Goal: Task Accomplishment & Management: Manage account settings

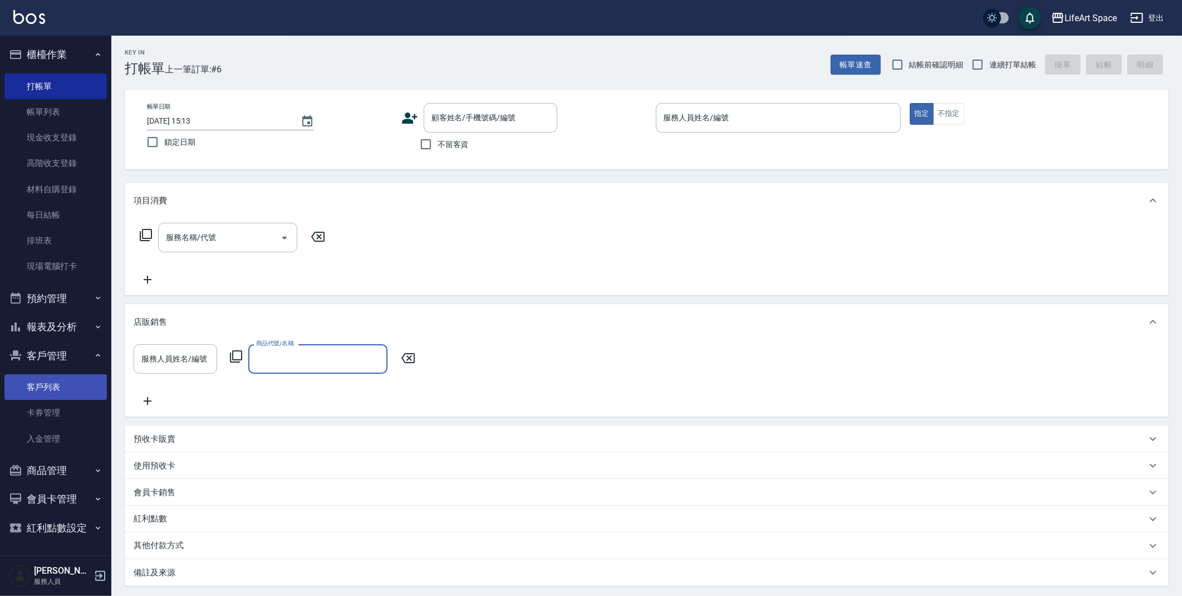
drag, startPoint x: 30, startPoint y: 116, endPoint x: 53, endPoint y: 386, distance: 271.1
click at [30, 116] on link "帳單列表" at bounding box center [55, 112] width 102 height 26
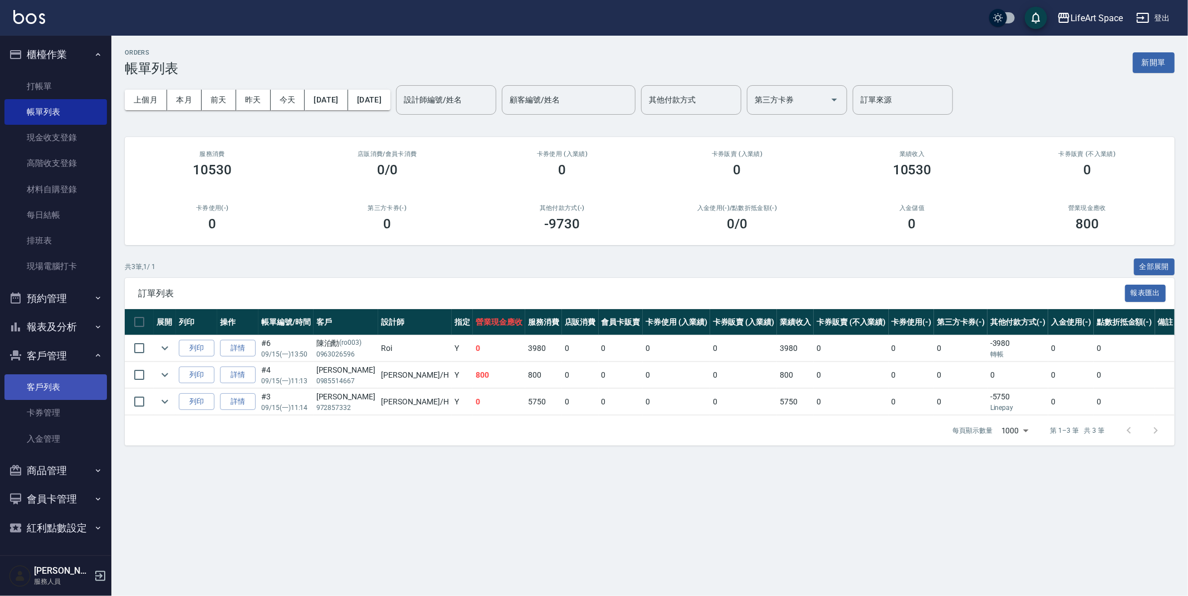
click at [53, 381] on link "客戶列表" at bounding box center [55, 387] width 102 height 26
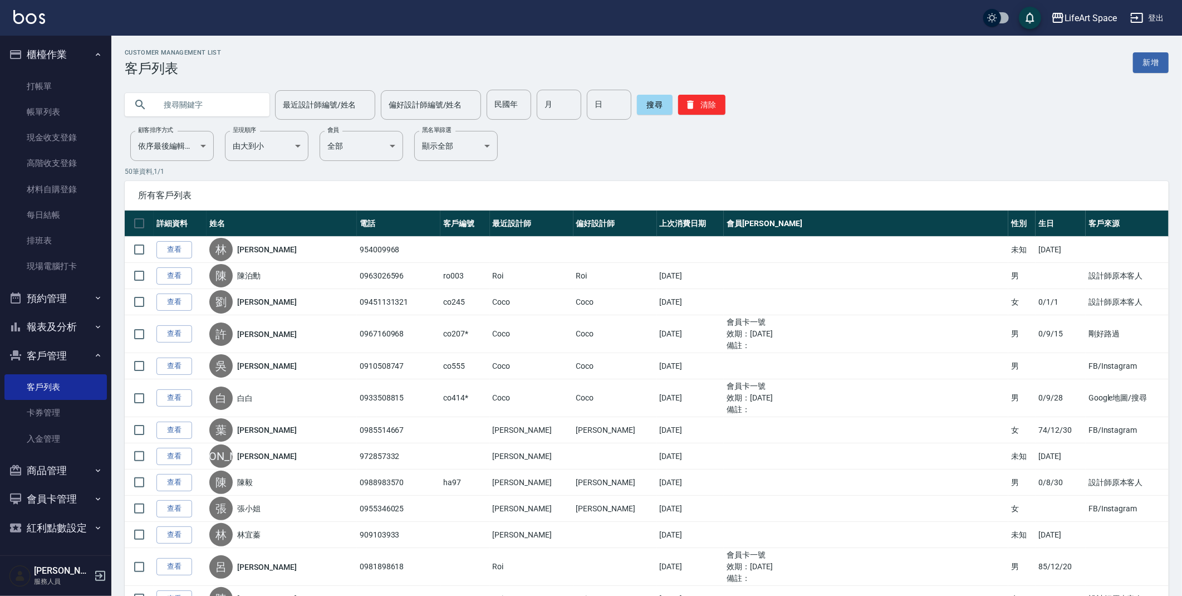
click at [249, 102] on input "text" at bounding box center [208, 105] width 105 height 30
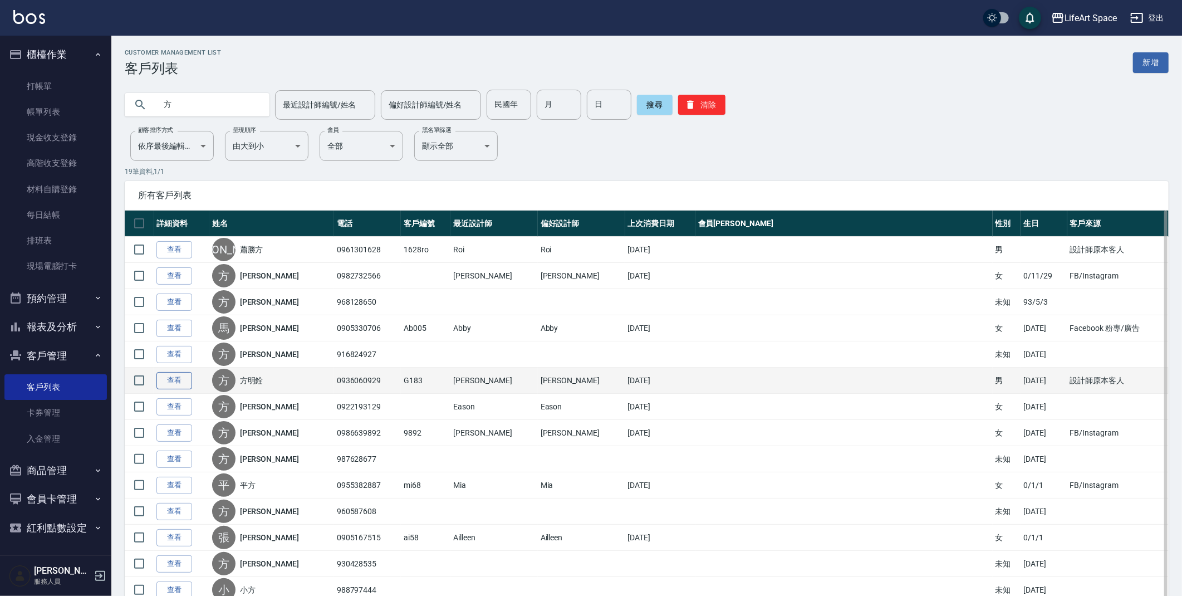
type input "方"
click at [179, 386] on link "查看" at bounding box center [174, 380] width 36 height 17
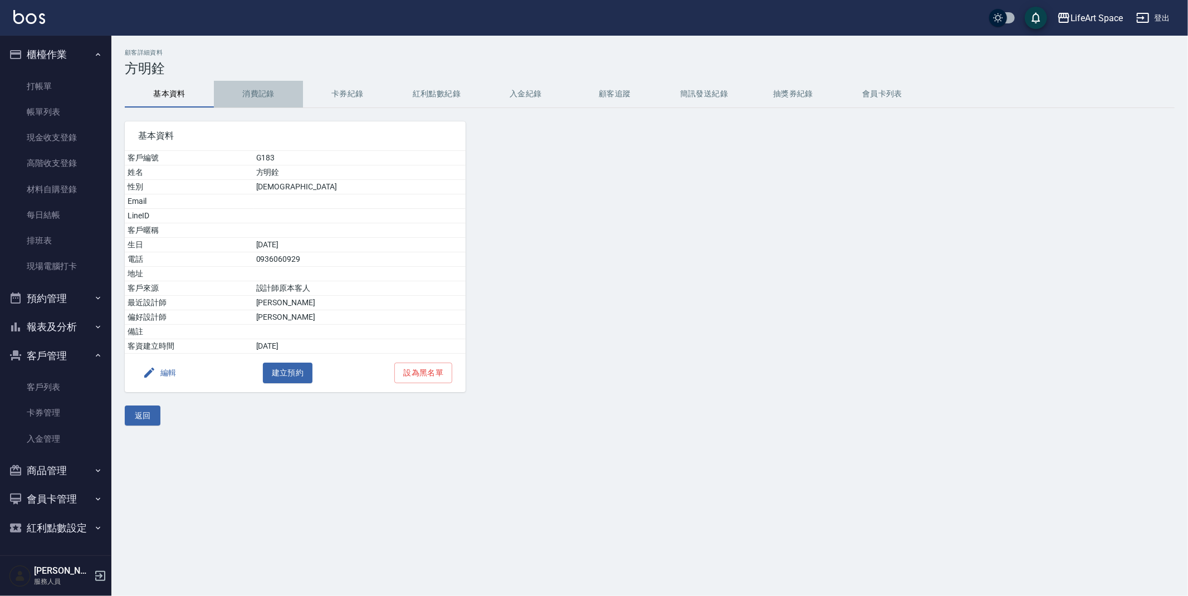
click at [255, 84] on button "消費記錄" at bounding box center [258, 94] width 89 height 27
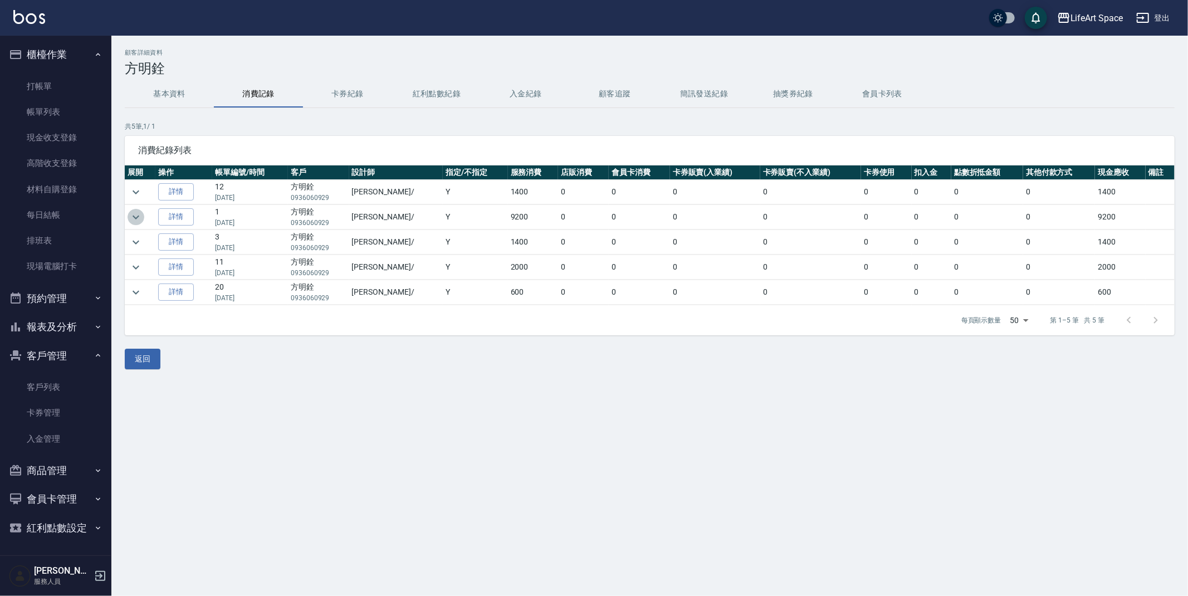
click at [141, 218] on icon "expand row" at bounding box center [135, 216] width 13 height 13
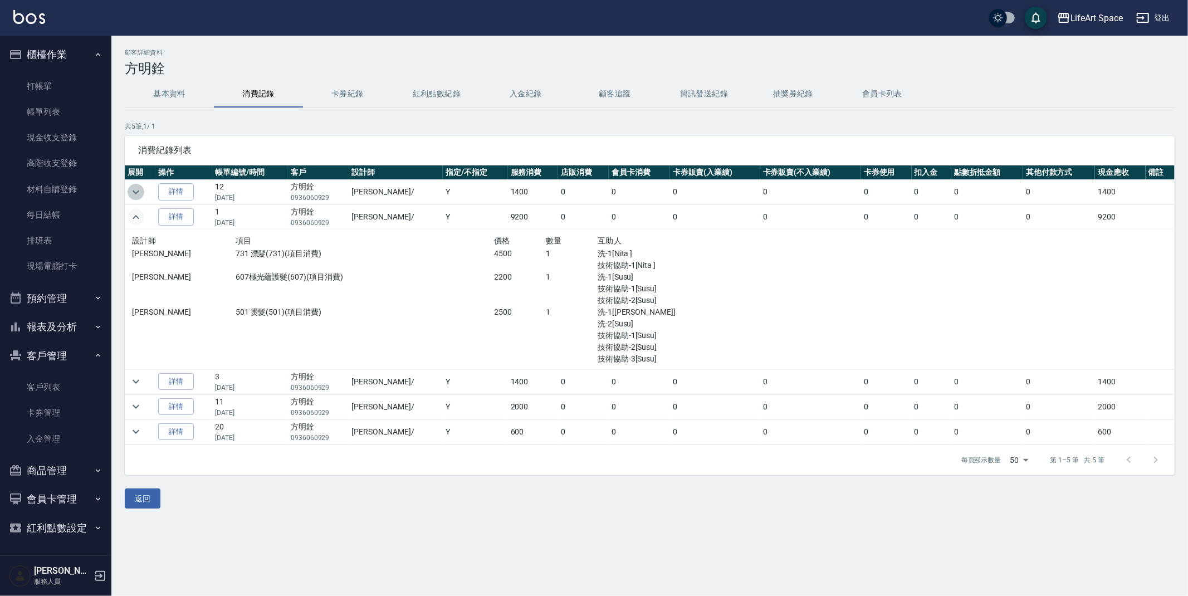
click at [139, 192] on icon "expand row" at bounding box center [135, 191] width 13 height 13
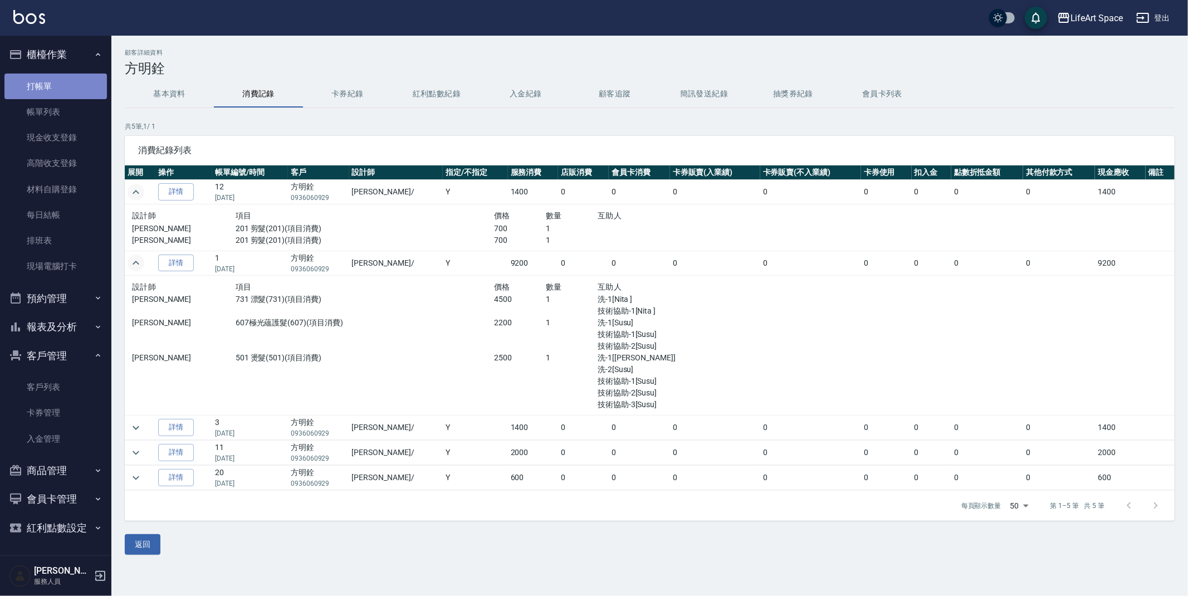
click at [64, 77] on link "打帳單" at bounding box center [55, 86] width 102 height 26
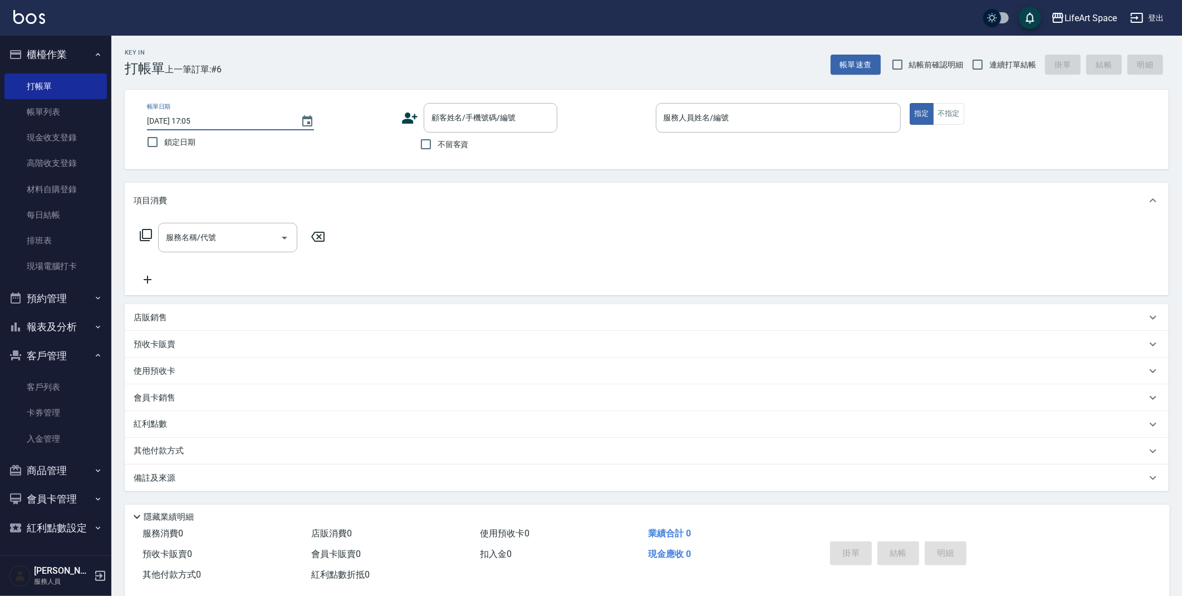
click at [187, 123] on input "2025/09/15 17:05" at bounding box center [218, 121] width 143 height 18
type input "2025/09/14 17:05"
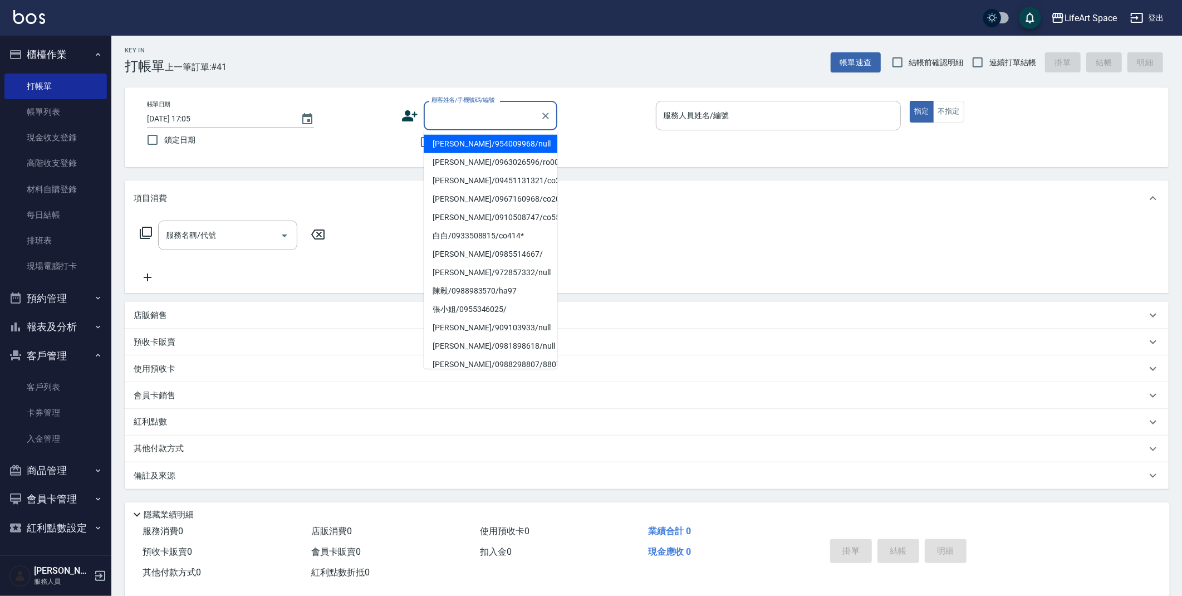
click at [482, 105] on div "顧客姓名/手機號碼/編號 顧客姓名/手機號碼/編號" at bounding box center [491, 116] width 134 height 30
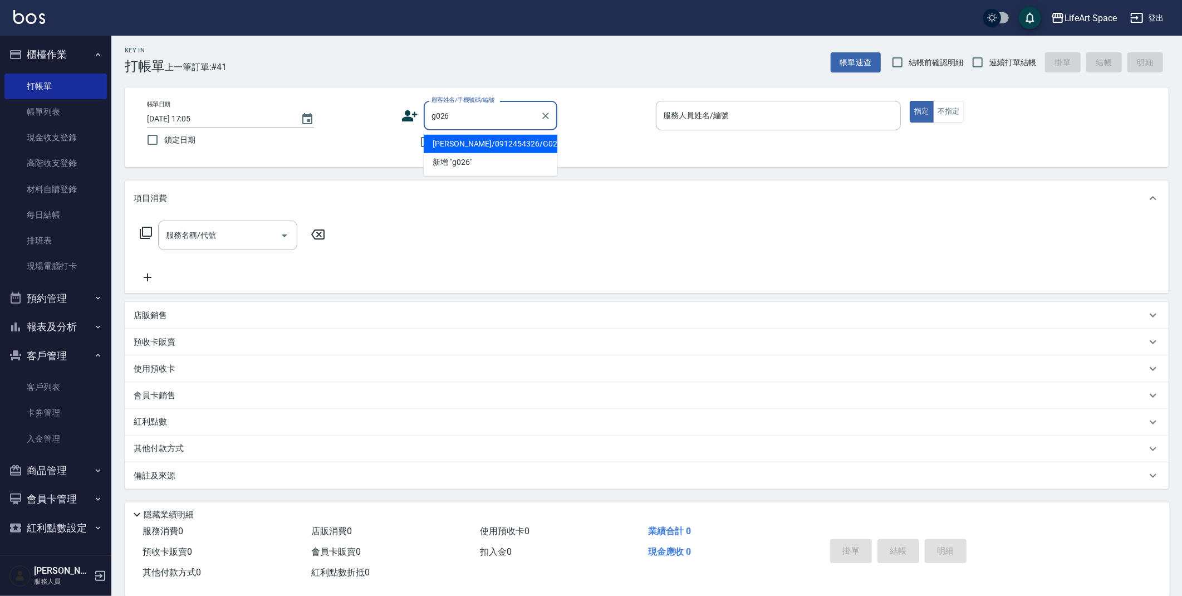
click at [480, 141] on li "[PERSON_NAME]/0912454326/G026" at bounding box center [491, 144] width 134 height 18
type input "[PERSON_NAME]/0912454326/G026"
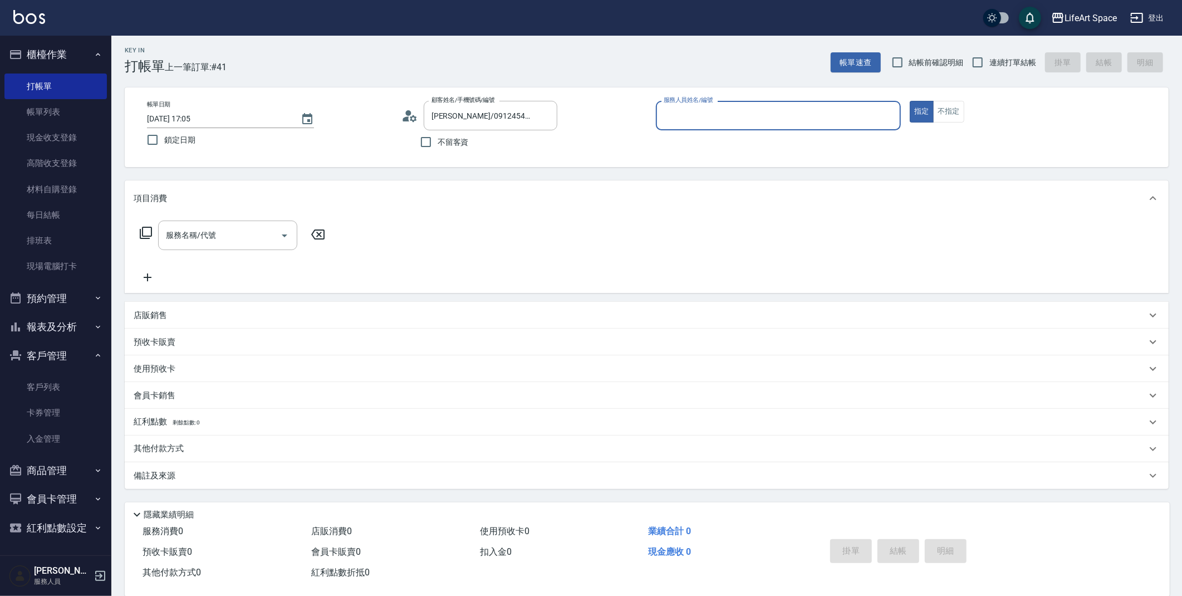
type input "[PERSON_NAME](無代號)"
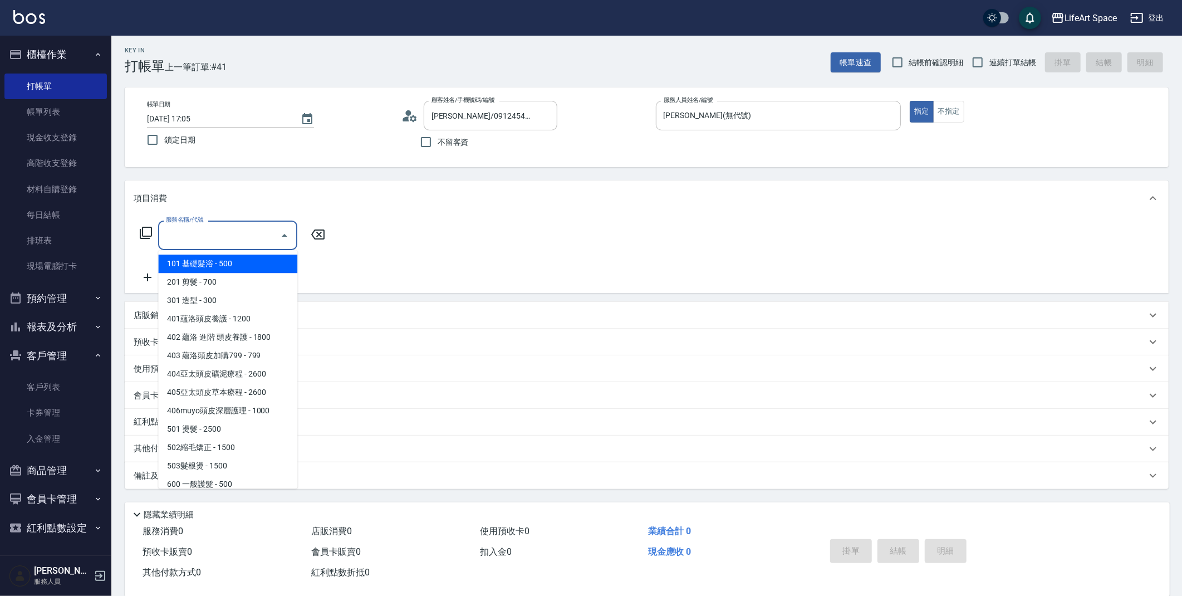
click at [253, 230] on input "服務名稱/代號" at bounding box center [219, 234] width 112 height 19
click at [183, 274] on span "201 剪髮 - 700" at bounding box center [227, 282] width 139 height 18
type input "201 剪髮(201)"
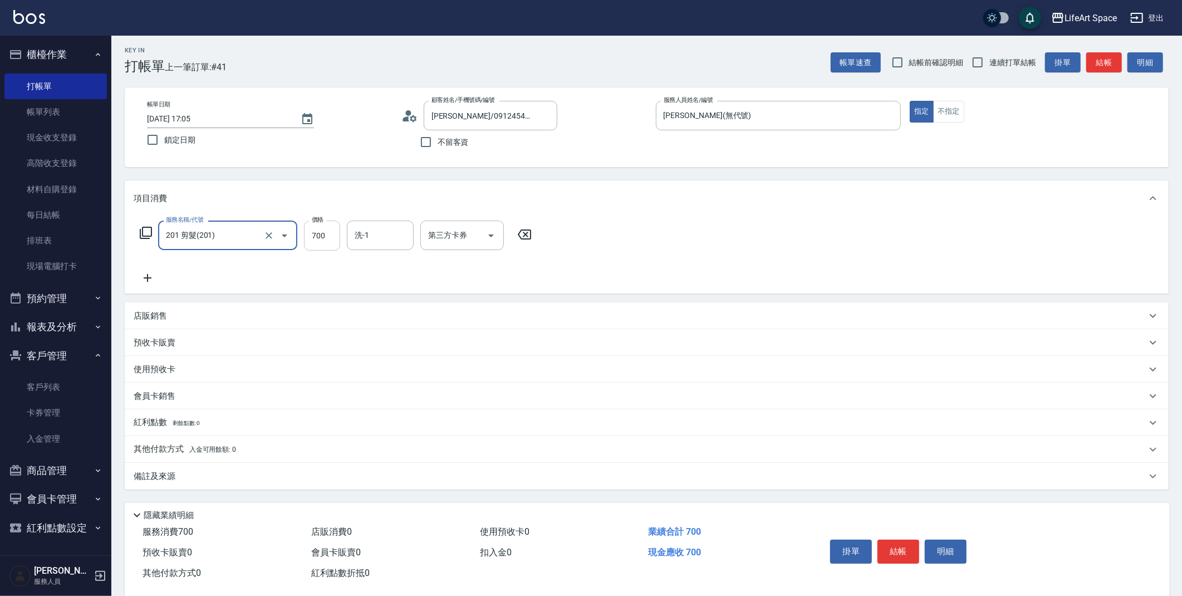
drag, startPoint x: 328, startPoint y: 230, endPoint x: 313, endPoint y: 238, distance: 17.2
click at [327, 230] on input "700" at bounding box center [322, 235] width 36 height 30
type input "800"
click at [367, 283] on span "[PERSON_NAME] [PERSON_NAME] (無代號)" at bounding box center [385, 293] width 59 height 35
type input "[PERSON_NAME] [PERSON_NAME](無代號)"
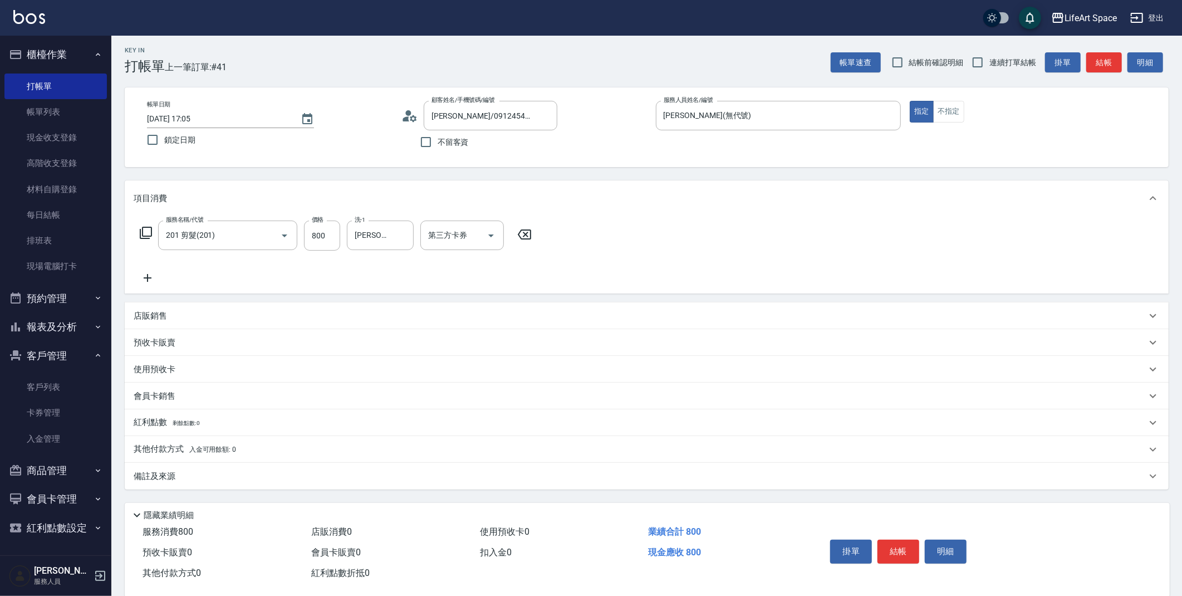
click at [185, 469] on div "備註及來源" at bounding box center [647, 476] width 1044 height 27
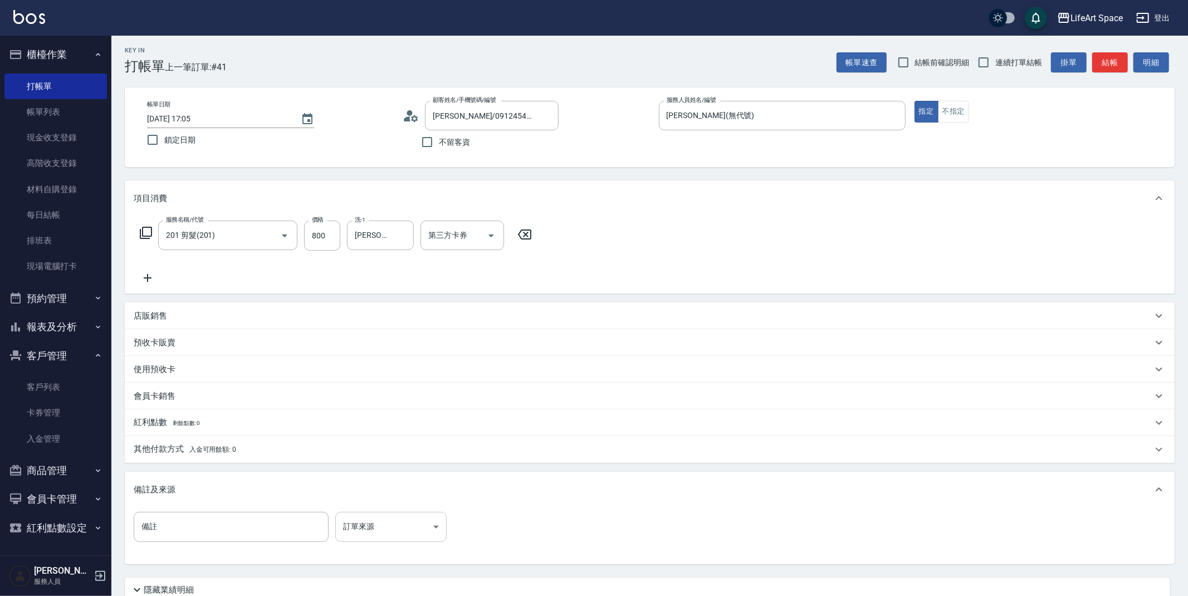
click at [407, 526] on body "LifeArt Space 登出 櫃檯作業 打帳單 帳單列表 現金收支登錄 高階收支登錄 材料自購登錄 每日結帳 排班表 現場電腦打卡 預約管理 預約管理 單…" at bounding box center [594, 341] width 1188 height 687
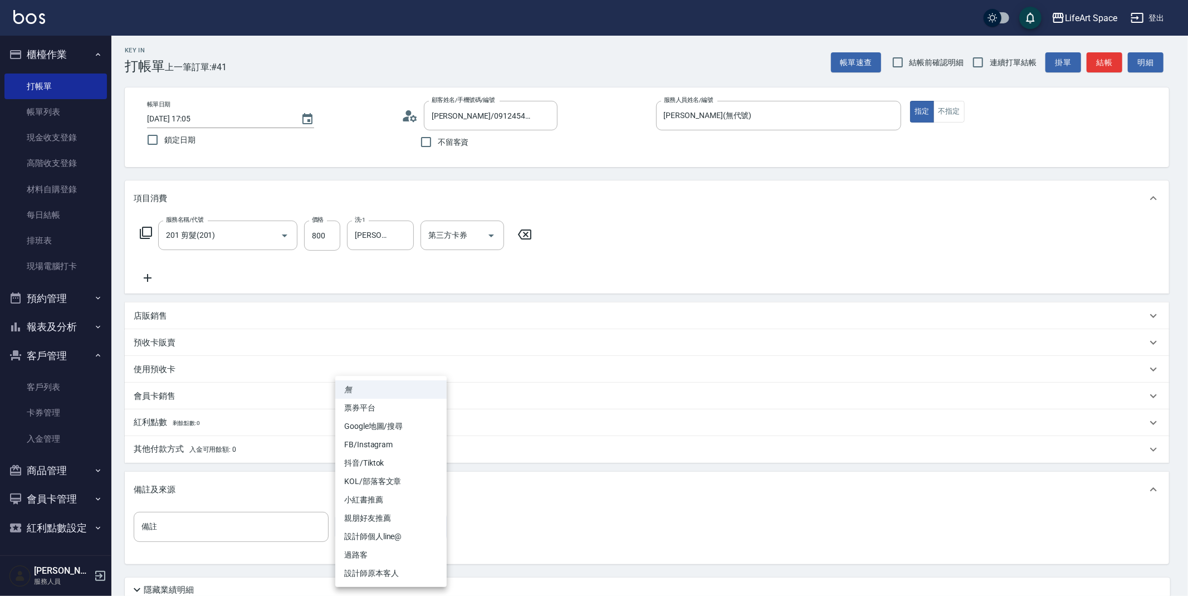
click at [399, 572] on li "設計師原本客人" at bounding box center [390, 573] width 111 height 18
type input "設計師原本客人"
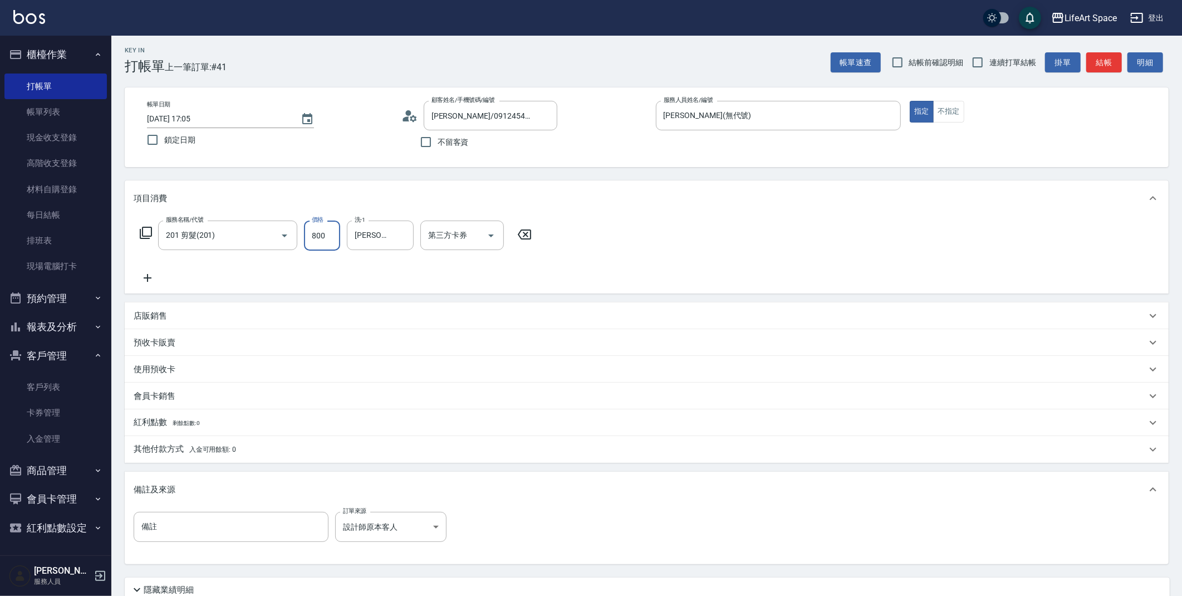
click at [333, 236] on input "800" at bounding box center [322, 235] width 36 height 30
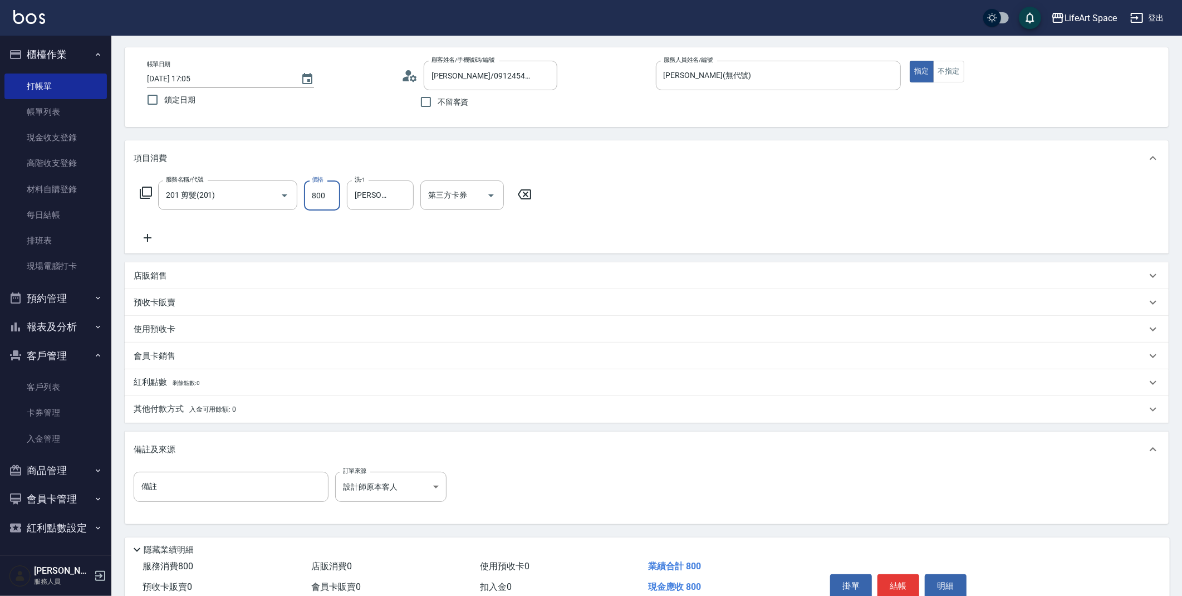
scroll to position [95, 0]
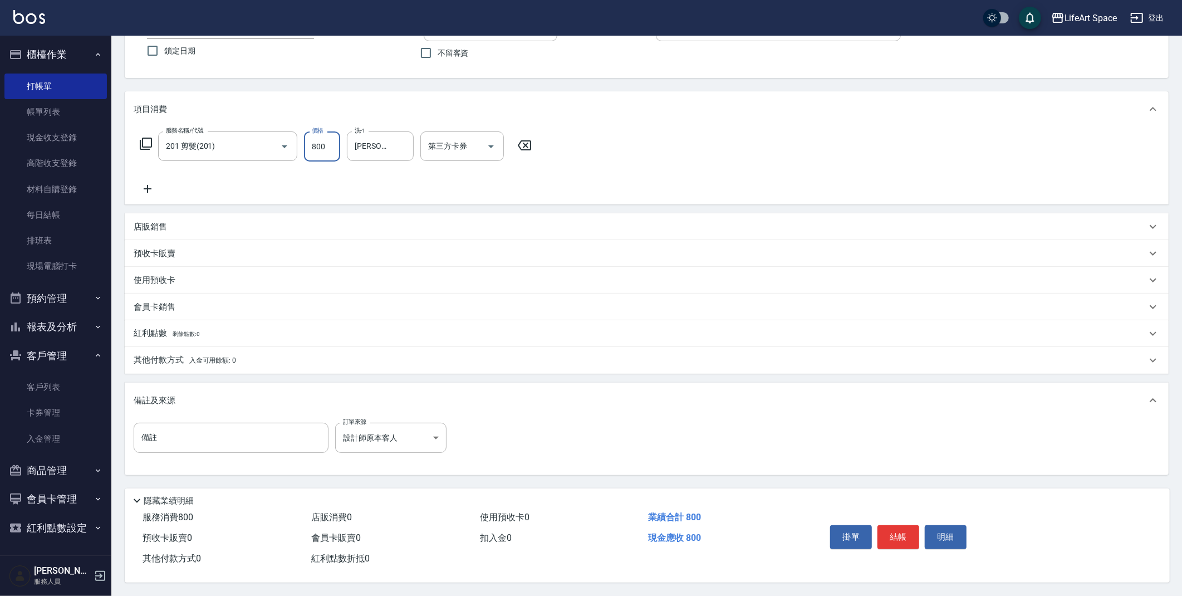
click at [895, 532] on button "結帳" at bounding box center [898, 536] width 42 height 23
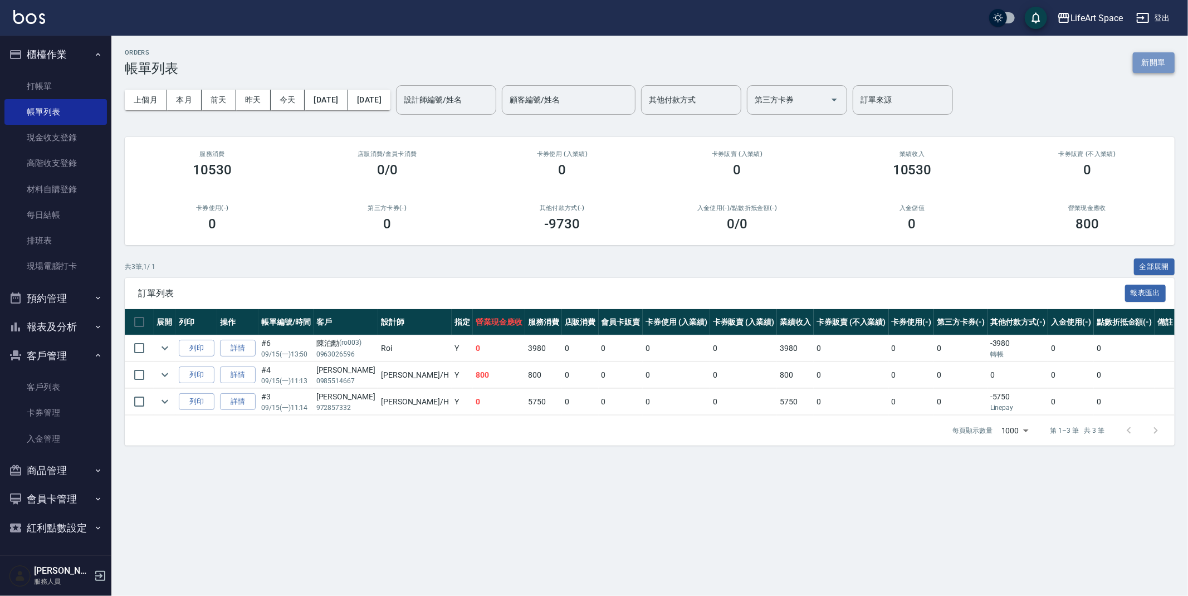
click at [1145, 56] on button "新開單" at bounding box center [1153, 62] width 42 height 21
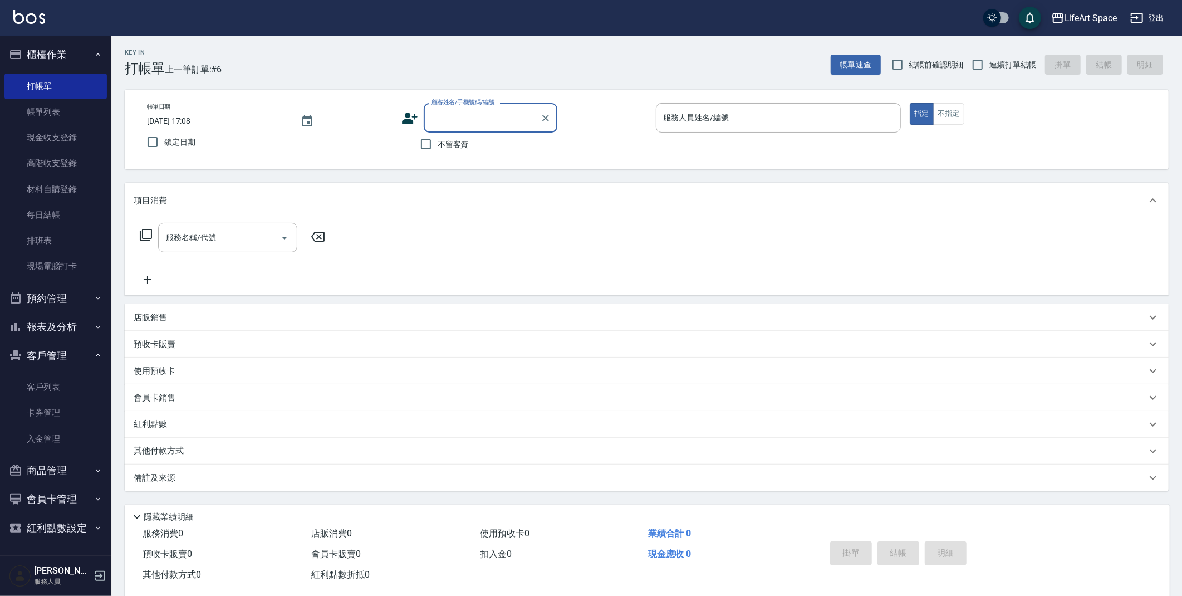
click at [185, 120] on input "2025/09/15 17:08" at bounding box center [218, 121] width 143 height 18
type input "2025/09/14 17:08"
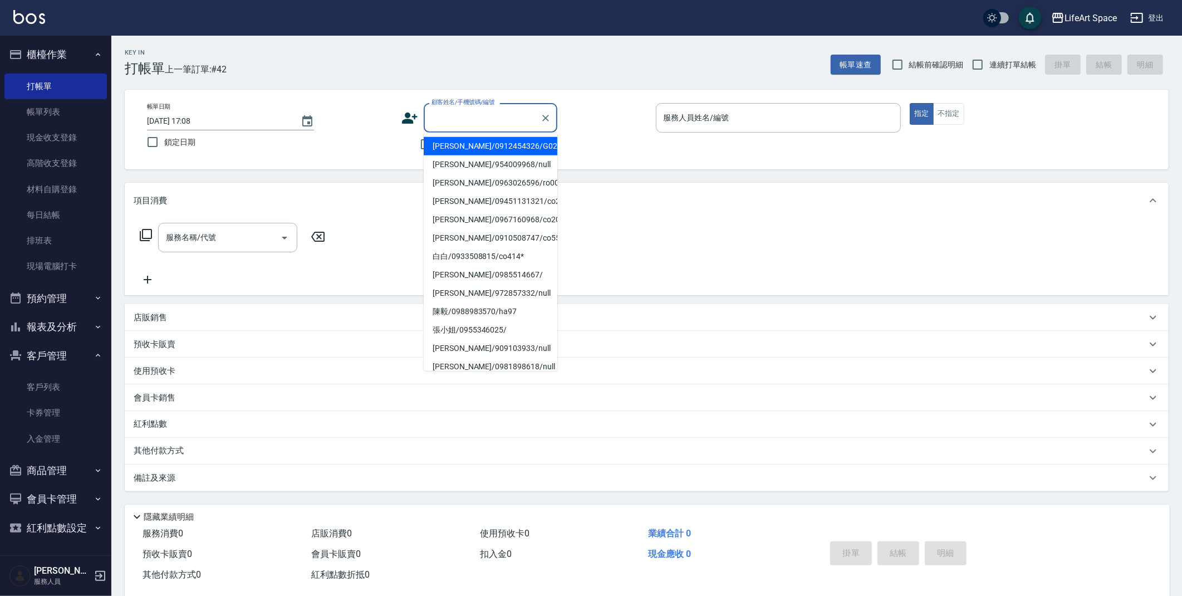
click at [448, 120] on input "顧客姓名/手機號碼/編號" at bounding box center [482, 117] width 107 height 19
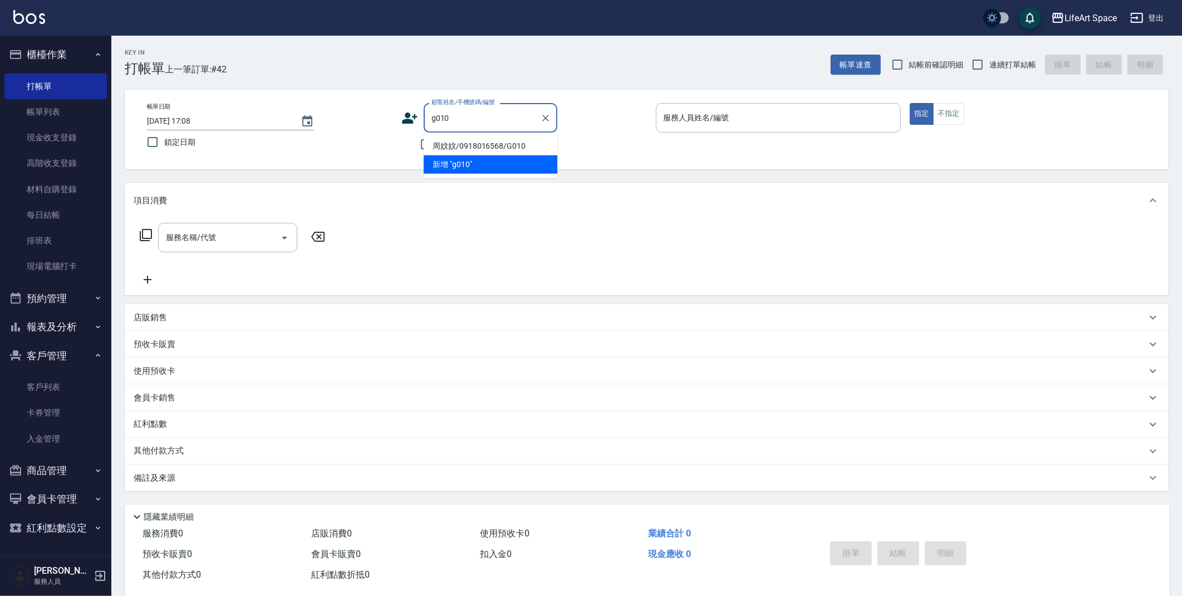
click at [476, 145] on li "周妏妏/0918016568/G010" at bounding box center [491, 146] width 134 height 18
type input "周妏妏/0918016568/G010"
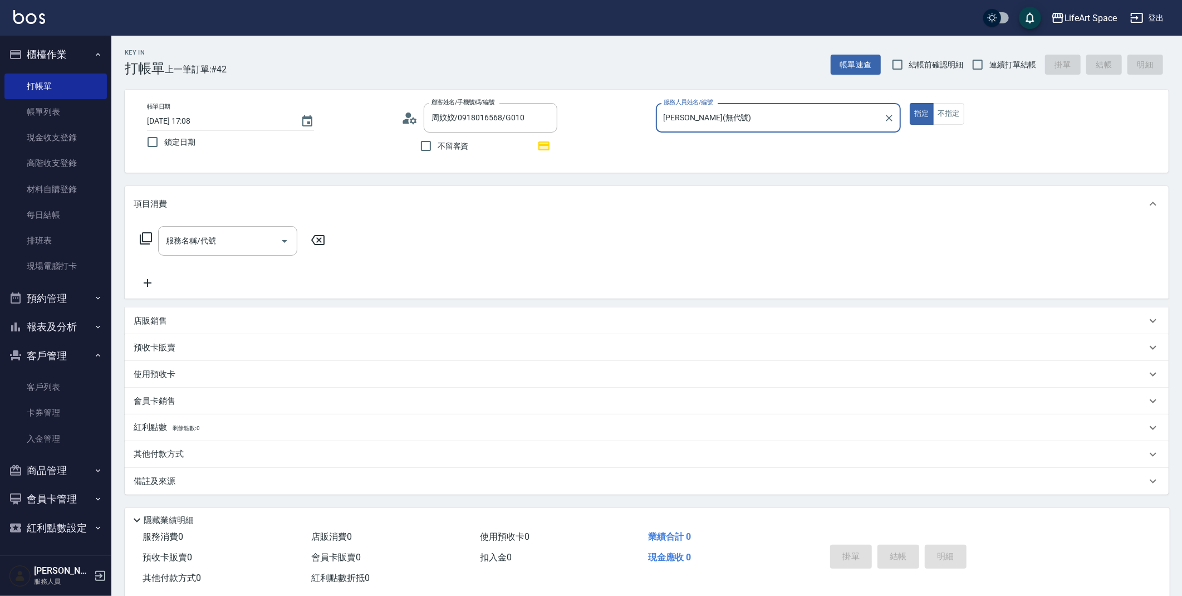
type input "[PERSON_NAME](無代號)"
click at [208, 240] on input "服務名稱/代號" at bounding box center [219, 240] width 112 height 19
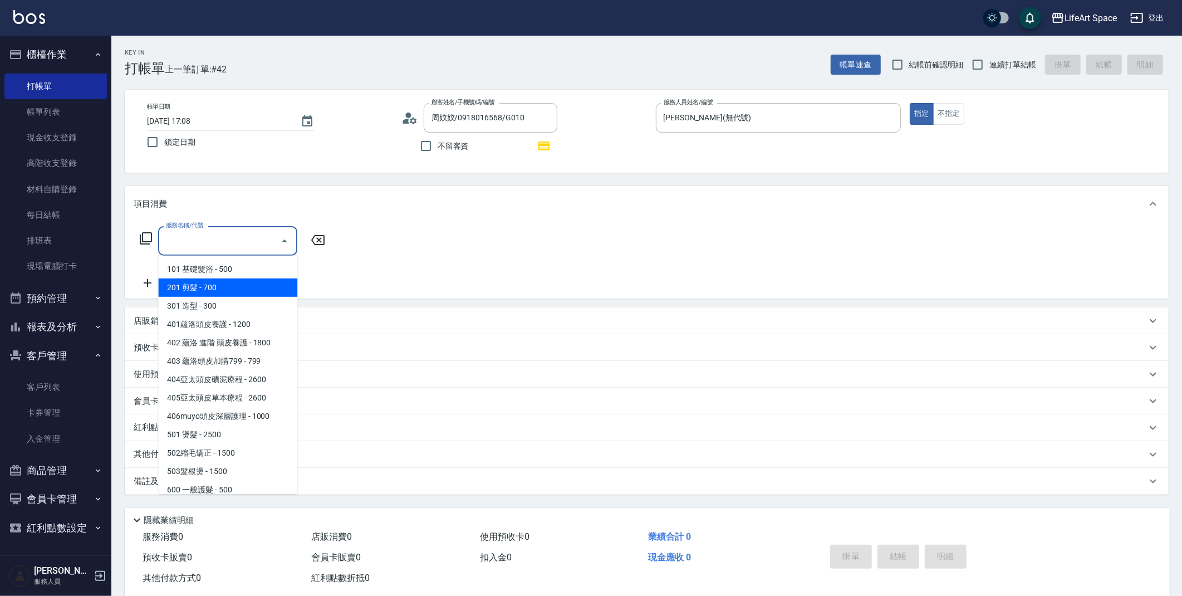
click at [209, 281] on span "201 剪髮 - 700" at bounding box center [227, 287] width 139 height 18
type input "201 剪髮(201)"
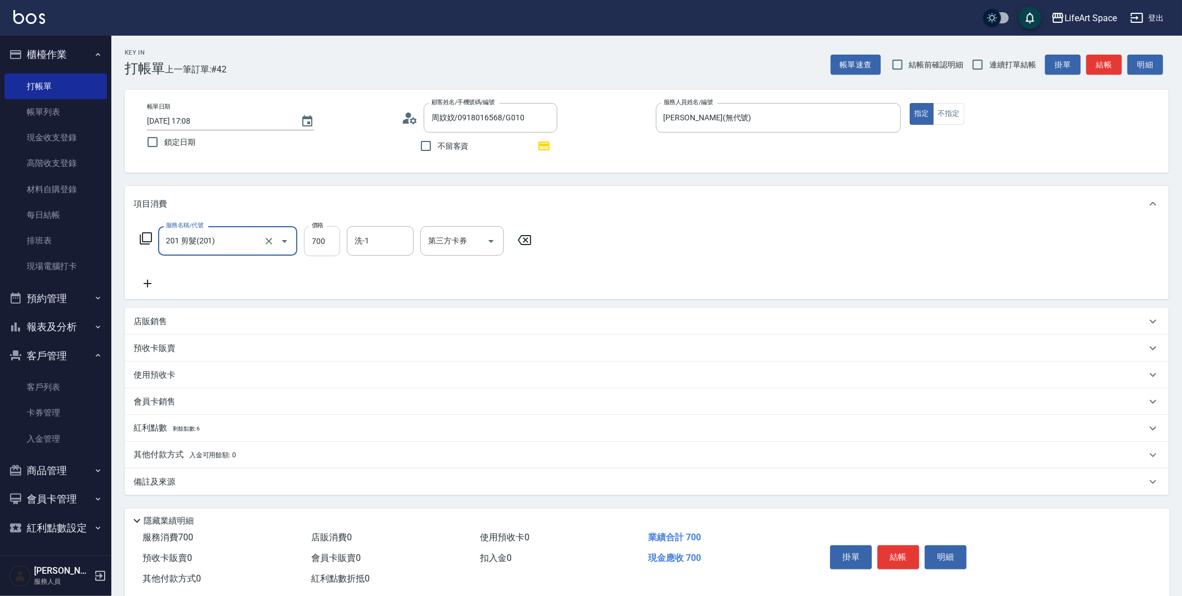
click at [320, 241] on input "700" at bounding box center [322, 241] width 36 height 30
type input "500"
click at [400, 244] on input "洗-1" at bounding box center [380, 240] width 57 height 19
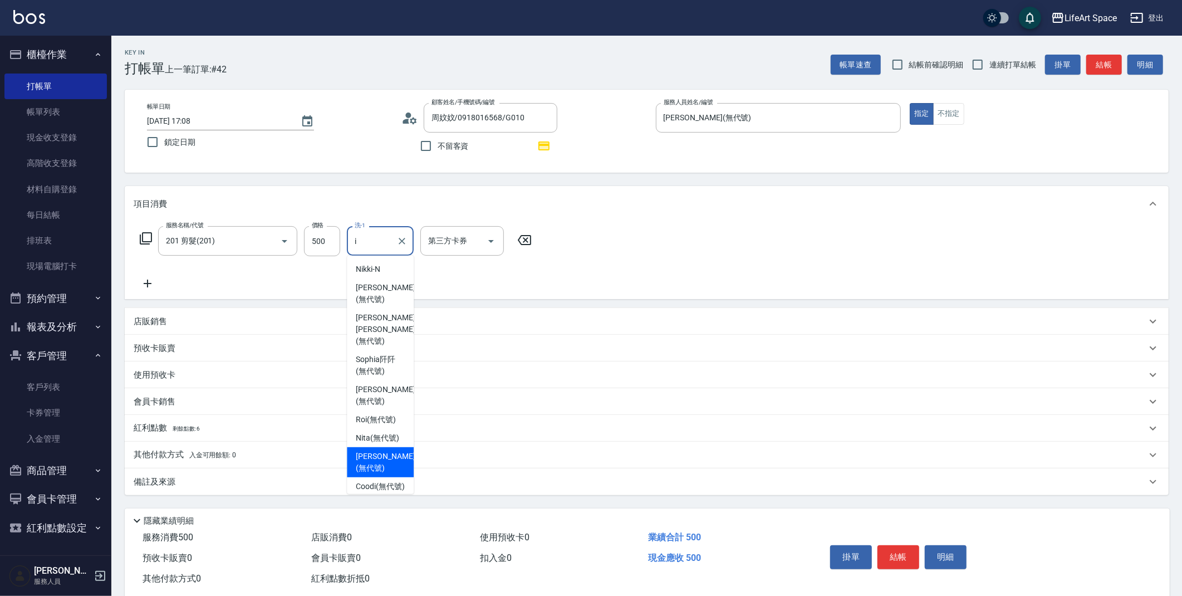
click at [372, 457] on span "[PERSON_NAME] (無代號)" at bounding box center [385, 461] width 59 height 23
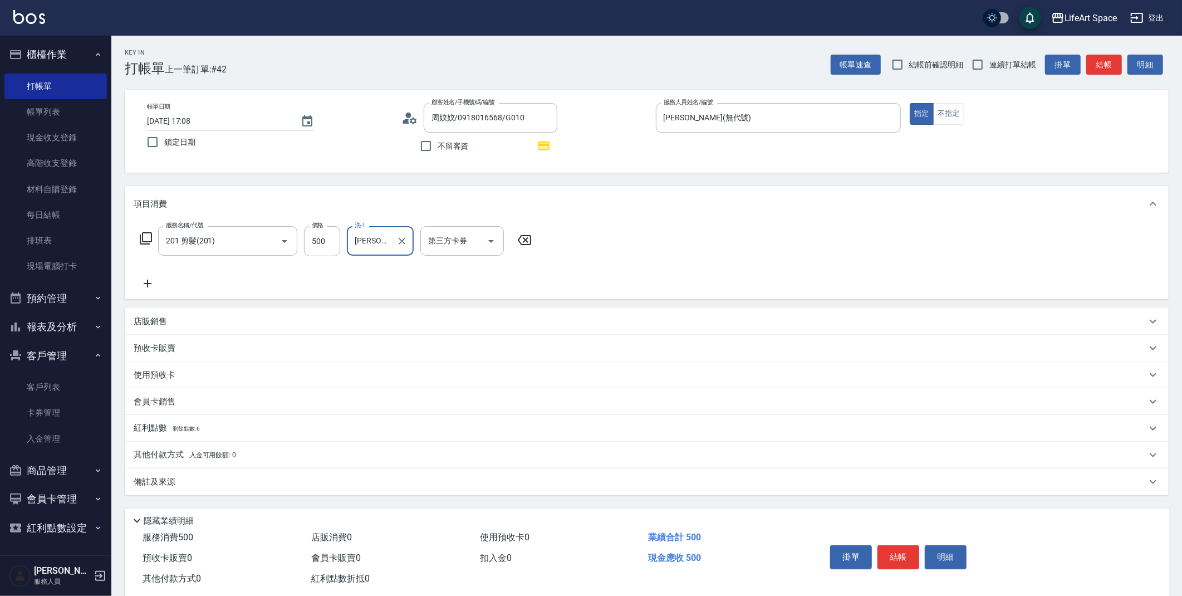
type input "[PERSON_NAME](無代號)"
drag, startPoint x: 197, startPoint y: 425, endPoint x: 187, endPoint y: 438, distance: 16.3
click at [197, 425] on span "剩餘點數: 6" at bounding box center [187, 428] width 28 height 6
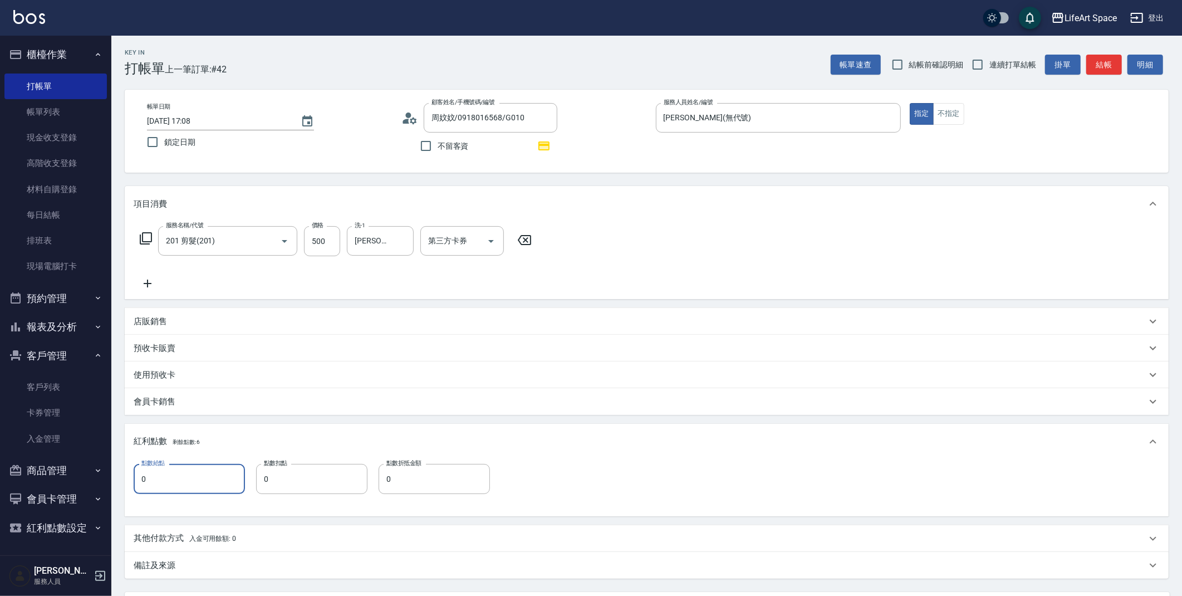
click at [171, 469] on input "0" at bounding box center [189, 479] width 111 height 30
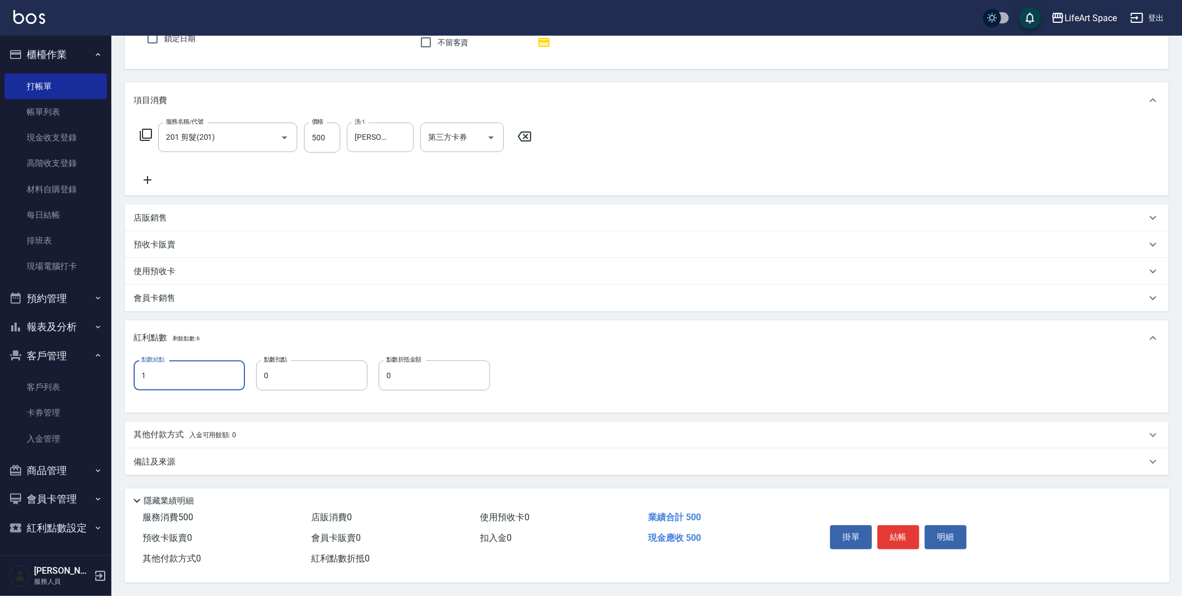
scroll to position [107, 0]
type input "1"
click at [252, 452] on div "備註及來源" at bounding box center [647, 461] width 1044 height 27
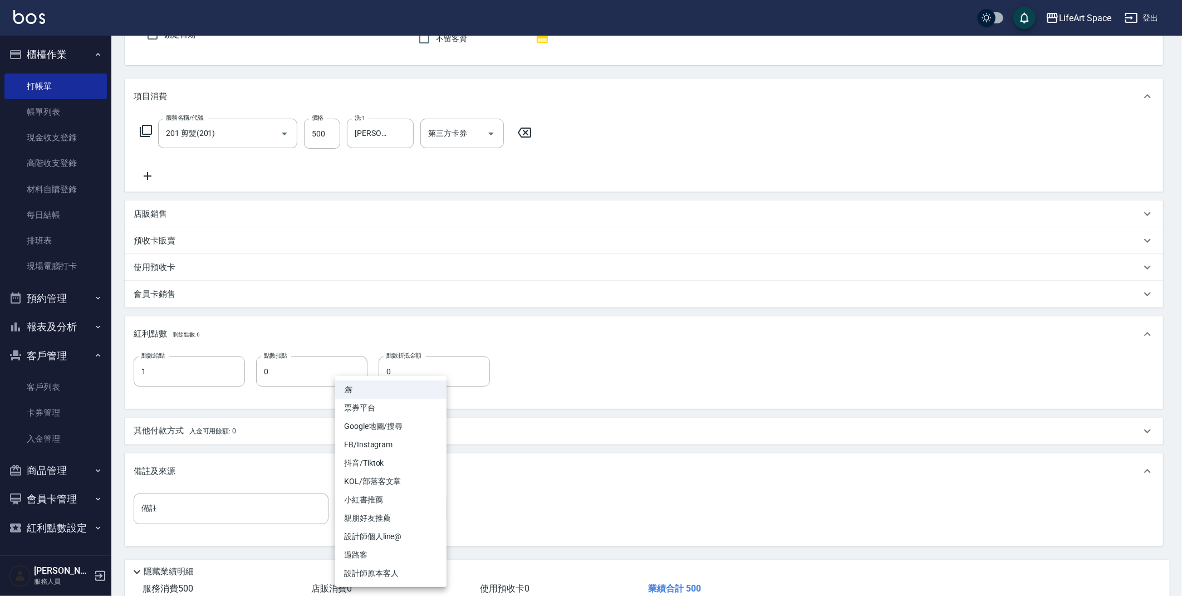
drag, startPoint x: 408, startPoint y: 514, endPoint x: 400, endPoint y: 539, distance: 26.2
click at [409, 514] on body "LifeArt Space 登出 櫃檯作業 打帳單 帳單列表 現金收支登錄 高階收支登錄 材料自購登錄 每日結帳 排班表 現場電腦打卡 預約管理 預約管理 單…" at bounding box center [591, 280] width 1182 height 774
click at [382, 576] on li "設計師原本客人" at bounding box center [390, 573] width 111 height 18
type input "設計師原本客人"
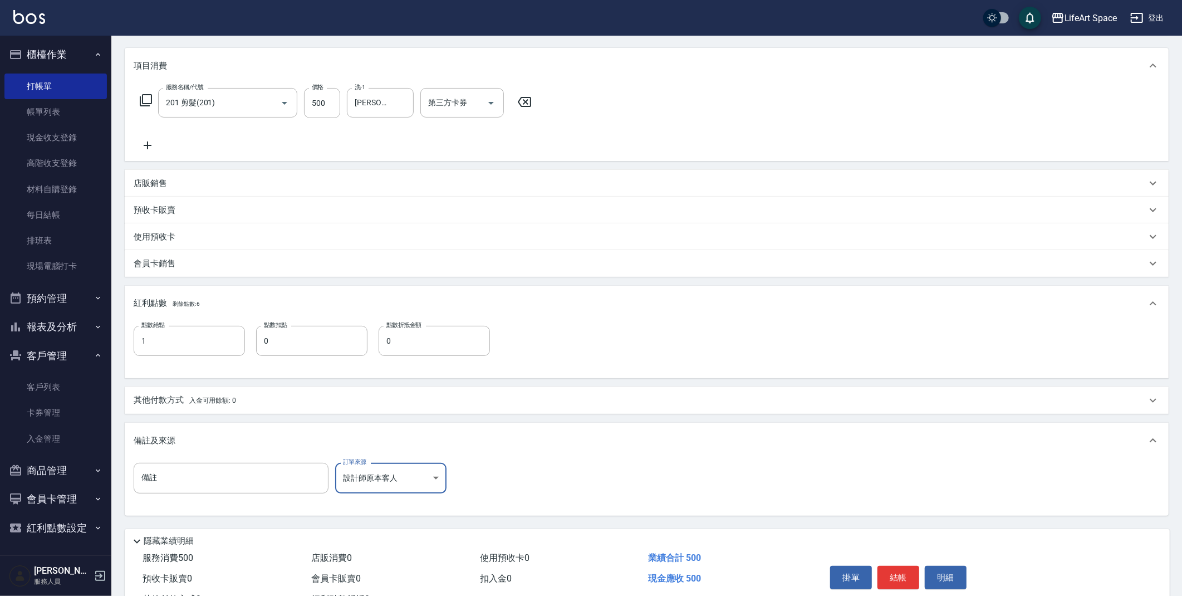
scroll to position [182, 0]
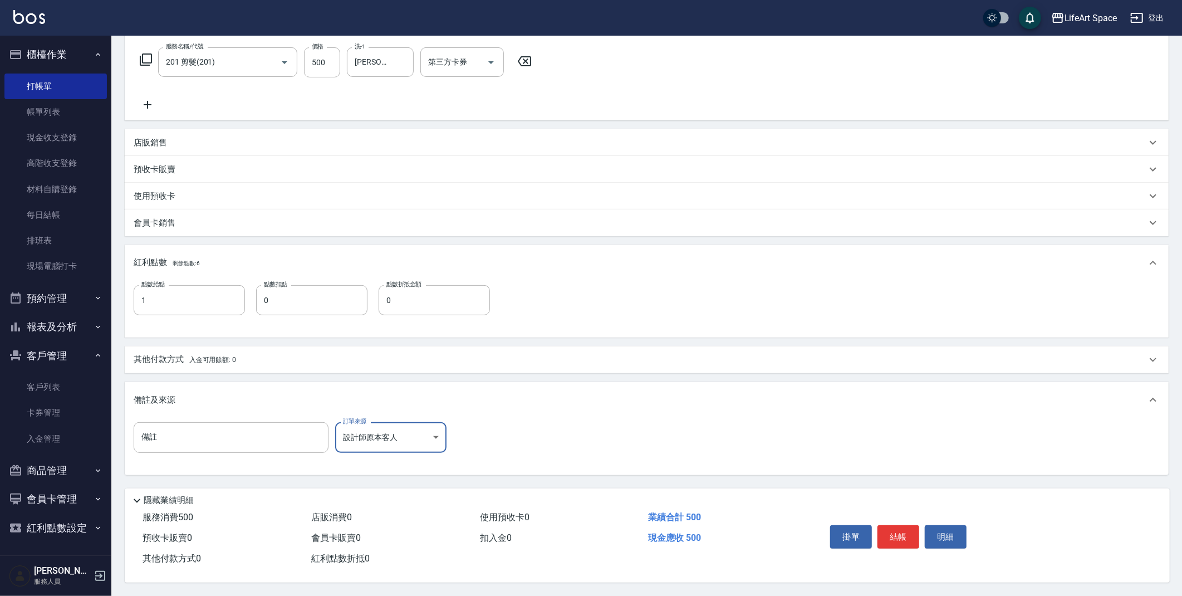
click at [909, 557] on div "Key In 打帳單 上一筆訂單:#42 帳單速查 結帳前確認明細 連續打單結帳 掛單 結帳 明細 帳單日期 2025/09/14 17:08 鎖定日期 顧客…" at bounding box center [591, 208] width 1182 height 774
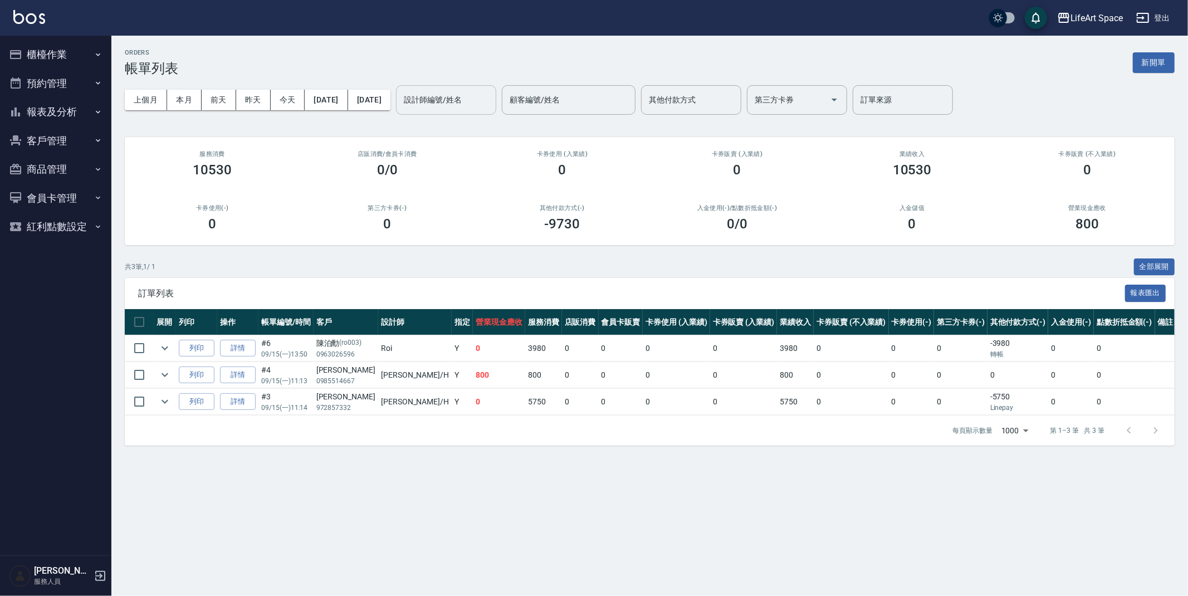
click at [466, 90] on div "設計師編號/姓名 設計師編號/姓名" at bounding box center [446, 100] width 100 height 30
click at [491, 126] on div "[PERSON_NAME] (無代號)" at bounding box center [484, 134] width 100 height 30
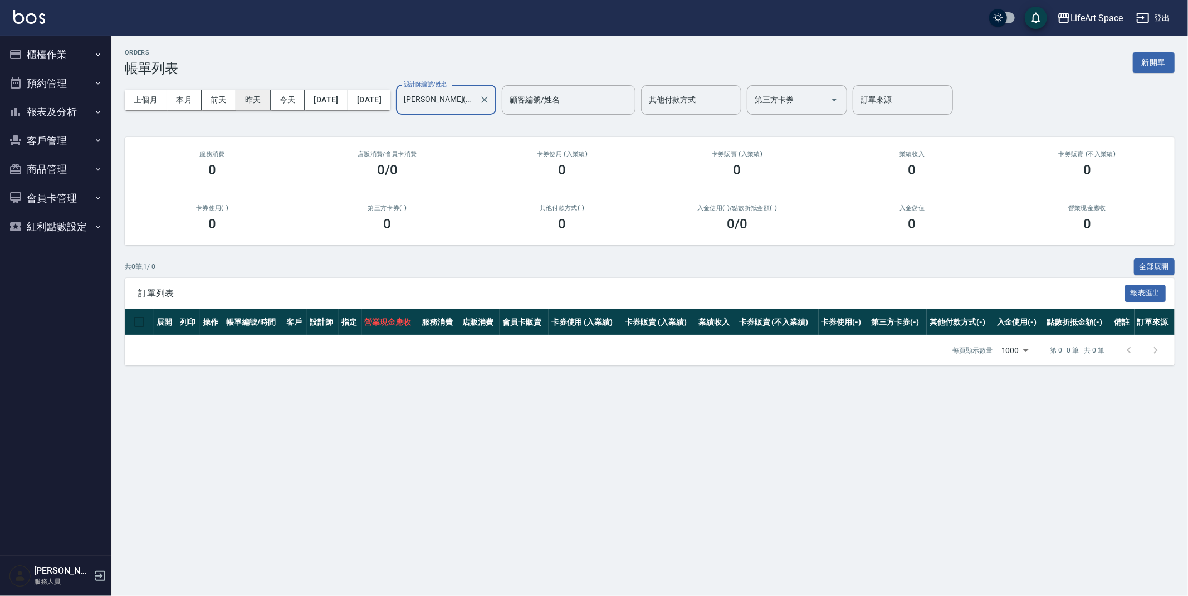
type input "[PERSON_NAME](無代號)"
click at [250, 102] on button "昨天" at bounding box center [253, 100] width 35 height 21
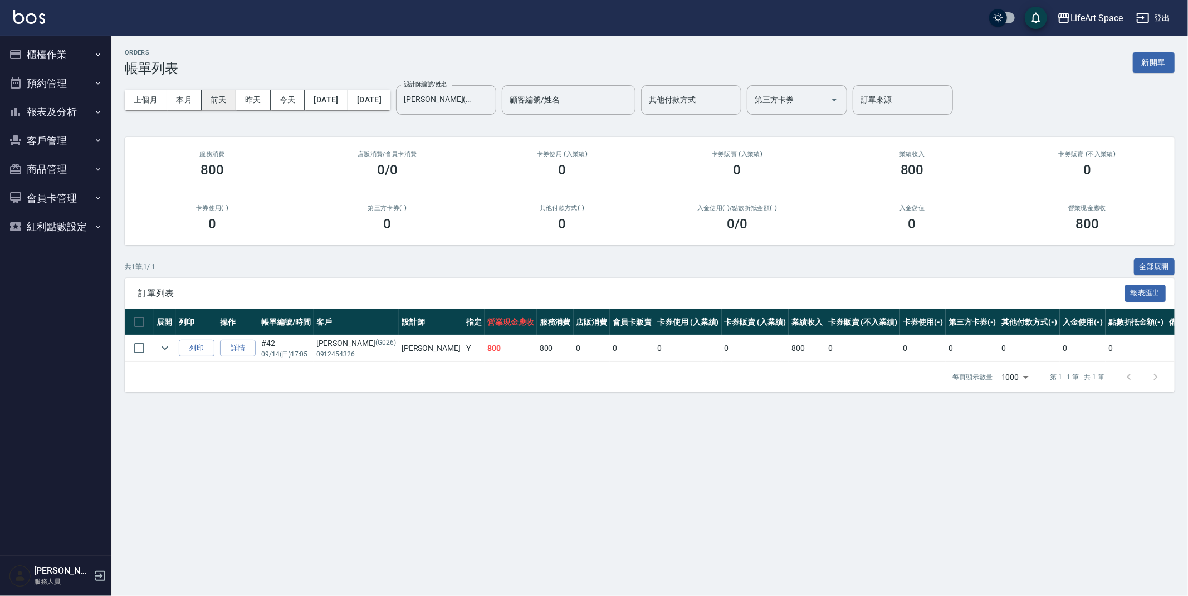
click at [226, 104] on button "前天" at bounding box center [219, 100] width 35 height 21
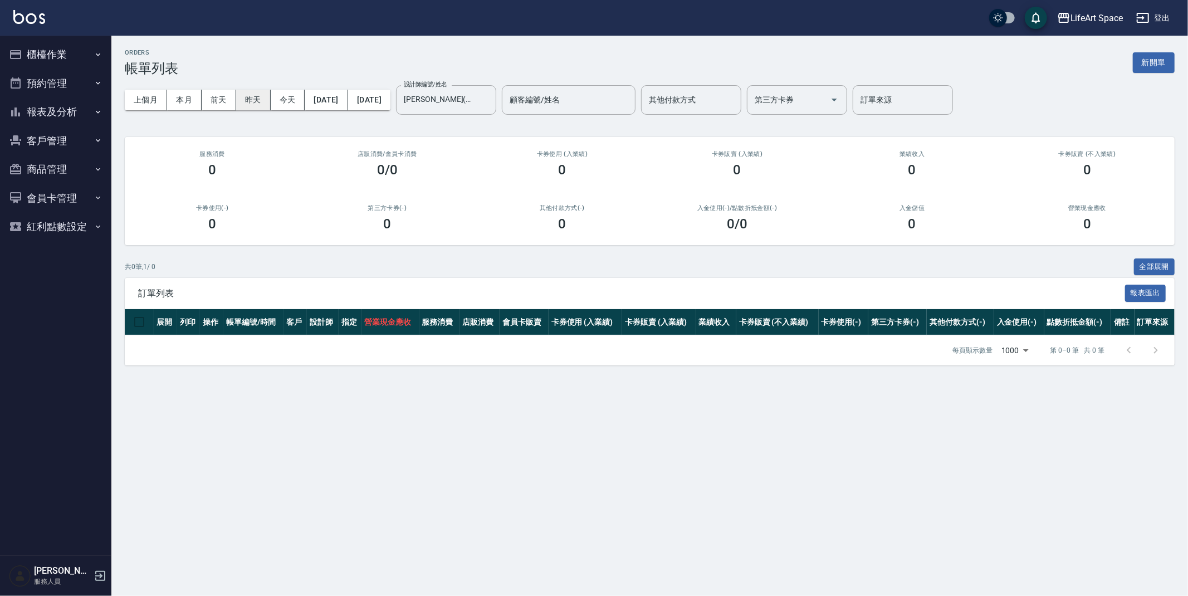
click at [258, 100] on button "昨天" at bounding box center [253, 100] width 35 height 21
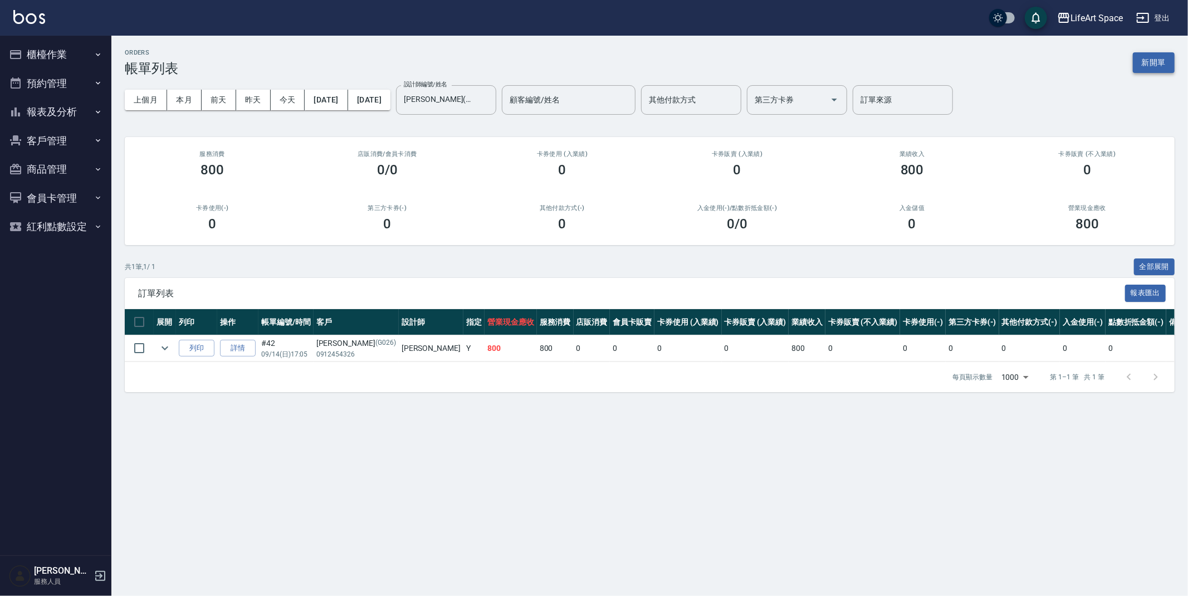
click at [1136, 58] on button "新開單" at bounding box center [1153, 62] width 42 height 21
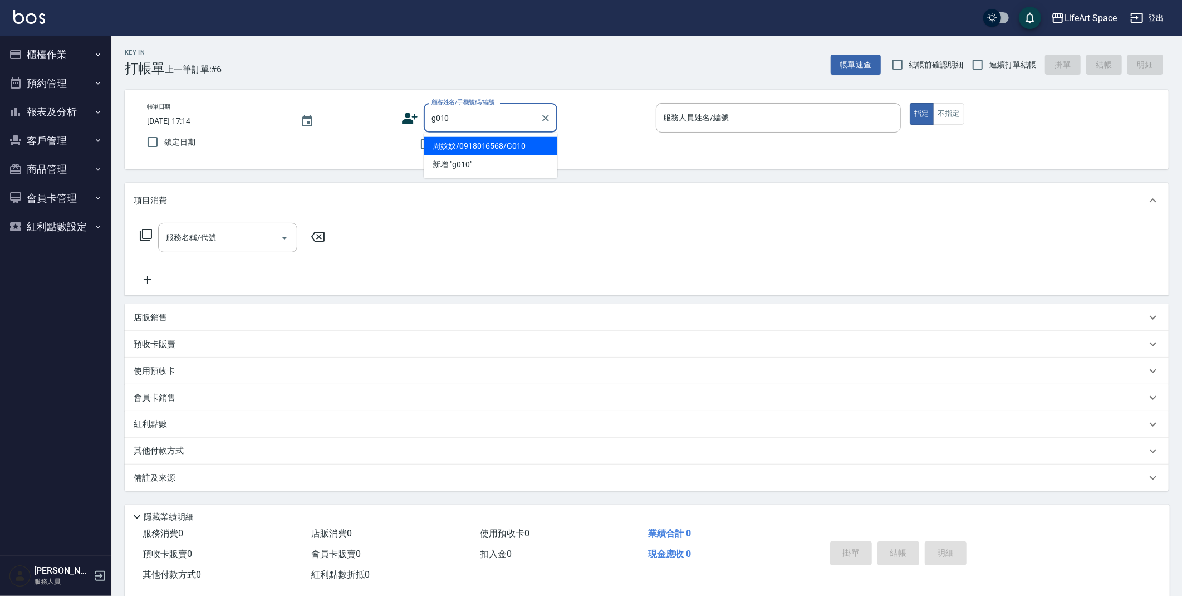
click at [468, 149] on li "周妏妏/0918016568/G010" at bounding box center [491, 146] width 134 height 18
type input "周妏妏/0918016568/G010"
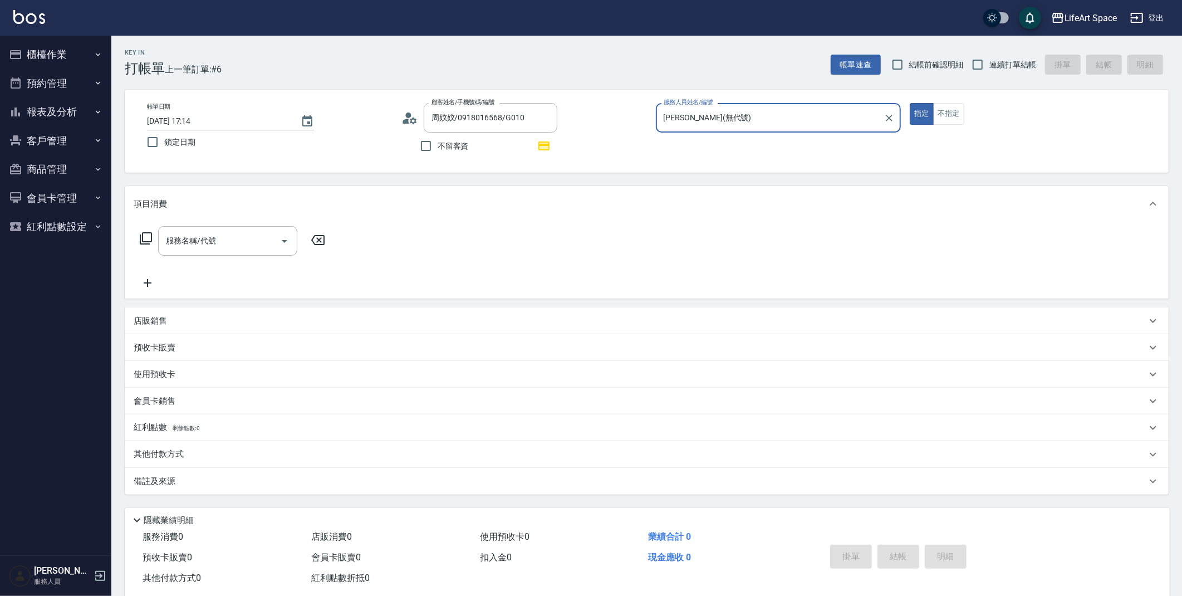
type input "[PERSON_NAME](無代號)"
click at [186, 116] on input "[DATE] 17:14" at bounding box center [218, 121] width 143 height 18
type input "[DATE] 17:14"
click at [226, 241] on input "服務名稱/代號" at bounding box center [219, 240] width 112 height 19
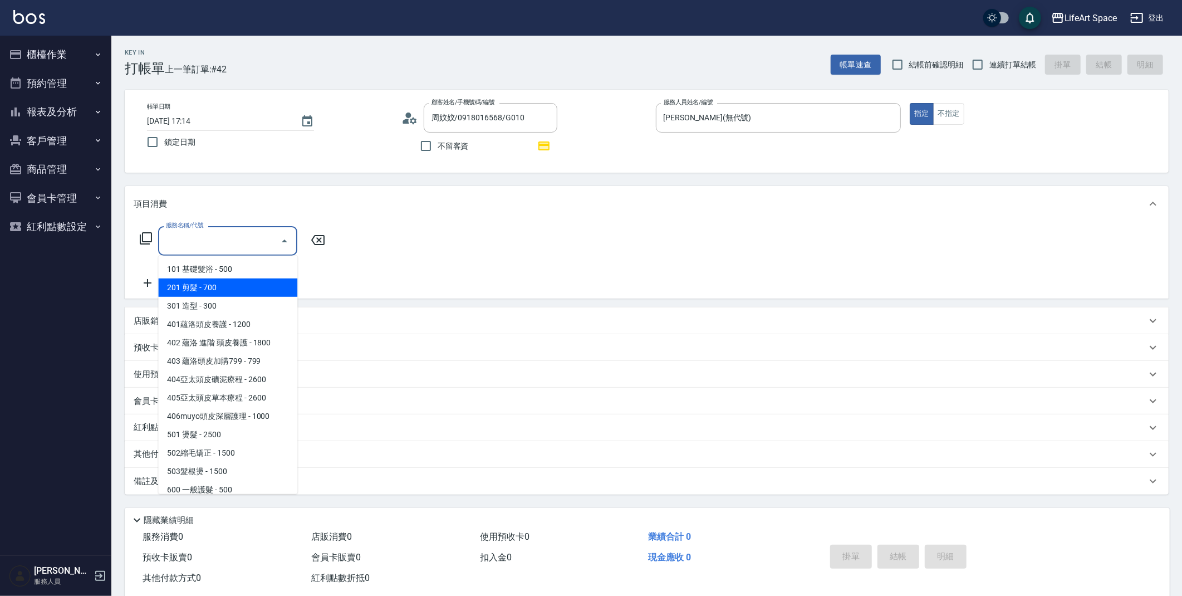
click at [219, 282] on span "201 剪髮 - 700" at bounding box center [227, 287] width 139 height 18
type input "201 剪髮(201)"
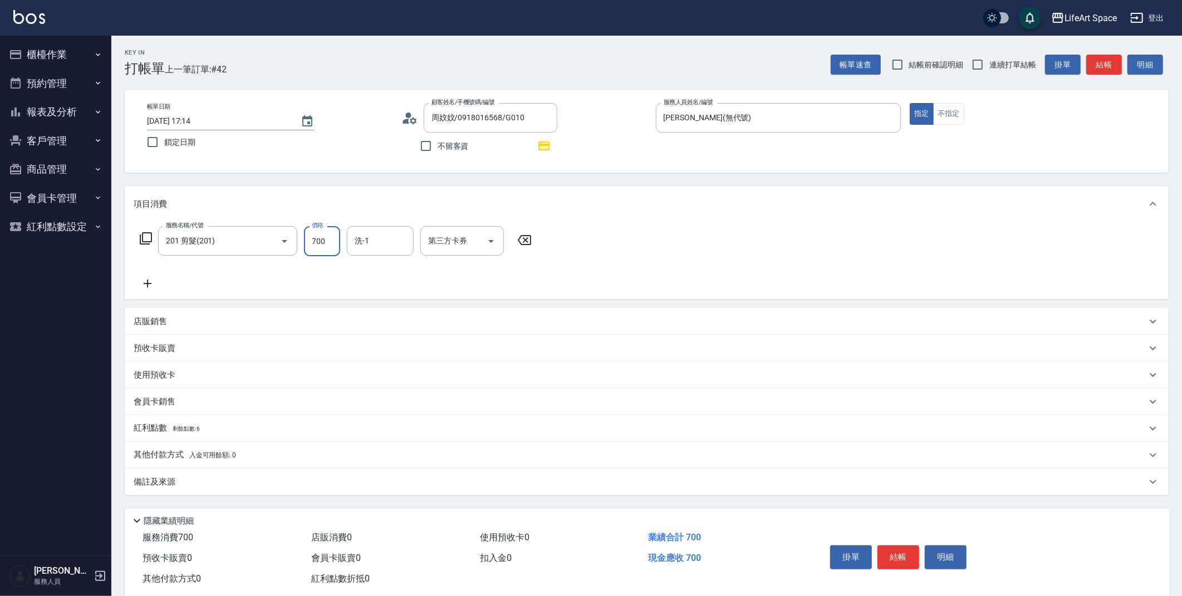
click at [331, 241] on input "700" at bounding box center [322, 241] width 36 height 30
type input "500"
click at [372, 240] on input "洗-1" at bounding box center [380, 240] width 57 height 19
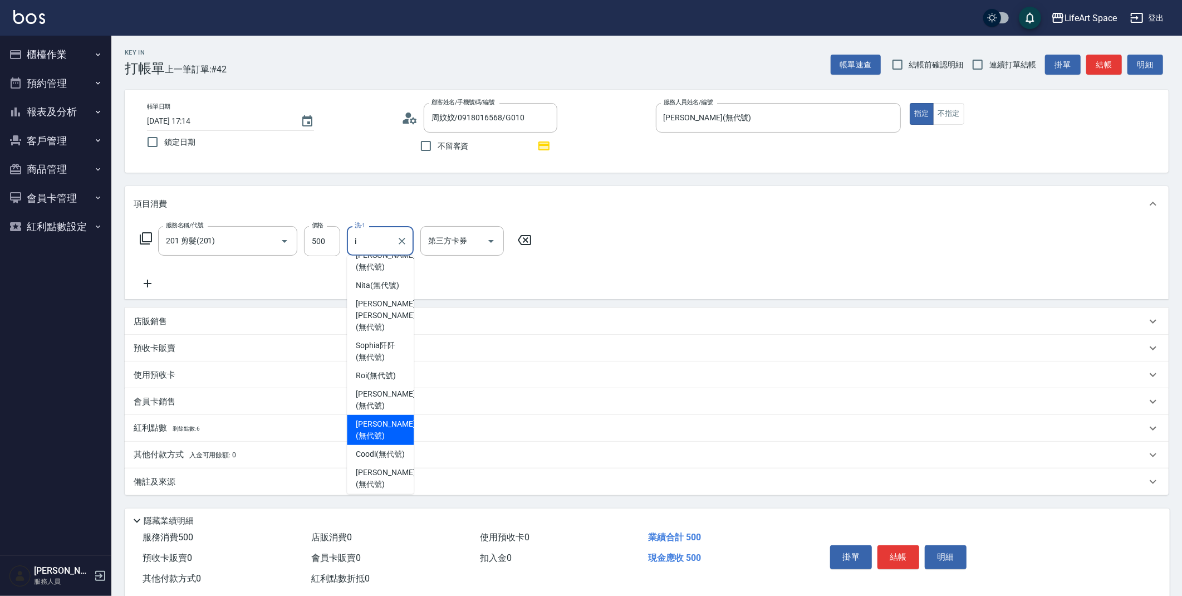
scroll to position [36, 0]
click at [375, 483] on span "[PERSON_NAME] (無代號)" at bounding box center [385, 474] width 59 height 23
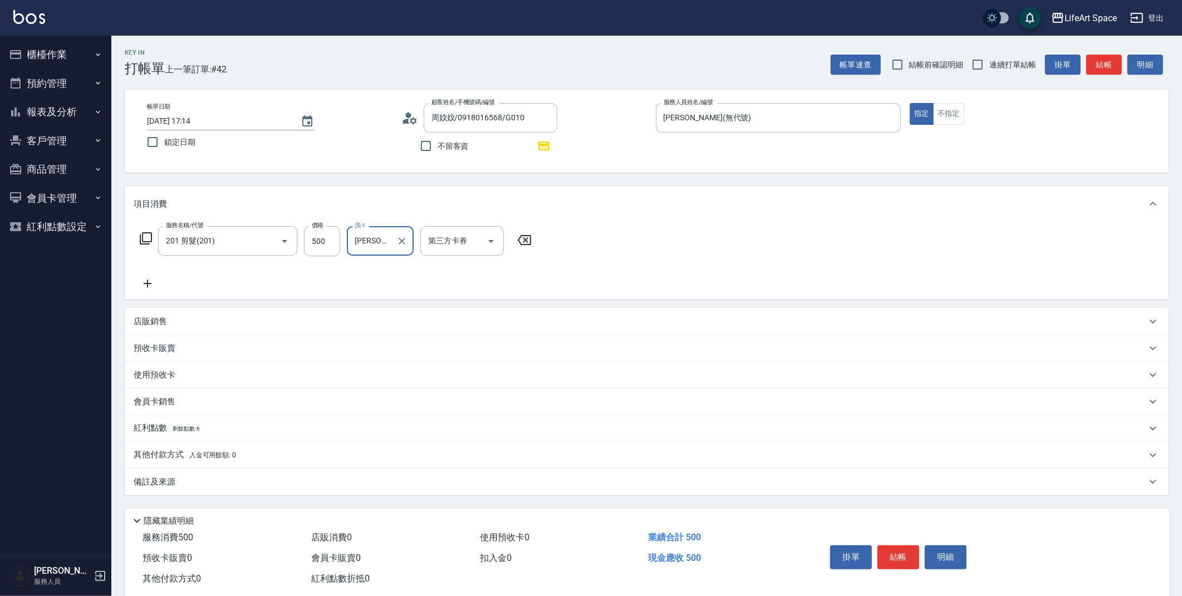
type input "[PERSON_NAME](無代號)"
click at [200, 434] on p "紅利點數 剩餘點數: 6" at bounding box center [167, 428] width 66 height 12
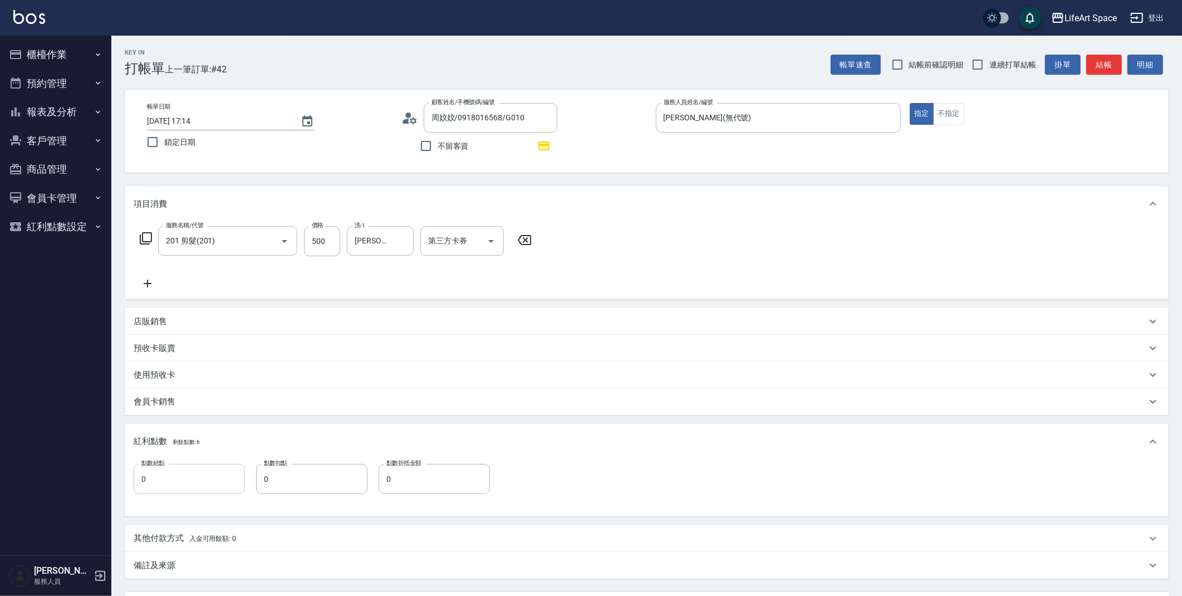
click at [176, 489] on input "0" at bounding box center [189, 479] width 111 height 30
type input "1"
click at [156, 570] on p "備註及來源" at bounding box center [155, 566] width 42 height 12
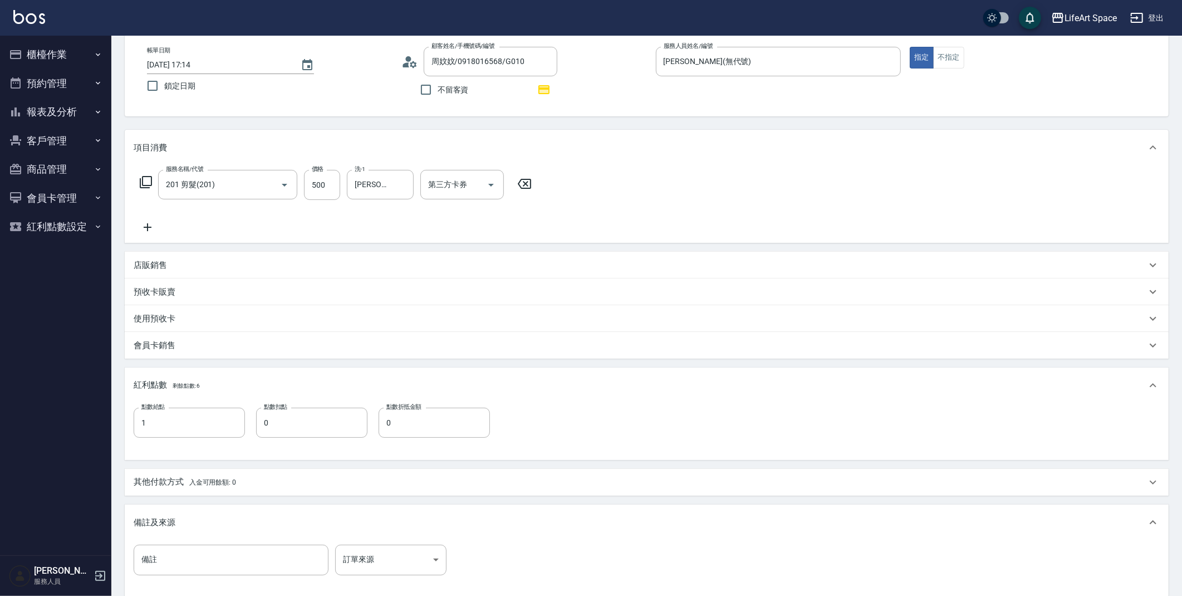
scroll to position [182, 0]
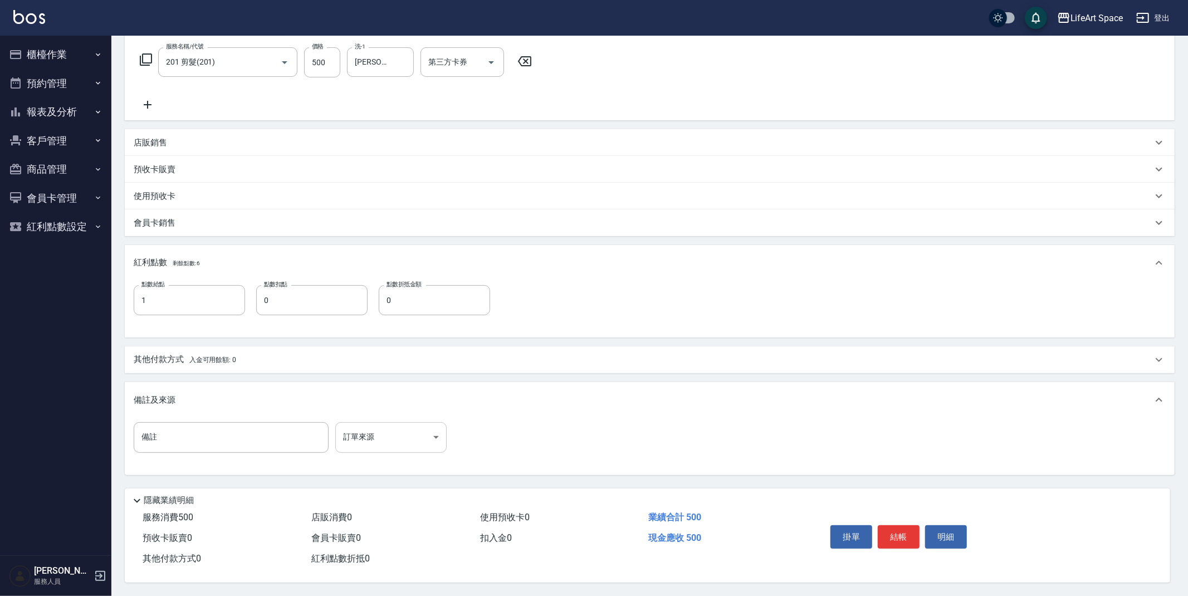
click at [364, 430] on body "LifeArt Space 登出 櫃檯作業 打帳單 帳單列表 現金收支登錄 高階收支登錄 材料自購登錄 每日結帳 排班表 現場電腦打卡 預約管理 預約管理 單…" at bounding box center [594, 208] width 1188 height 774
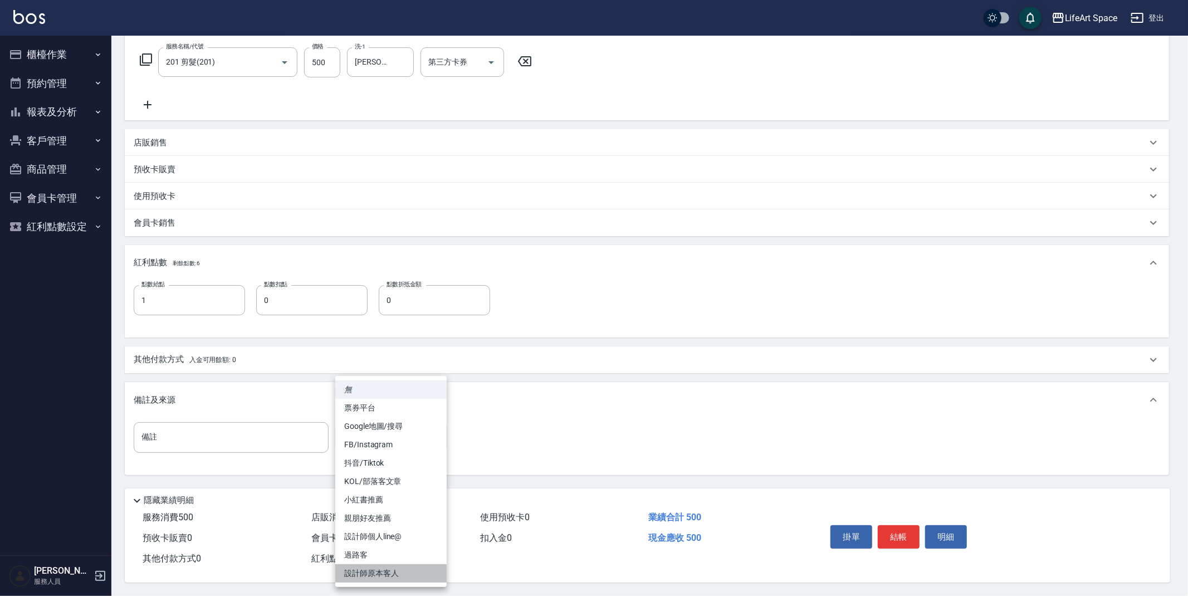
click at [374, 572] on li "設計師原本客人" at bounding box center [390, 573] width 111 height 18
type input "設計師原本客人"
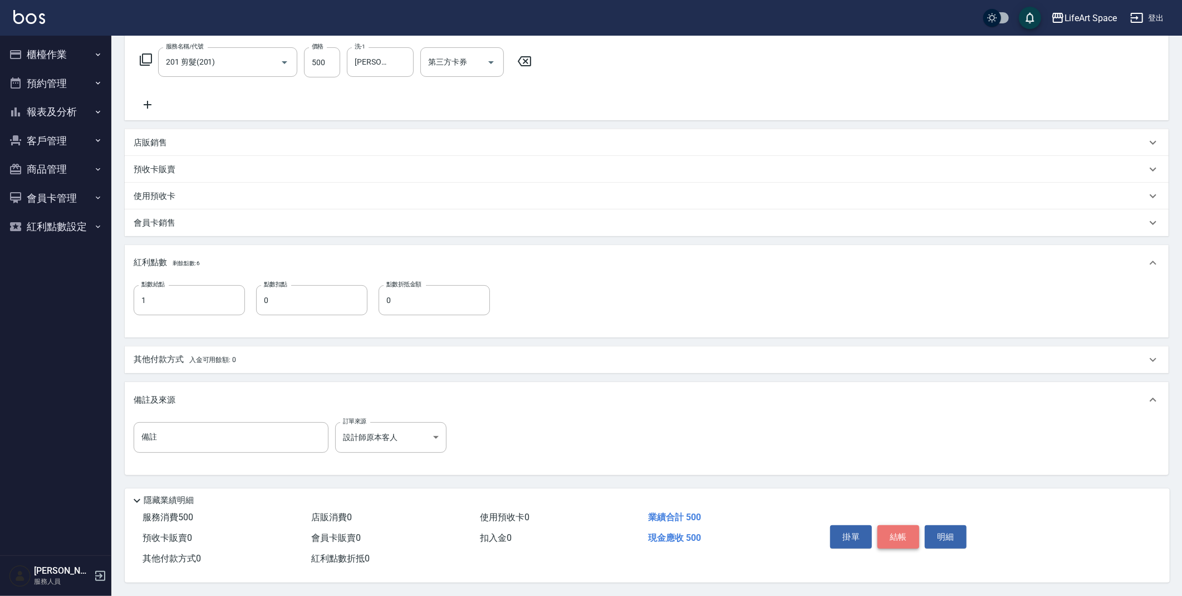
click at [910, 538] on button "結帳" at bounding box center [898, 536] width 42 height 23
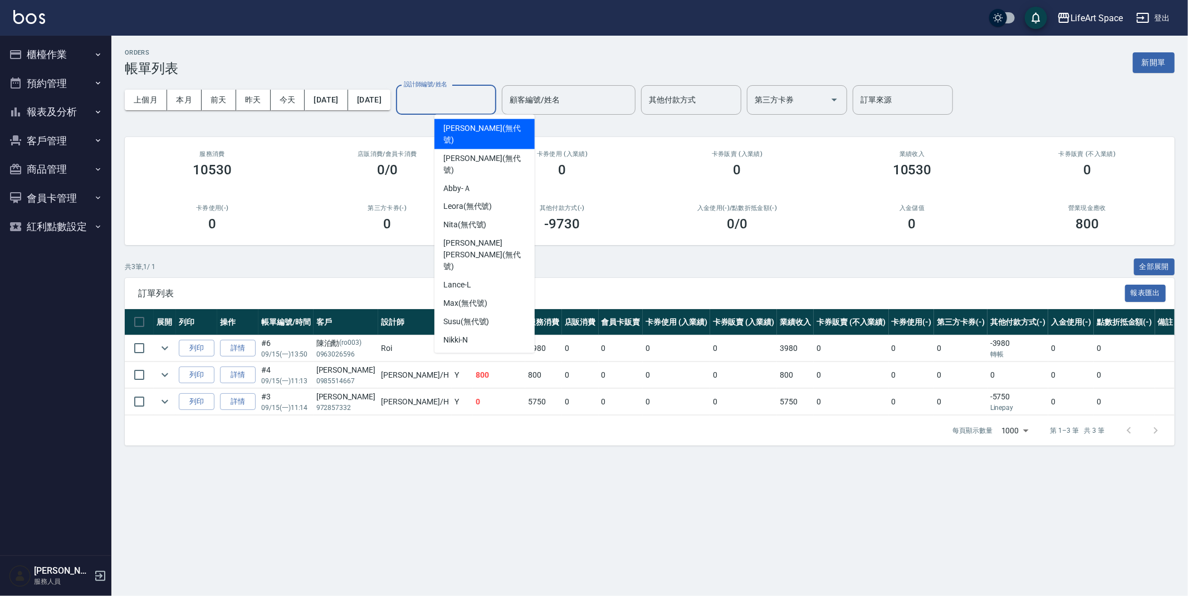
click at [491, 109] on input "設計師編號/姓名" at bounding box center [446, 99] width 90 height 19
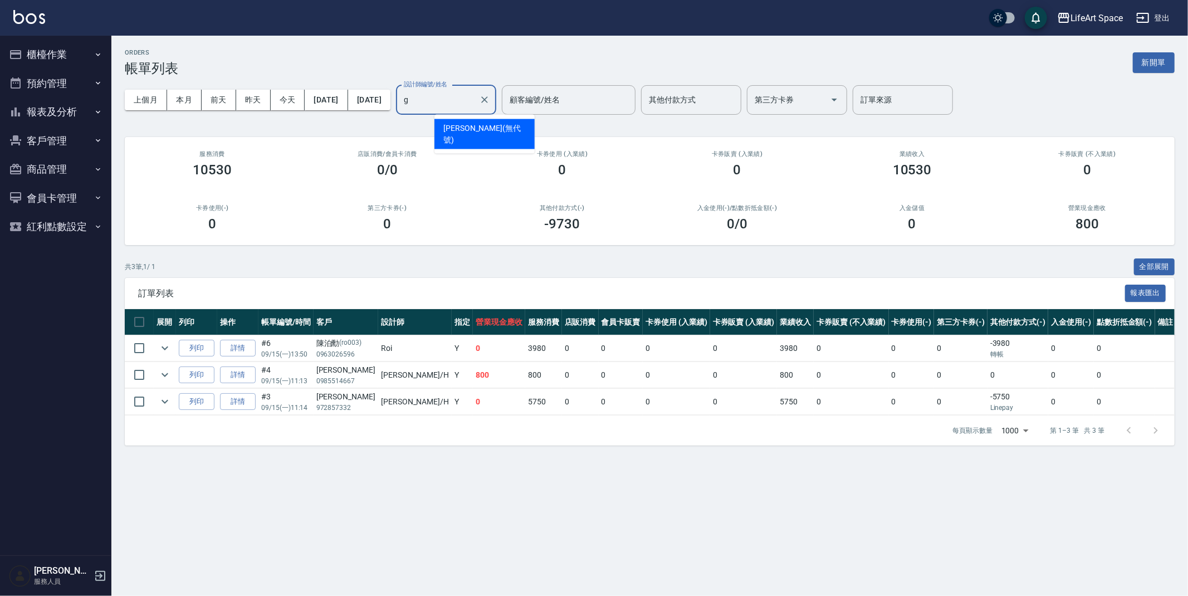
click at [487, 122] on span "[PERSON_NAME] (無代號)" at bounding box center [484, 133] width 82 height 23
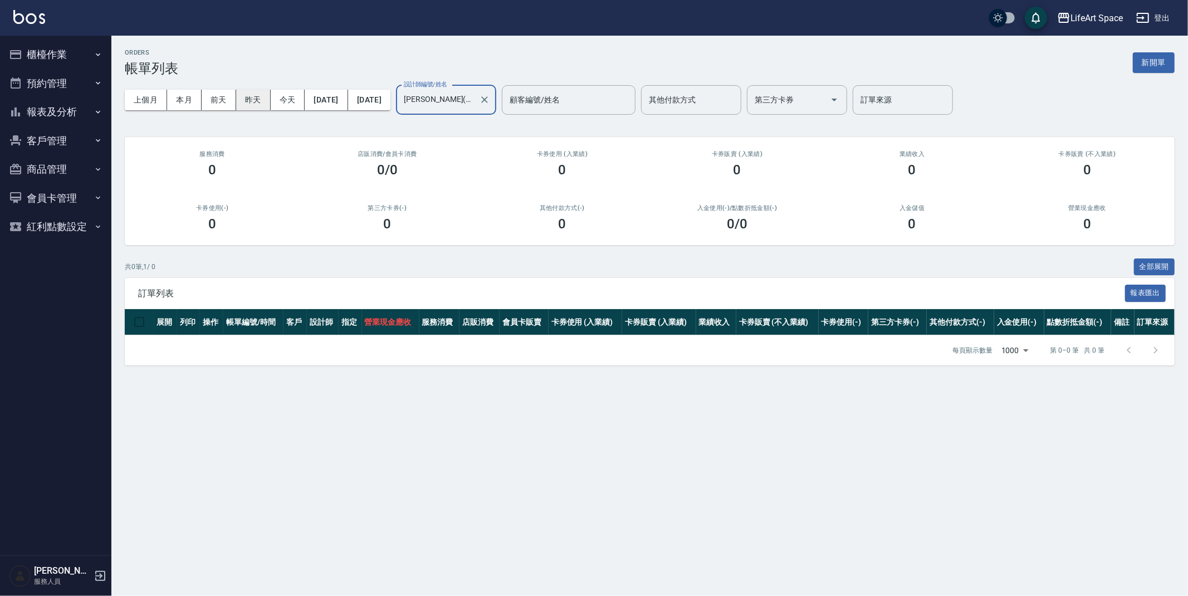
type input "[PERSON_NAME](無代號)"
click at [243, 94] on button "昨天" at bounding box center [253, 100] width 35 height 21
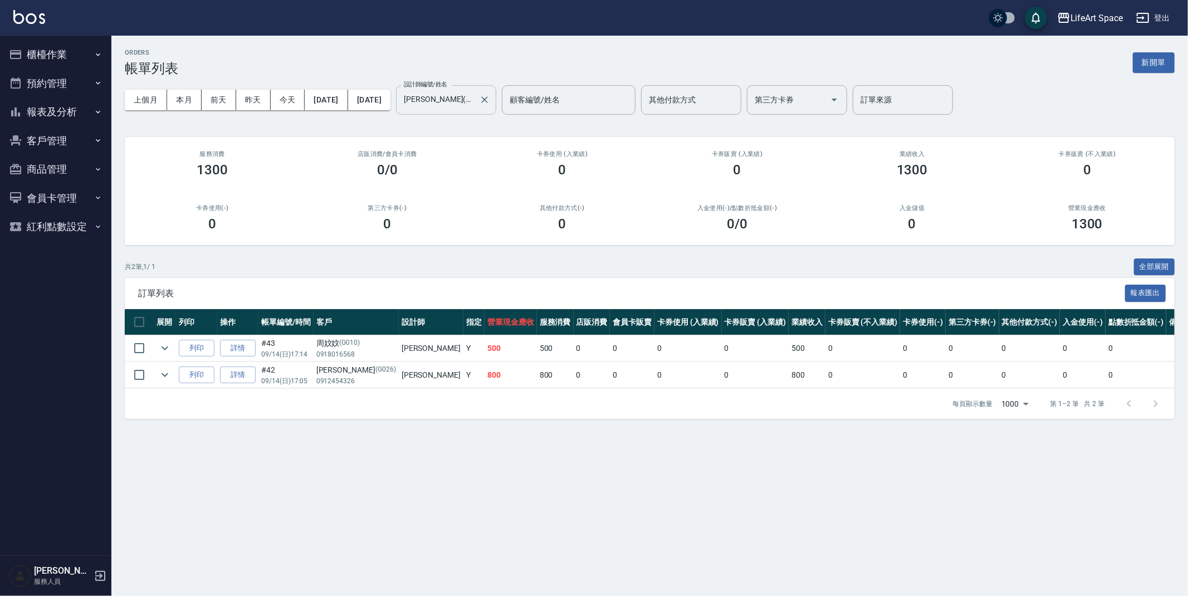
click at [474, 100] on input "[PERSON_NAME](無代號)" at bounding box center [437, 99] width 73 height 19
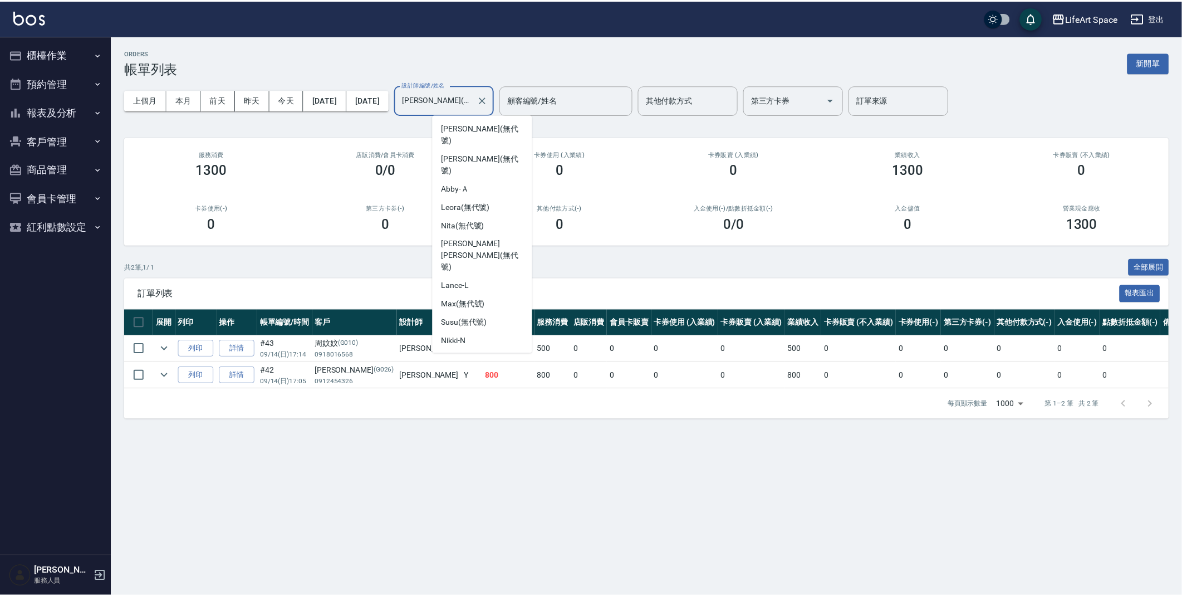
scroll to position [78, 0]
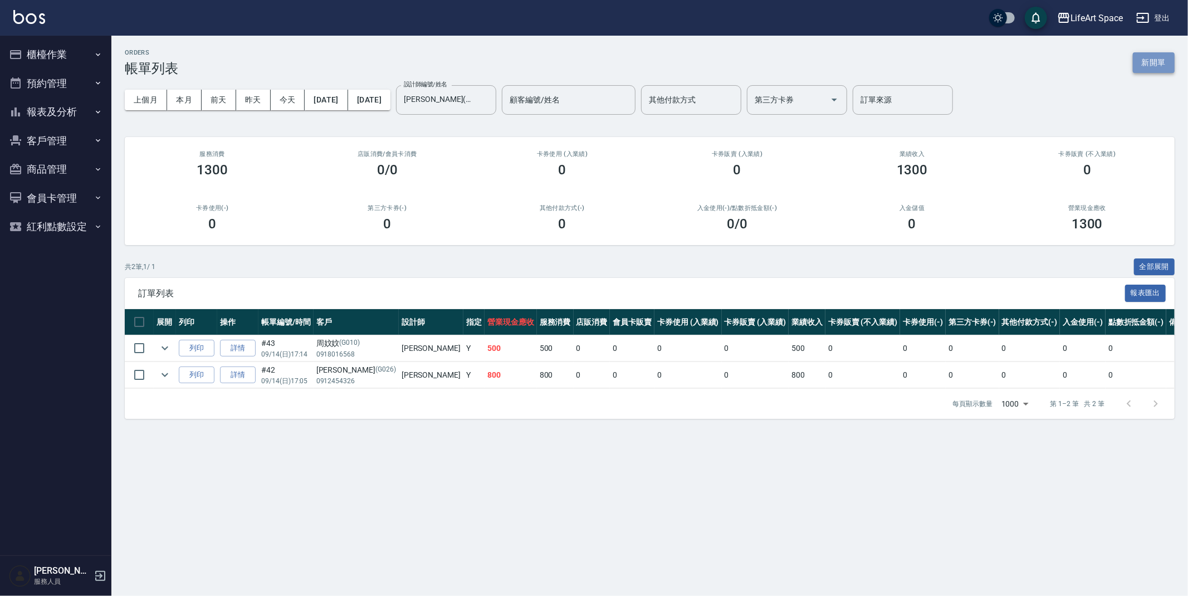
click at [1150, 58] on button "新開單" at bounding box center [1153, 62] width 42 height 21
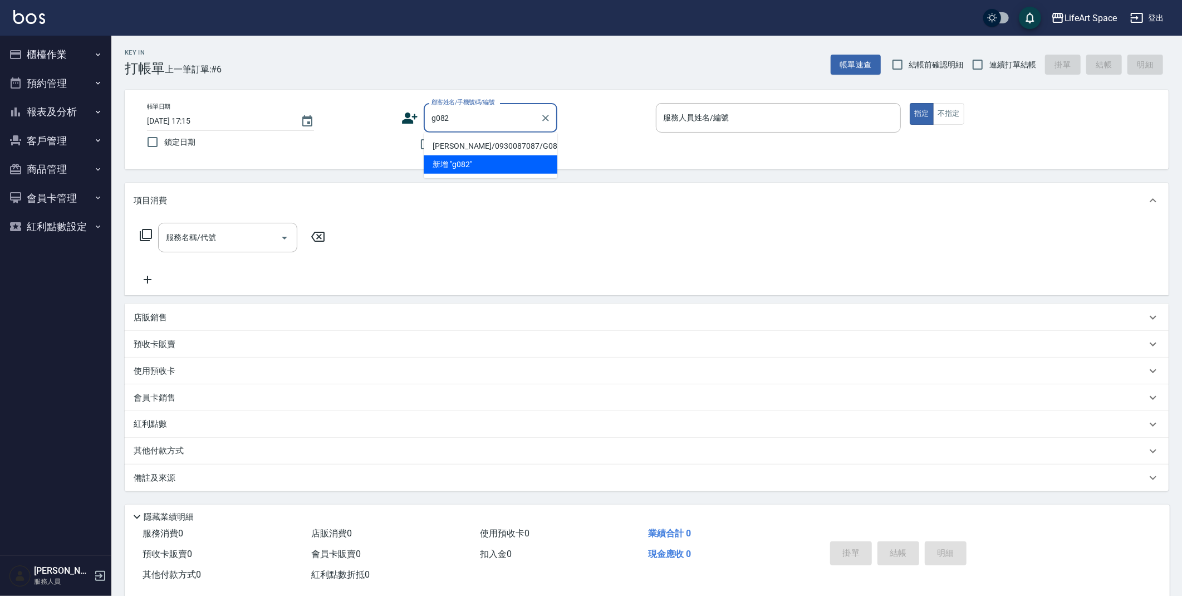
click at [470, 149] on li "[PERSON_NAME]/0930087087/G082" at bounding box center [491, 146] width 134 height 18
type input "[PERSON_NAME]/0930087087/G082"
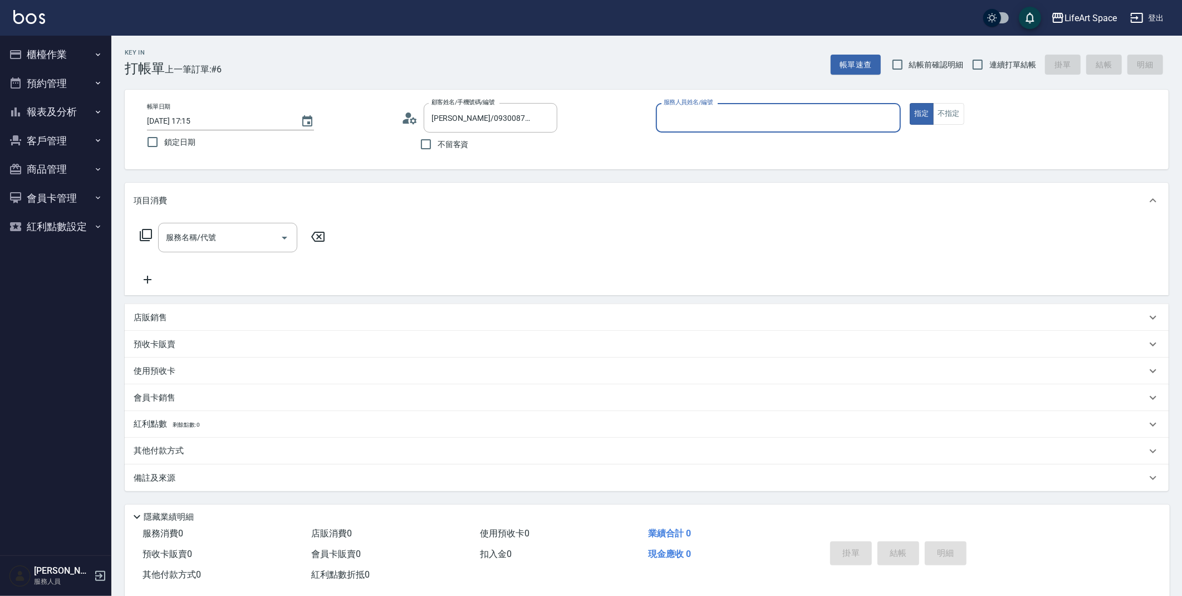
type input "[PERSON_NAME](無代號)"
click at [231, 230] on input "服務名稱/代號" at bounding box center [219, 237] width 112 height 19
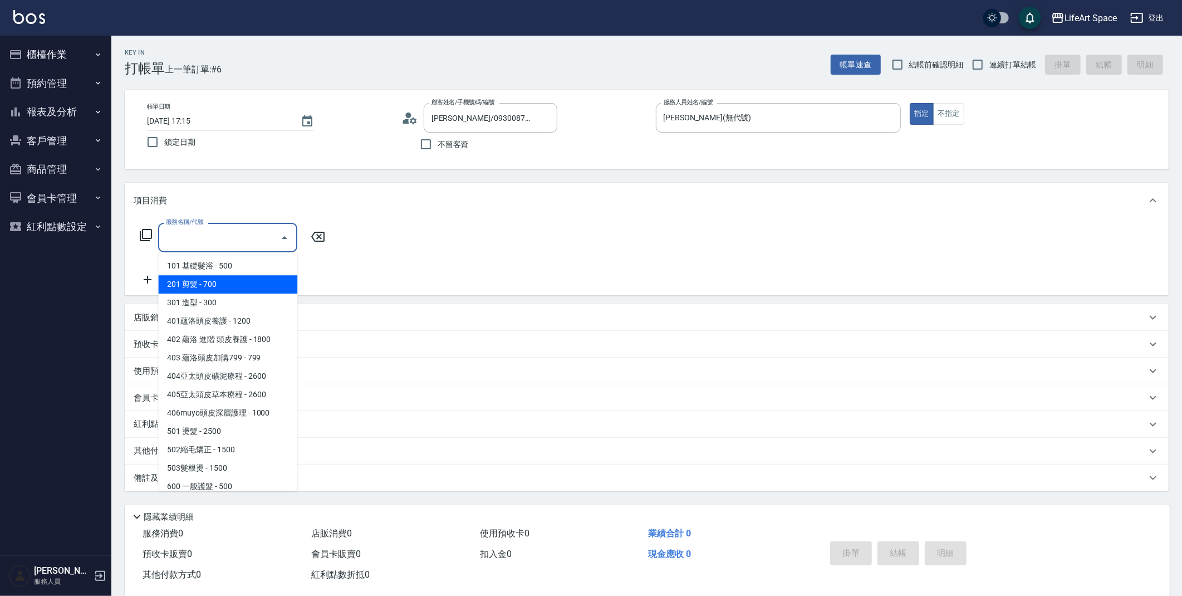
click at [218, 288] on span "201 剪髮 - 700" at bounding box center [227, 284] width 139 height 18
type input "201 剪髮(201)"
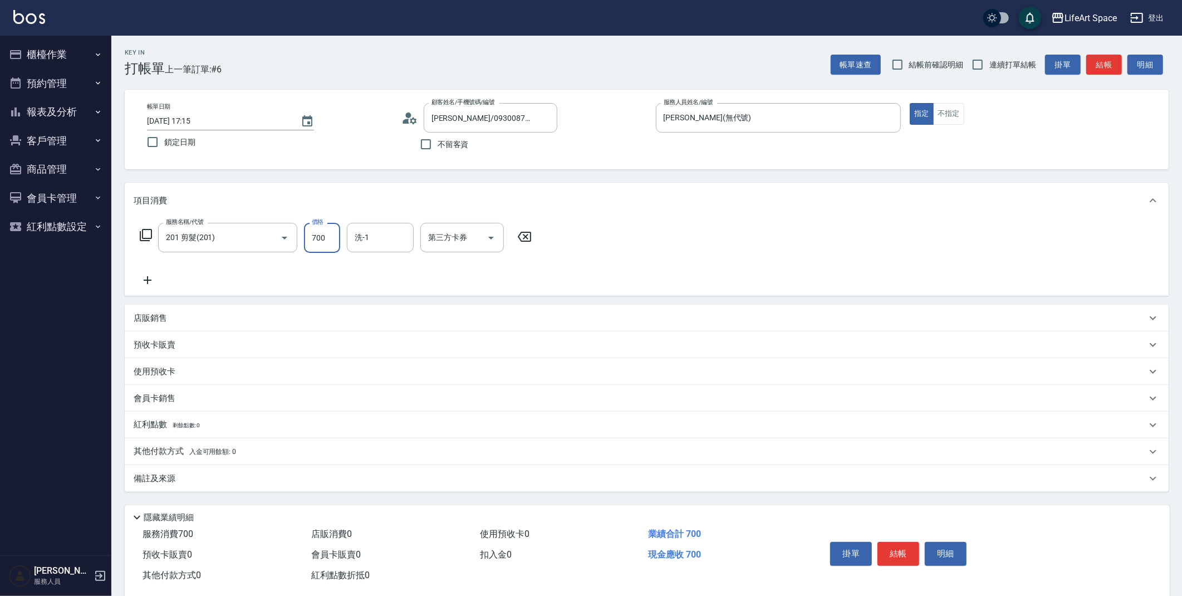
click at [321, 235] on input "700" at bounding box center [322, 238] width 36 height 30
type input "800"
drag, startPoint x: 372, startPoint y: 312, endPoint x: 372, endPoint y: 324, distance: 11.7
click at [372, 324] on ul "[PERSON_NAME] (無代號) Nita (無代號) [PERSON_NAME] [PERSON_NAME] (無代號)" at bounding box center [380, 310] width 67 height 117
click at [374, 326] on ul "[PERSON_NAME] (無代號) Nita (無代號) [PERSON_NAME] [PERSON_NAME] (無代號)" at bounding box center [380, 310] width 67 height 117
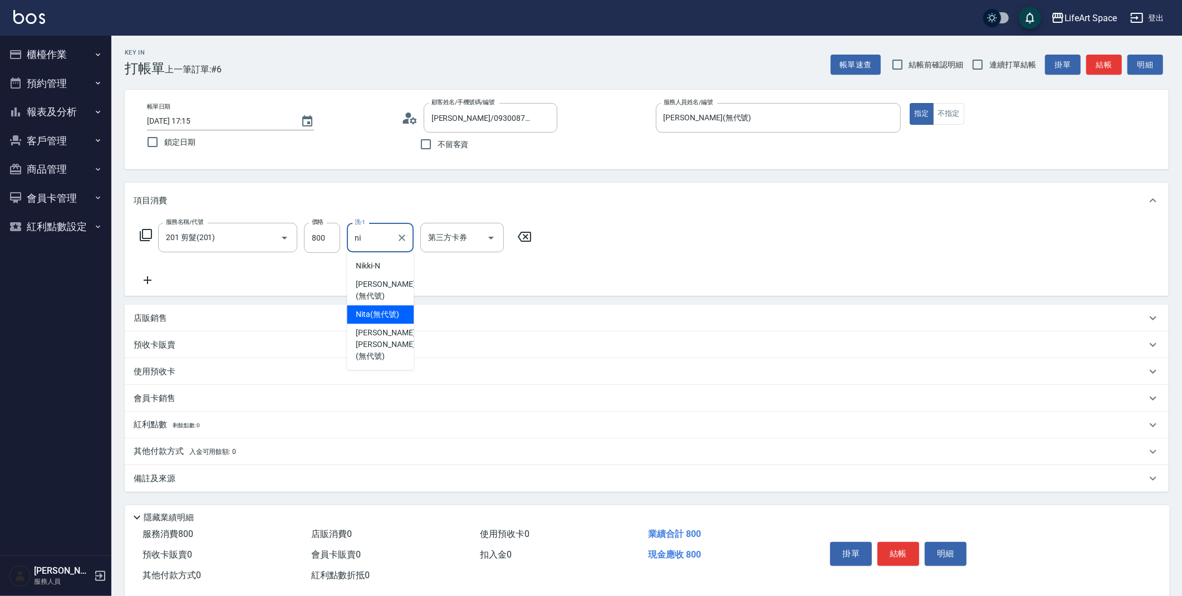
click at [372, 321] on div "Nita (無代號)" at bounding box center [380, 314] width 67 height 18
type input "Nita (無代號)"
click at [186, 119] on input "[DATE] 17:15" at bounding box center [218, 121] width 143 height 18
type input "[DATE] 17:15"
click at [220, 483] on div "備註及來源" at bounding box center [640, 479] width 1013 height 12
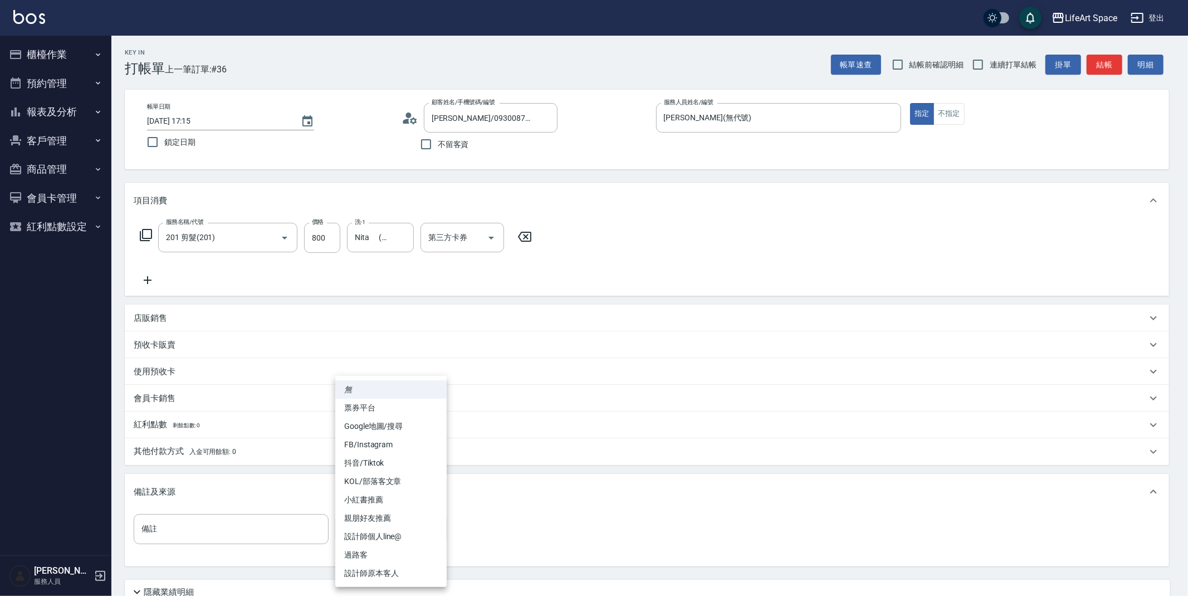
drag, startPoint x: 355, startPoint y: 521, endPoint x: 376, endPoint y: 551, distance: 36.8
click at [356, 523] on body "LifeArt Space 登出 櫃檯作業 打帳單 帳單列表 現金收支登錄 高階收支登錄 材料自購登錄 每日結帳 排班表 現場電腦打卡 預約管理 預約管理 單…" at bounding box center [594, 343] width 1188 height 687
click at [374, 568] on li "設計師原本客人" at bounding box center [390, 573] width 111 height 18
type input "設計師原本客人"
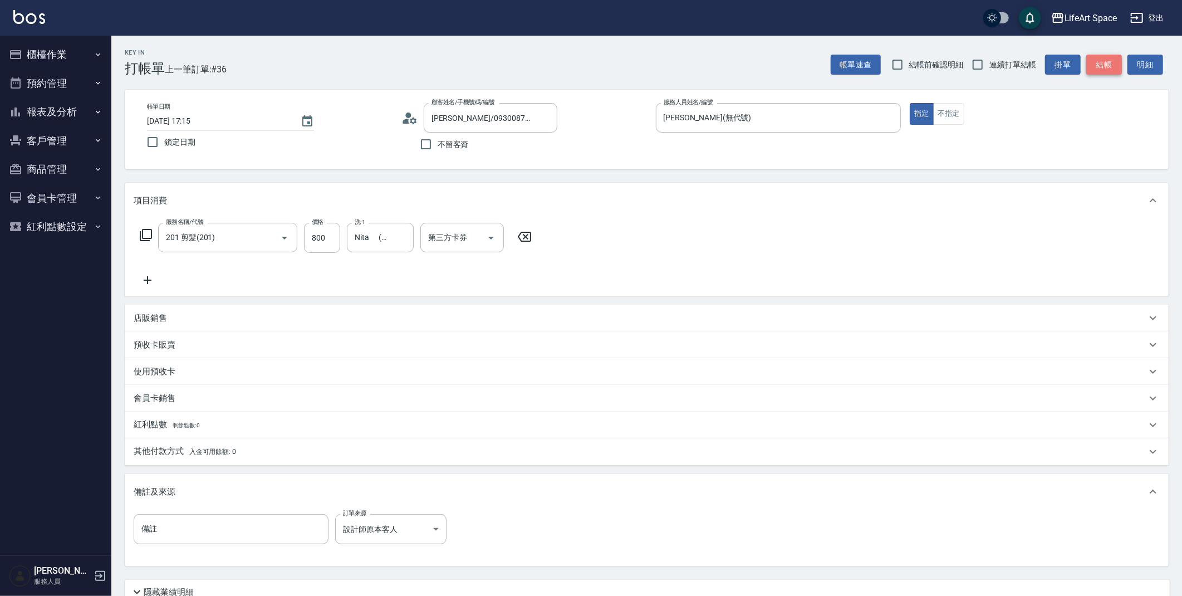
click at [1105, 65] on button "結帳" at bounding box center [1104, 65] width 36 height 21
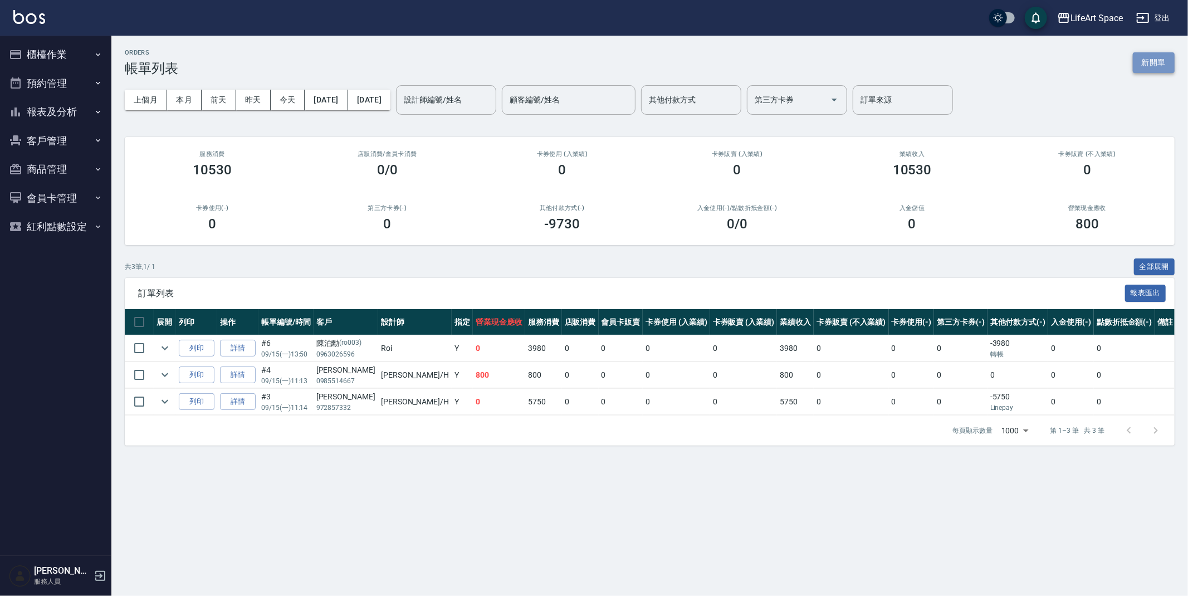
click at [1156, 70] on button "新開單" at bounding box center [1153, 62] width 42 height 21
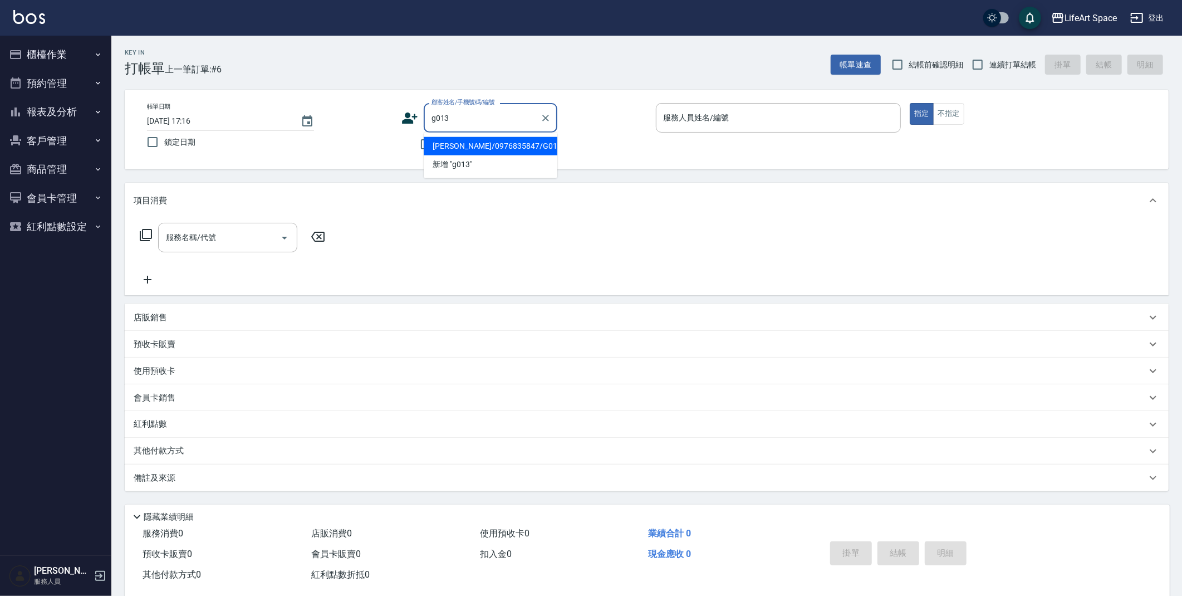
click at [445, 149] on li "[PERSON_NAME]/0976835847/G013" at bounding box center [491, 146] width 134 height 18
type input "[PERSON_NAME]/0976835847/G013"
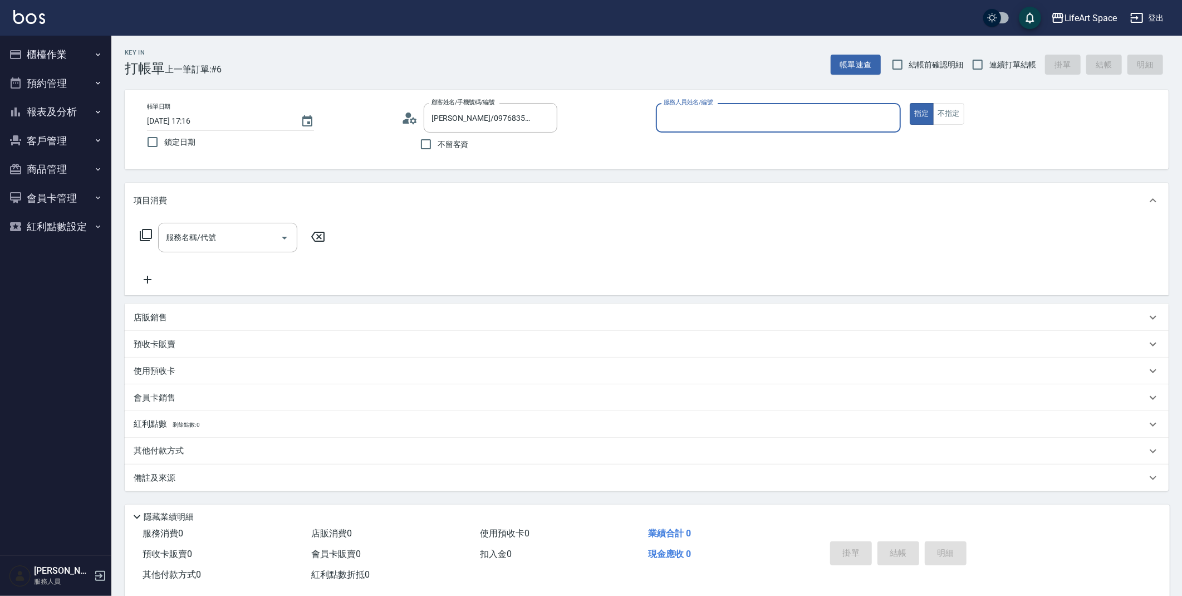
type input "[PERSON_NAME](無代號)"
click at [187, 122] on input "[DATE] 17:16" at bounding box center [218, 121] width 143 height 18
type input "[DATE] 17:16"
click at [214, 233] on div "服務名稱/代號 服務名稱/代號" at bounding box center [227, 238] width 139 height 30
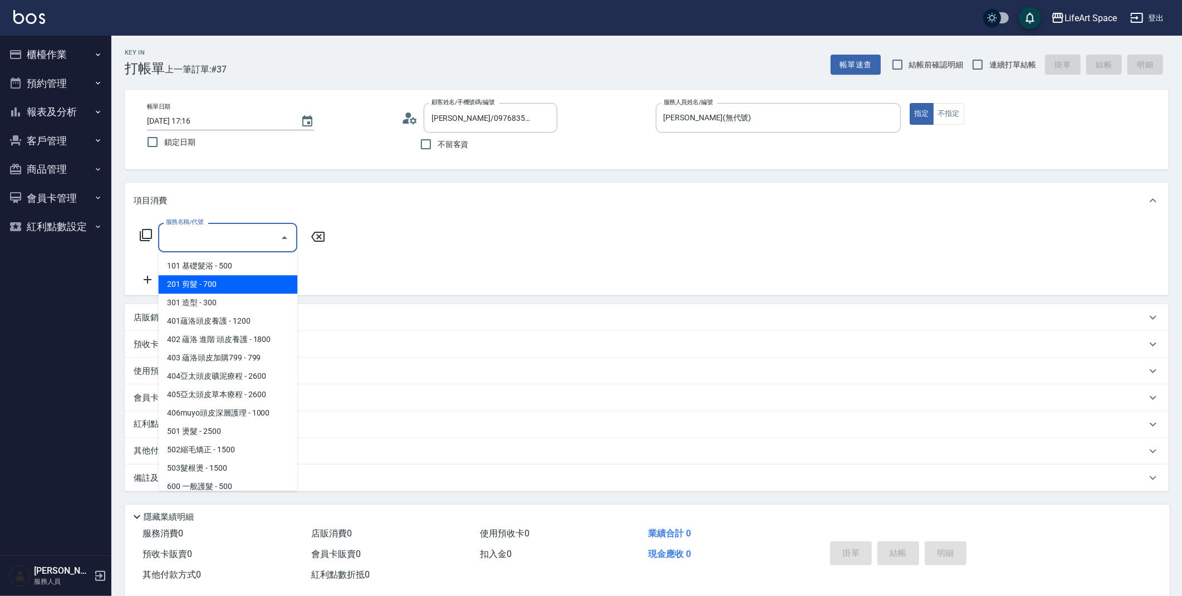
click at [224, 287] on span "201 剪髮 - 700" at bounding box center [227, 284] width 139 height 18
type input "201 剪髮(201)"
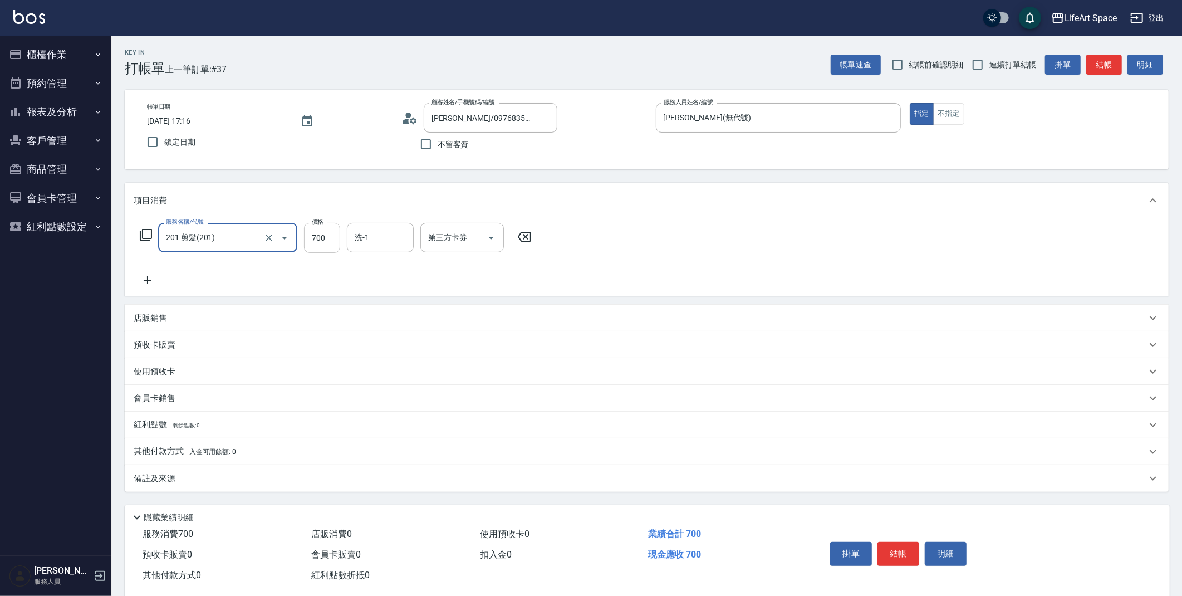
drag, startPoint x: 329, startPoint y: 238, endPoint x: 327, endPoint y: 230, distance: 7.4
click at [329, 237] on input "700" at bounding box center [322, 238] width 36 height 30
type input "720"
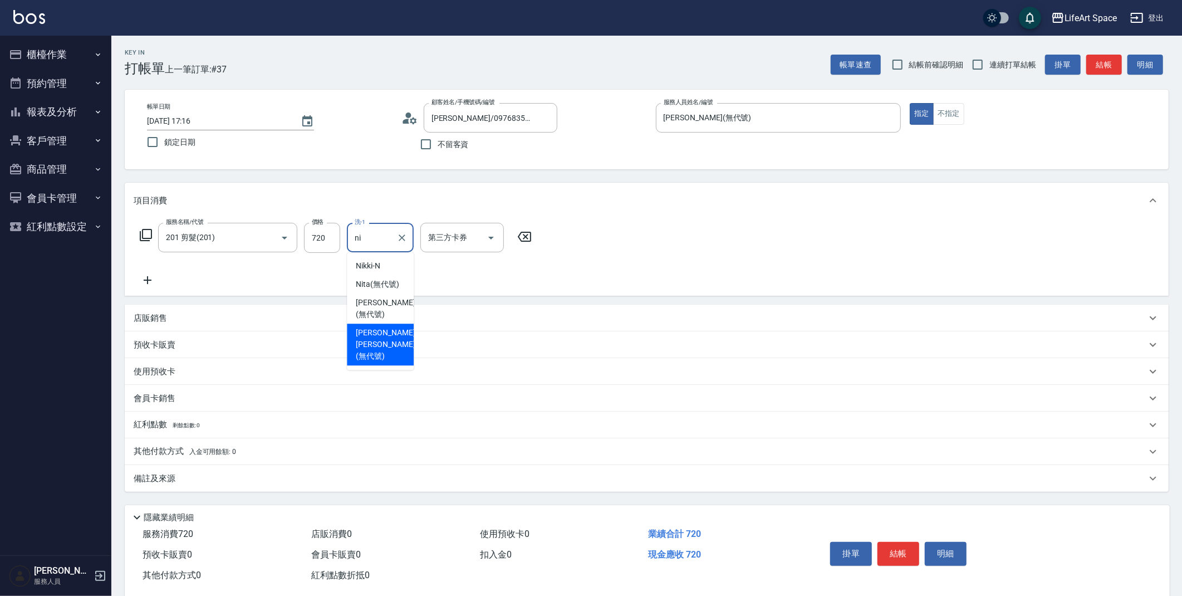
click at [367, 328] on span "[PERSON_NAME] [PERSON_NAME] (無代號)" at bounding box center [385, 344] width 59 height 35
type input "[PERSON_NAME] [PERSON_NAME](無代號)"
click at [198, 485] on div "備註及來源" at bounding box center [647, 478] width 1044 height 27
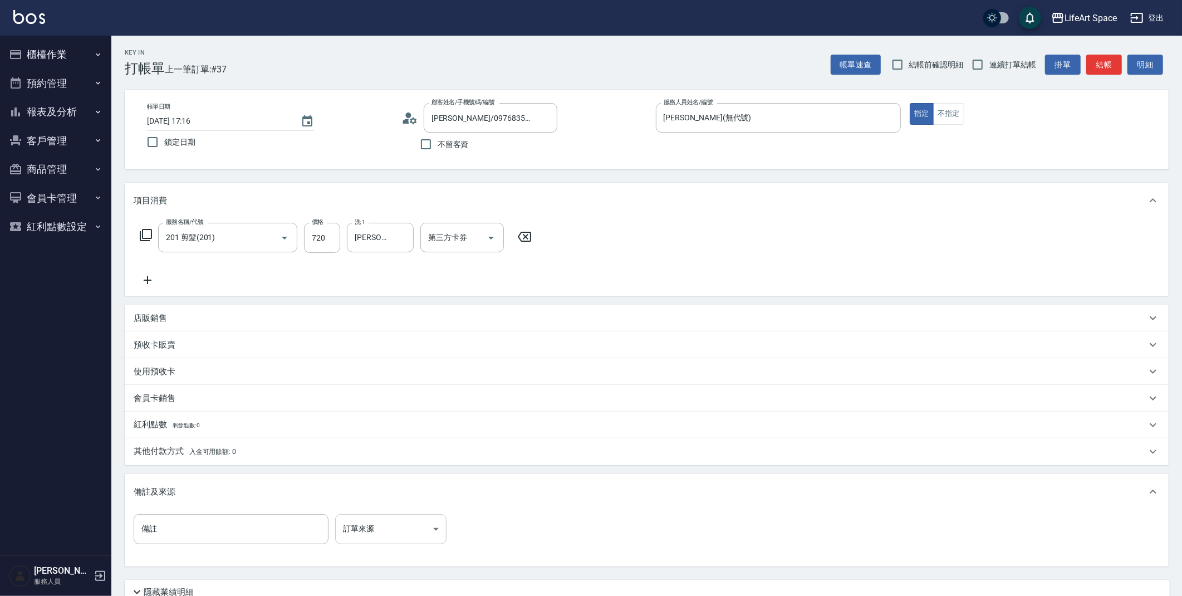
click at [422, 522] on body "LifeArt Space 登出 櫃檯作業 打帳單 帳單列表 現金收支登錄 高階收支登錄 材料自購登錄 每日結帳 排班表 現場電腦打卡 預約管理 預約管理 單…" at bounding box center [591, 343] width 1182 height 687
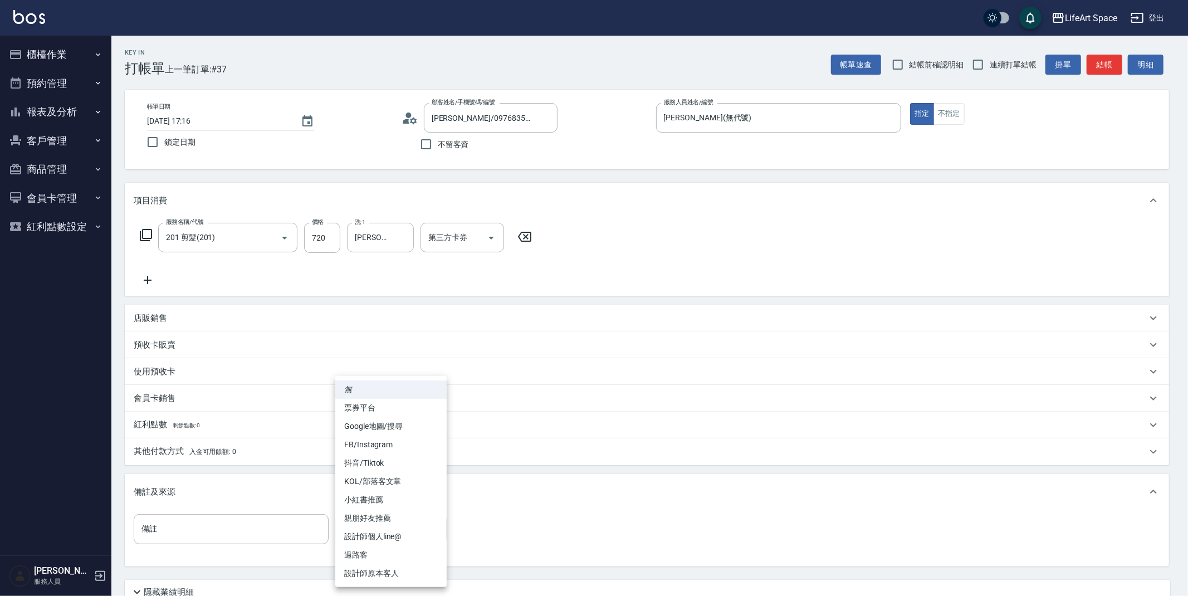
click at [407, 571] on li "設計師原本客人" at bounding box center [390, 573] width 111 height 18
type input "設計師原本客人"
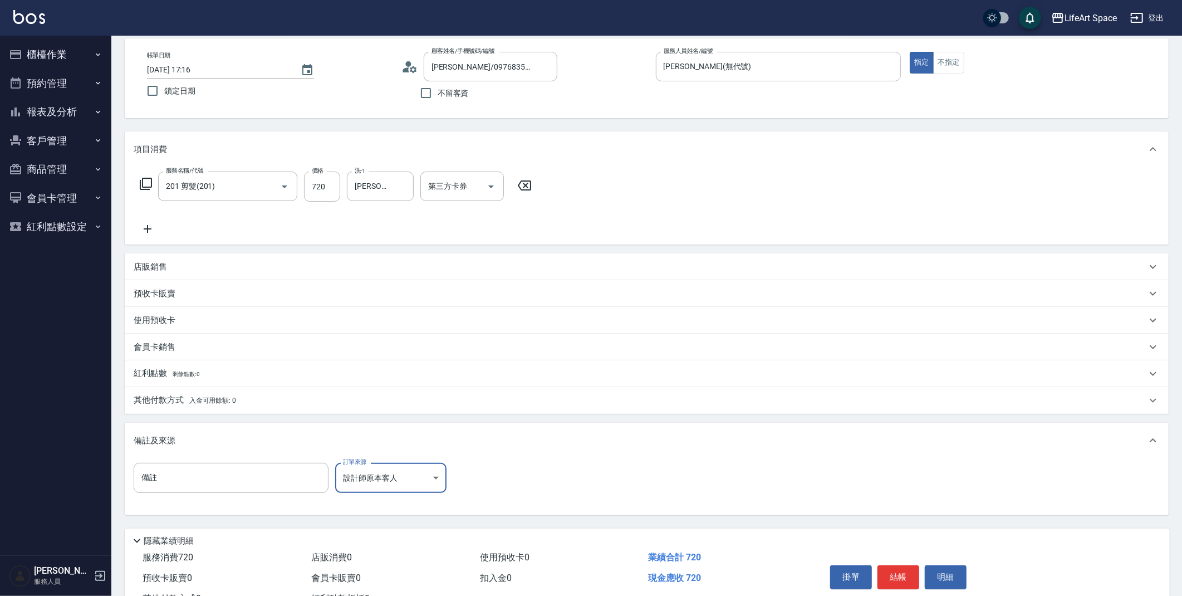
scroll to position [95, 0]
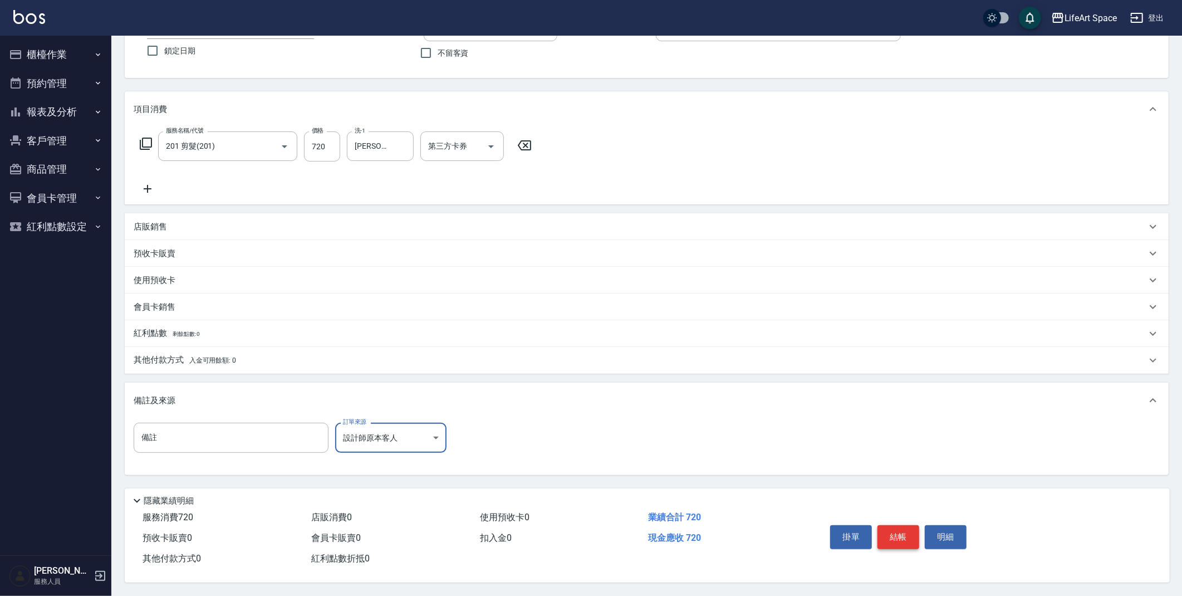
click at [887, 529] on button "結帳" at bounding box center [898, 536] width 42 height 23
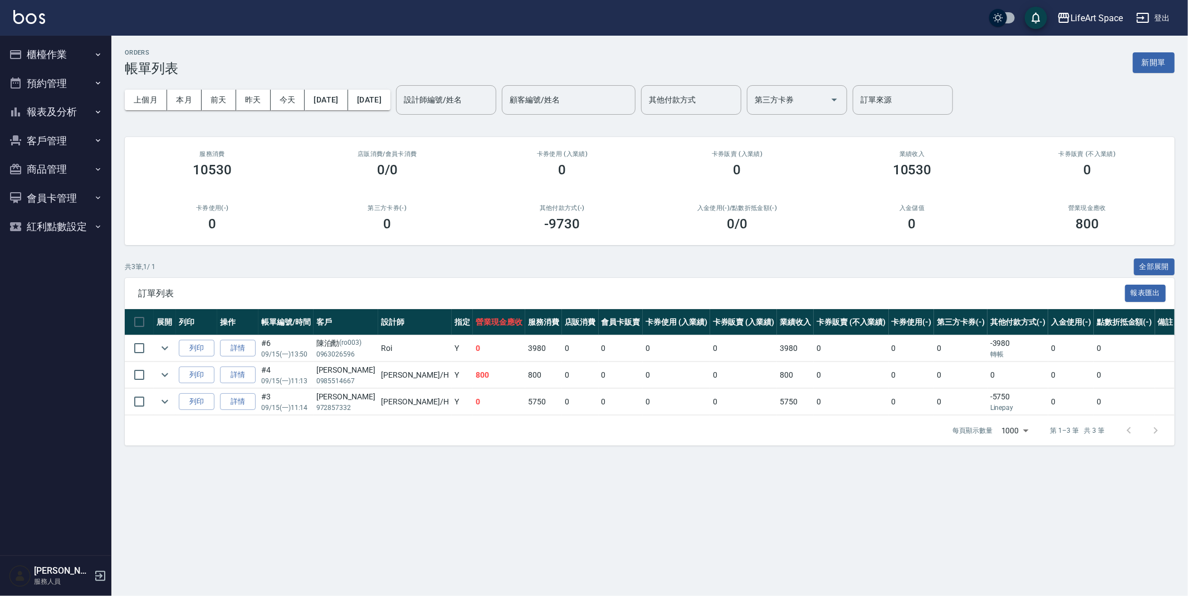
click at [1160, 70] on button "新開單" at bounding box center [1153, 62] width 42 height 21
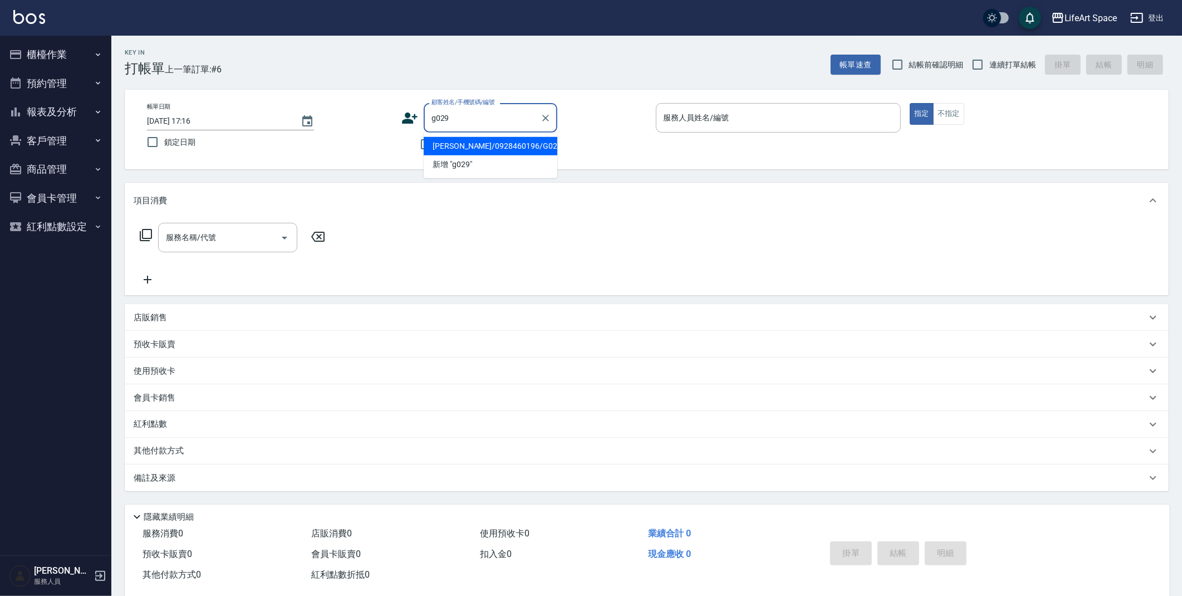
drag, startPoint x: 505, startPoint y: 139, endPoint x: 195, endPoint y: 99, distance: 312.1
click at [504, 139] on li "[PERSON_NAME]/0928460196/G029" at bounding box center [491, 146] width 134 height 18
type input "[PERSON_NAME]/0928460196/G029"
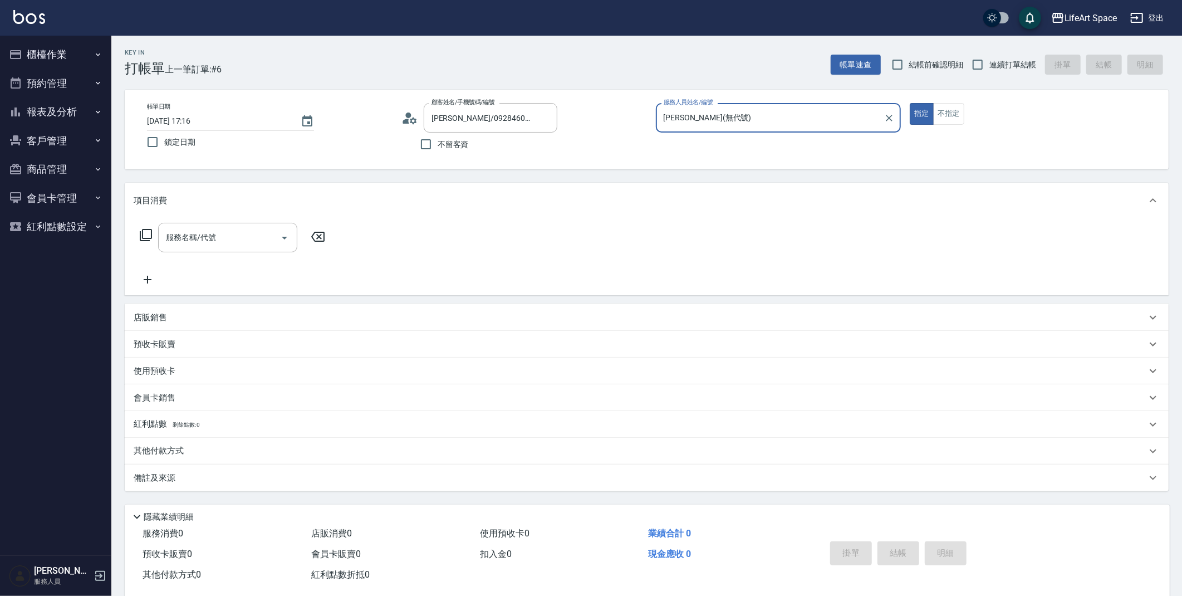
type input "[PERSON_NAME](無代號)"
click at [184, 123] on input "[DATE] 17:16" at bounding box center [218, 121] width 143 height 18
type input "[DATE] 17:16"
click at [233, 228] on input "服務名稱/代號" at bounding box center [219, 237] width 112 height 19
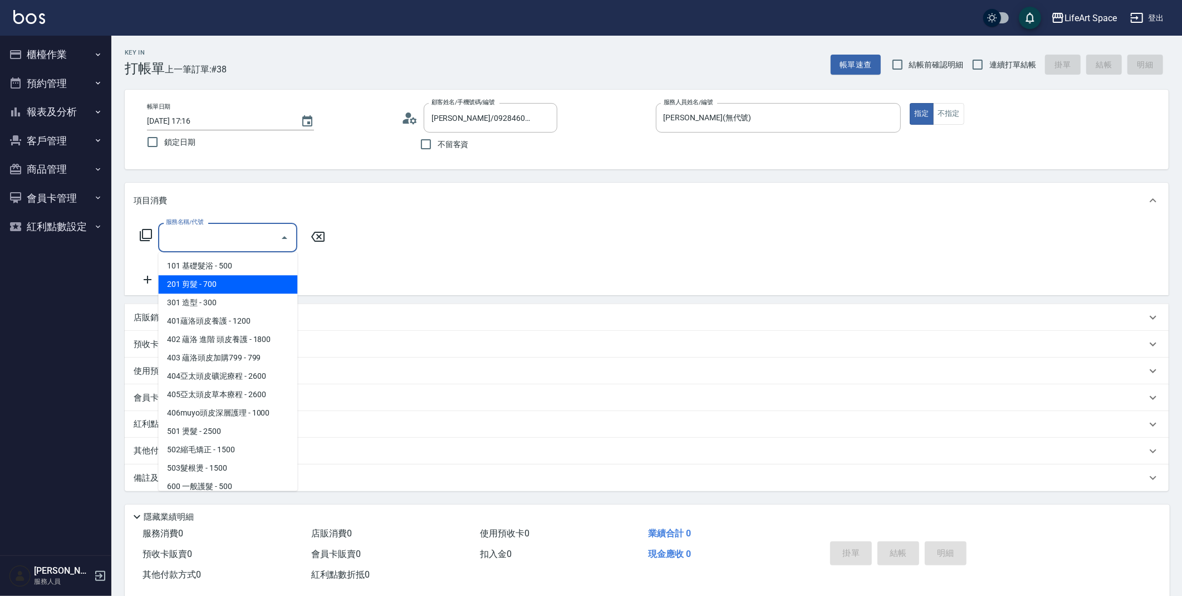
click at [220, 277] on span "201 剪髮 - 700" at bounding box center [227, 284] width 139 height 18
type input "201 剪髮(201)"
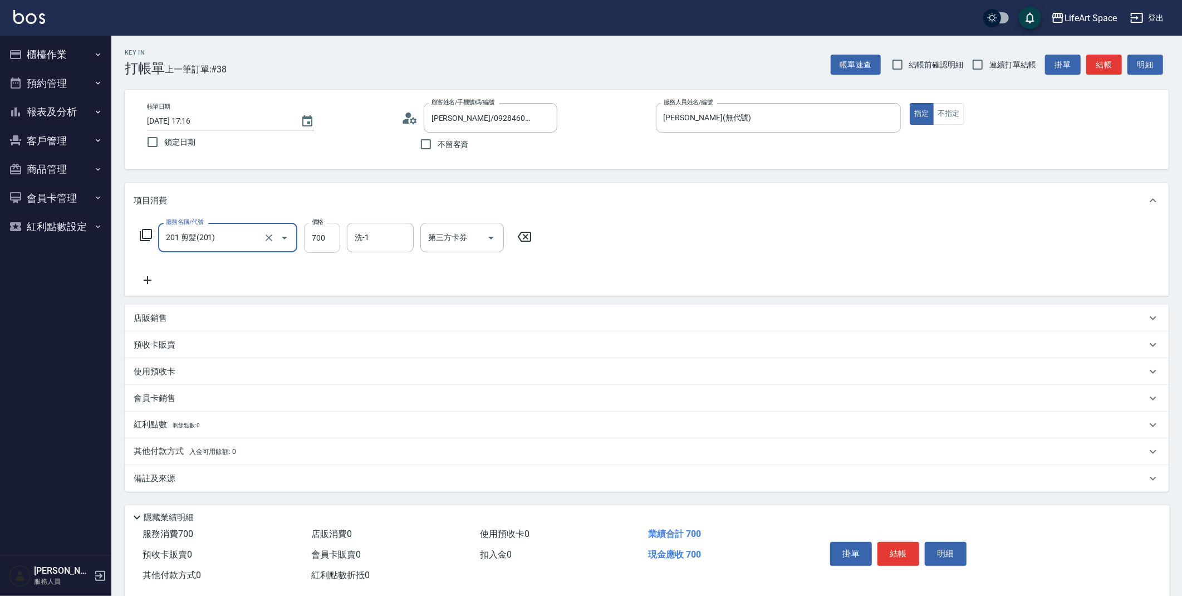
click at [334, 239] on input "700" at bounding box center [322, 238] width 36 height 30
type input "800"
click at [173, 483] on p "備註及來源" at bounding box center [155, 479] width 42 height 12
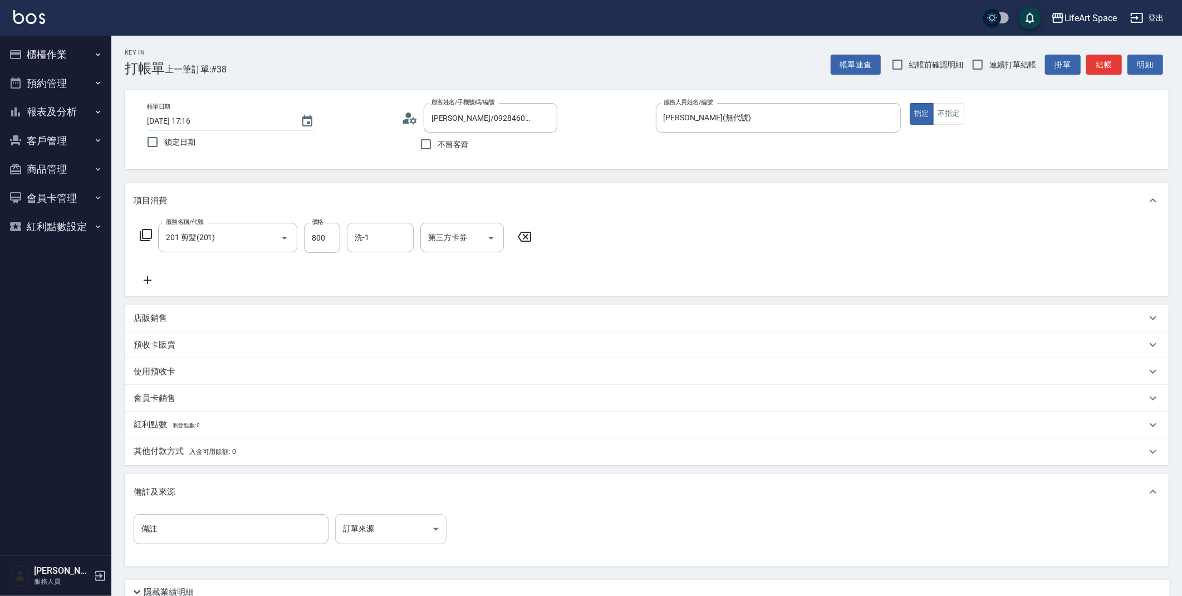
click at [401, 526] on body "LifeArt Space 登出 櫃檯作業 打帳單 帳單列表 現金收支登錄 高階收支登錄 材料自購登錄 每日結帳 排班表 現場電腦打卡 預約管理 預約管理 單…" at bounding box center [591, 343] width 1182 height 687
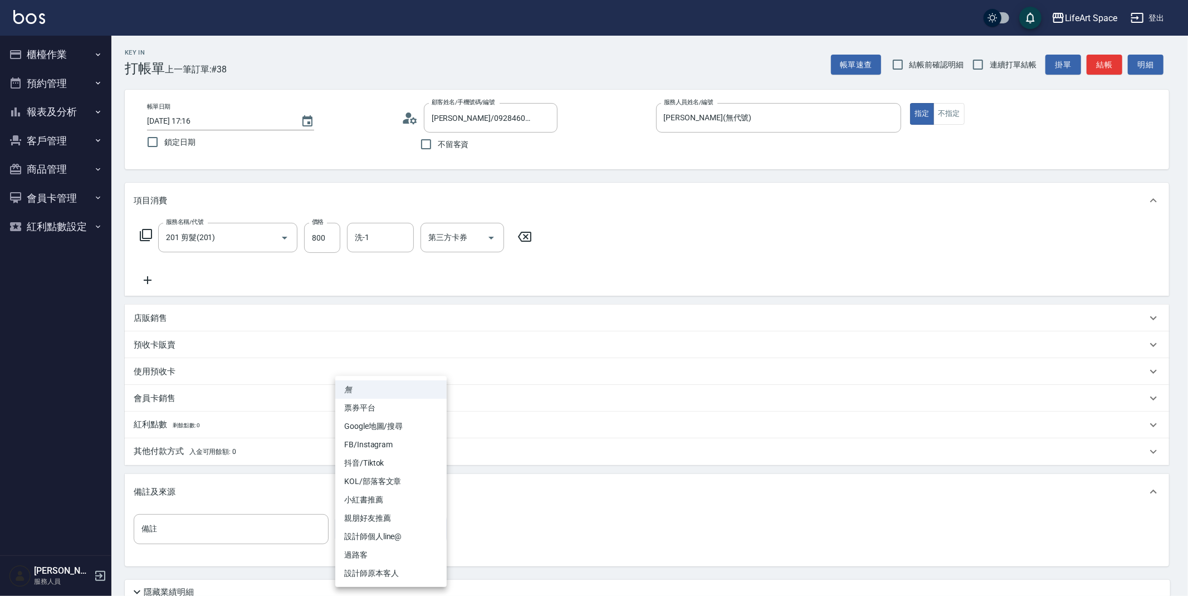
click at [385, 571] on li "設計師原本客人" at bounding box center [390, 573] width 111 height 18
type input "設計師原本客人"
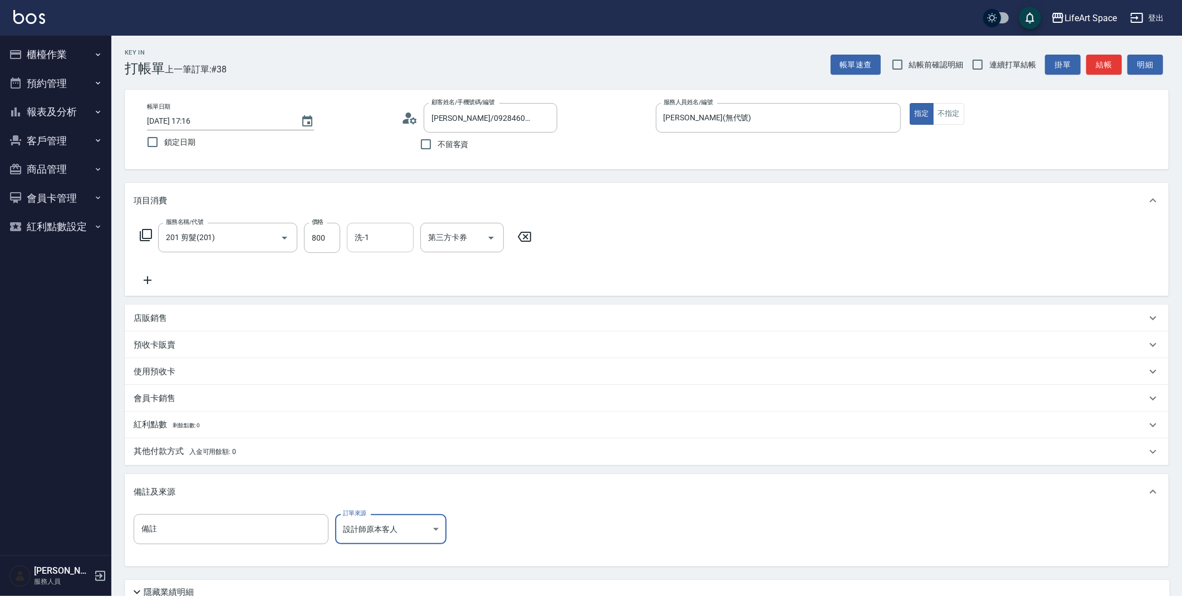
click at [377, 247] on div "洗-1" at bounding box center [380, 238] width 67 height 30
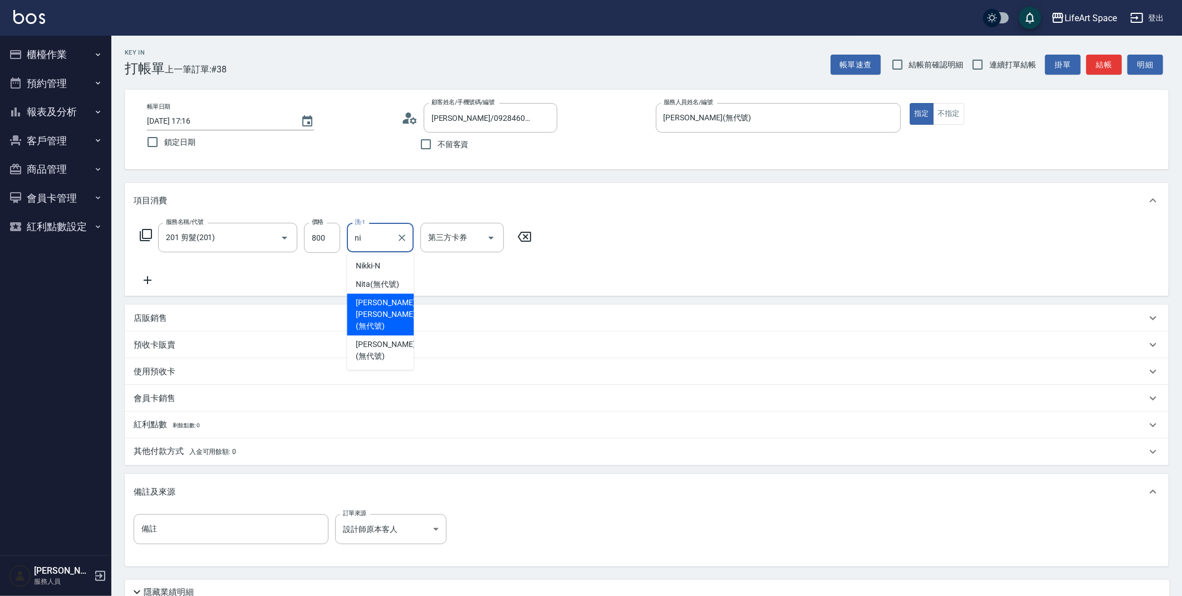
click at [367, 303] on span "[PERSON_NAME] [PERSON_NAME] (無代號)" at bounding box center [385, 314] width 59 height 35
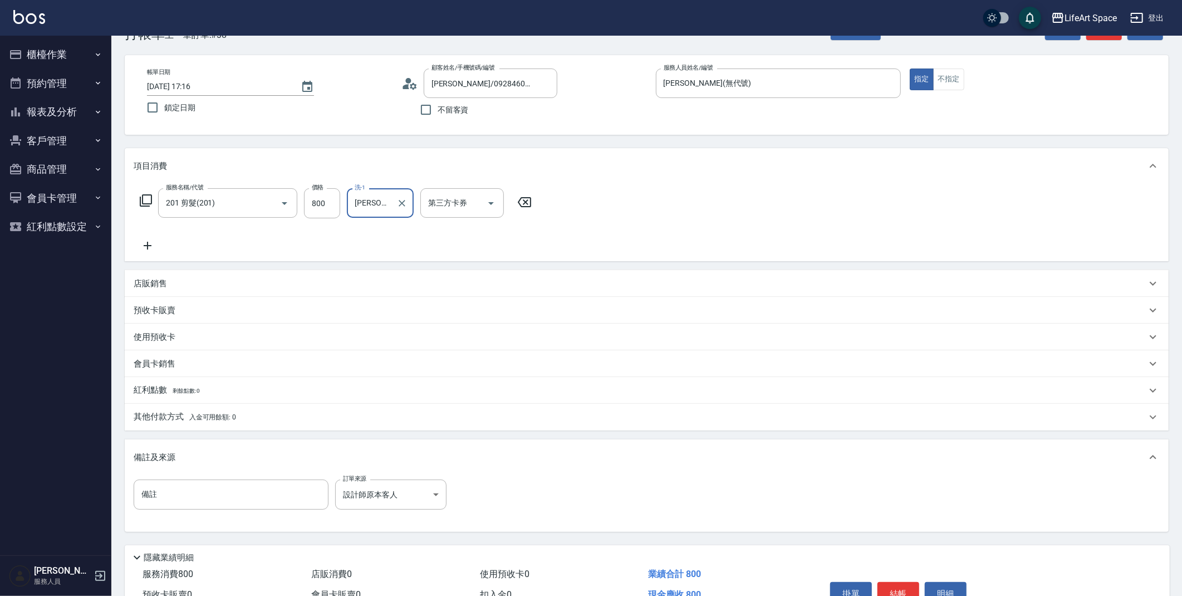
scroll to position [95, 0]
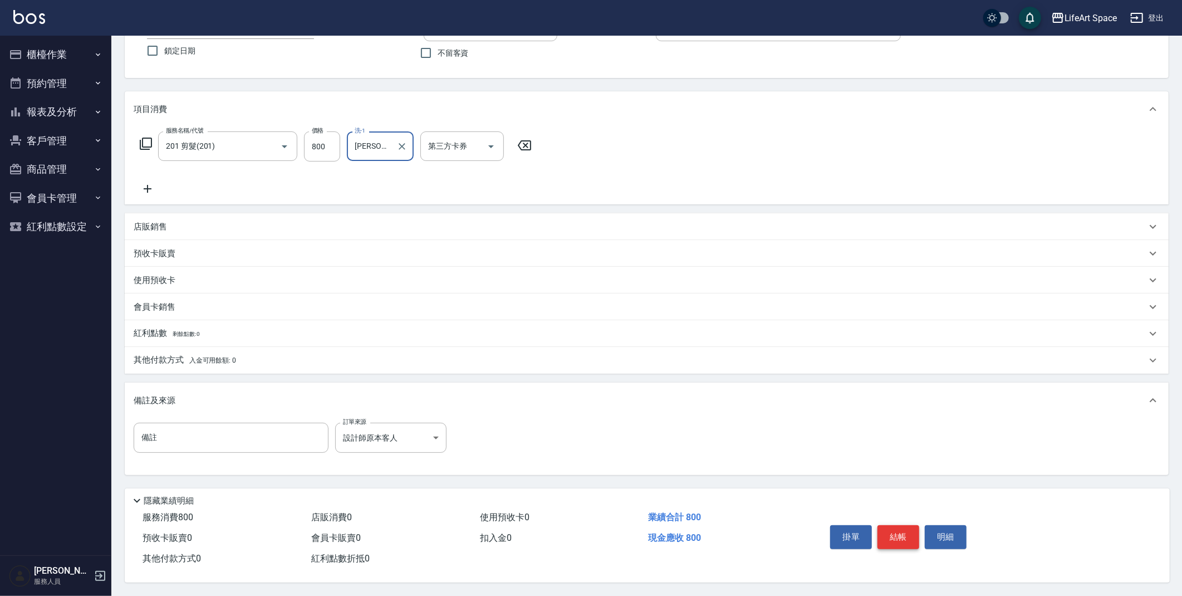
type input "[PERSON_NAME] [PERSON_NAME](無代號)"
click at [879, 531] on button "結帳" at bounding box center [898, 536] width 42 height 23
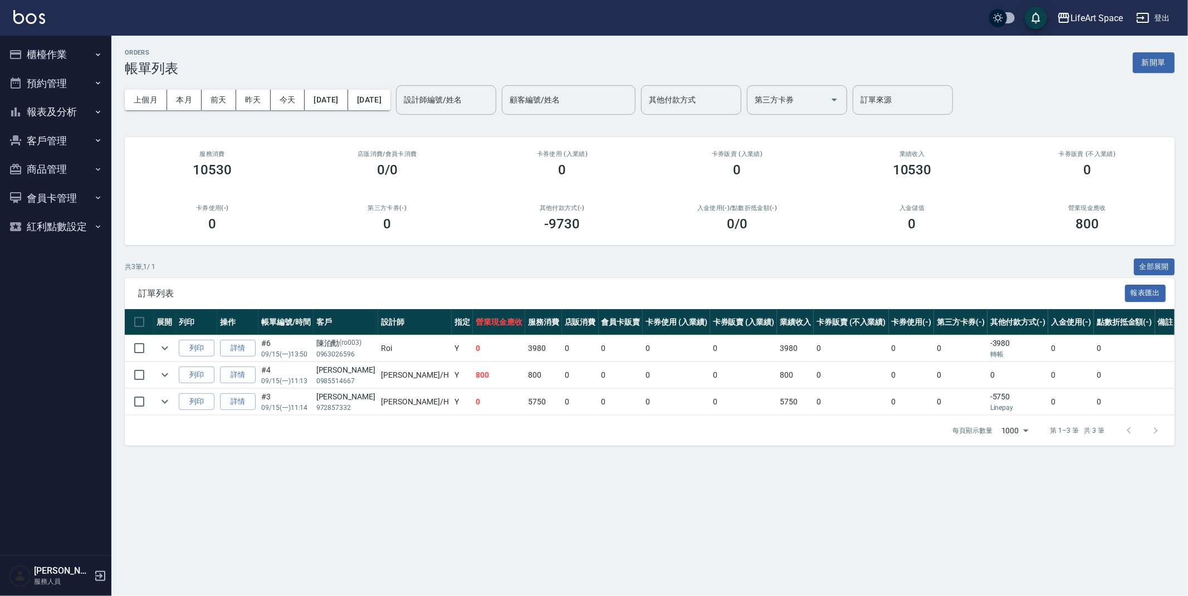
click at [1177, 55] on div "ORDERS 帳單列表 新開單 上個月 本月 [DATE] [DATE] [DATE] [DATE] [DATE] 設計師編號/姓名 設計師編號/姓名 顧客編…" at bounding box center [649, 247] width 1076 height 423
click at [1168, 57] on button "新開單" at bounding box center [1153, 62] width 42 height 21
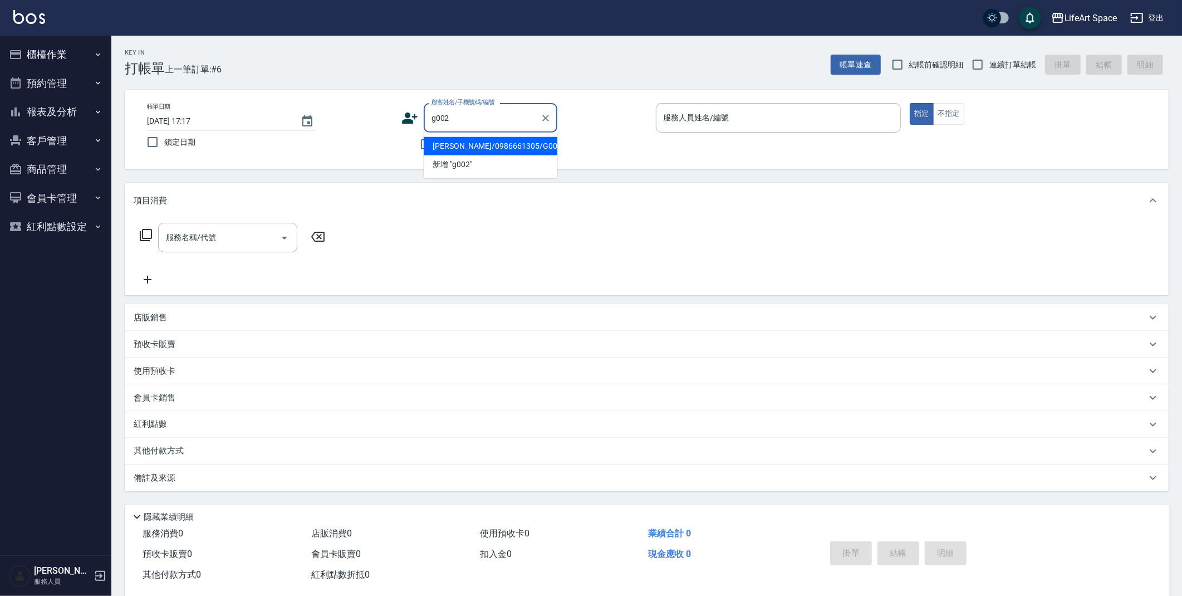
drag, startPoint x: 450, startPoint y: 148, endPoint x: 309, endPoint y: 141, distance: 141.6
click at [451, 148] on li "[PERSON_NAME]/0986661305/G002" at bounding box center [491, 146] width 134 height 18
type input "[PERSON_NAME]/0986661305/G002"
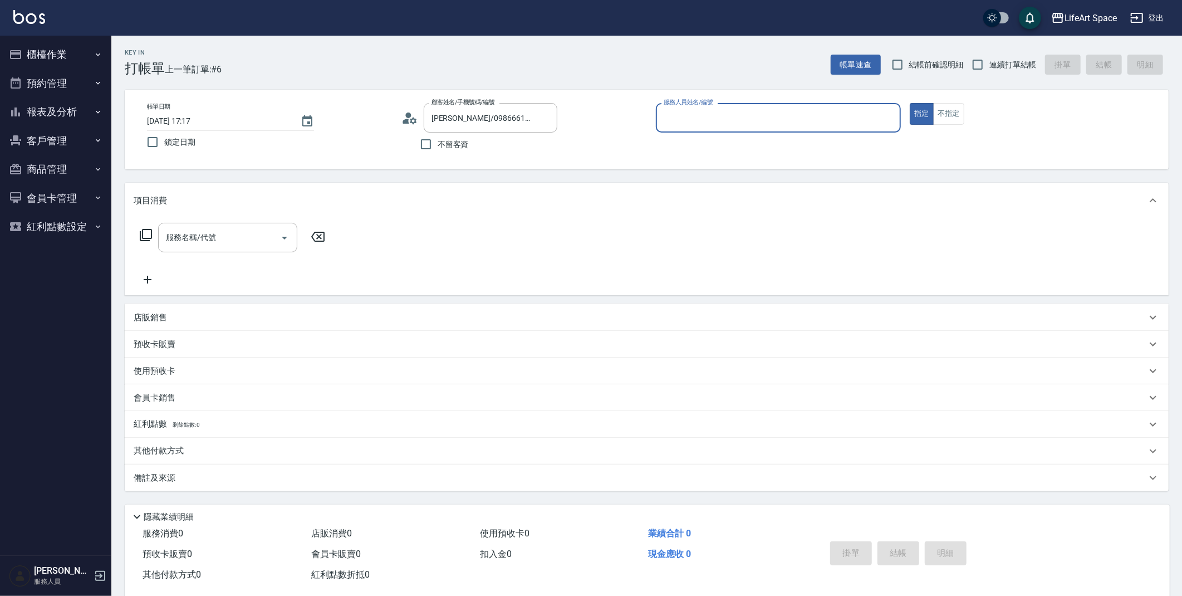
type input "[PERSON_NAME](無代號)"
click at [183, 122] on input "[DATE] 17:17" at bounding box center [218, 121] width 143 height 18
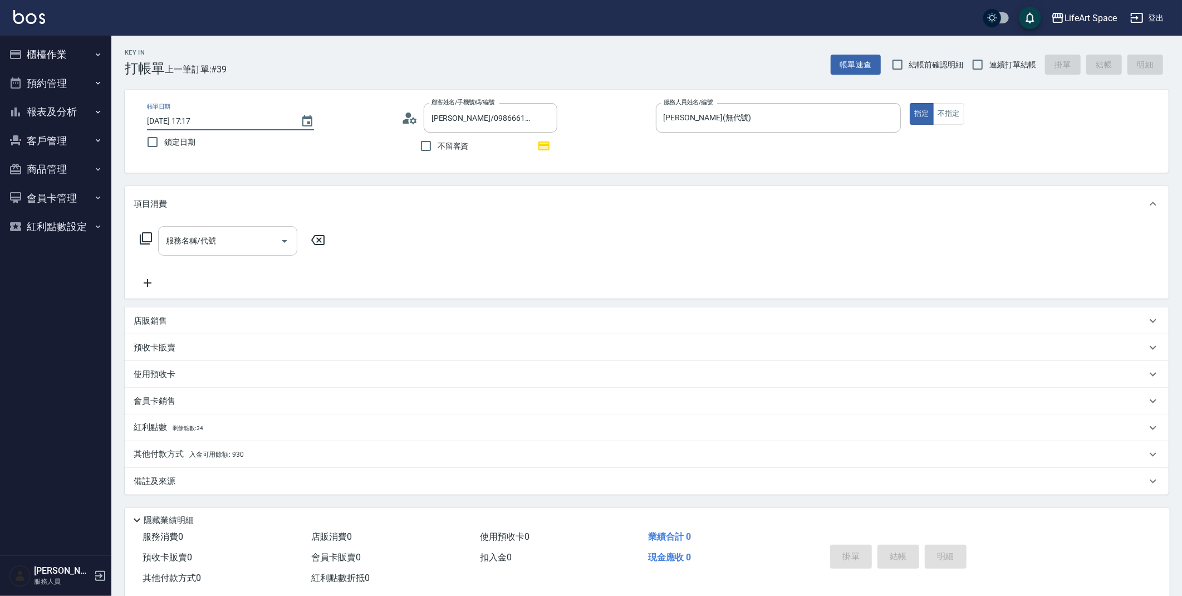
type input "[DATE] 17:17"
click at [210, 249] on input "服務名稱/代號" at bounding box center [219, 240] width 112 height 19
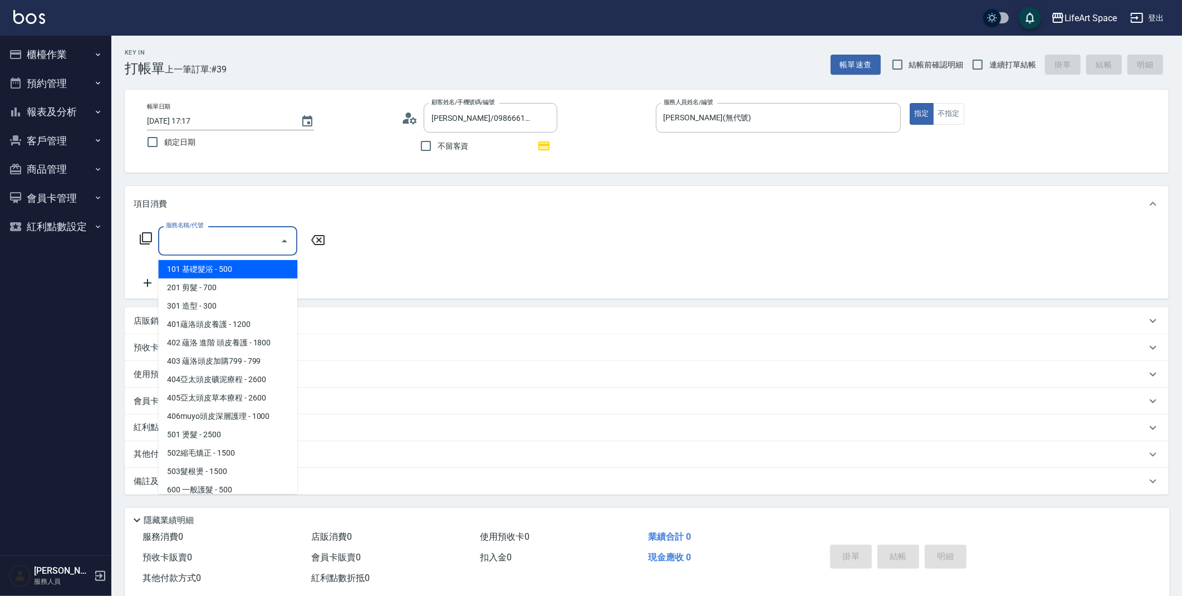
drag, startPoint x: 222, startPoint y: 271, endPoint x: 232, endPoint y: 263, distance: 11.9
click at [223, 271] on span "101 基礎髮浴 - 500" at bounding box center [227, 269] width 139 height 18
type input "101 基礎髮浴 (101)"
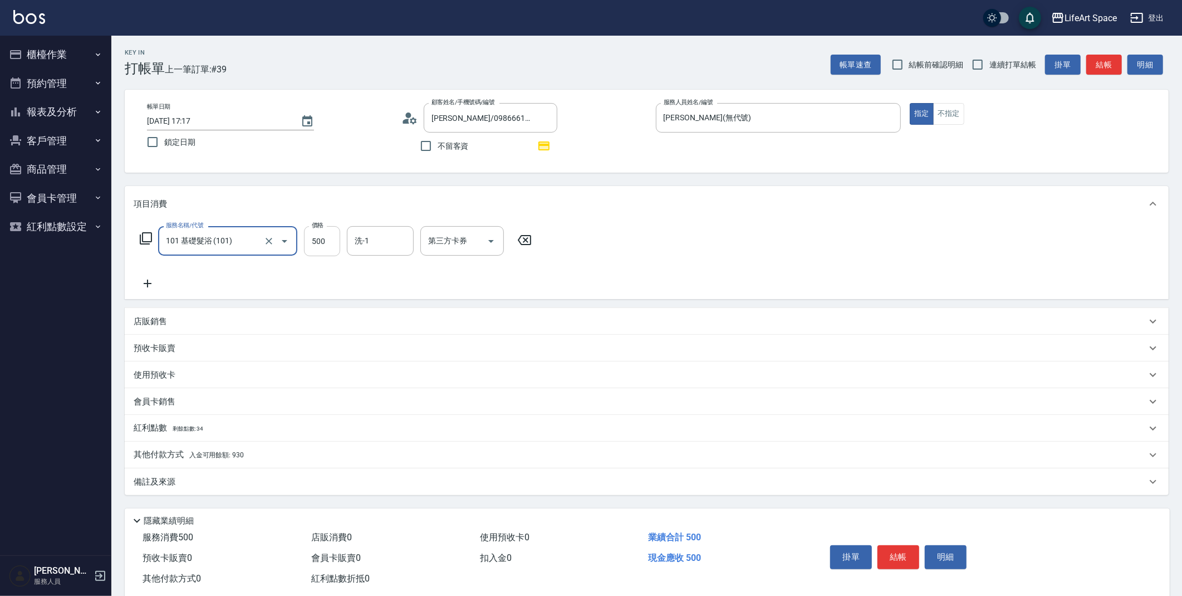
click at [317, 243] on input "500" at bounding box center [322, 241] width 36 height 30
type input "400"
drag, startPoint x: 228, startPoint y: 454, endPoint x: 234, endPoint y: 454, distance: 6.1
click at [228, 454] on span "入金可用餘額: 930" at bounding box center [216, 455] width 55 height 8
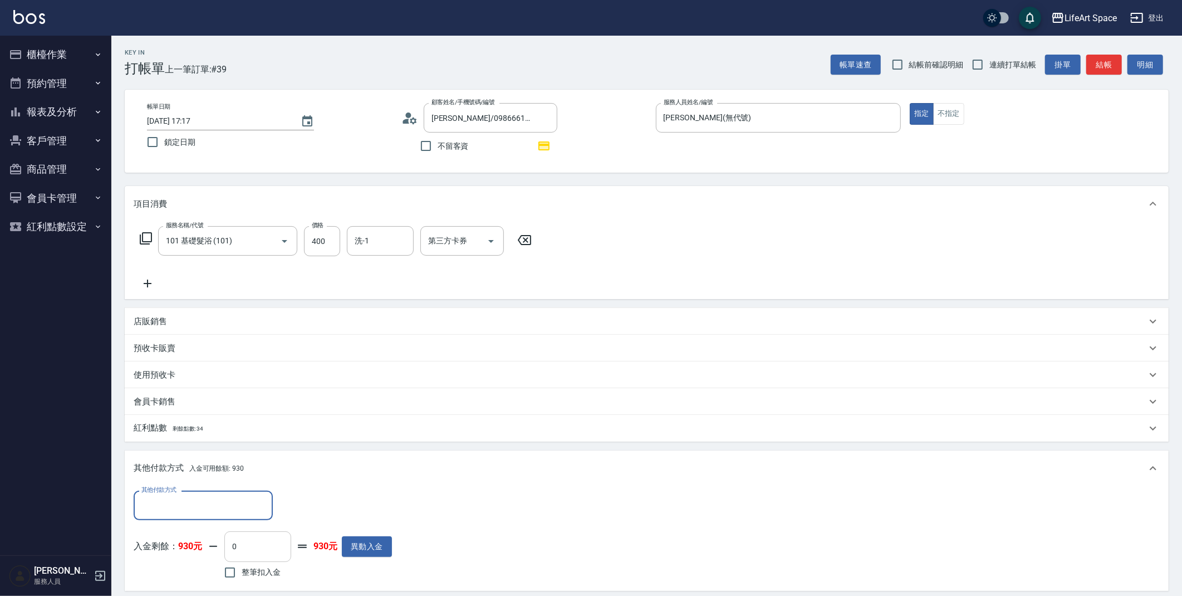
click at [267, 546] on input "0" at bounding box center [257, 546] width 67 height 30
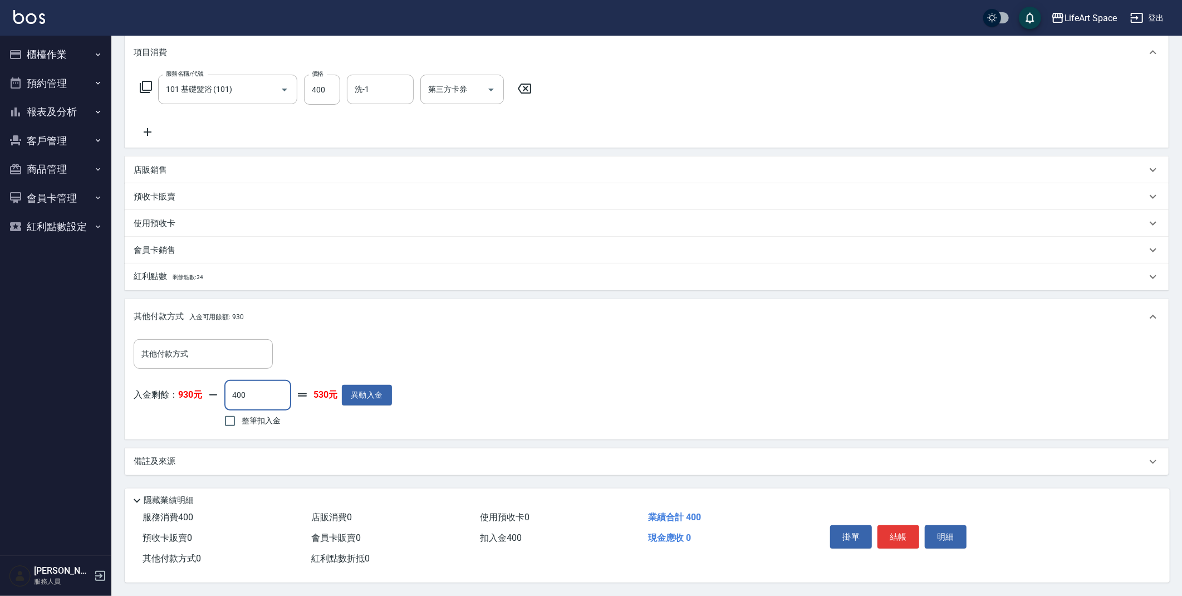
type input "400"
click at [180, 462] on div "備註及來源" at bounding box center [640, 461] width 1013 height 12
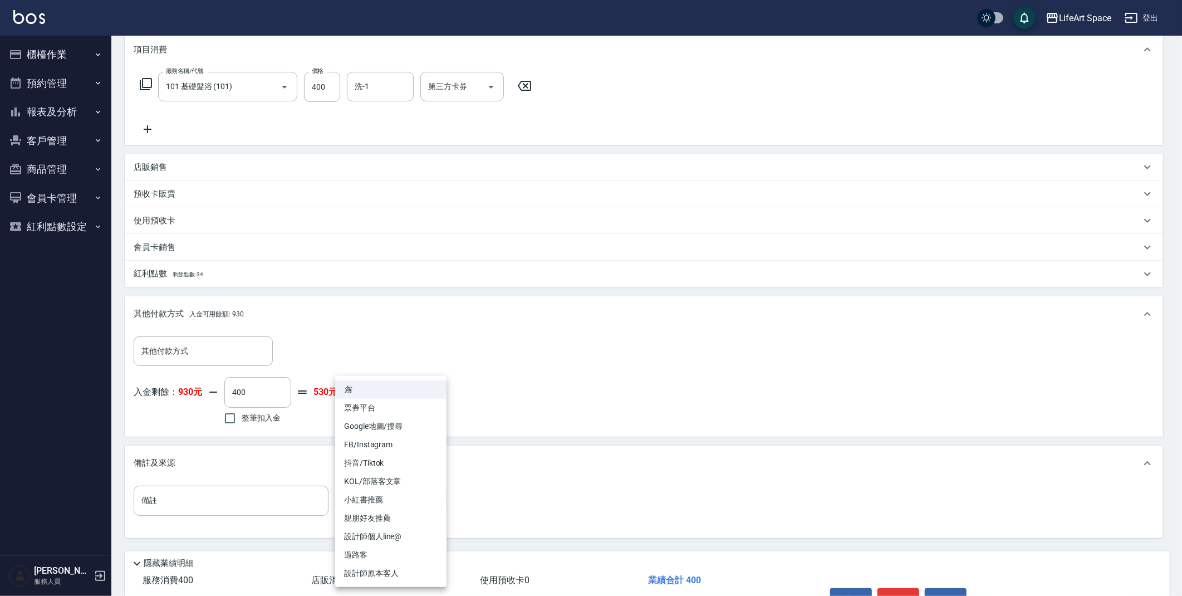
click at [370, 498] on body "LifeArt Space 登出 櫃檯作業 打帳單 帳單列表 現金收支登錄 高階收支登錄 材料自購登錄 每日結帳 排班表 現場電腦打卡 預約管理 預約管理 單…" at bounding box center [591, 252] width 1182 height 813
click at [360, 579] on li "設計師原本客人" at bounding box center [390, 573] width 111 height 18
type input "設計師原本客人"
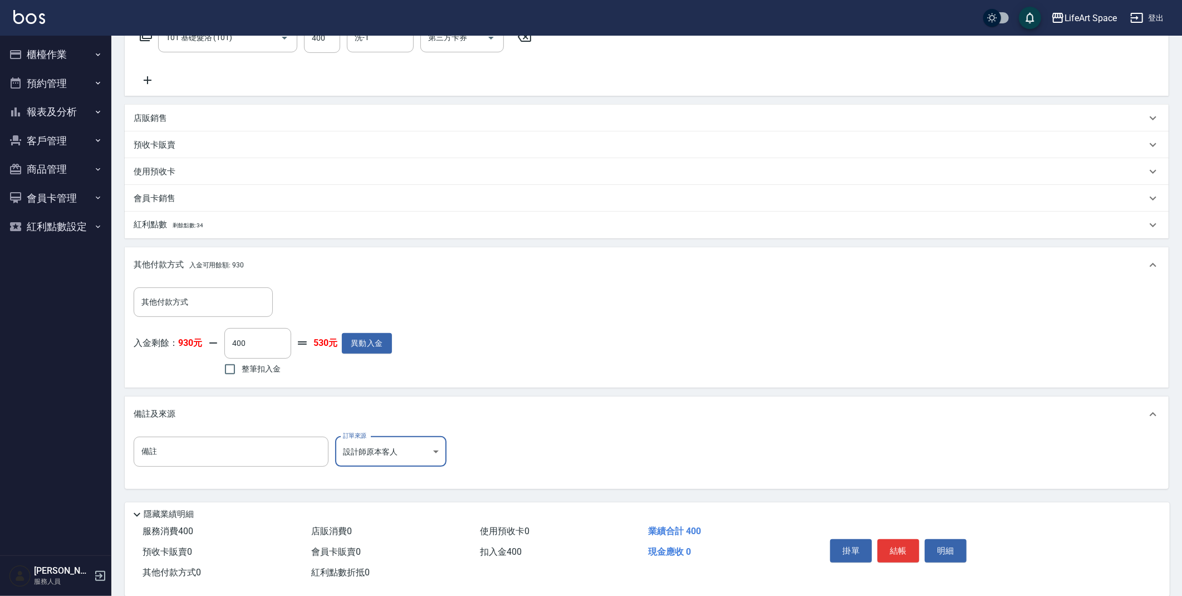
scroll to position [220, 0]
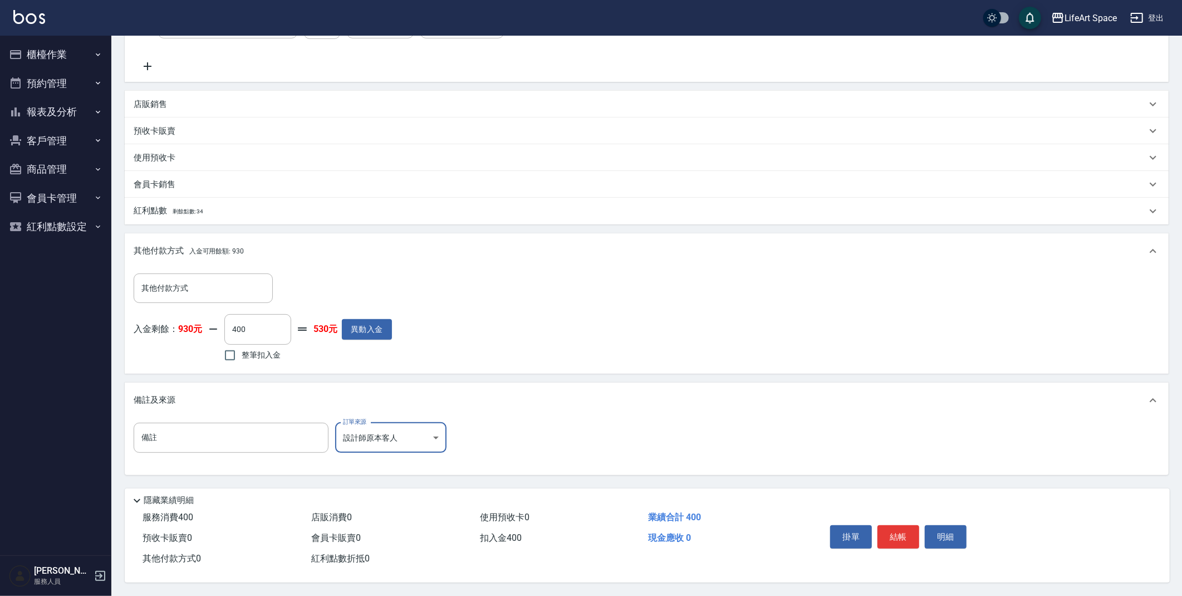
click at [888, 529] on button "結帳" at bounding box center [898, 536] width 42 height 23
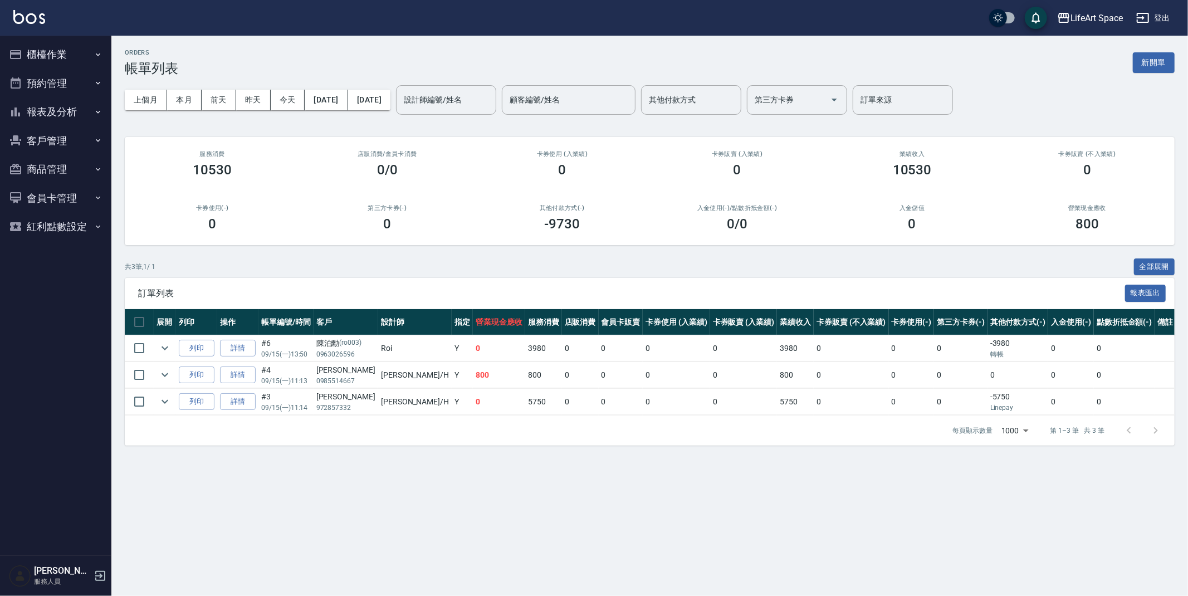
click at [52, 199] on button "會員卡管理" at bounding box center [55, 198] width 102 height 29
click at [43, 133] on button "客戶管理" at bounding box center [55, 140] width 102 height 29
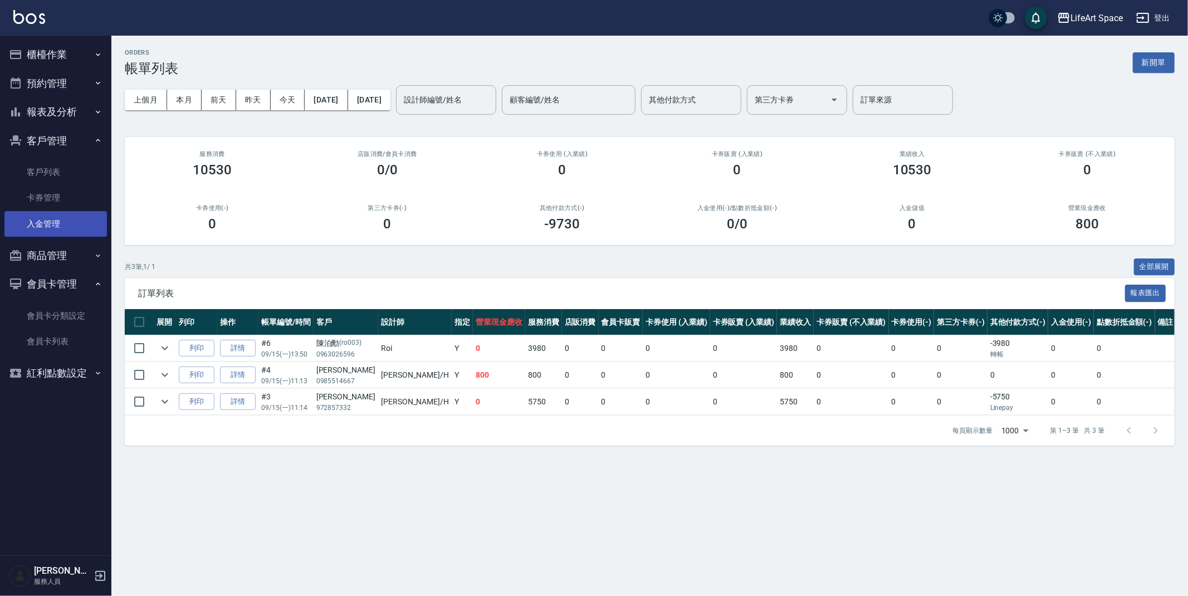
click at [75, 228] on link "入金管理" at bounding box center [55, 224] width 102 height 26
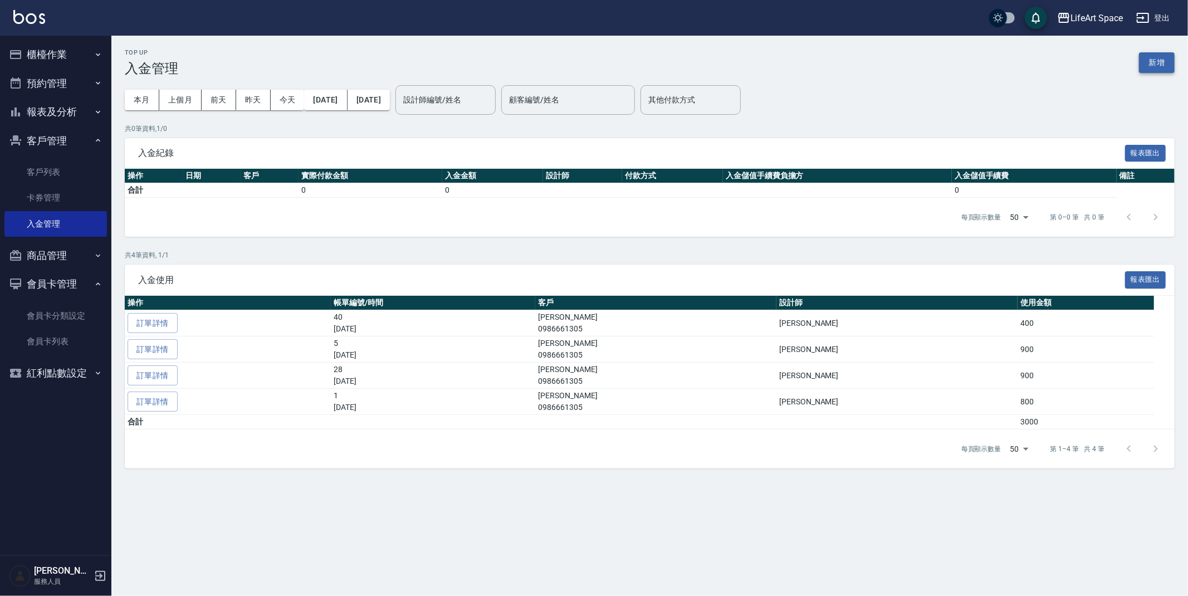
click at [1159, 59] on button "新增" at bounding box center [1157, 62] width 36 height 21
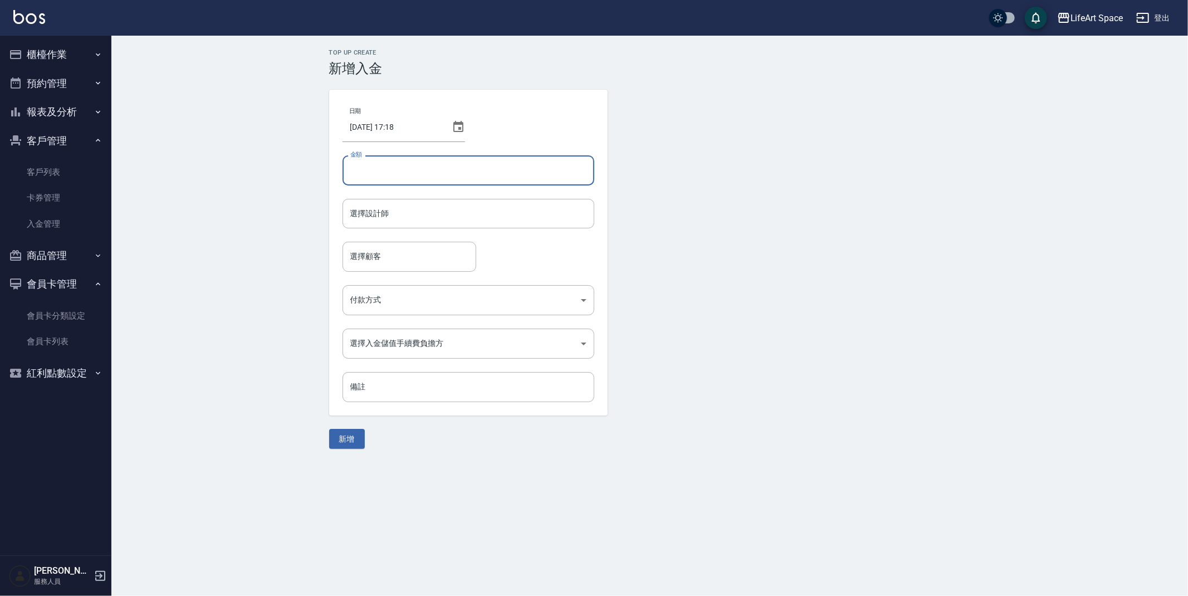
click at [453, 168] on input "金額" at bounding box center [468, 170] width 252 height 30
type input "10000"
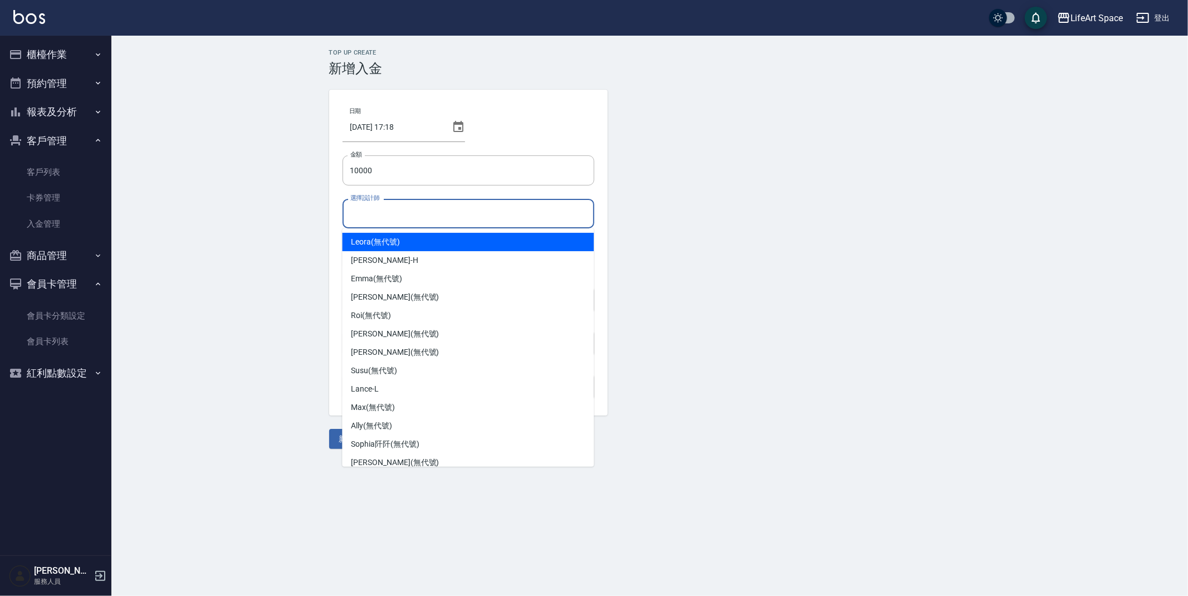
click at [405, 220] on input "選擇設計師" at bounding box center [468, 213] width 242 height 19
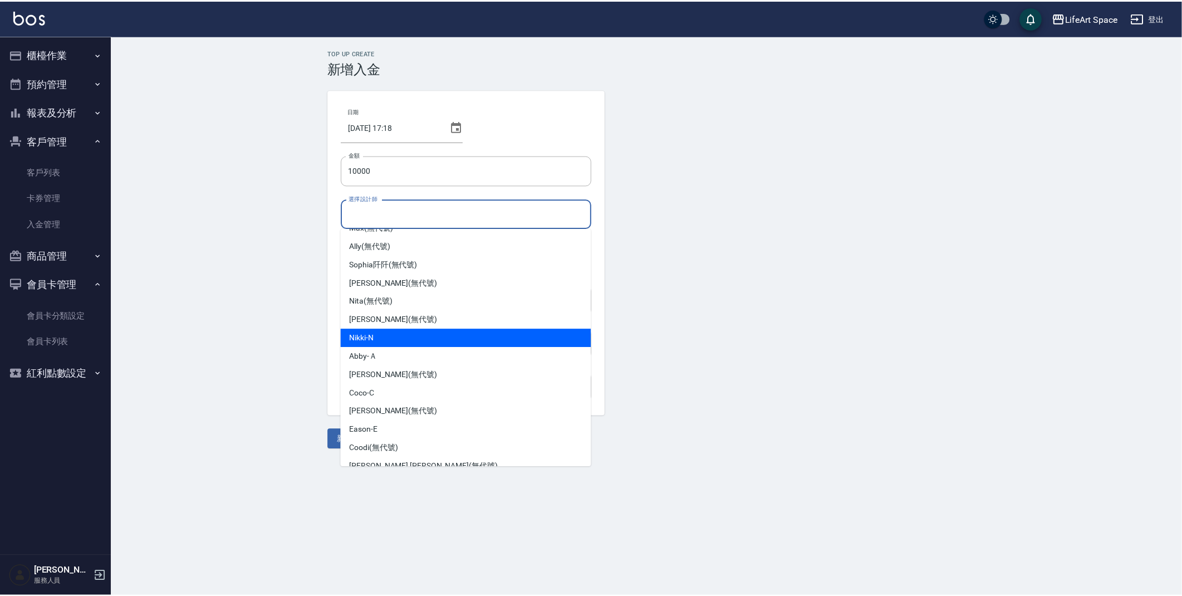
scroll to position [193, 0]
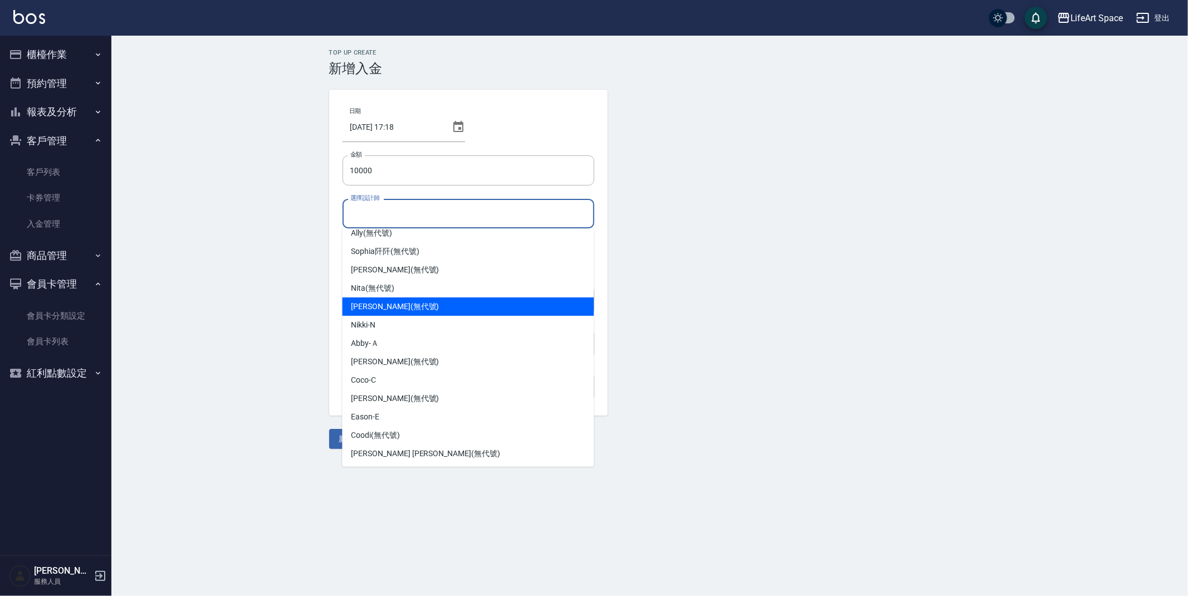
click at [369, 298] on div "[PERSON_NAME] (無代號)" at bounding box center [468, 306] width 252 height 18
type input "[PERSON_NAME](無代號)"
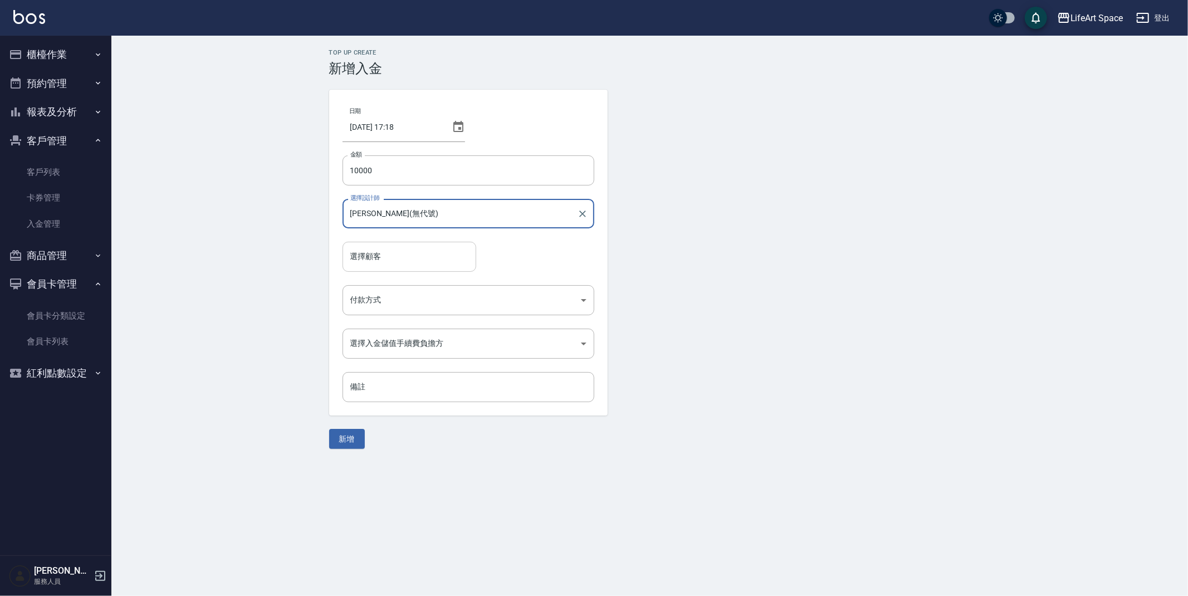
click at [384, 250] on input "選擇顧客" at bounding box center [409, 256] width 124 height 19
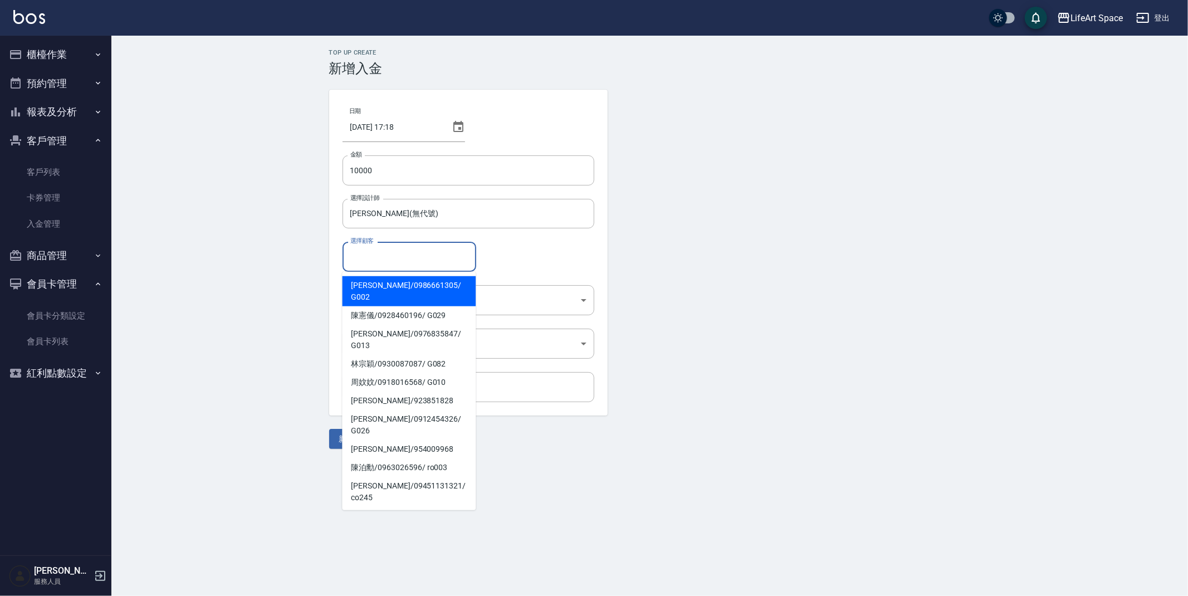
click at [393, 284] on span "[PERSON_NAME] / 0986661305 / G002" at bounding box center [409, 291] width 134 height 30
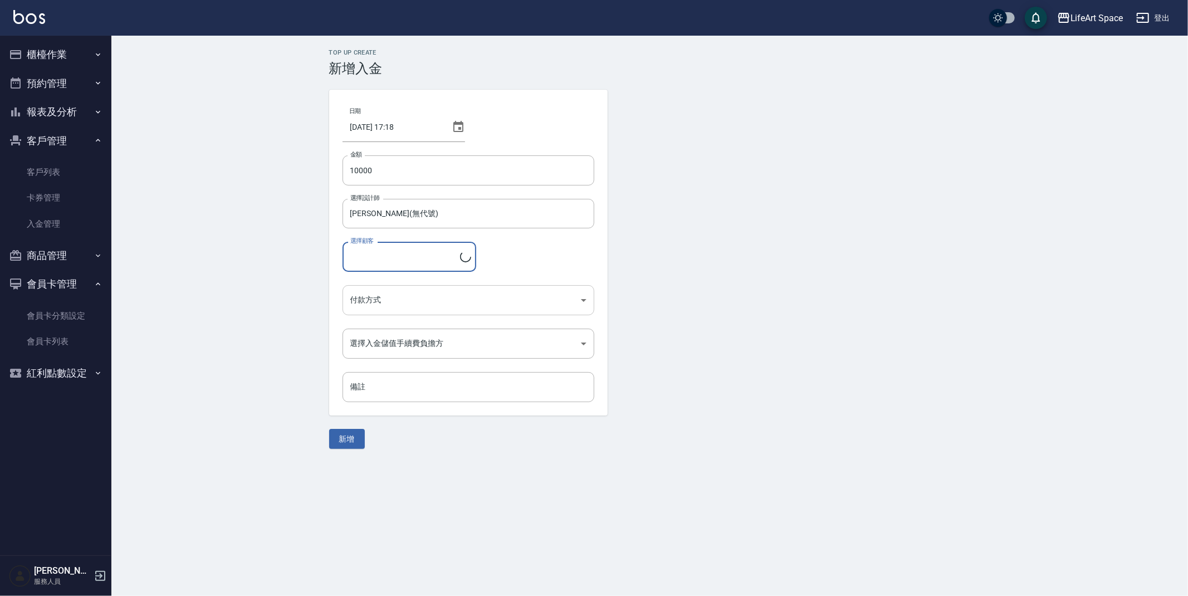
type input "[PERSON_NAME]/0986661305/G002"
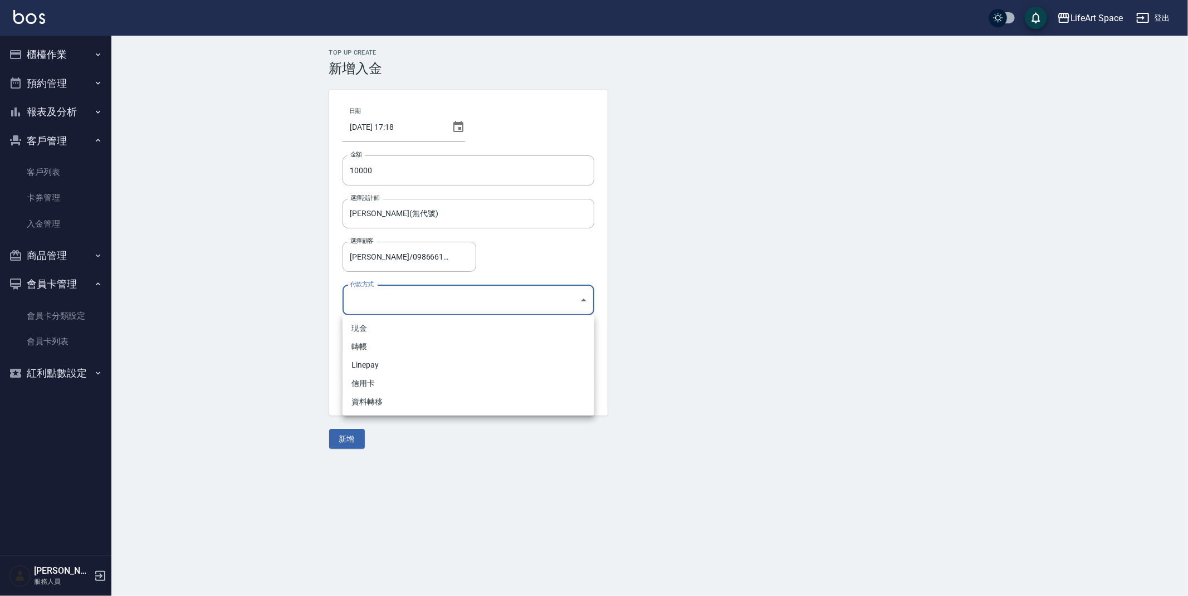
click at [395, 304] on body "LifeArt Space 登出 櫃檯作業 打帳單 帳單列表 現金收支登錄 高階收支登錄 材料自購登錄 每日結帳 排班表 現場電腦打卡 預約管理 預約管理 單…" at bounding box center [594, 298] width 1188 height 596
click at [386, 341] on li "轉帳" at bounding box center [468, 346] width 252 height 18
type input "轉帳"
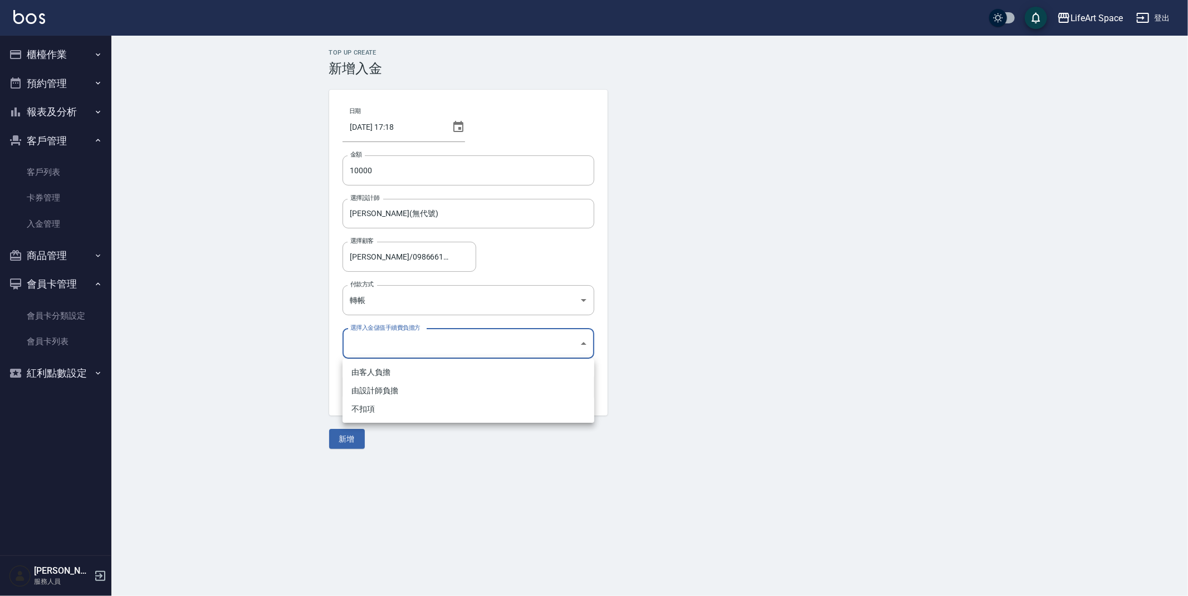
click at [389, 345] on body "LifeArt Space 登出 櫃檯作業 打帳單 帳單列表 現金收支登錄 高階收支登錄 材料自購登錄 每日結帳 排班表 現場電腦打卡 預約管理 預約管理 單…" at bounding box center [594, 298] width 1188 height 596
click at [375, 402] on li "不扣項" at bounding box center [468, 409] width 252 height 18
type input "WITHOUTHANDLINGFEE"
click at [382, 388] on input "備註" at bounding box center [468, 387] width 252 height 30
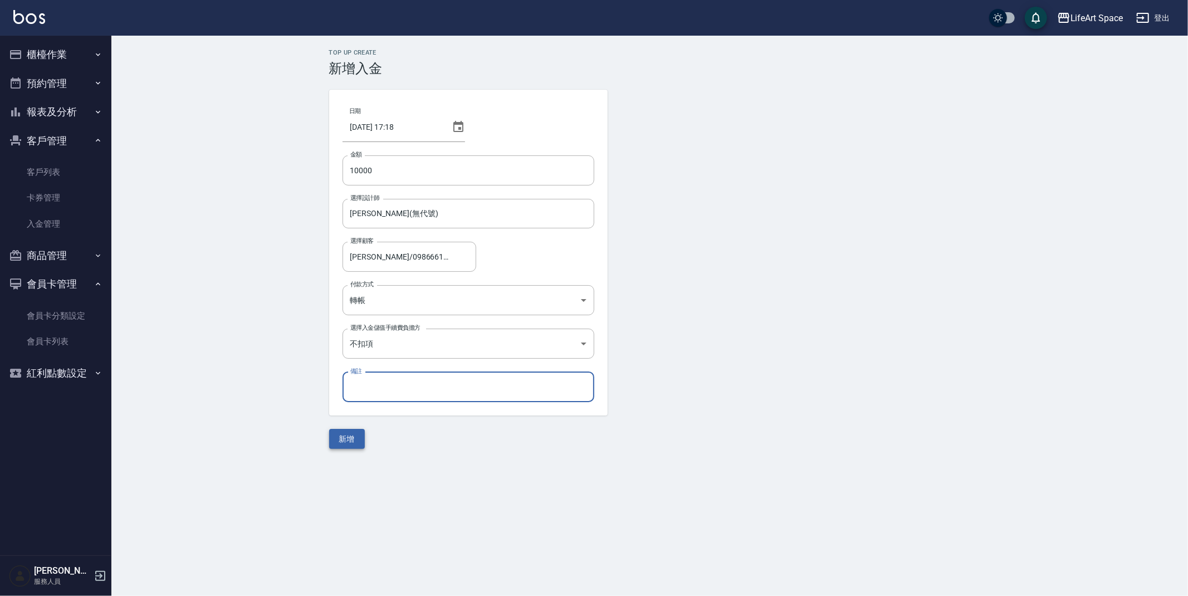
click at [341, 440] on button "新增" at bounding box center [347, 439] width 36 height 21
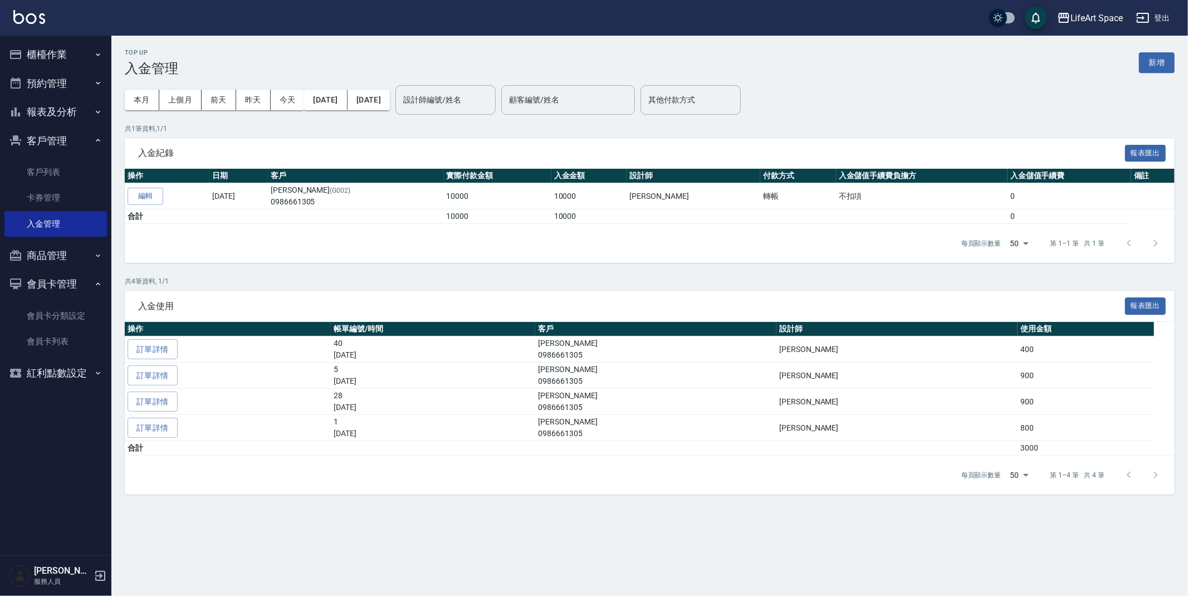
click at [36, 59] on button "櫃檯作業" at bounding box center [55, 54] width 102 height 29
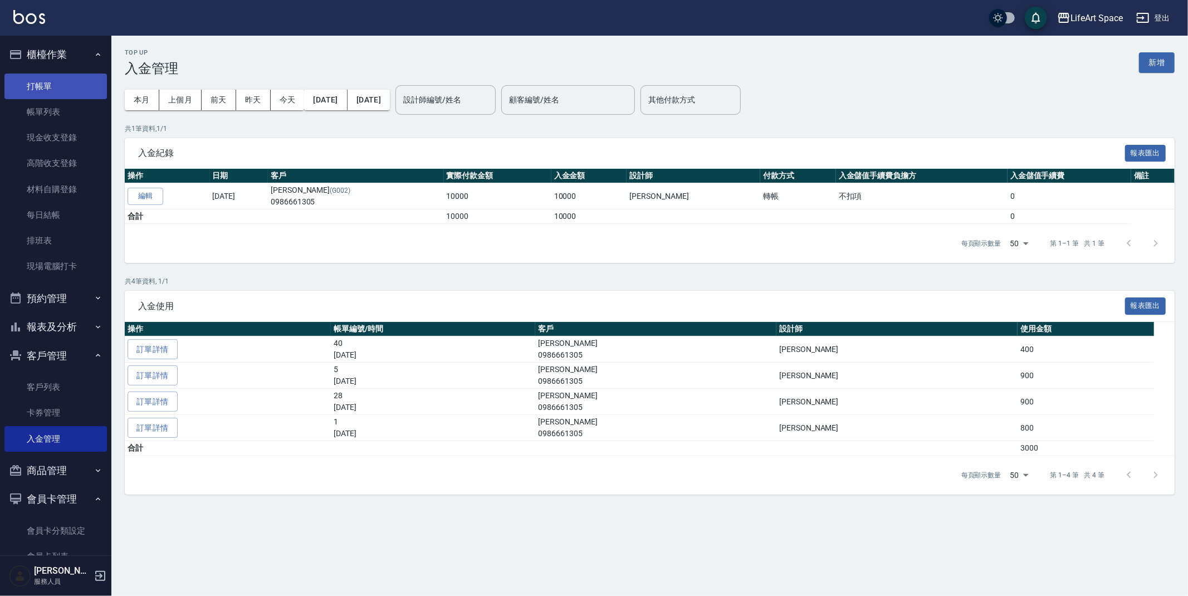
click at [45, 81] on link "打帳單" at bounding box center [55, 86] width 102 height 26
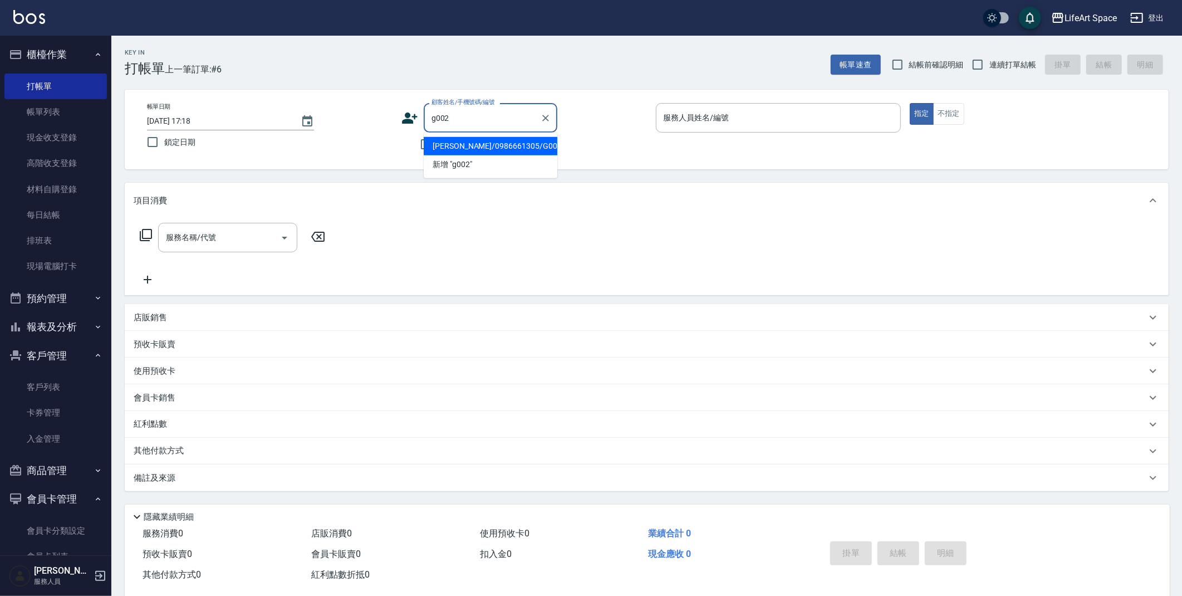
click at [433, 139] on li "[PERSON_NAME]/0986661305/G002" at bounding box center [491, 146] width 134 height 18
type input "[PERSON_NAME]/0986661305/G002"
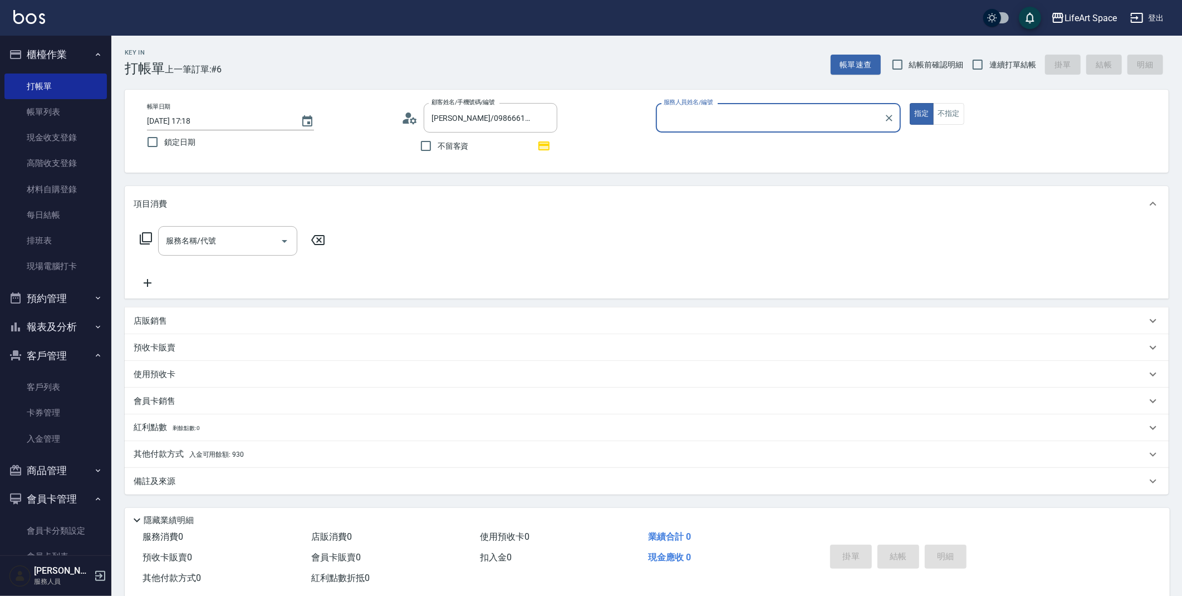
type input "[PERSON_NAME](無代號)"
click at [181, 124] on input "[DATE] 17:18" at bounding box center [218, 121] width 143 height 18
type input "[DATE] 17:18"
click at [181, 233] on div "服務名稱/代號 服務名稱/代號" at bounding box center [227, 241] width 139 height 30
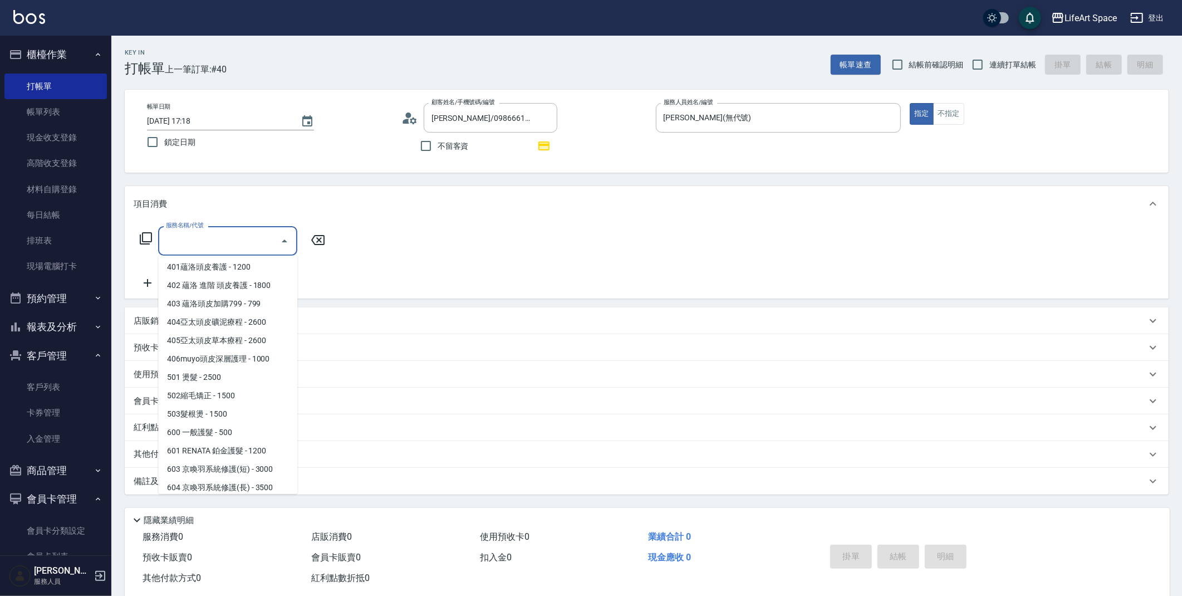
scroll to position [174, 0]
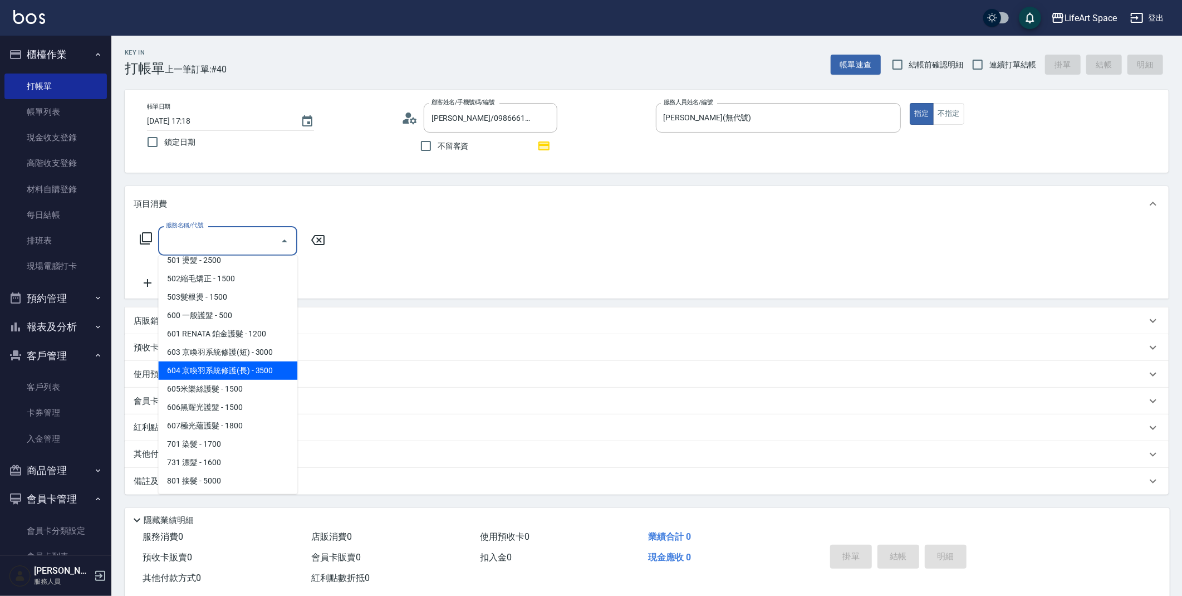
click at [204, 365] on span "604 京喚羽系統修護(長) - 3500" at bounding box center [227, 370] width 139 height 18
type input "604 京喚羽系統修護(長)(604)"
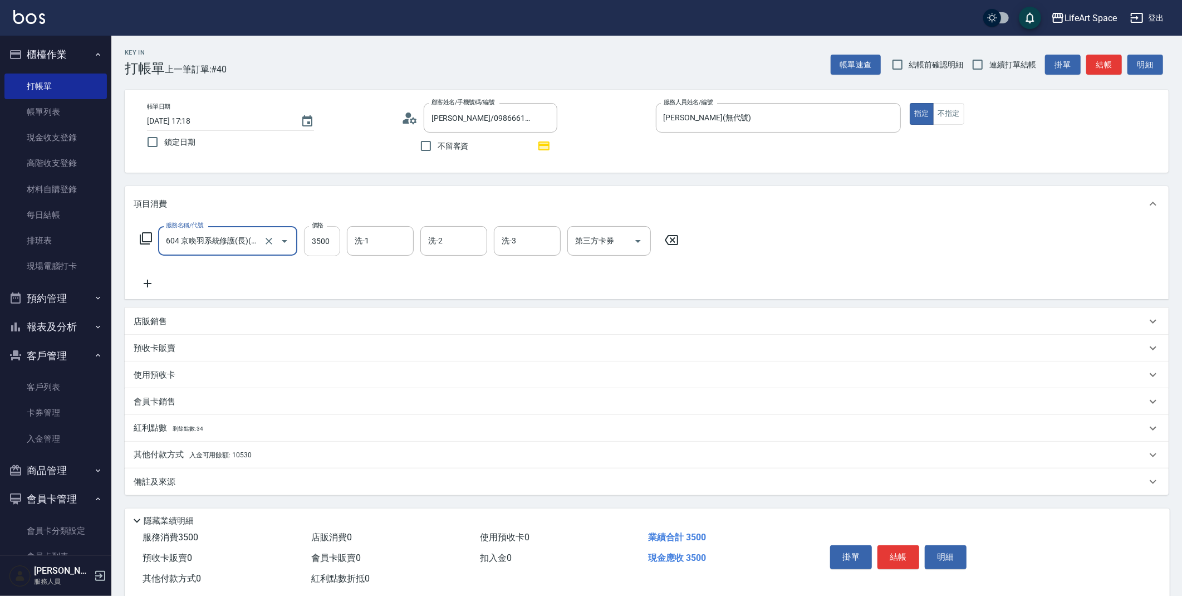
click at [330, 238] on input "3500" at bounding box center [322, 241] width 36 height 30
type input "2500"
click at [153, 330] on div "店販銷售" at bounding box center [647, 321] width 1044 height 27
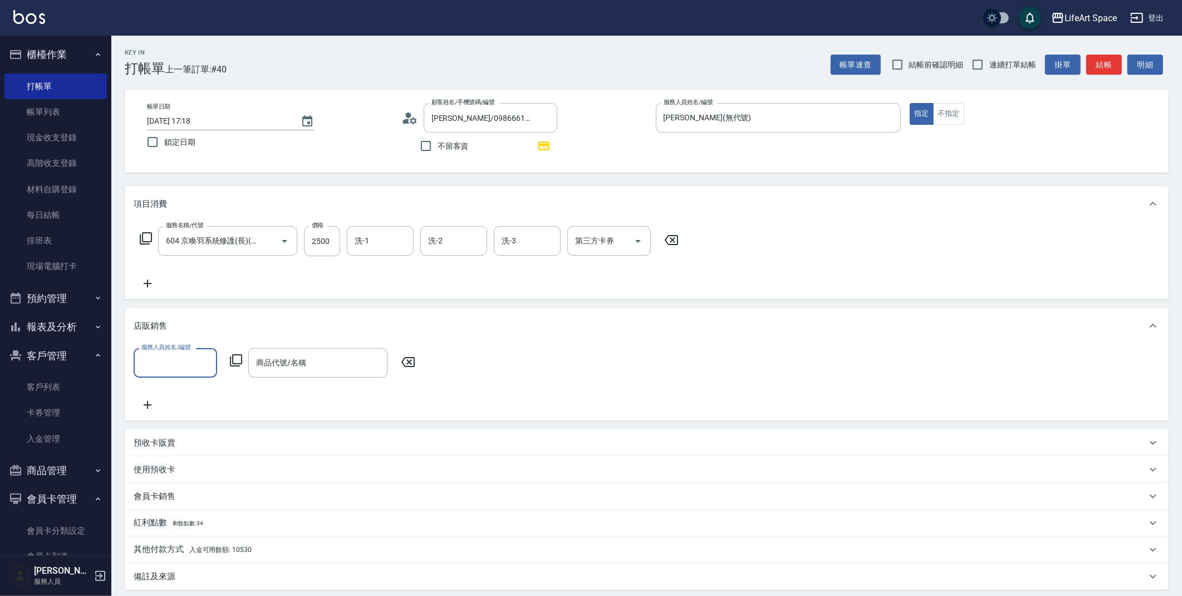
scroll to position [0, 0]
click at [184, 353] on input "服務人員姓名/編號" at bounding box center [175, 362] width 73 height 19
drag, startPoint x: 179, startPoint y: 388, endPoint x: 257, endPoint y: 324, distance: 100.9
click at [179, 388] on span "[PERSON_NAME] (無代號)" at bounding box center [176, 396] width 66 height 23
type input "[PERSON_NAME](無代號)"
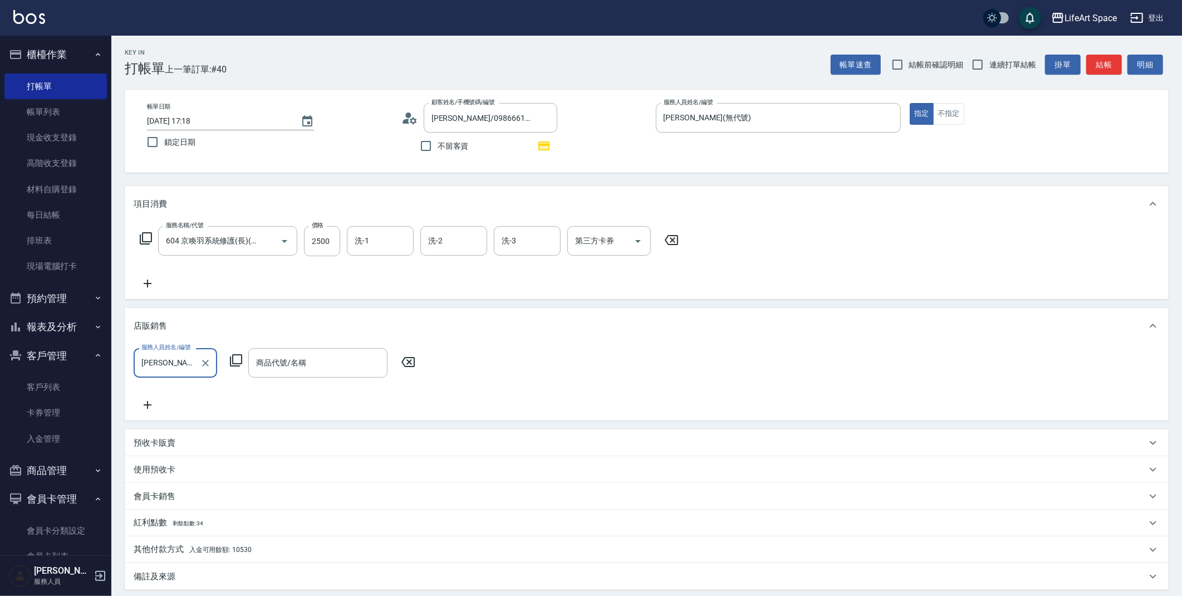
click at [235, 354] on icon at bounding box center [235, 360] width 13 height 13
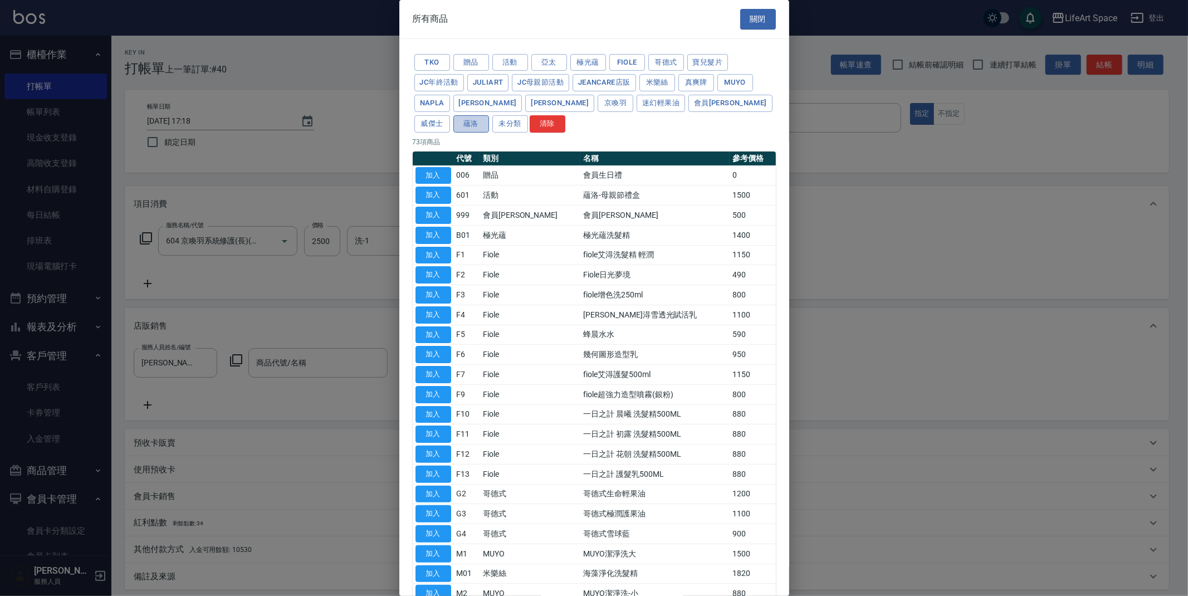
click at [489, 115] on button "蘊洛" at bounding box center [471, 123] width 36 height 17
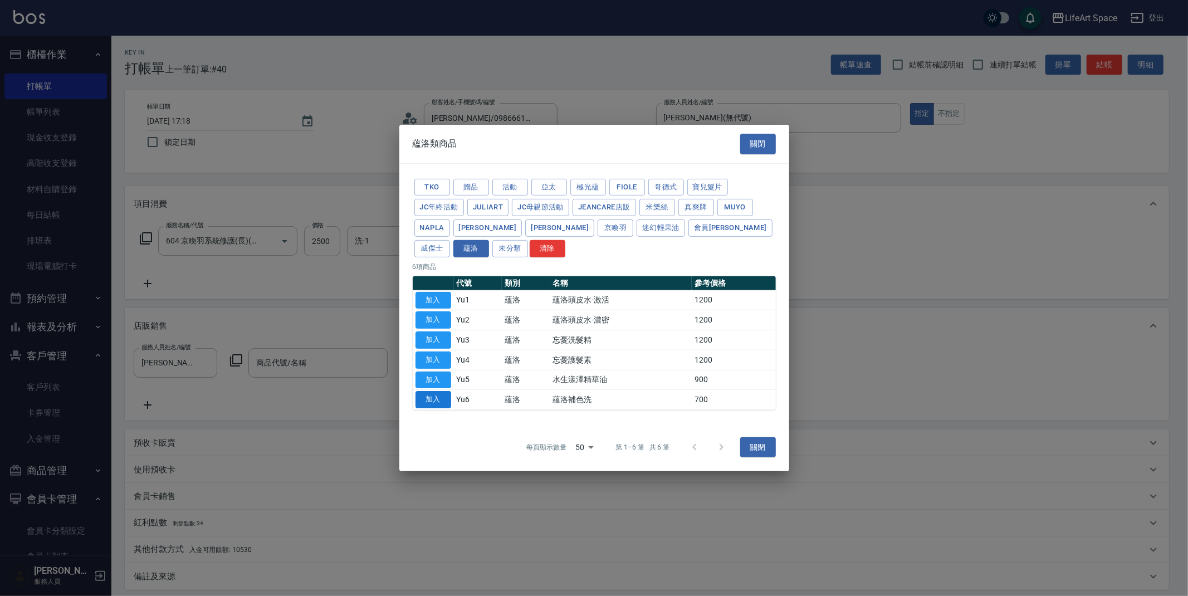
click at [440, 400] on button "加入" at bounding box center [433, 399] width 36 height 17
type input "蘊洛補色洗"
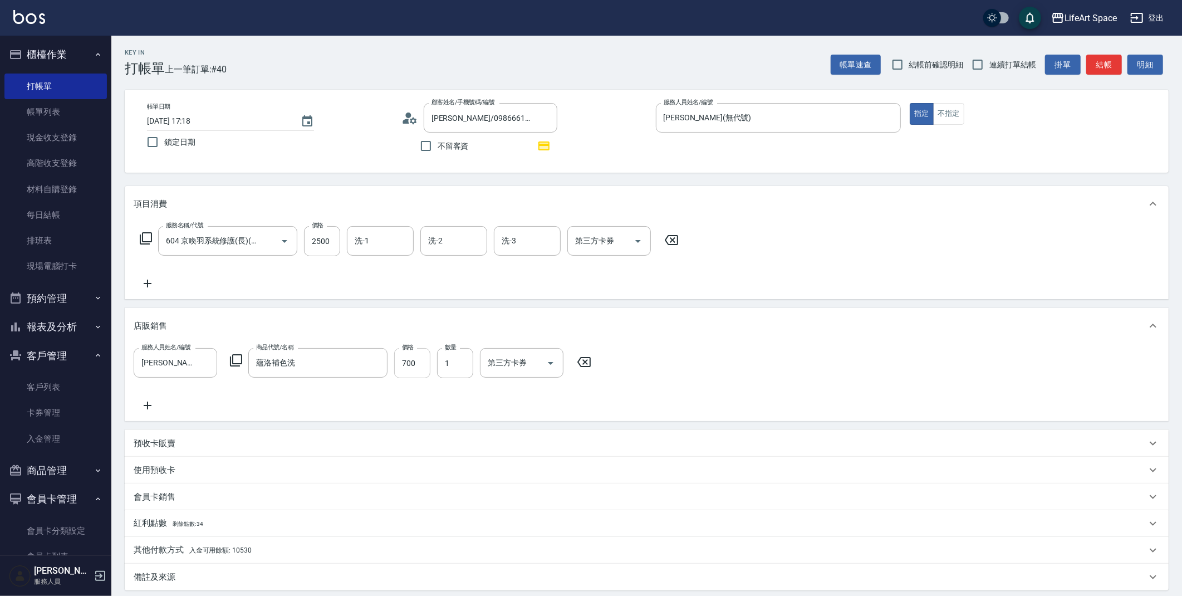
click at [426, 361] on input "700" at bounding box center [412, 363] width 36 height 30
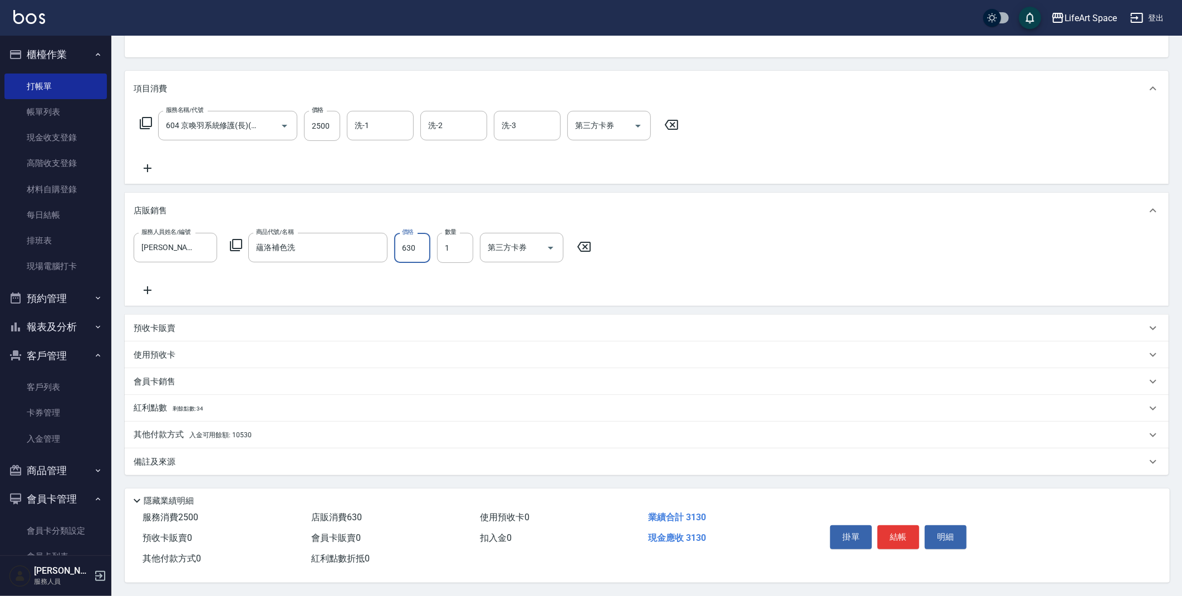
scroll to position [119, 0]
type input "630"
click at [194, 405] on span "剩餘點數: 34" at bounding box center [188, 408] width 31 height 6
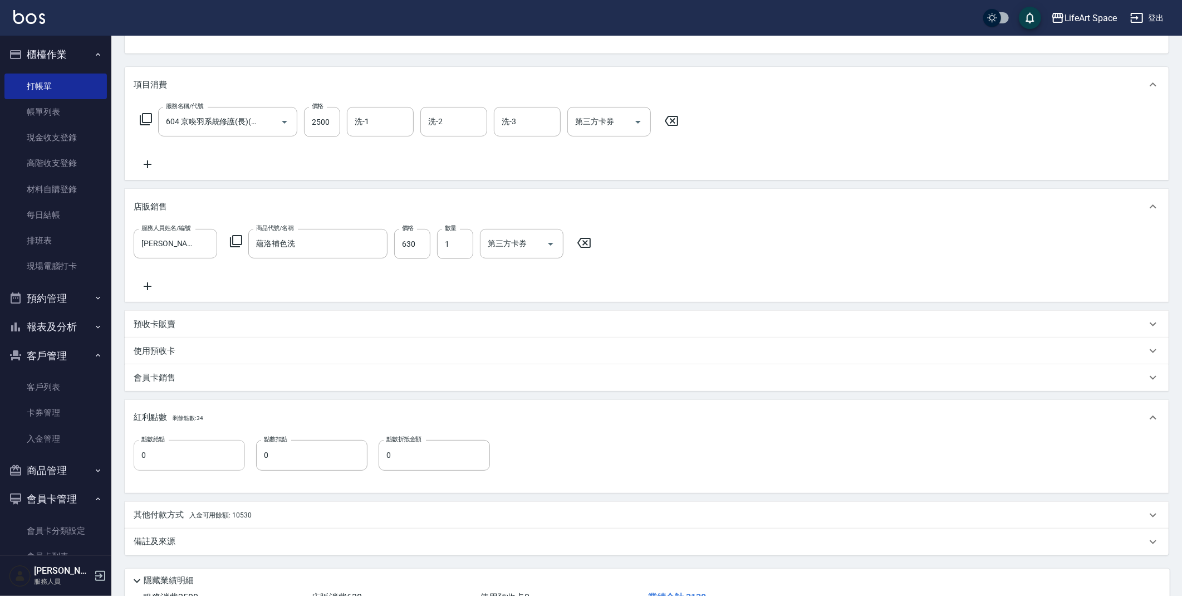
click at [164, 454] on input "0" at bounding box center [189, 455] width 111 height 30
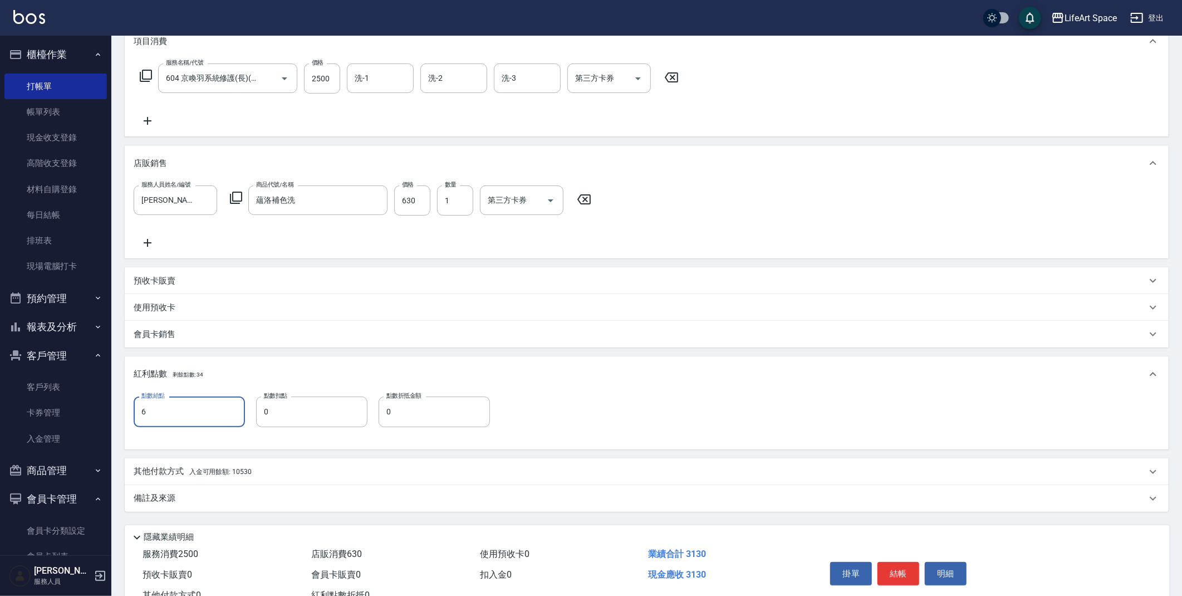
scroll to position [203, 0]
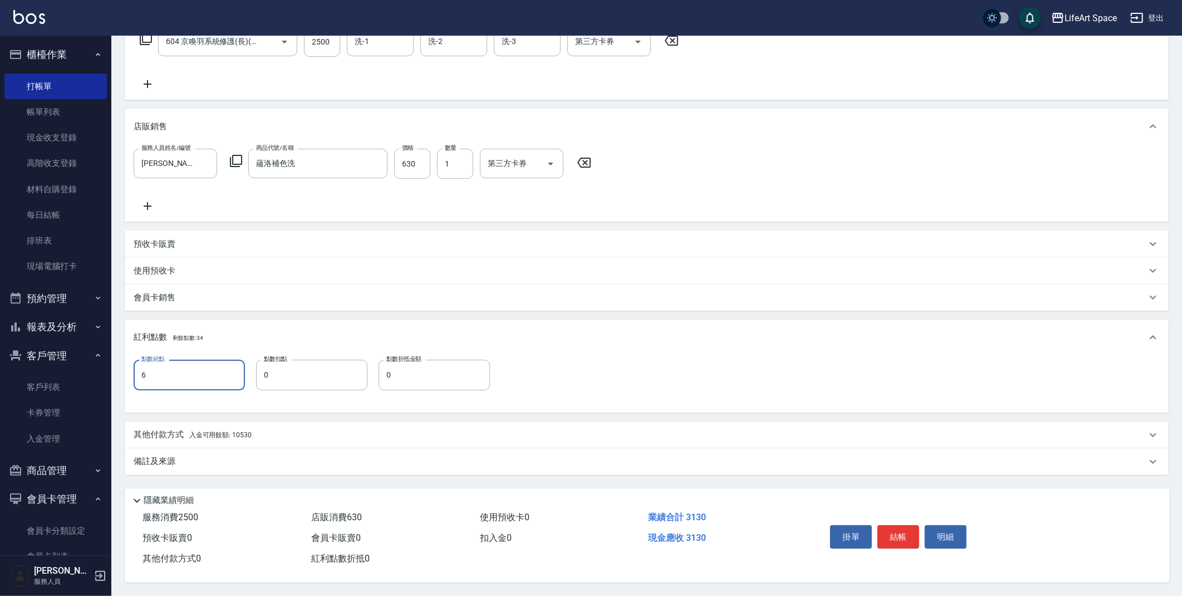
type input "6"
click at [210, 431] on span "入金可用餘額: 10530" at bounding box center [220, 435] width 62 height 8
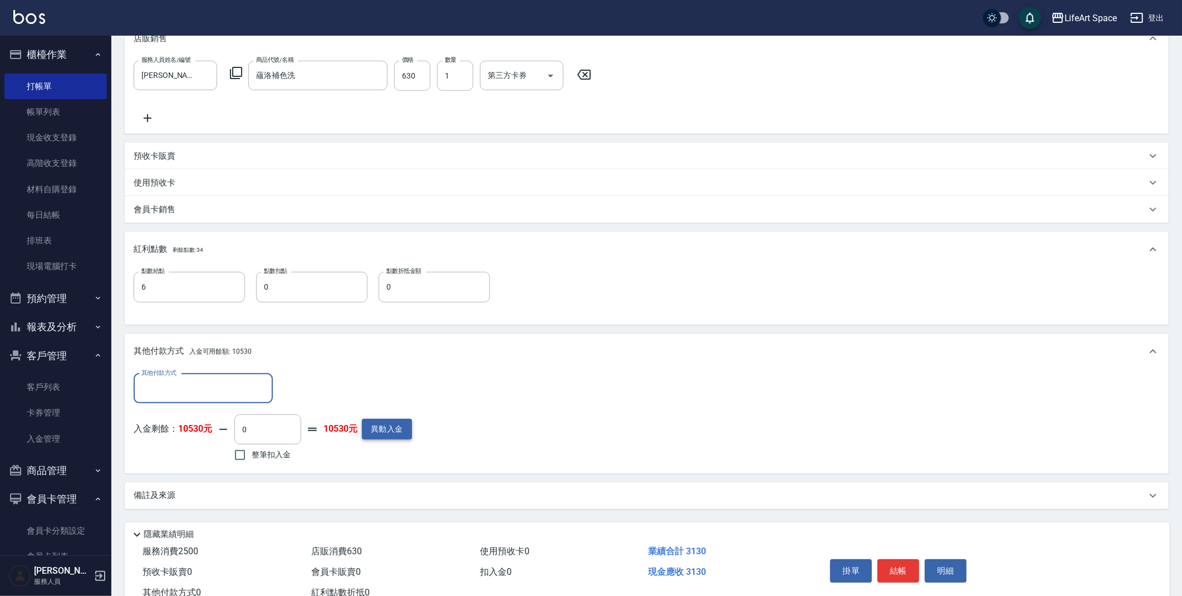
scroll to position [325, 0]
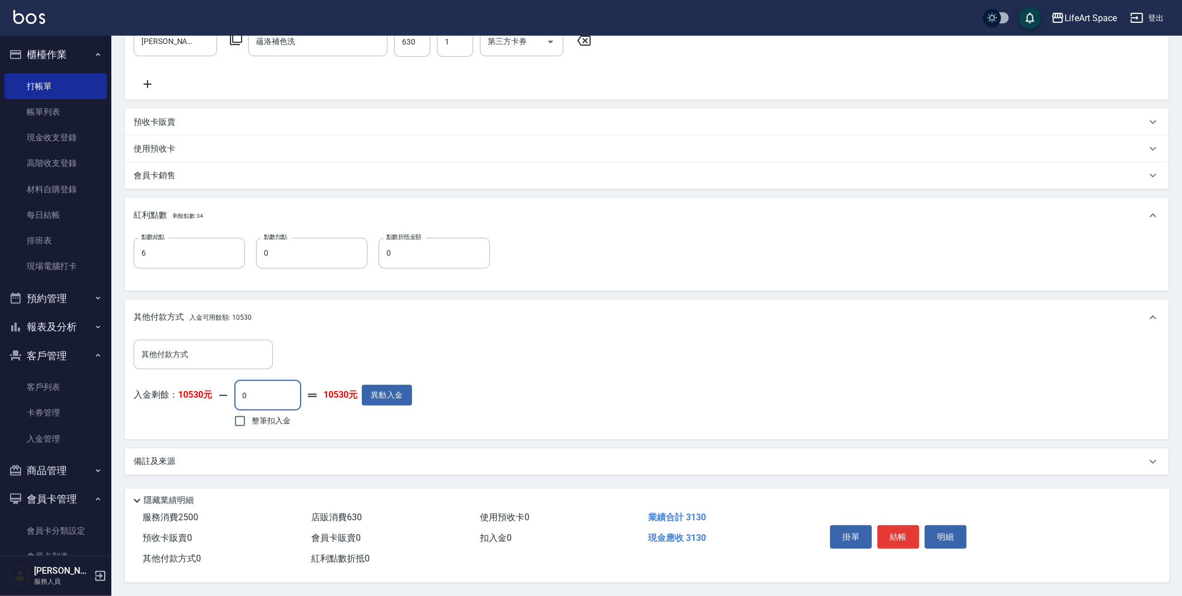
click at [273, 396] on input "0" at bounding box center [267, 395] width 67 height 30
type input "3130"
click at [906, 531] on button "結帳" at bounding box center [898, 536] width 42 height 23
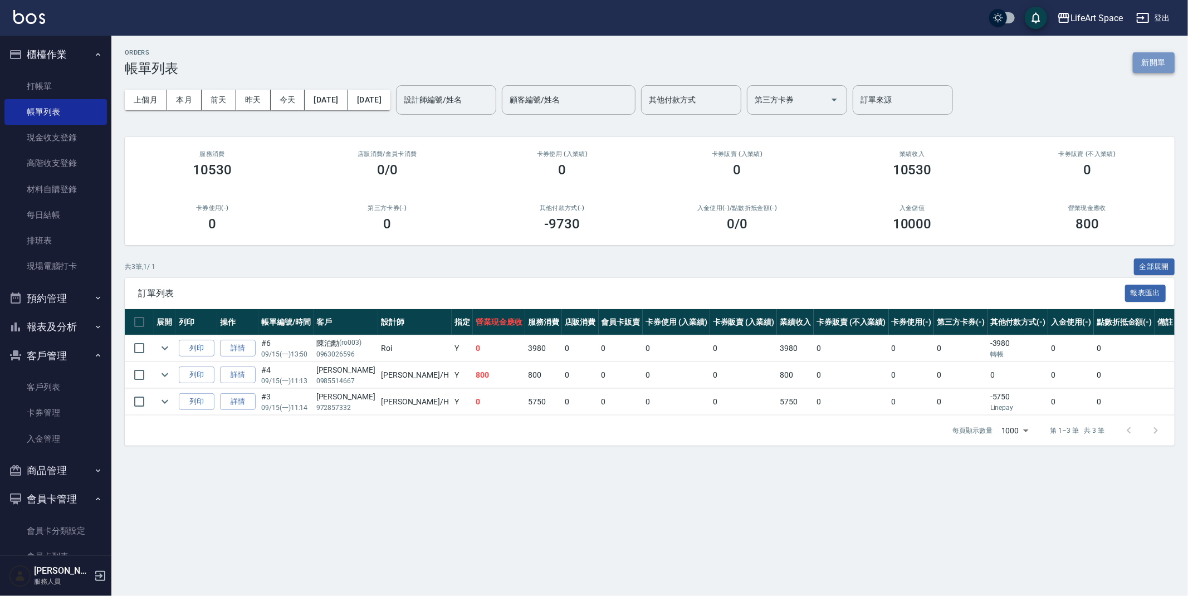
click at [1149, 53] on button "新開單" at bounding box center [1153, 62] width 42 height 21
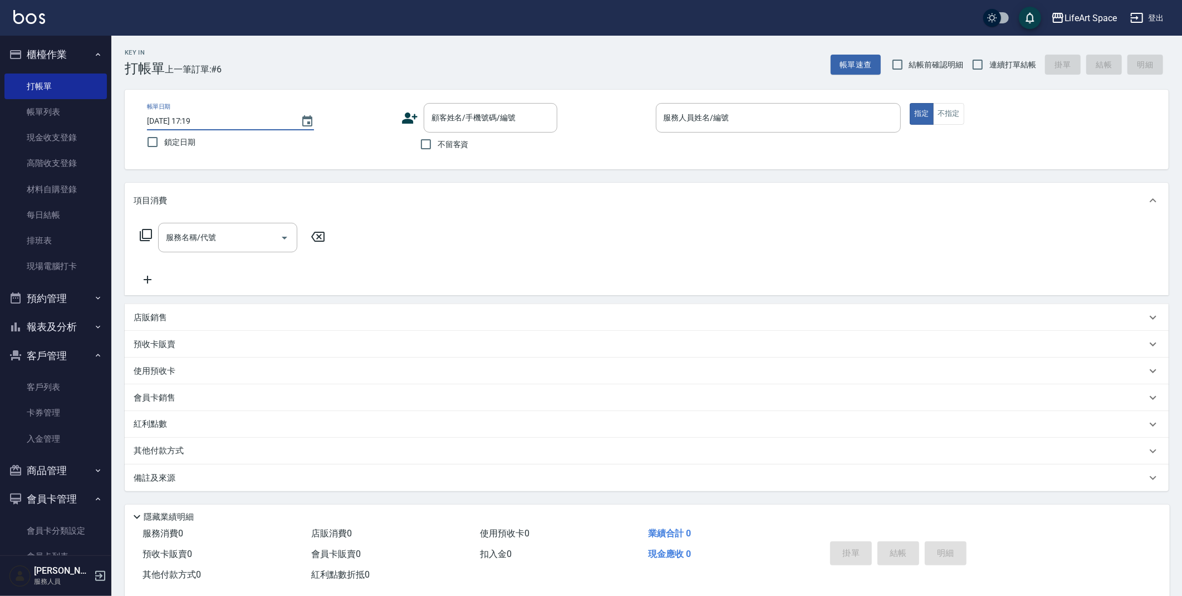
drag, startPoint x: 184, startPoint y: 123, endPoint x: 197, endPoint y: 124, distance: 12.8
click at [184, 122] on input "[DATE] 17:19" at bounding box center [218, 121] width 143 height 18
type input "[DATE] 17:19"
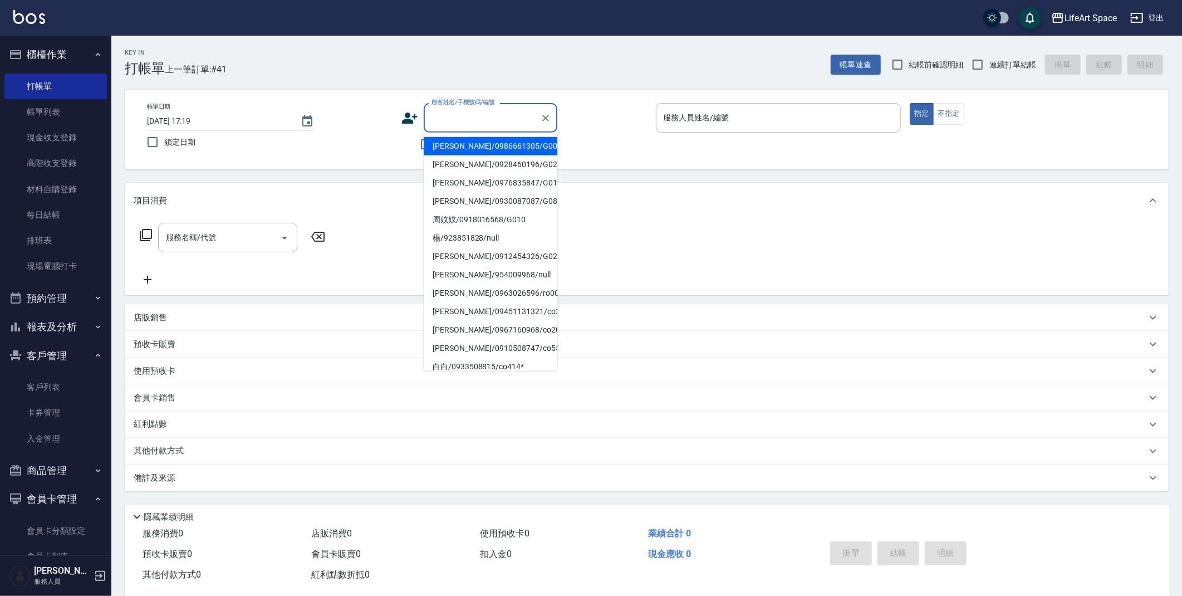
click at [463, 124] on input "顧客姓名/手機號碼/編號" at bounding box center [482, 117] width 107 height 19
click at [404, 113] on icon at bounding box center [409, 118] width 17 height 17
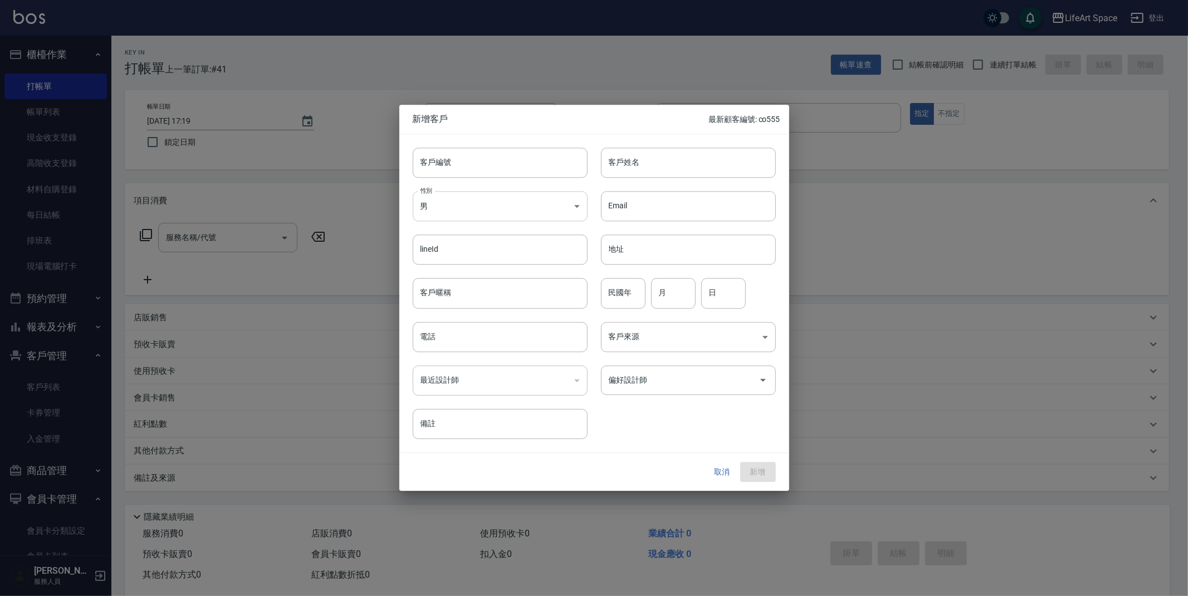
click at [524, 212] on body "LifeArt Space 登出 櫃檯作業 打帳單 帳單列表 現金收支登錄 高階收支登錄 材料自購登錄 每日結帳 排班表 現場電腦打卡 預約管理 預約管理 單…" at bounding box center [594, 306] width 1188 height 612
drag, startPoint x: 494, startPoint y: 271, endPoint x: 571, endPoint y: 190, distance: 110.7
click at [494, 271] on li "女" at bounding box center [500, 272] width 175 height 18
type input "[DEMOGRAPHIC_DATA]"
click at [696, 143] on div "客戶姓名 客戶姓名" at bounding box center [681, 155] width 188 height 43
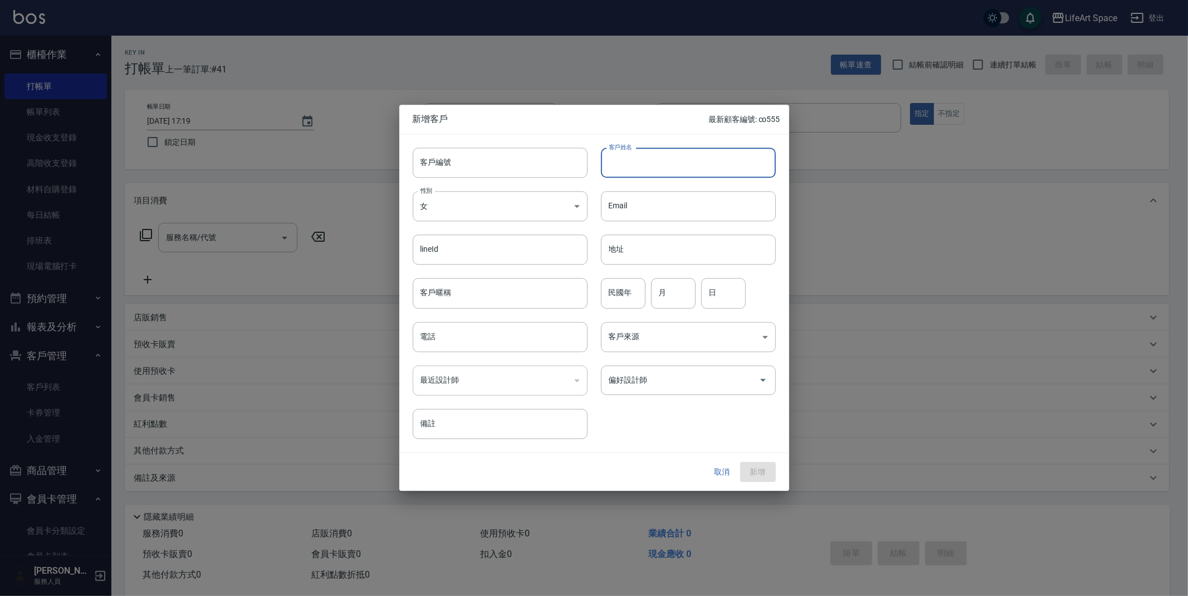
click at [690, 161] on input "客戶姓名" at bounding box center [688, 163] width 175 height 30
type input "[PERSON_NAME]"
click at [686, 343] on body "LifeArt Space 登出 櫃檯作業 打帳單 帳單列表 現金收支登錄 高階收支登錄 材料自購登錄 每日結帳 排班表 現場電腦打卡 預約管理 預約管理 單…" at bounding box center [594, 306] width 1188 height 612
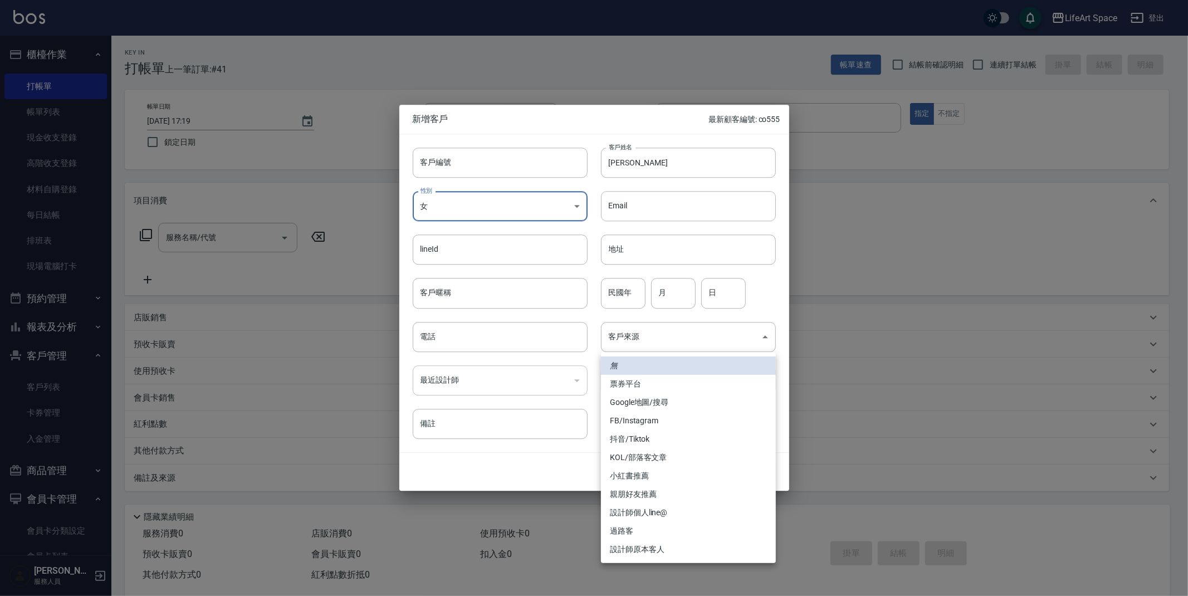
click at [675, 398] on li "Google地圖/搜尋" at bounding box center [688, 402] width 175 height 18
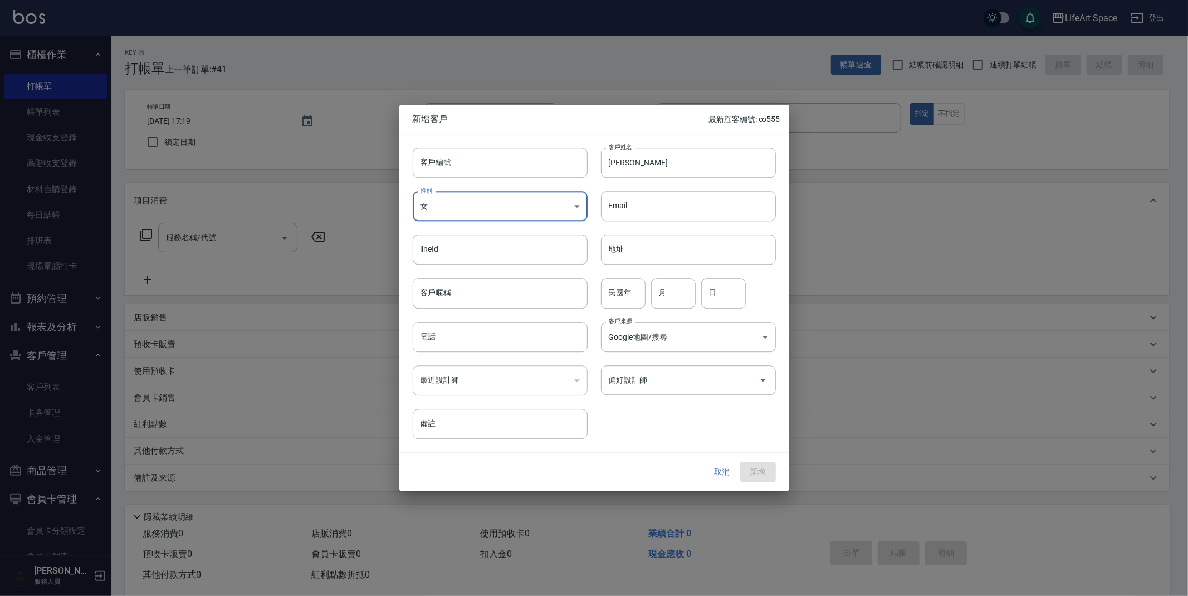
click at [676, 397] on ul "無 票券平台 Google地圖/搜尋 FB/Instagram 抖音/Tiktok KOL/部落客文章 小紅書推薦 親朋好友推薦 設計師個人line@ 過路客…" at bounding box center [687, 411] width 131 height 119
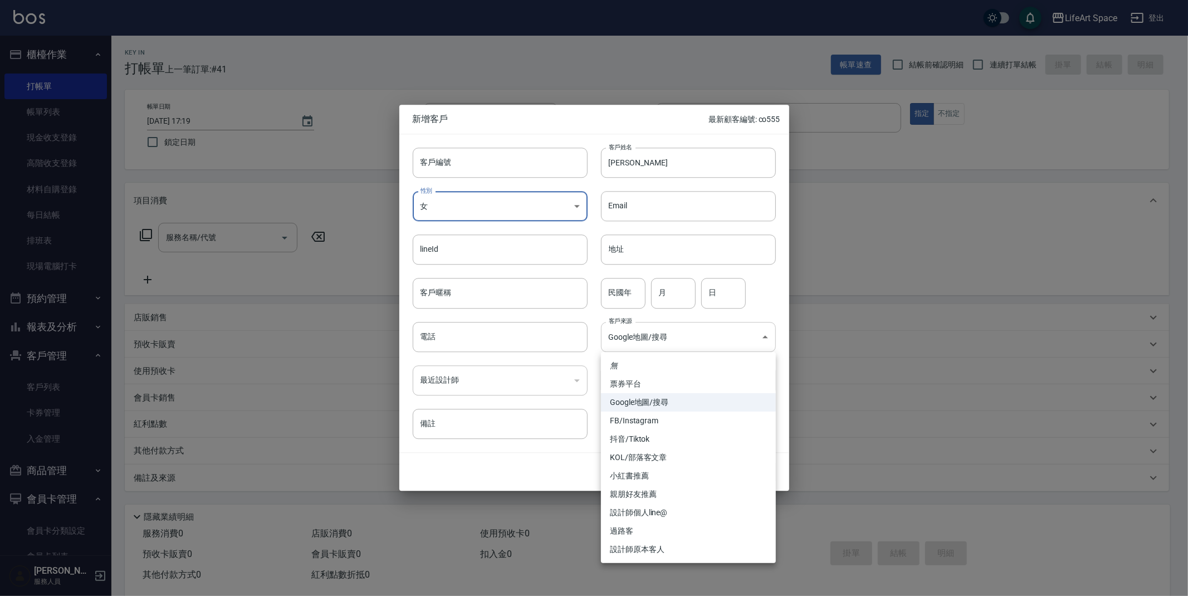
click at [661, 351] on body "LifeArt Space 登出 櫃檯作業 打帳單 帳單列表 現金收支登錄 高階收支登錄 材料自購登錄 每日結帳 排班表 現場電腦打卡 預約管理 預約管理 單…" at bounding box center [594, 306] width 1188 height 612
click at [629, 420] on li "FB/Instagram" at bounding box center [688, 420] width 175 height 18
type input "FB/Instagram"
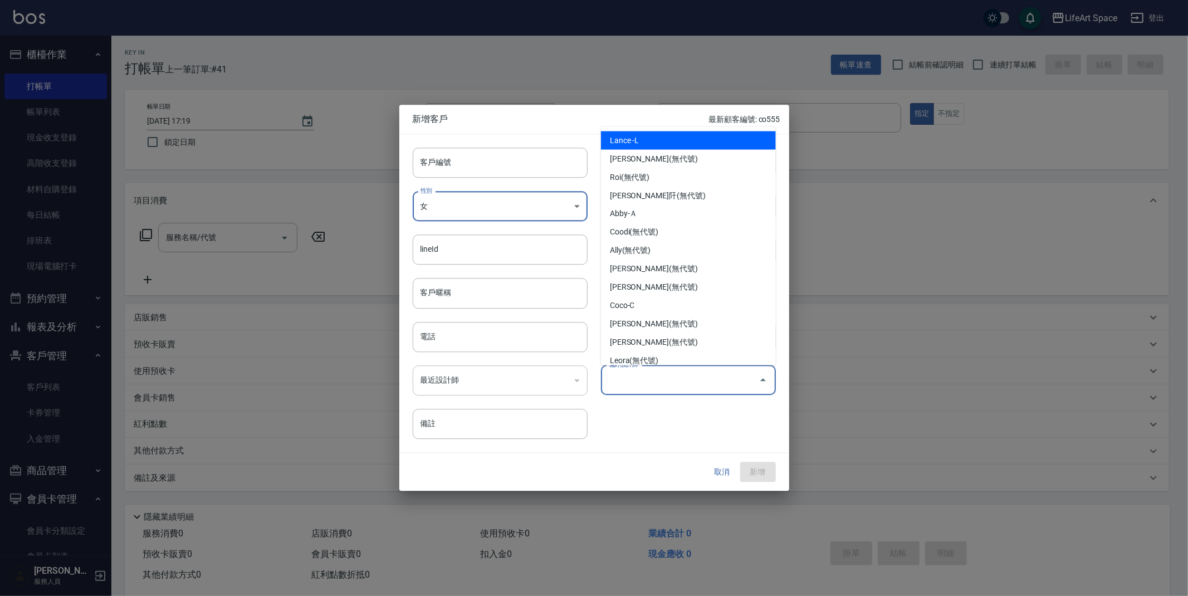
click at [646, 388] on input "偏好設計師" at bounding box center [680, 379] width 148 height 19
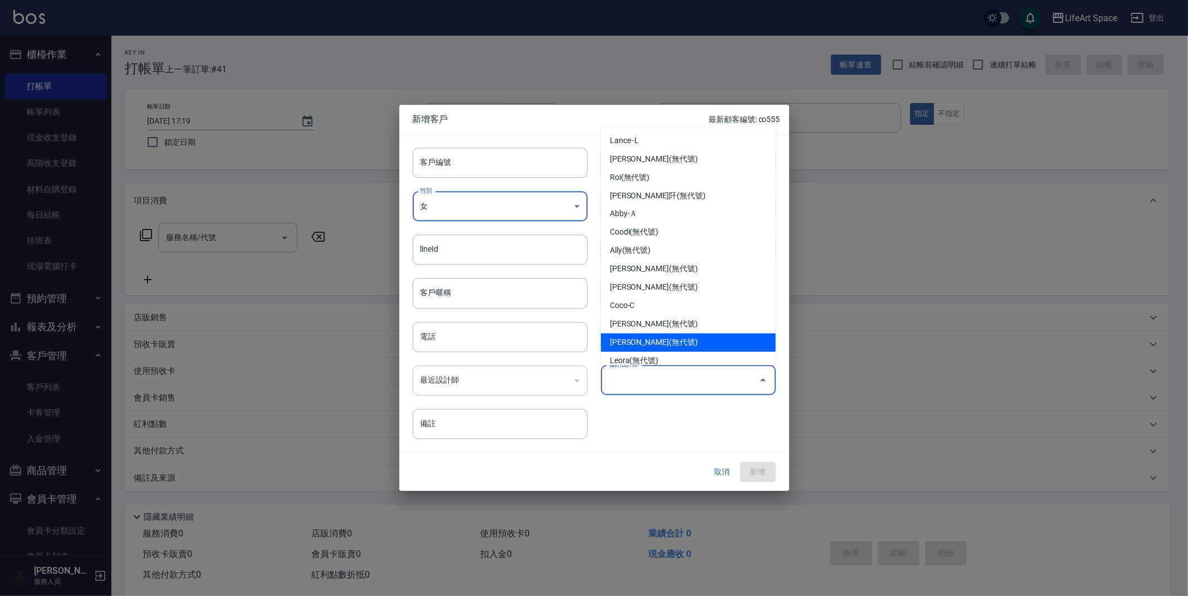
click at [634, 337] on li "[PERSON_NAME](無代號)" at bounding box center [688, 342] width 175 height 18
type input "[PERSON_NAME]"
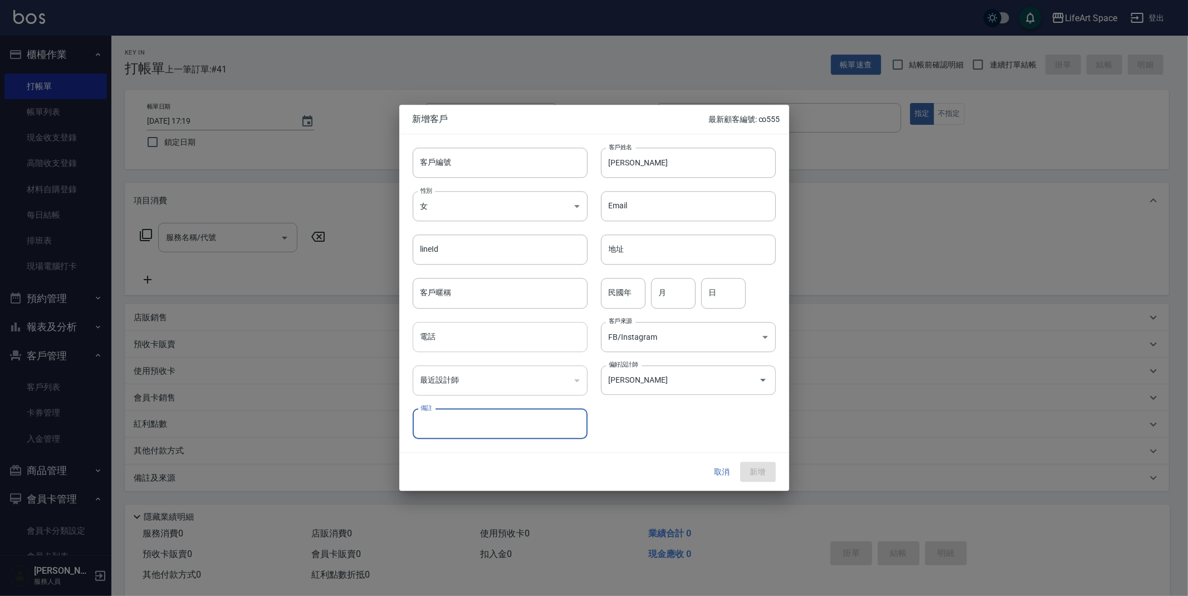
click at [448, 350] on input "電話" at bounding box center [500, 337] width 175 height 30
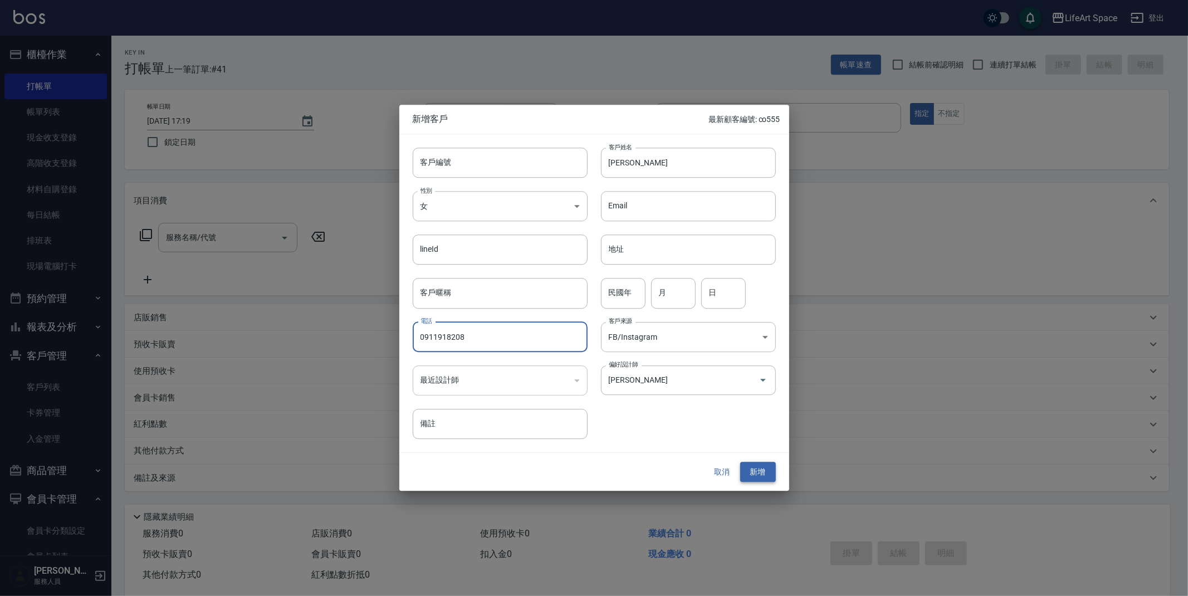
type input "0911918208"
click at [767, 470] on button "新增" at bounding box center [758, 472] width 36 height 21
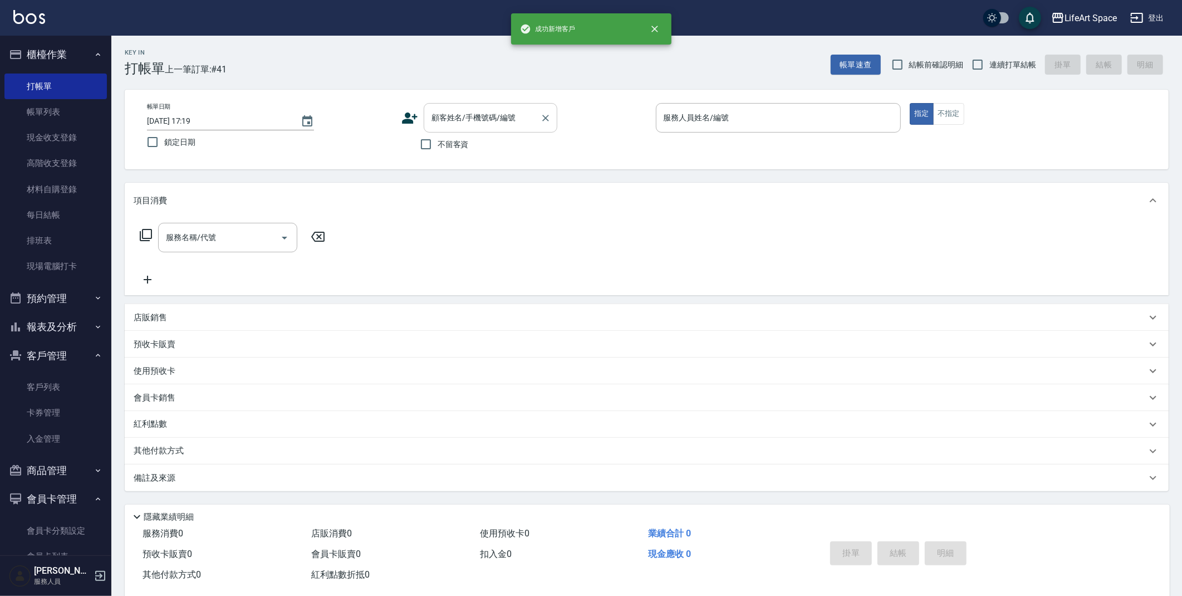
click at [531, 126] on div "顧客姓名/手機號碼/編號" at bounding box center [491, 118] width 134 height 30
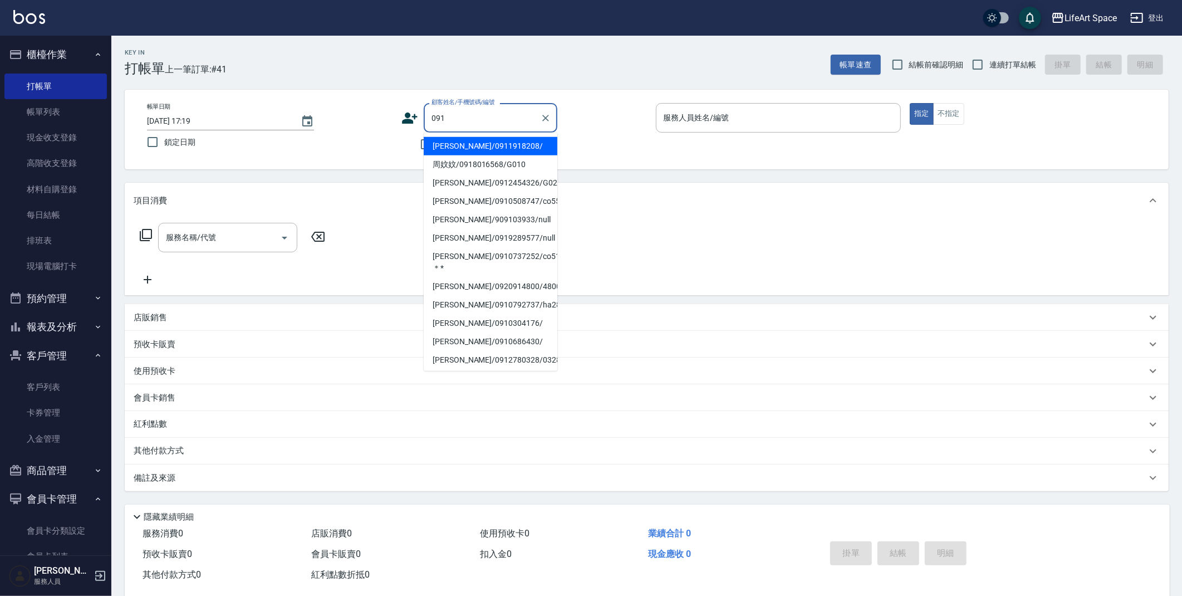
drag, startPoint x: 448, startPoint y: 150, endPoint x: 454, endPoint y: 148, distance: 7.0
click at [448, 149] on li "[PERSON_NAME]/0911918208/" at bounding box center [491, 146] width 134 height 18
type input "[PERSON_NAME]/0911918208/"
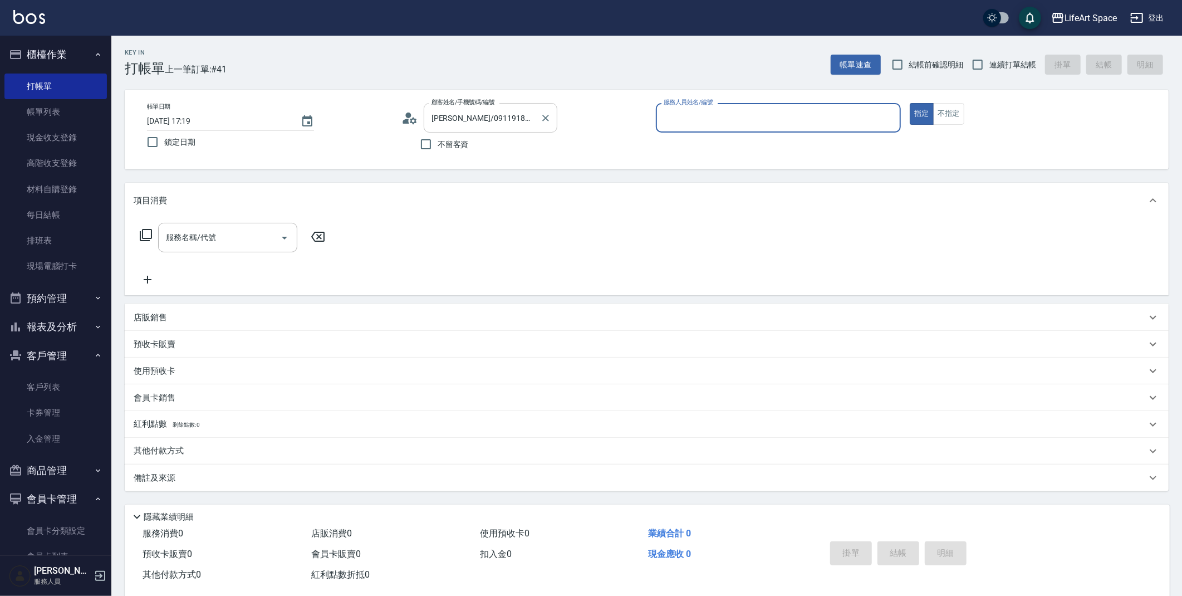
type input "[PERSON_NAME](無代號)"
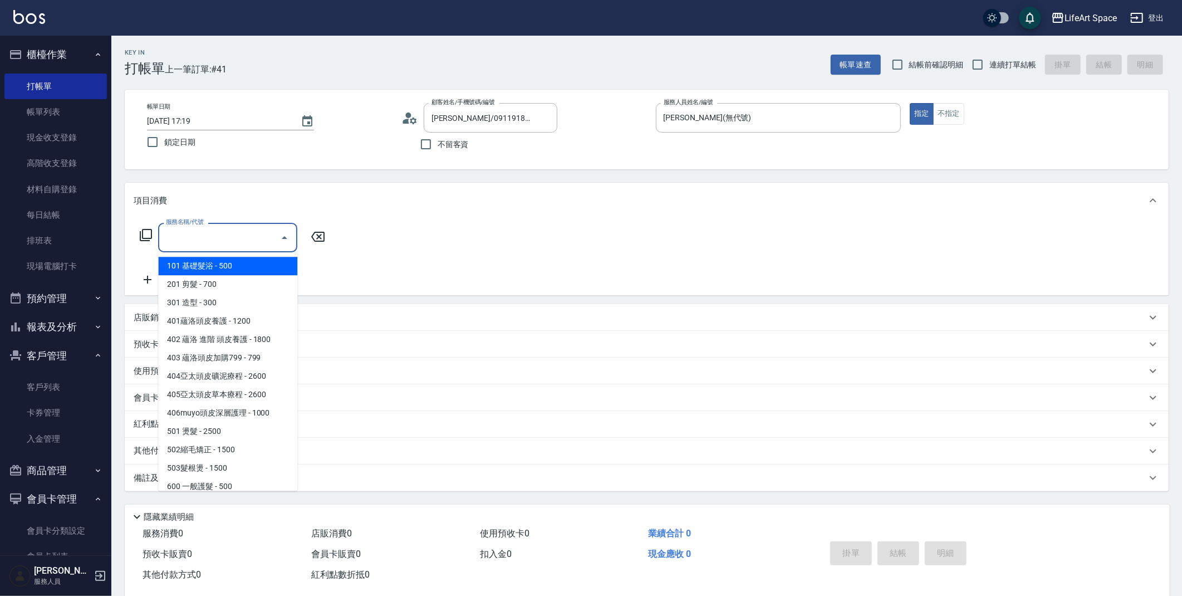
click at [209, 239] on input "服務名稱/代號" at bounding box center [219, 237] width 112 height 19
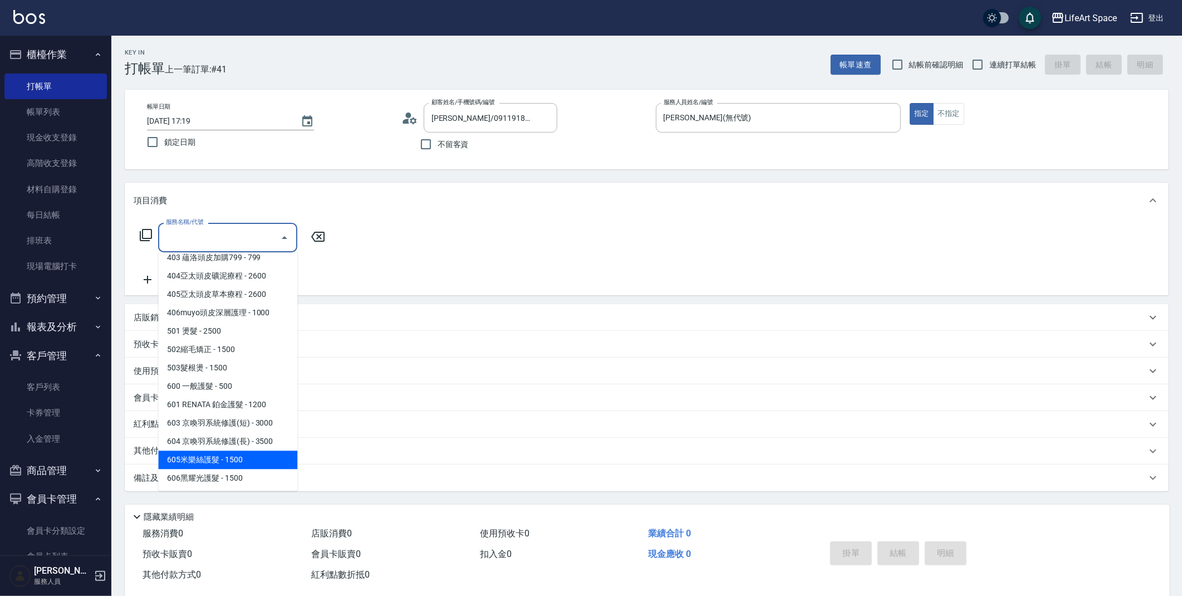
scroll to position [174, 0]
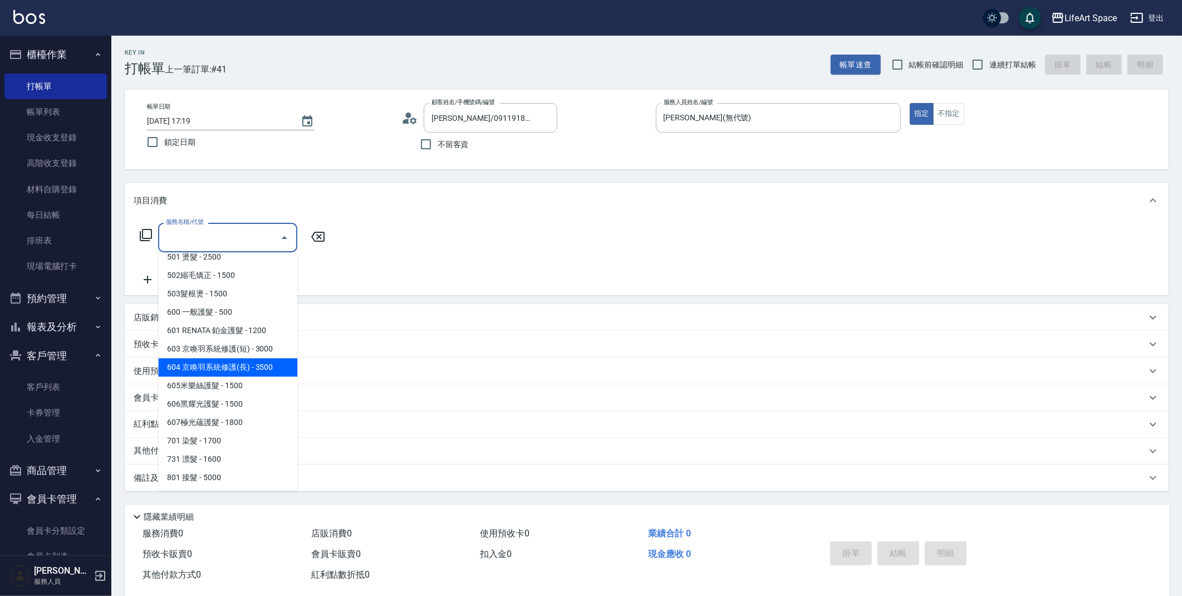
drag, startPoint x: 228, startPoint y: 364, endPoint x: 279, endPoint y: 318, distance: 69.0
click at [228, 364] on span "604 京喚羽系統修護(長) - 3500" at bounding box center [227, 367] width 139 height 18
type input "604 京喚羽系統修護(長)(604)"
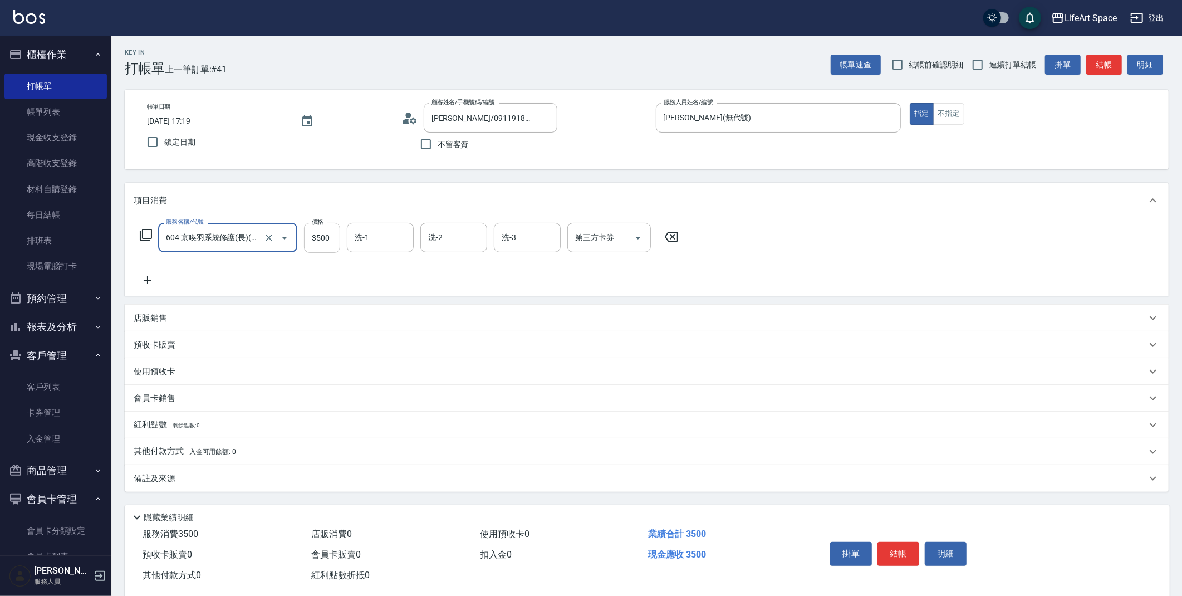
click at [326, 242] on input "3500" at bounding box center [322, 238] width 36 height 30
type input "2500"
click at [145, 229] on icon at bounding box center [146, 235] width 12 height 12
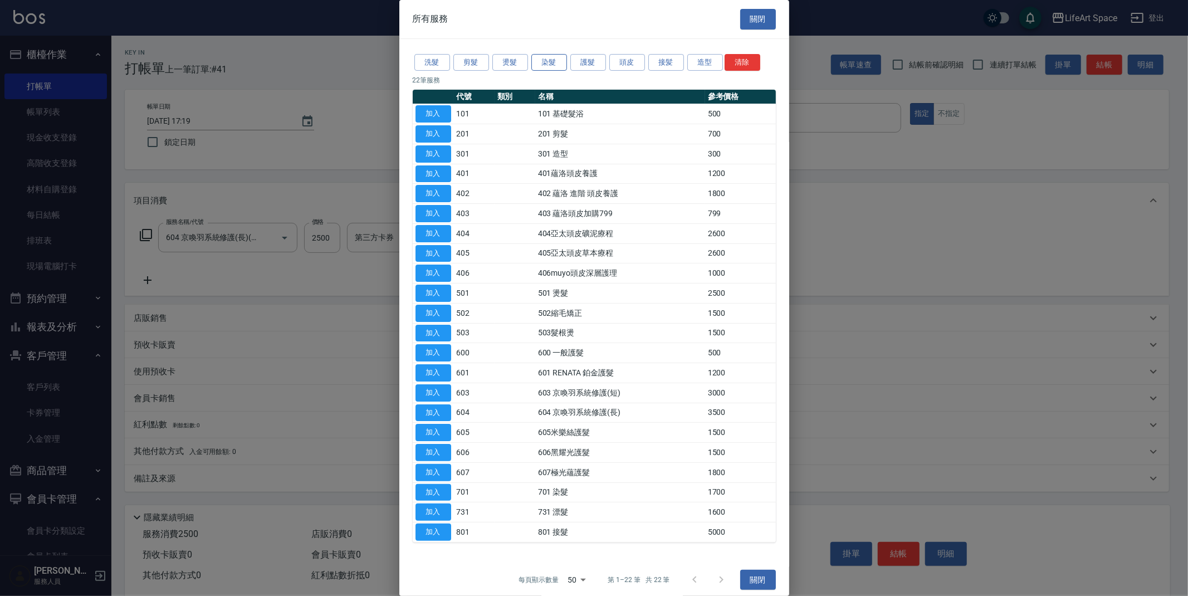
click at [552, 64] on button "染髮" at bounding box center [549, 62] width 36 height 17
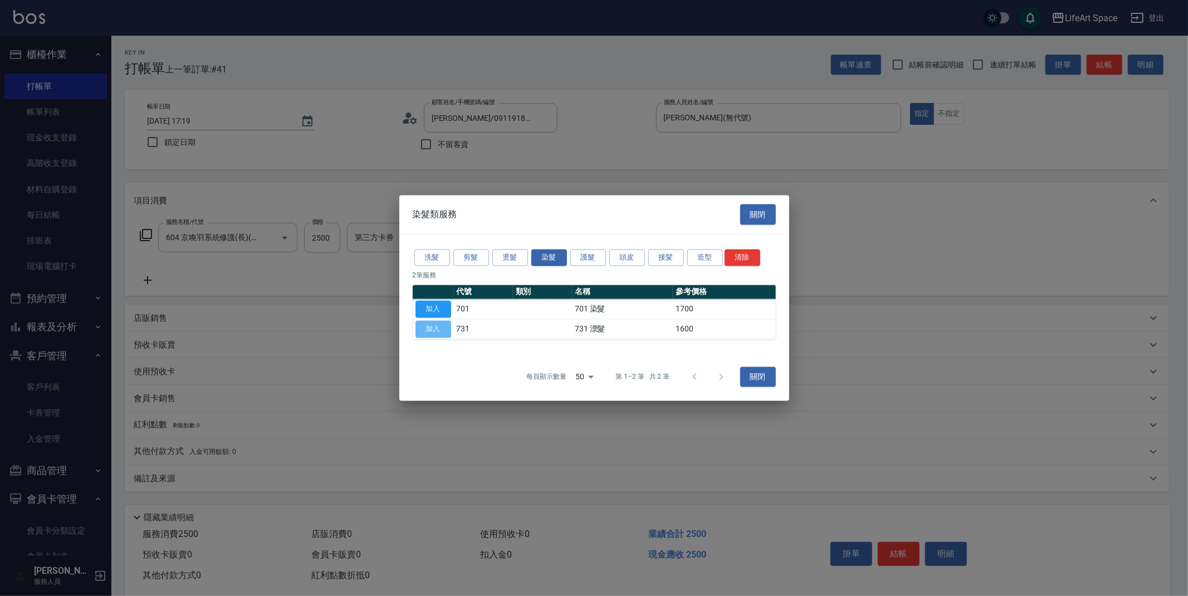
drag, startPoint x: 420, startPoint y: 330, endPoint x: 370, endPoint y: 325, distance: 50.4
click at [420, 330] on button "加入" at bounding box center [433, 329] width 36 height 17
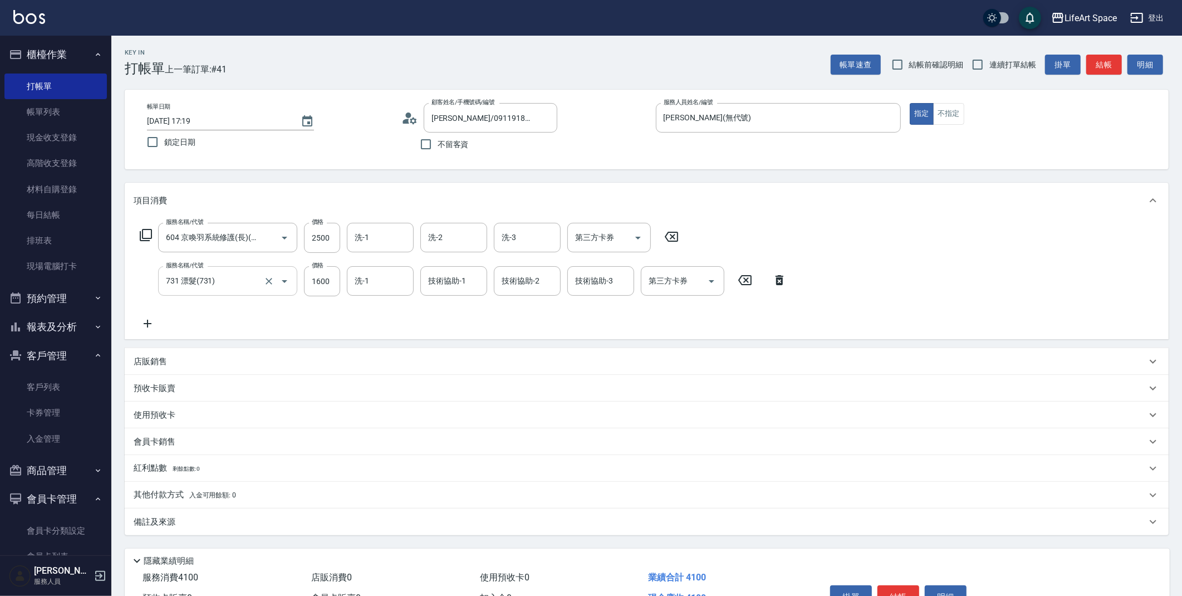
click at [206, 283] on input "731 漂髮(731)" at bounding box center [212, 280] width 98 height 19
click at [269, 281] on icon "Clear" at bounding box center [269, 281] width 7 height 7
click at [253, 287] on input "服務名稱/代號" at bounding box center [212, 280] width 98 height 19
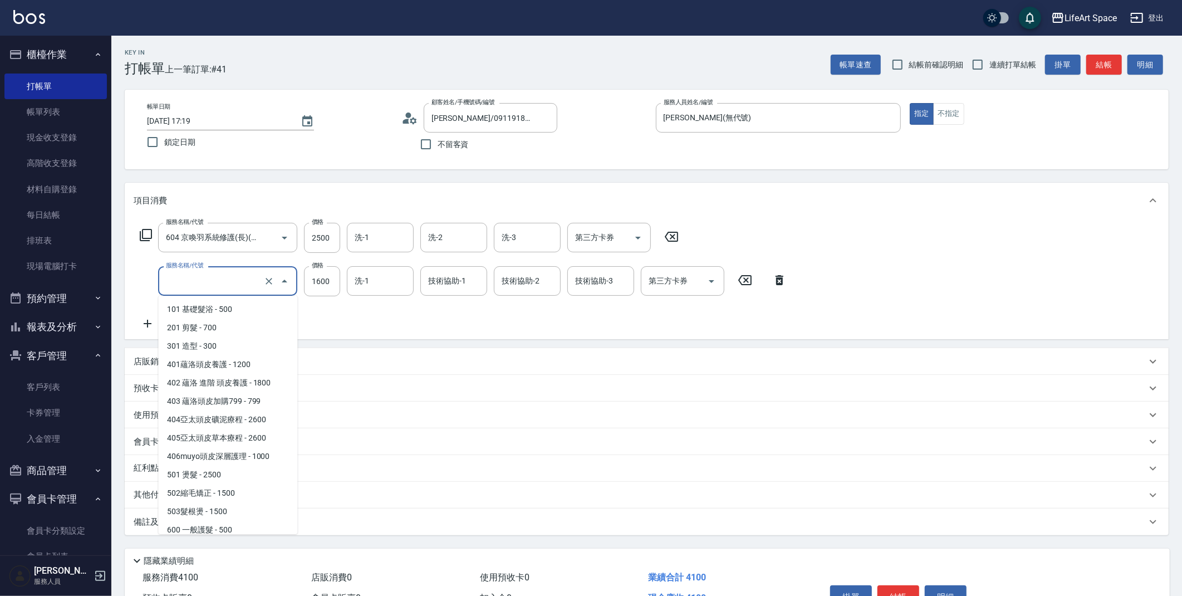
scroll to position [151, 0]
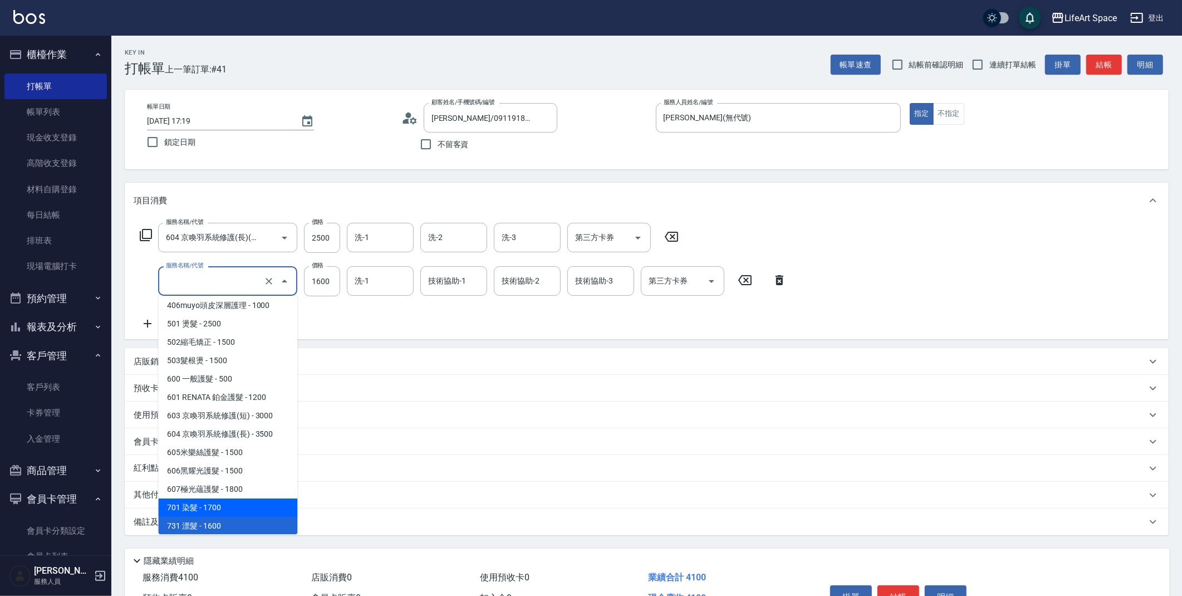
drag, startPoint x: 205, startPoint y: 511, endPoint x: 215, endPoint y: 496, distance: 18.5
click at [205, 511] on span "701 染髮 - 1700" at bounding box center [227, 507] width 139 height 18
type input "701 染髮(701)"
type input "1700"
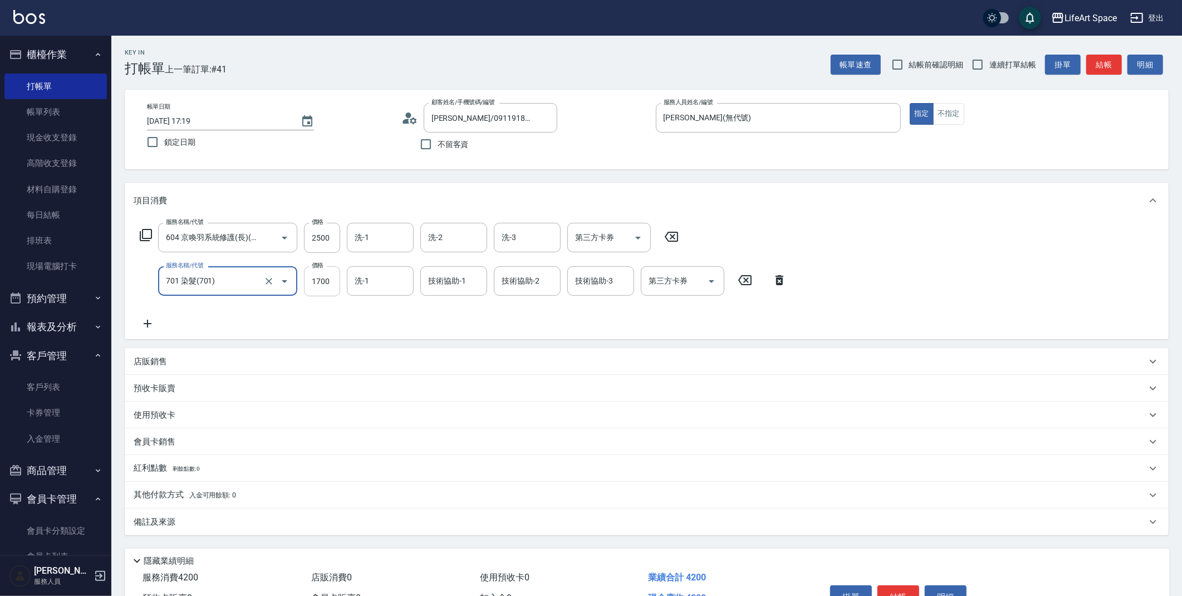
click at [324, 282] on input "1700" at bounding box center [322, 281] width 36 height 30
click at [145, 229] on icon at bounding box center [145, 234] width 13 height 13
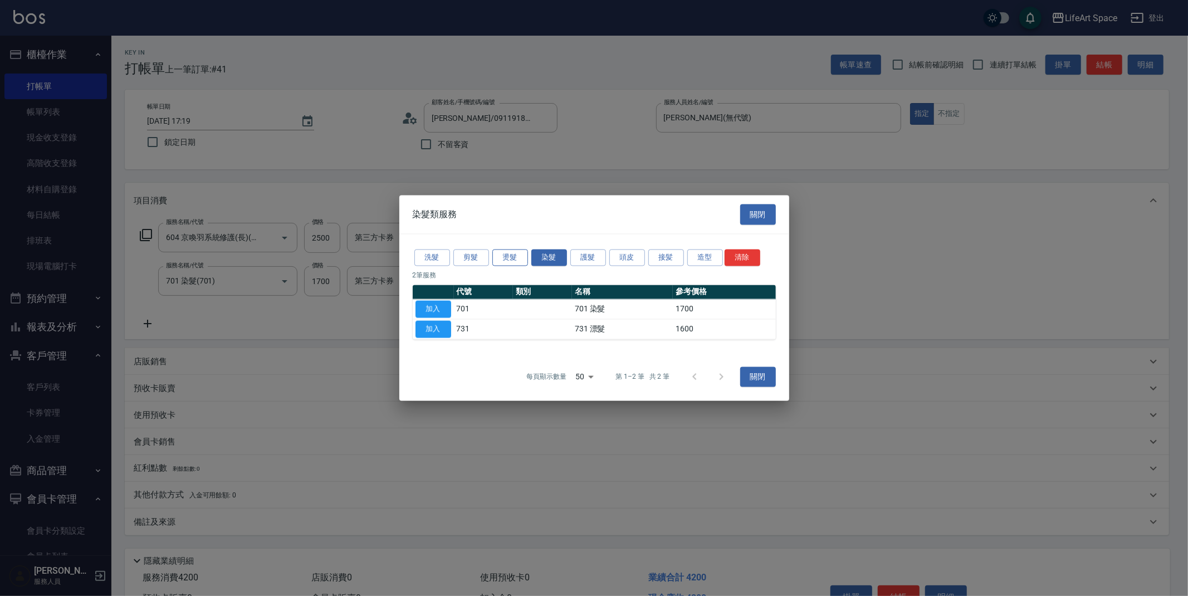
click at [513, 262] on button "燙髮" at bounding box center [510, 257] width 36 height 17
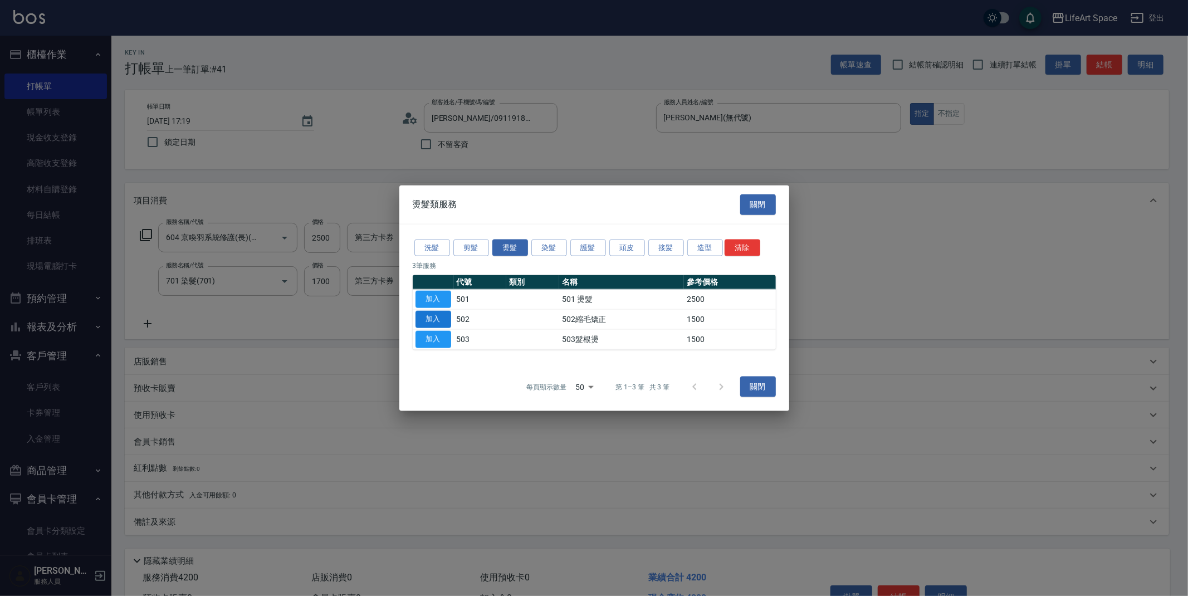
click at [436, 320] on button "加入" at bounding box center [433, 319] width 36 height 17
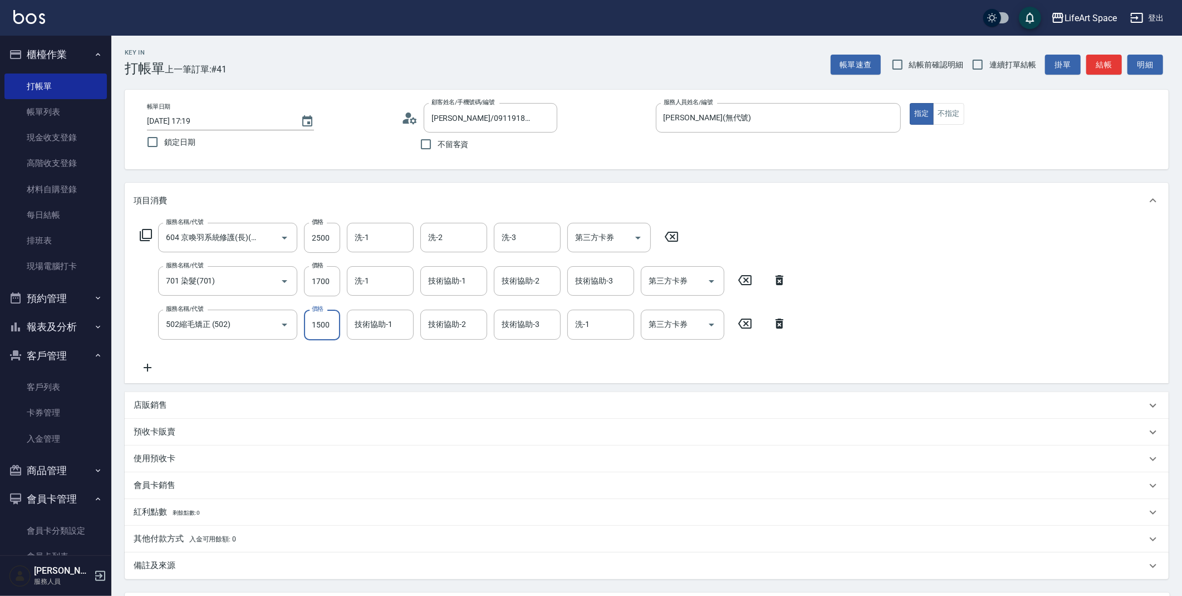
click at [336, 327] on input "1500" at bounding box center [322, 325] width 36 height 30
drag, startPoint x: 330, startPoint y: 327, endPoint x: 130, endPoint y: 310, distance: 201.2
click at [136, 319] on div "服務名稱/代號 502縮毛矯正 (502) 服務名稱/代號 價格 1500 價格 技術協助-1 技術協助-1 技術協助-2 技術協助-2 技術協助-3 技術協…" at bounding box center [464, 325] width 660 height 30
type input "2500"
click at [320, 286] on input "1700" at bounding box center [322, 281] width 36 height 30
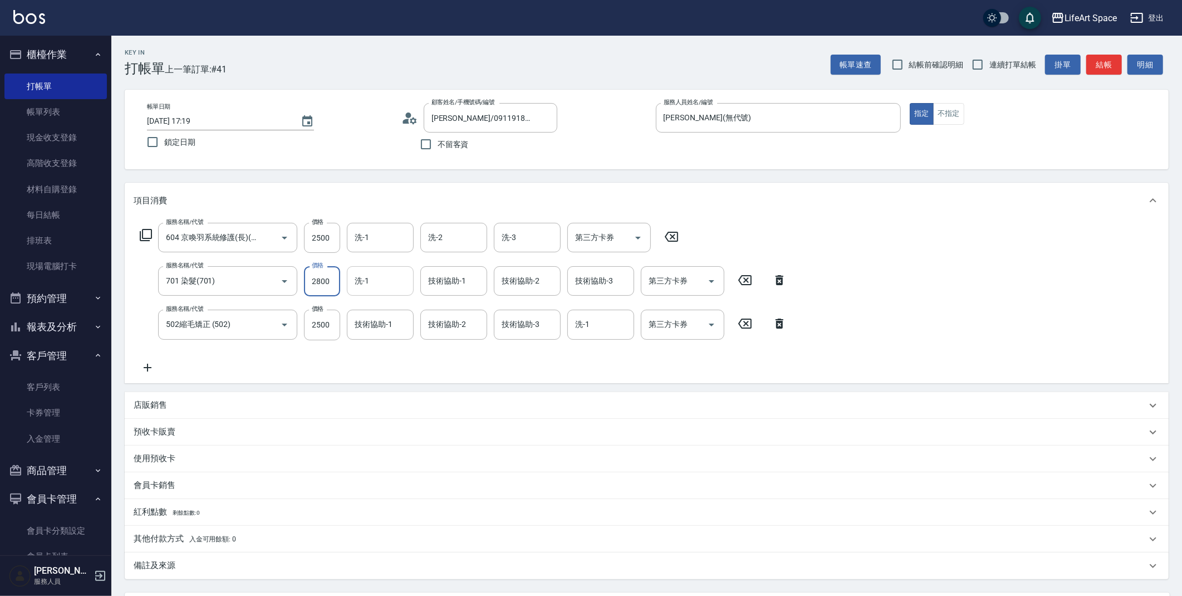
type input "2800"
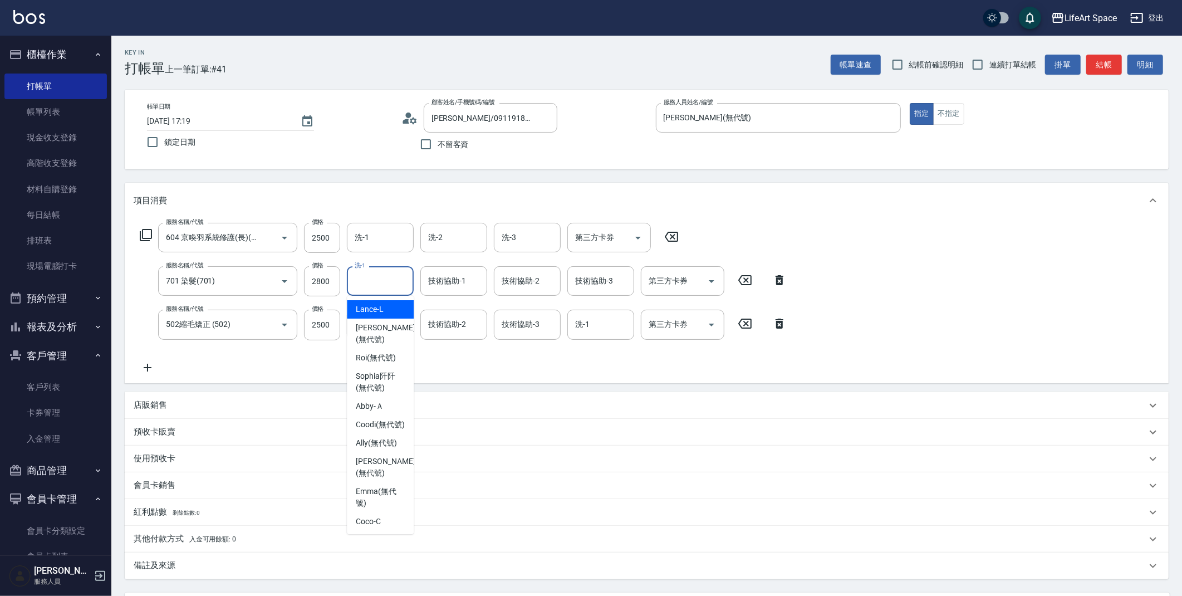
click at [398, 286] on input "洗-1" at bounding box center [380, 280] width 57 height 19
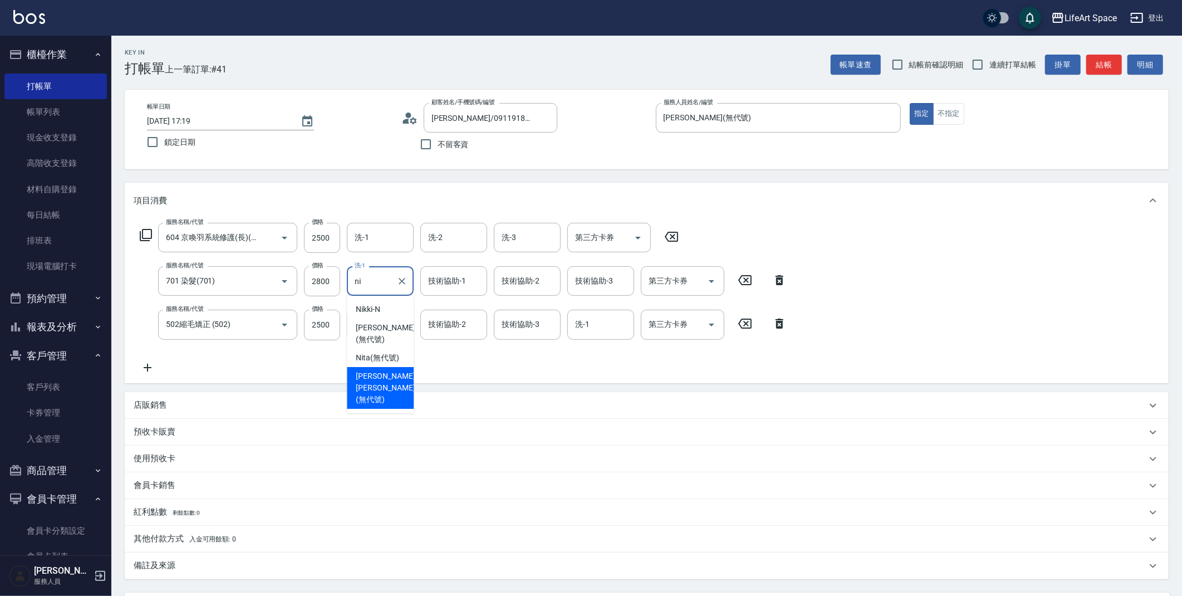
click at [381, 372] on span "[PERSON_NAME] [PERSON_NAME] (無代號)" at bounding box center [385, 387] width 59 height 35
type input "[PERSON_NAME] [PERSON_NAME](無代號)"
click at [428, 276] on div "技術協助-1 技術協助-1" at bounding box center [453, 281] width 67 height 30
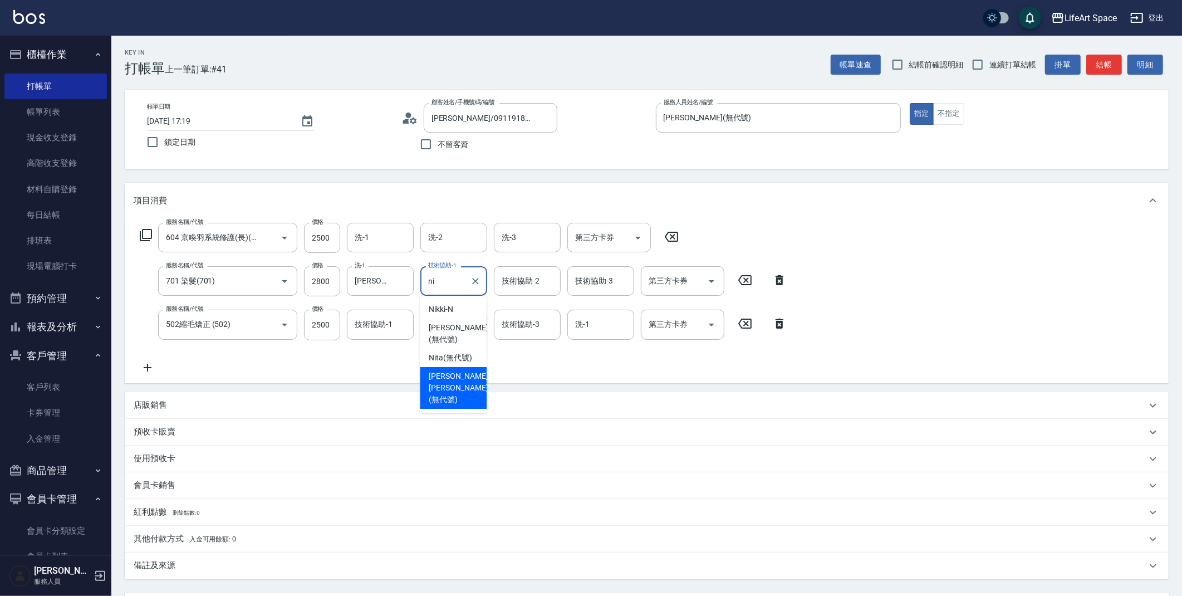
drag, startPoint x: 453, startPoint y: 353, endPoint x: 449, endPoint y: 370, distance: 17.2
click at [449, 370] on ul "[PERSON_NAME] (無代號) Nita (無代號) [PERSON_NAME] [PERSON_NAME] (無代號)" at bounding box center [453, 354] width 67 height 117
click at [461, 384] on span "[PERSON_NAME] [PERSON_NAME] (無代號)" at bounding box center [458, 387] width 59 height 35
type input "[PERSON_NAME] [PERSON_NAME](無代號)"
click at [527, 272] on input "技術協助-2" at bounding box center [527, 280] width 57 height 19
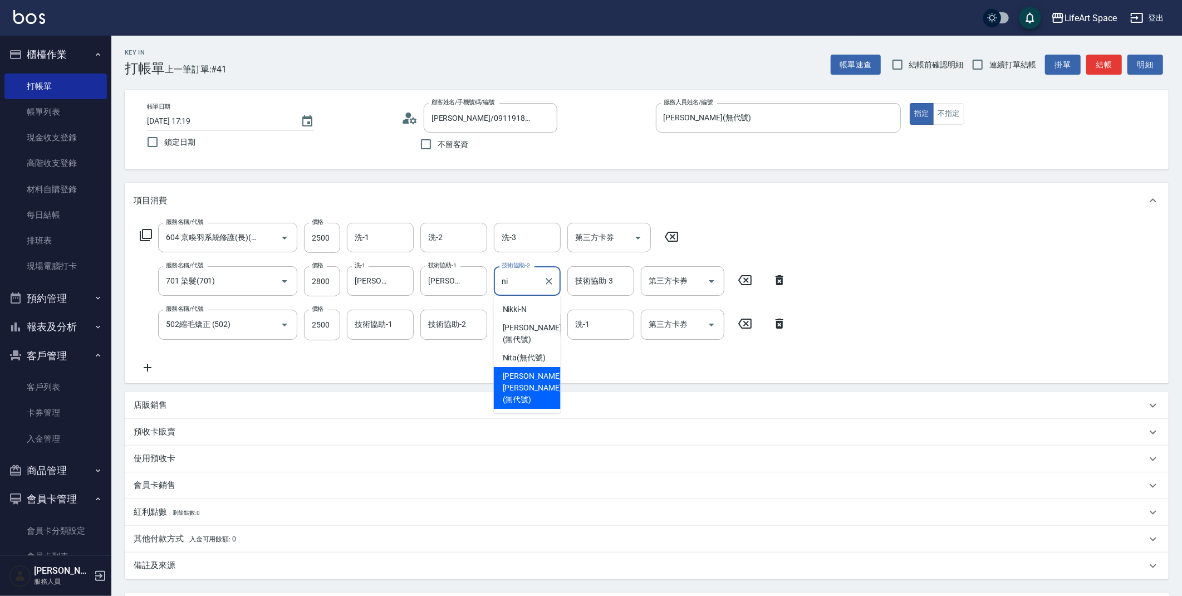
click at [519, 385] on span "[PERSON_NAME] [PERSON_NAME] (無代號)" at bounding box center [532, 387] width 59 height 35
type input "[PERSON_NAME] [PERSON_NAME](無代號)"
click at [590, 283] on div "技術協助-3 技術協助-3" at bounding box center [600, 281] width 67 height 30
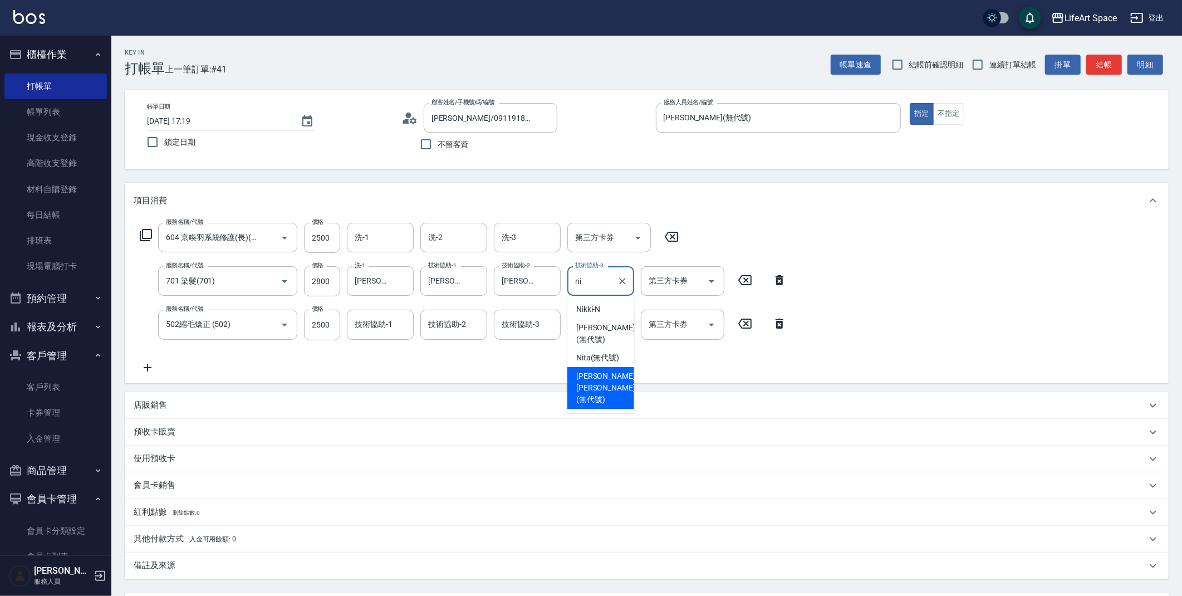
click at [584, 384] on span "[PERSON_NAME] [PERSON_NAME] (無代號)" at bounding box center [605, 387] width 59 height 35
type input "[PERSON_NAME] [PERSON_NAME](無代號)"
drag, startPoint x: 180, startPoint y: 562, endPoint x: 202, endPoint y: 563, distance: 21.8
click at [180, 562] on div "備註及來源" at bounding box center [640, 566] width 1013 height 12
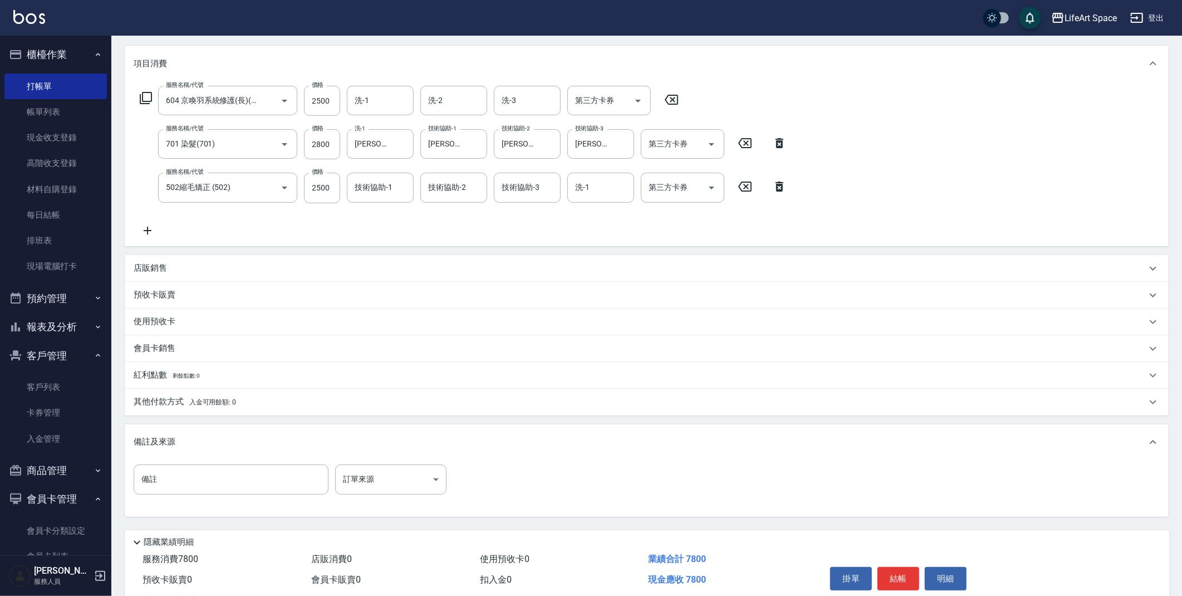
scroll to position [182, 0]
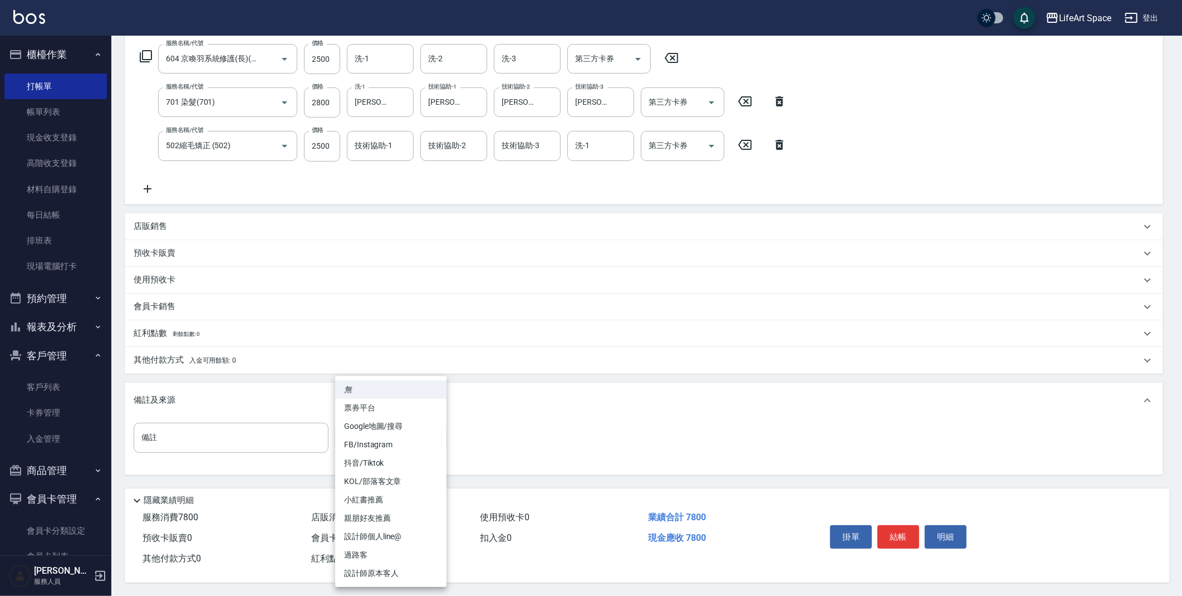
click at [369, 439] on body "LifeArt Space 登出 櫃檯作業 打帳單 帳單列表 現金收支登錄 高階收支登錄 材料自購登錄 每日結帳 排班表 現場電腦打卡 預約管理 預約管理 單…" at bounding box center [591, 208] width 1182 height 774
click at [370, 443] on li "FB/Instagram" at bounding box center [390, 444] width 111 height 18
type input "FB/Instagram"
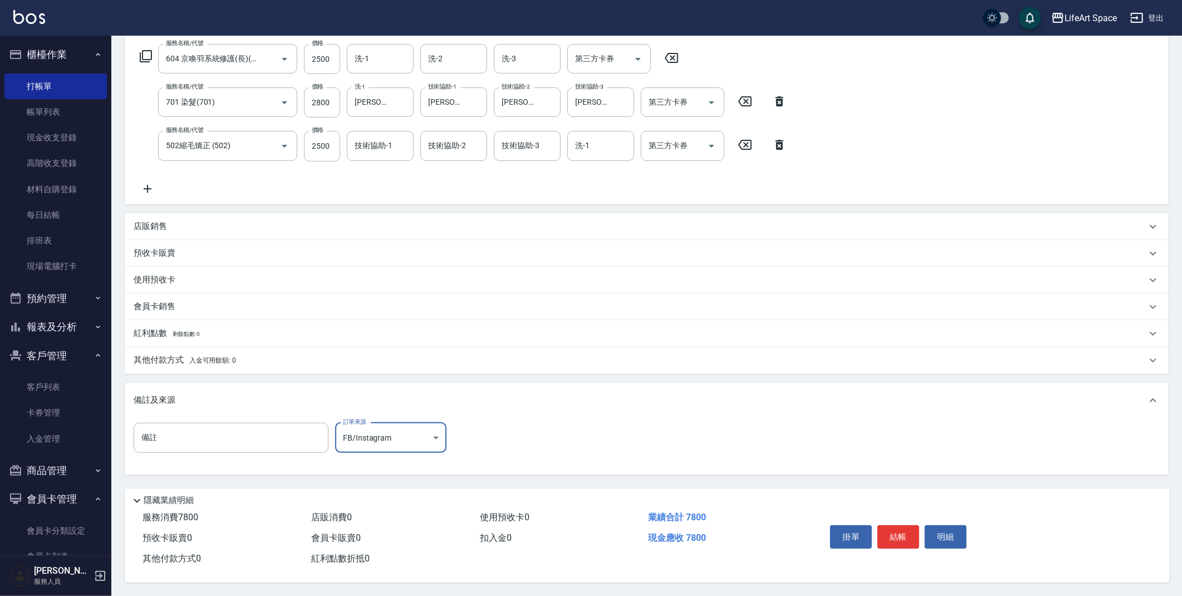
click at [172, 356] on p "其他付款方式 入金可用餘額: 0" at bounding box center [185, 360] width 102 height 12
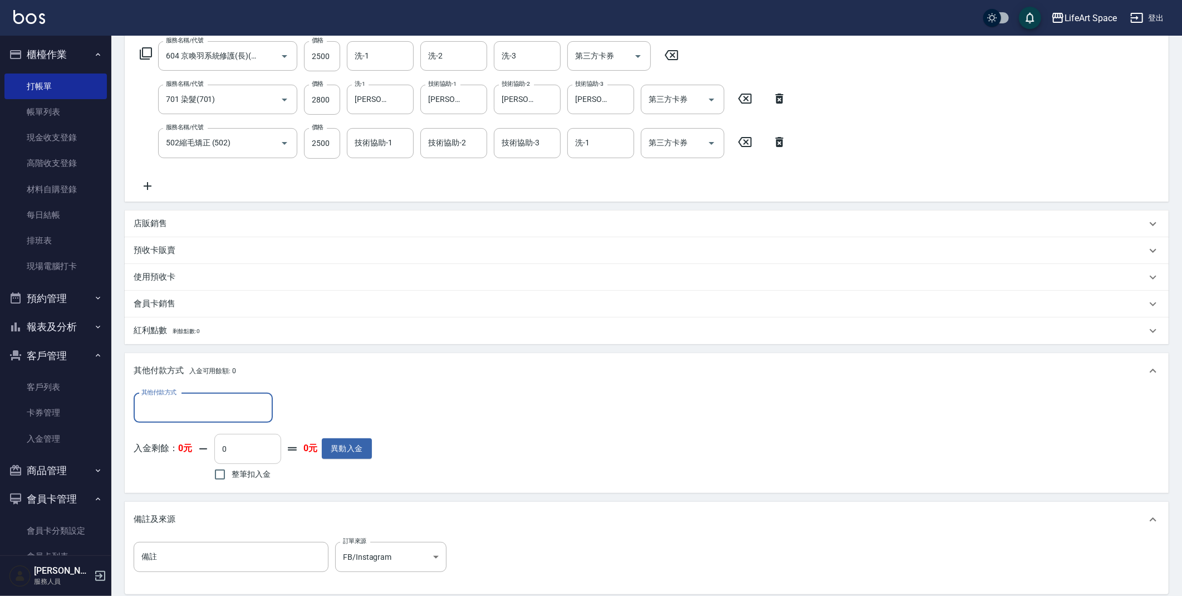
scroll to position [0, 0]
click at [227, 412] on input "其他付款方式" at bounding box center [203, 407] width 129 height 19
drag, startPoint x: 182, startPoint y: 475, endPoint x: 203, endPoint y: 463, distance: 25.2
click at [182, 475] on span "信用卡" at bounding box center [203, 472] width 139 height 18
type input "信用卡"
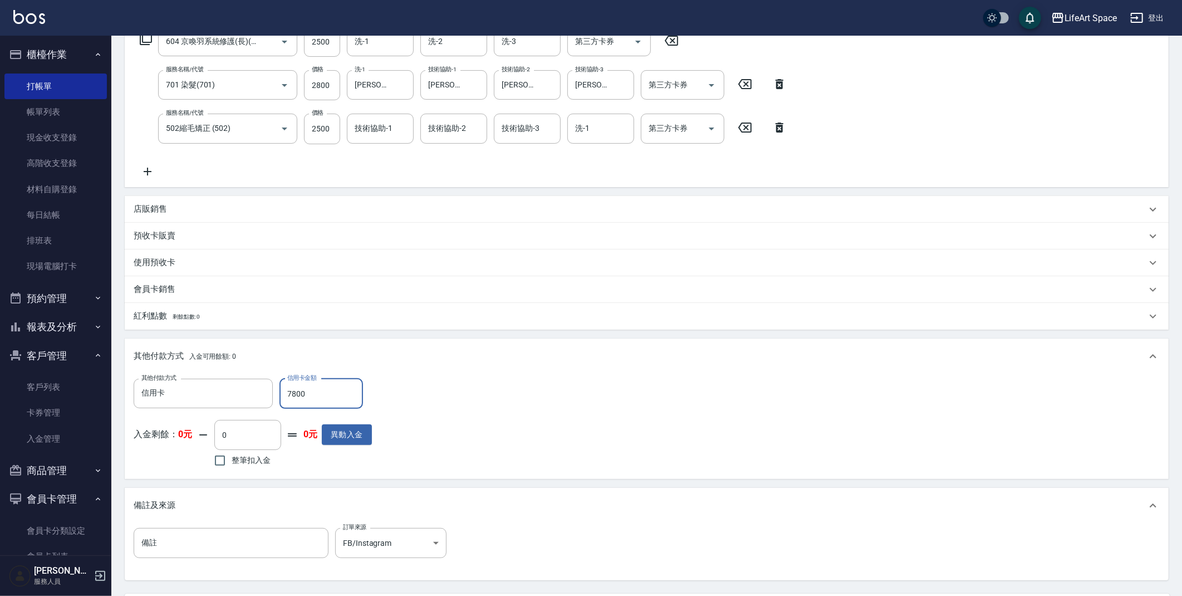
scroll to position [305, 0]
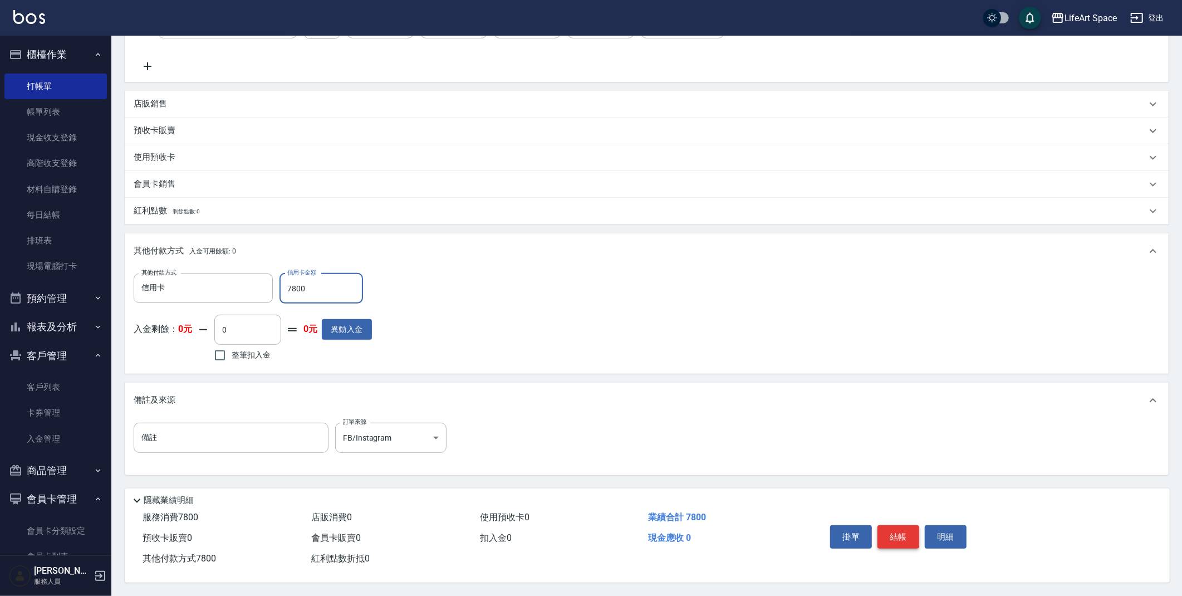
type input "7800"
click at [890, 536] on button "結帳" at bounding box center [898, 536] width 42 height 23
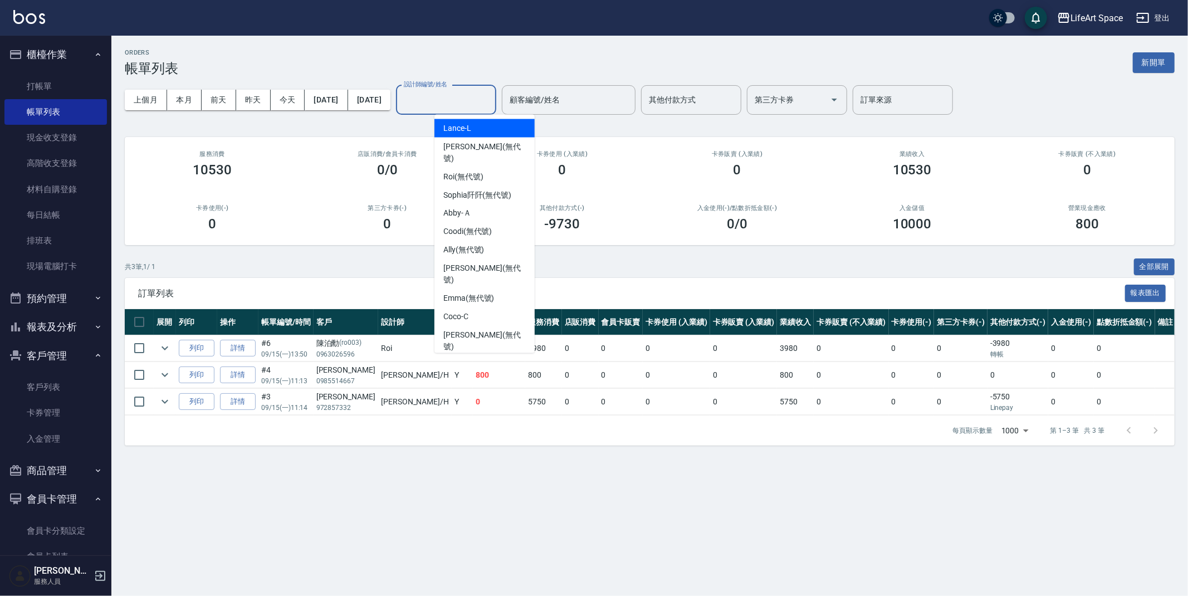
click at [467, 100] on input "設計師編號/姓名" at bounding box center [446, 99] width 90 height 19
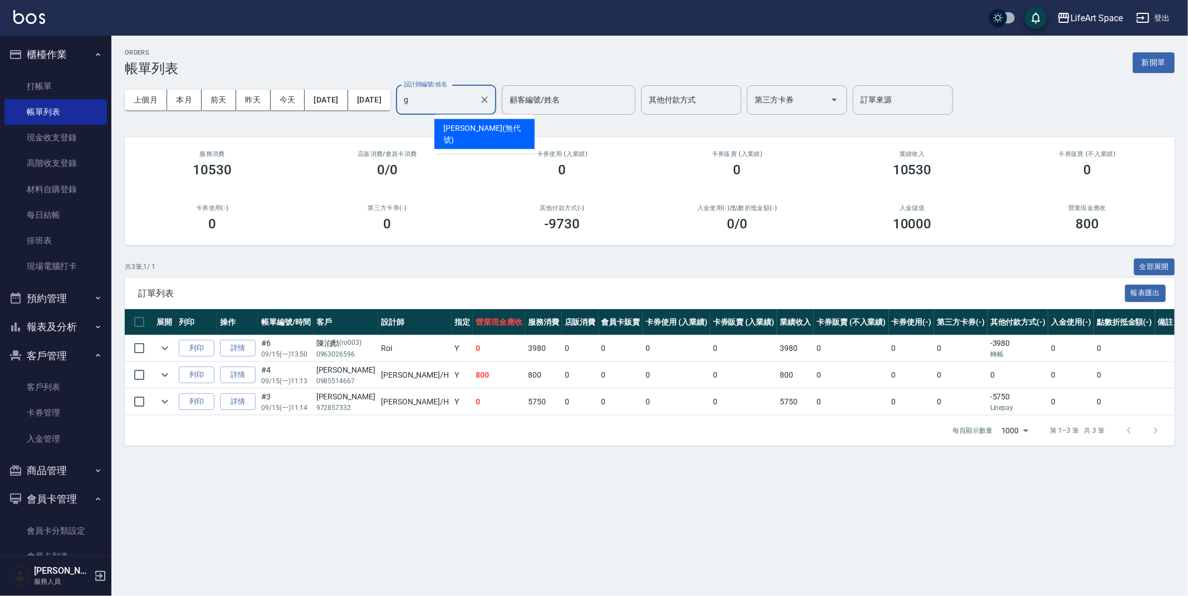
click at [474, 124] on span "[PERSON_NAME] (無代號)" at bounding box center [484, 133] width 82 height 23
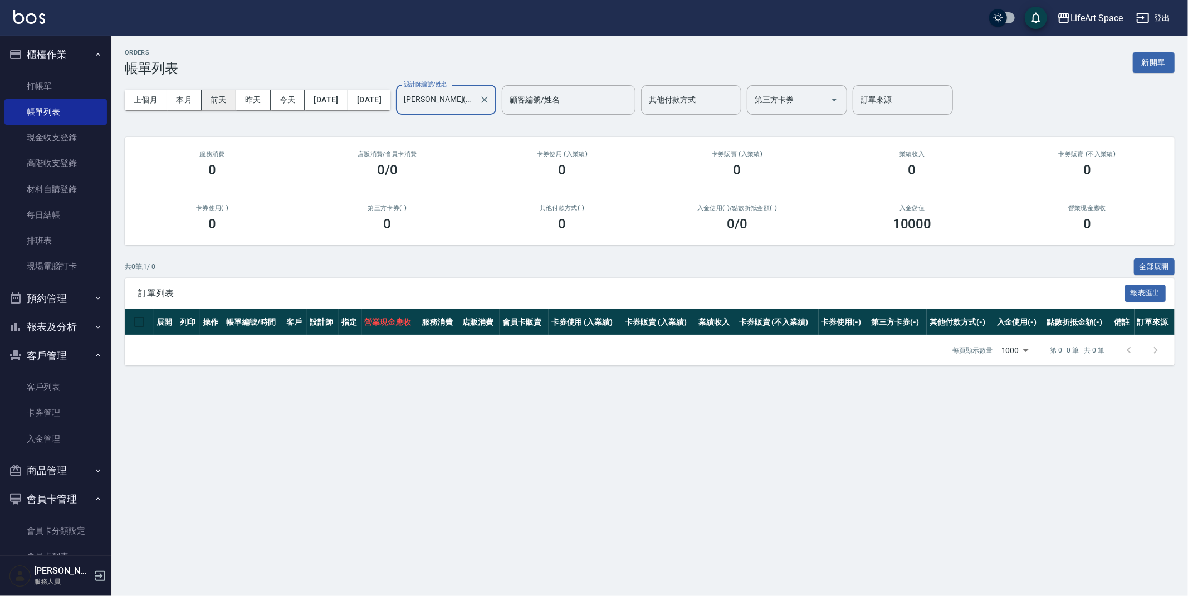
type input "[PERSON_NAME](無代號)"
click at [221, 102] on button "前天" at bounding box center [219, 100] width 35 height 21
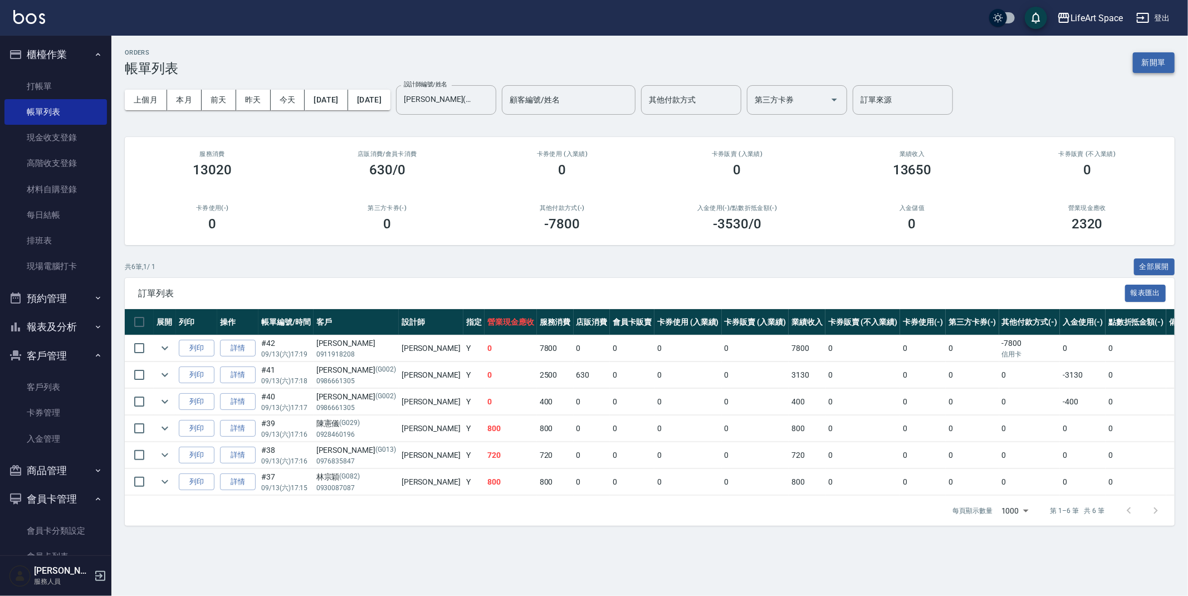
click at [1167, 61] on button "新開單" at bounding box center [1153, 62] width 42 height 21
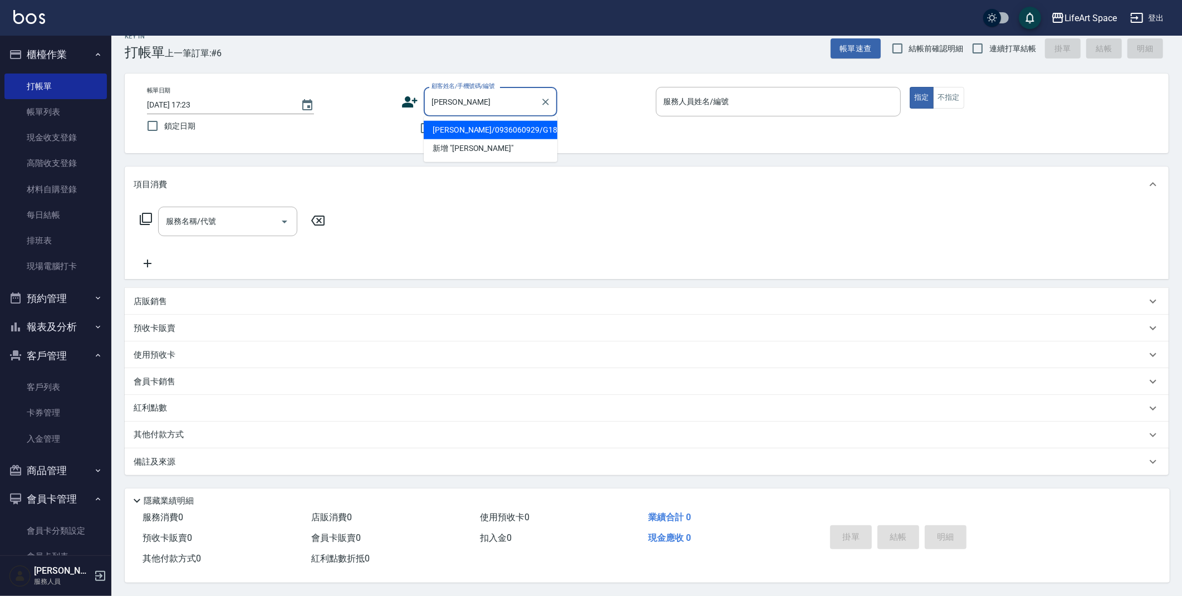
click at [476, 125] on li "[PERSON_NAME]/0936060929/G183" at bounding box center [491, 130] width 134 height 18
type input "[PERSON_NAME]/0936060929/G183"
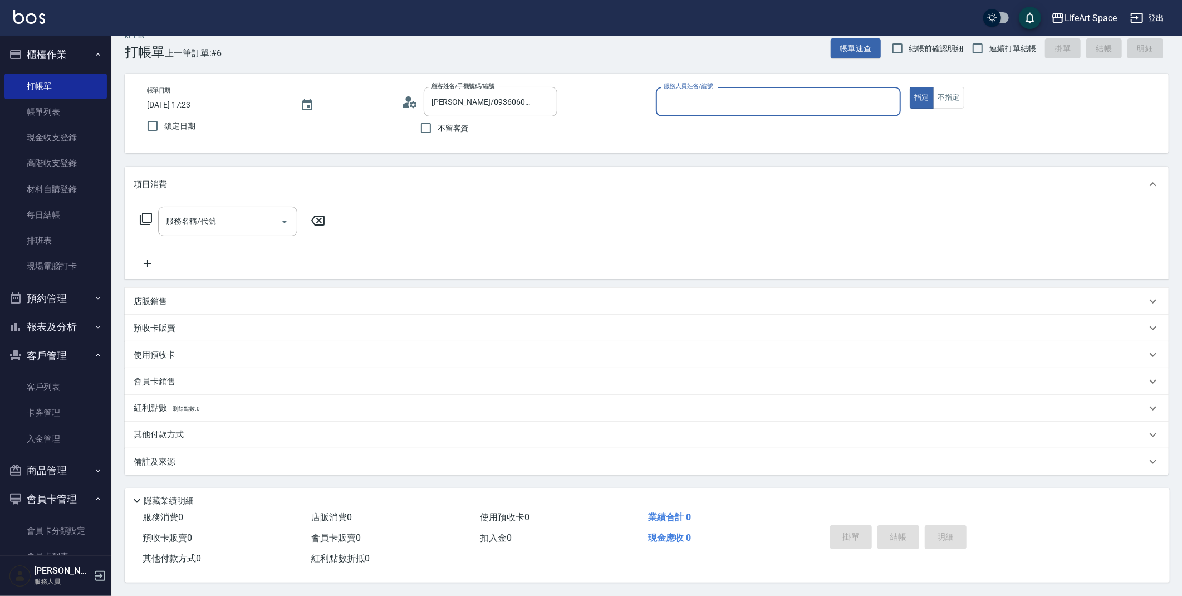
type input "[PERSON_NAME](無代號)"
click at [146, 212] on icon at bounding box center [145, 218] width 13 height 13
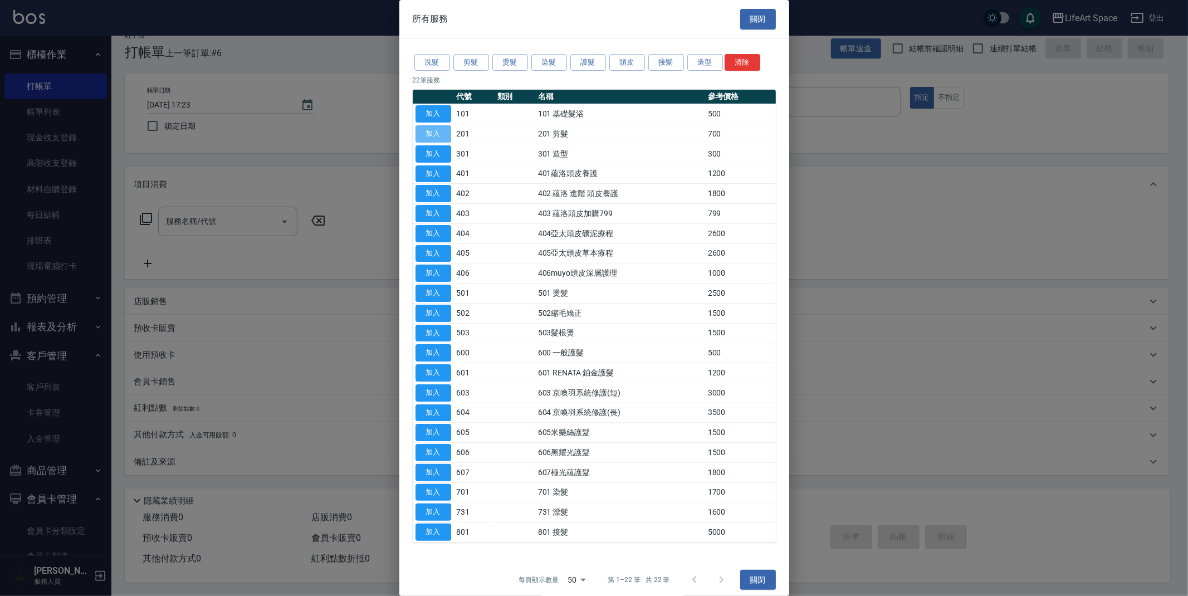
drag, startPoint x: 431, startPoint y: 138, endPoint x: 394, endPoint y: 192, distance: 66.4
click at [431, 137] on button "加入" at bounding box center [433, 133] width 36 height 17
type input "201 剪髮(201)"
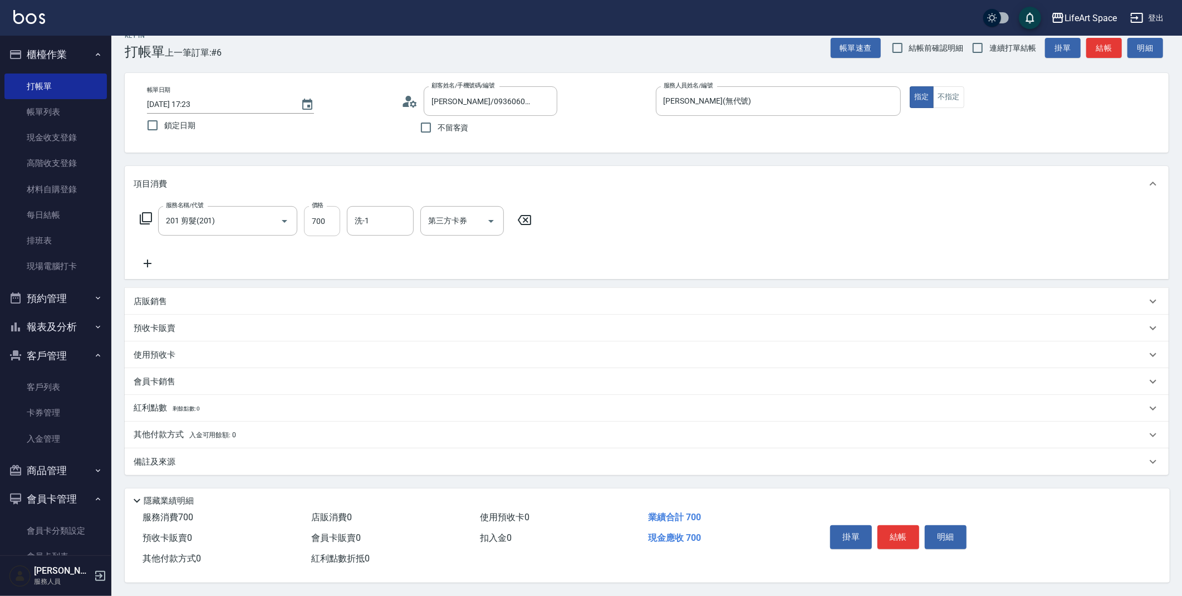
click at [332, 215] on input "700" at bounding box center [322, 221] width 36 height 30
type input "600"
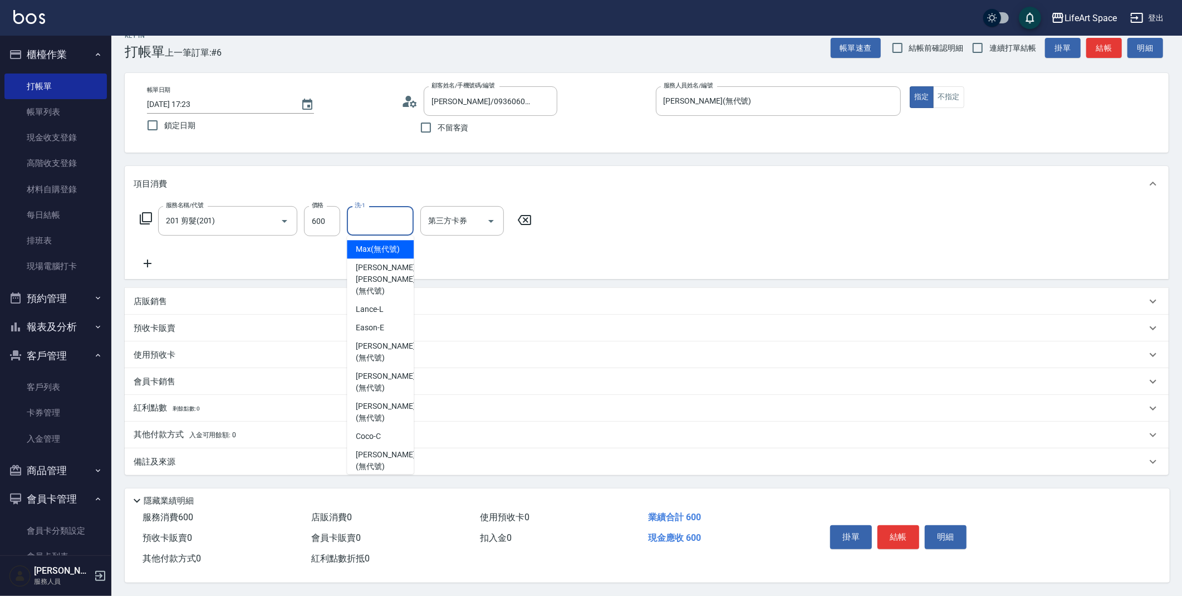
click at [360, 217] on input "洗-1" at bounding box center [380, 220] width 57 height 19
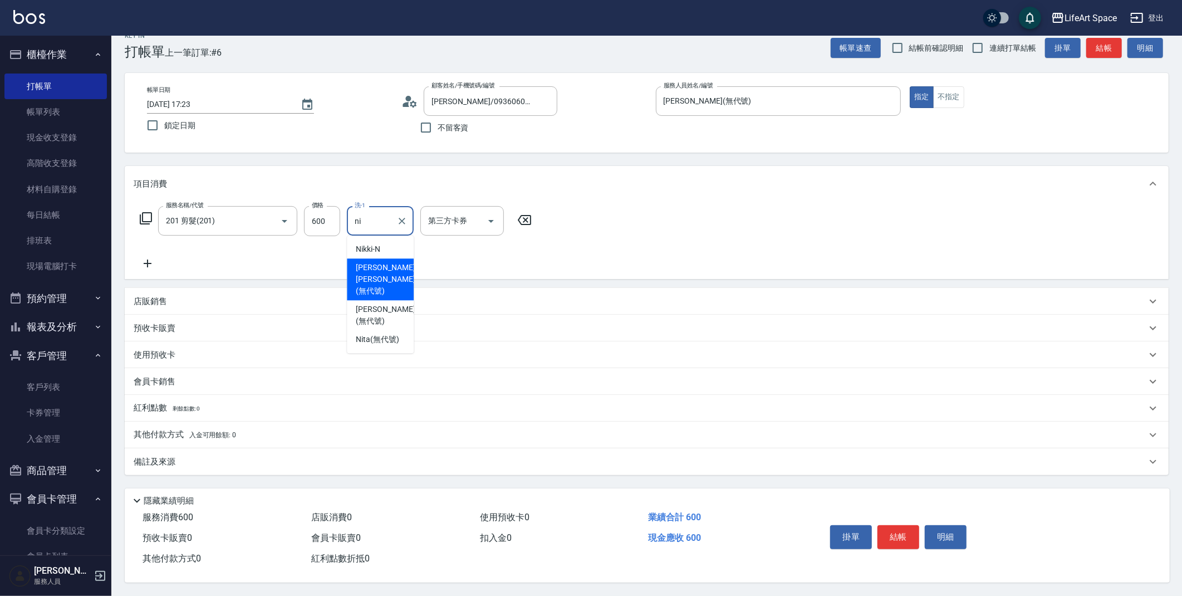
click at [375, 266] on span "[PERSON_NAME] [PERSON_NAME] (無代號)" at bounding box center [385, 279] width 59 height 35
type input "[PERSON_NAME] [PERSON_NAME](無代號)"
click at [151, 214] on icon at bounding box center [146, 218] width 12 height 12
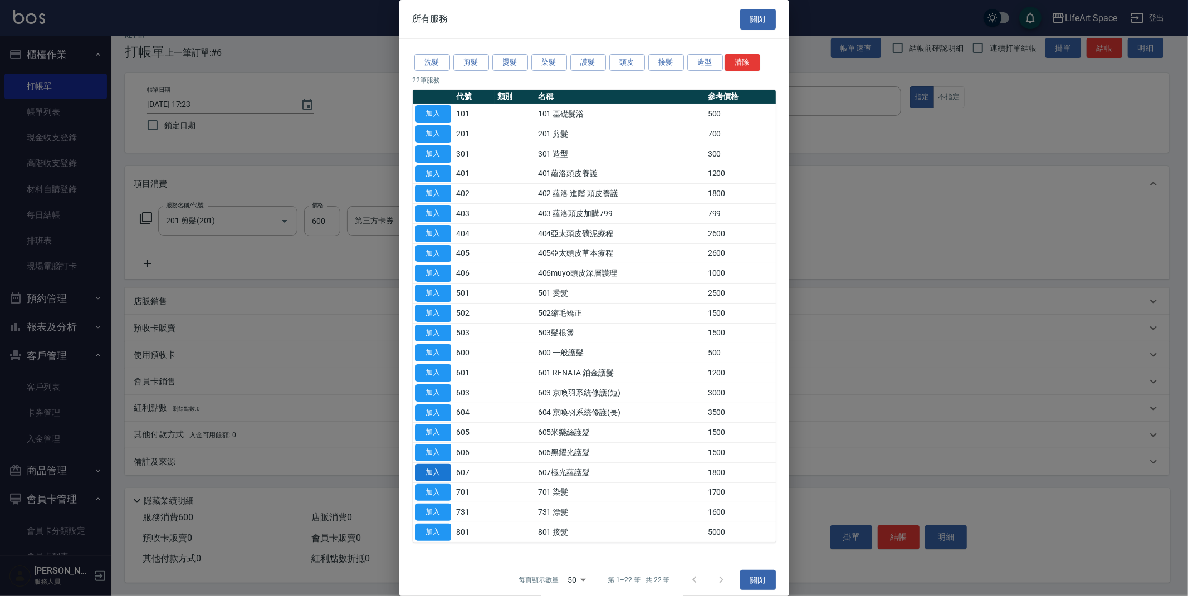
click at [442, 475] on button "加入" at bounding box center [433, 472] width 36 height 17
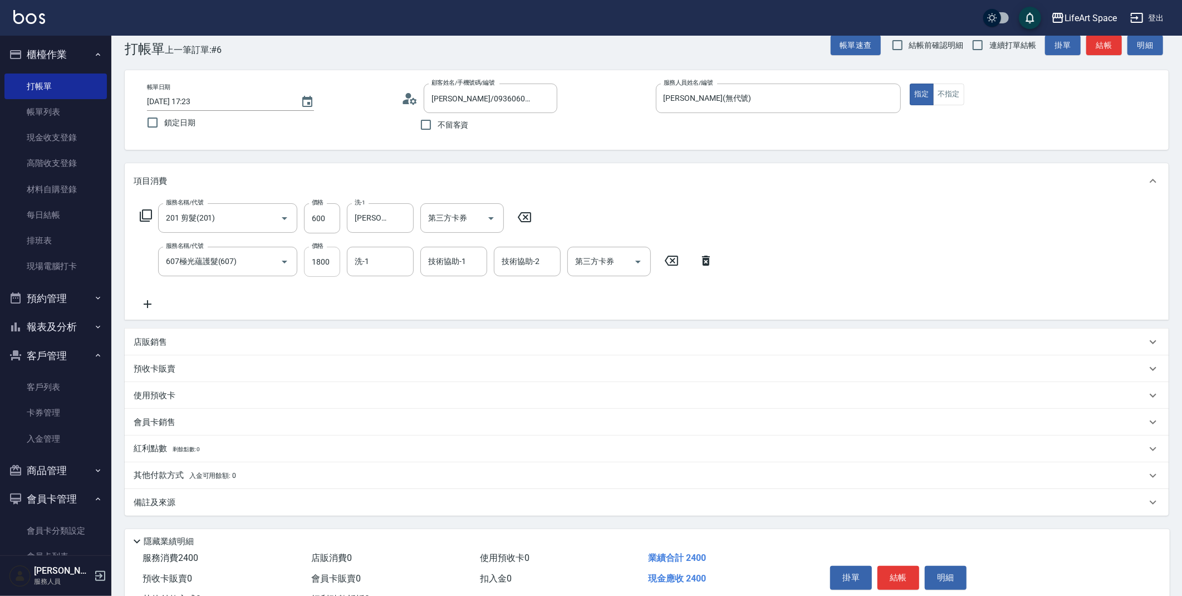
click at [331, 259] on input "1800" at bounding box center [322, 262] width 36 height 30
type input "2200"
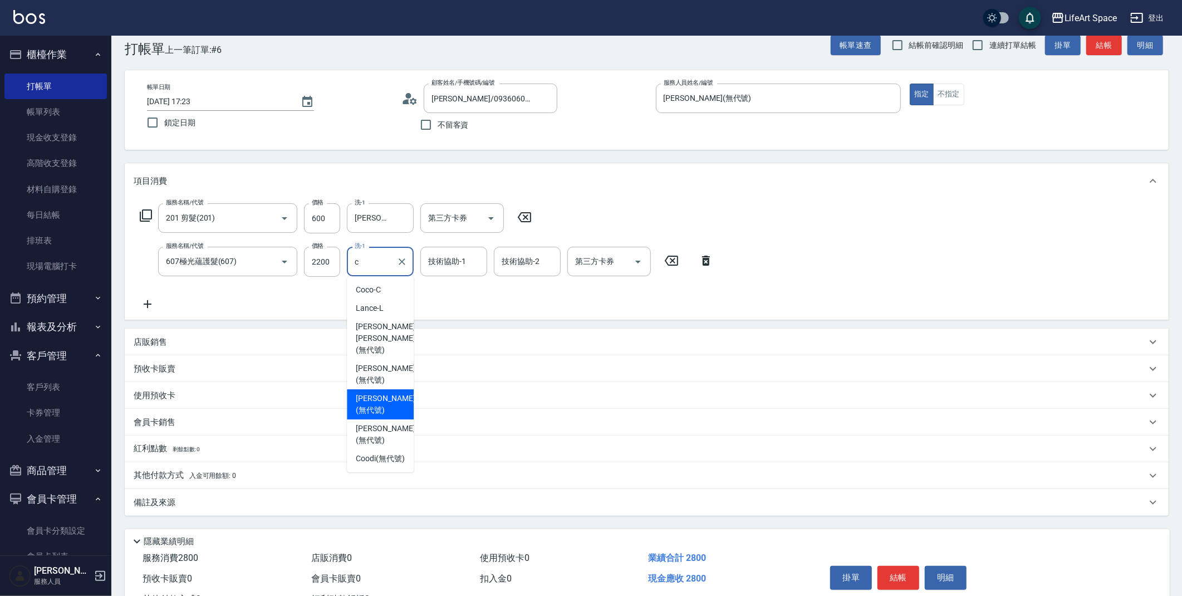
click at [385, 393] on span "[PERSON_NAME] (無代號)" at bounding box center [385, 404] width 59 height 23
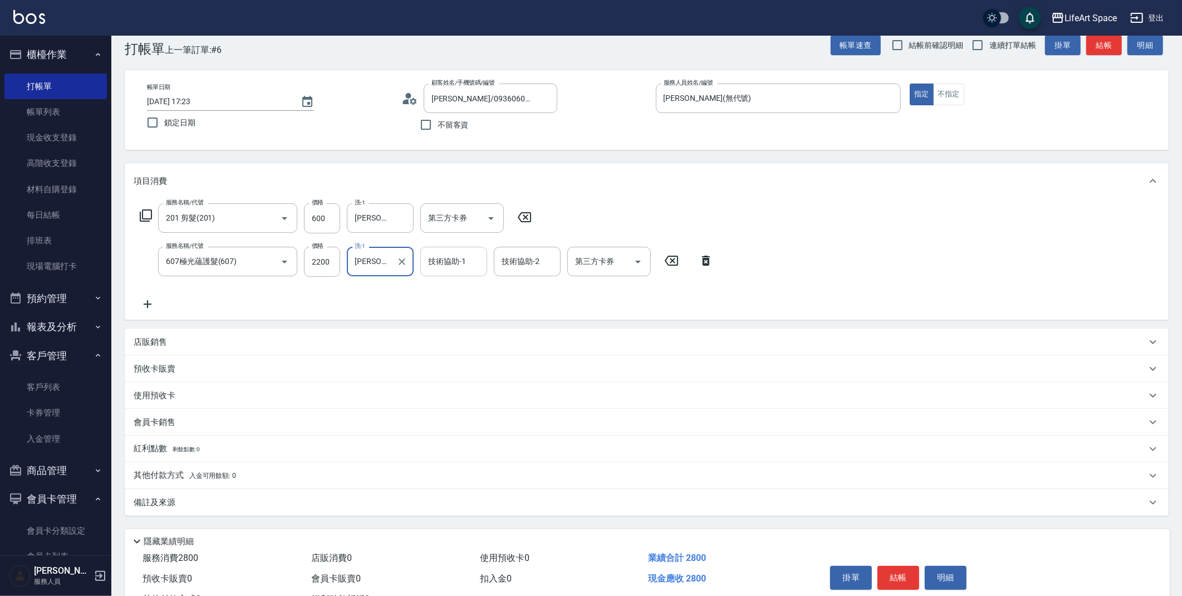
type input "[PERSON_NAME](無代號)"
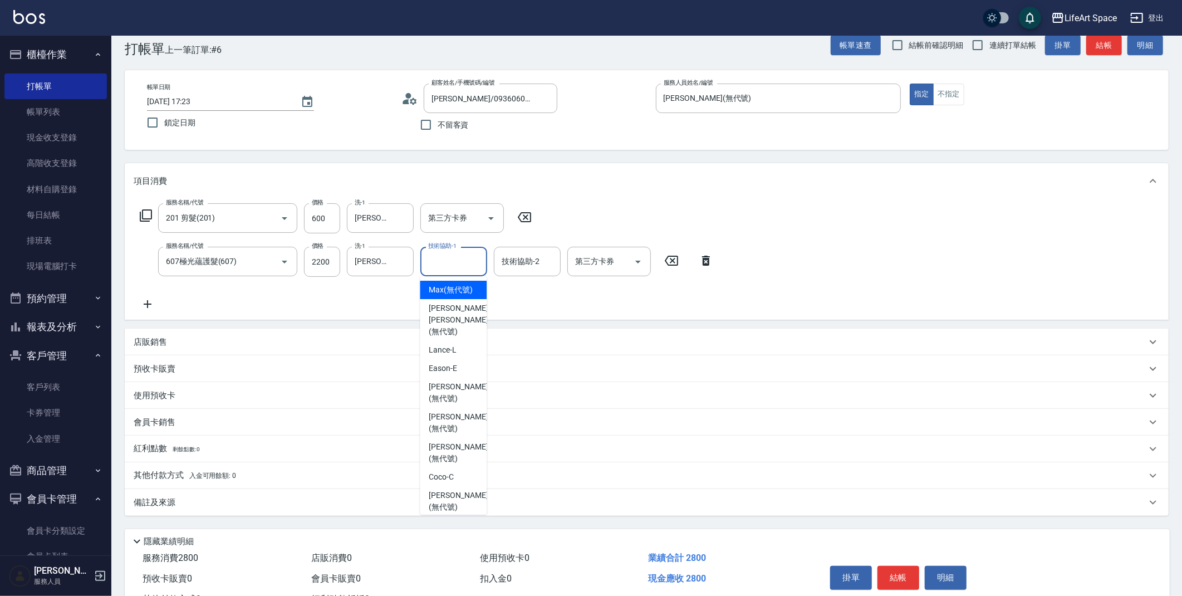
click at [469, 264] on input "技術協助-1" at bounding box center [453, 261] width 57 height 19
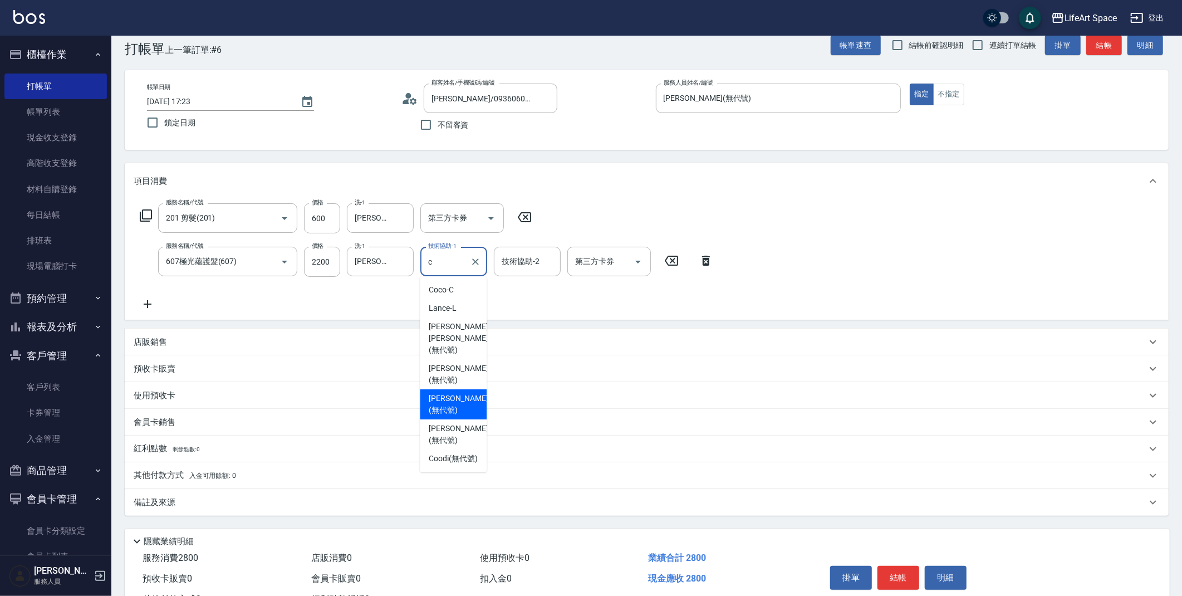
click at [459, 393] on span "[PERSON_NAME] (無代號)" at bounding box center [458, 404] width 59 height 23
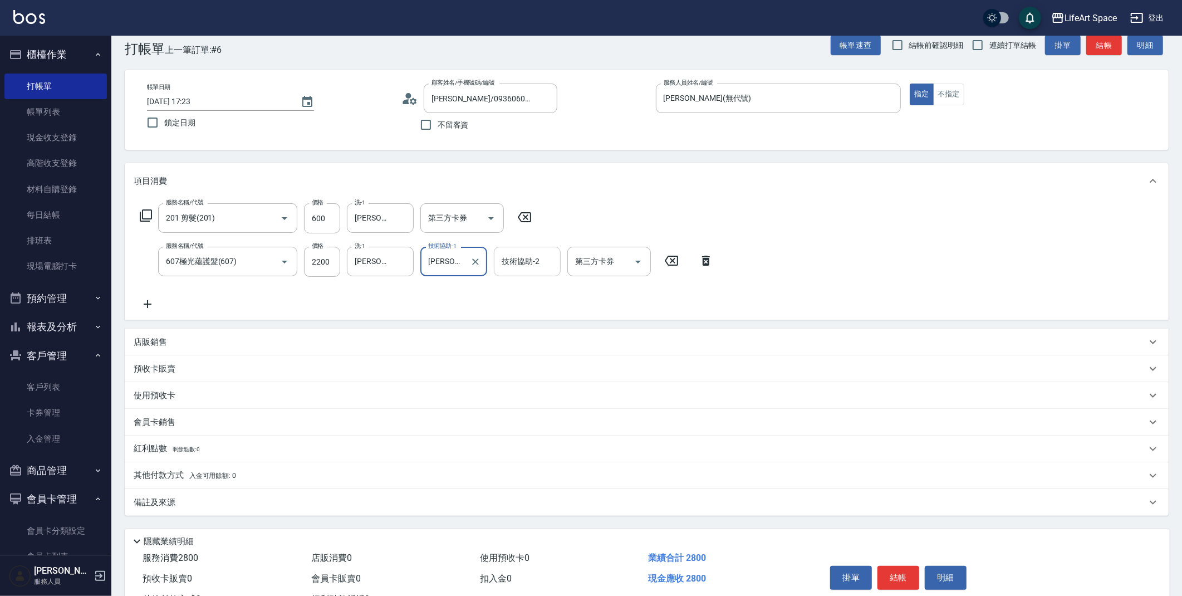
type input "[PERSON_NAME](無代號)"
click at [523, 257] on div "技術協助-2 技術協助-2" at bounding box center [527, 262] width 67 height 30
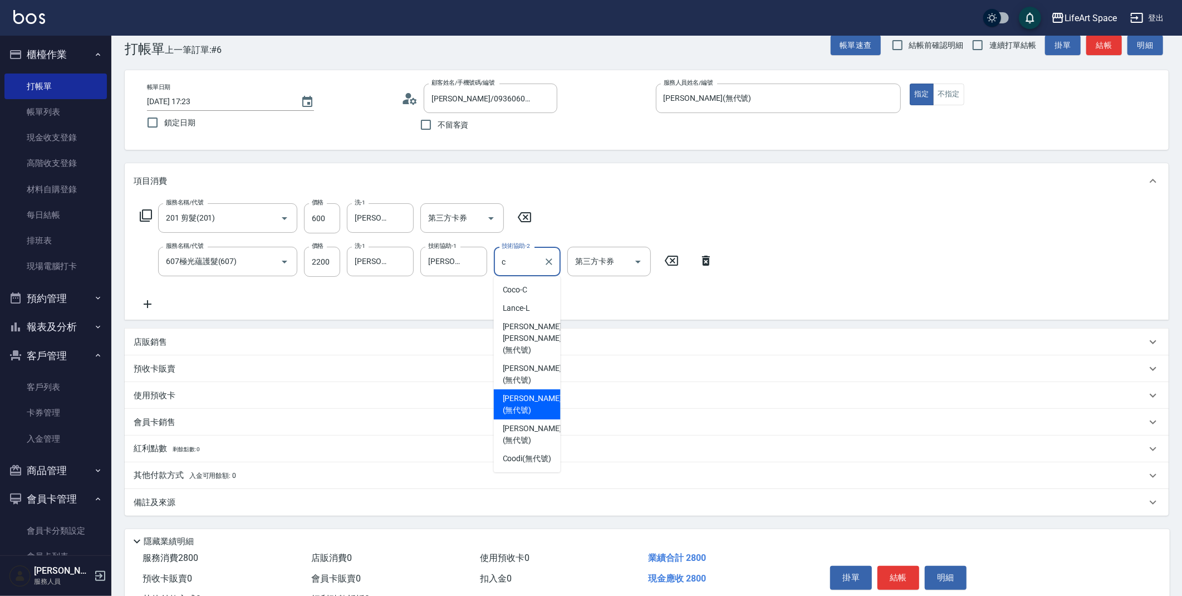
click at [514, 393] on span "[PERSON_NAME] (無代號)" at bounding box center [532, 404] width 59 height 23
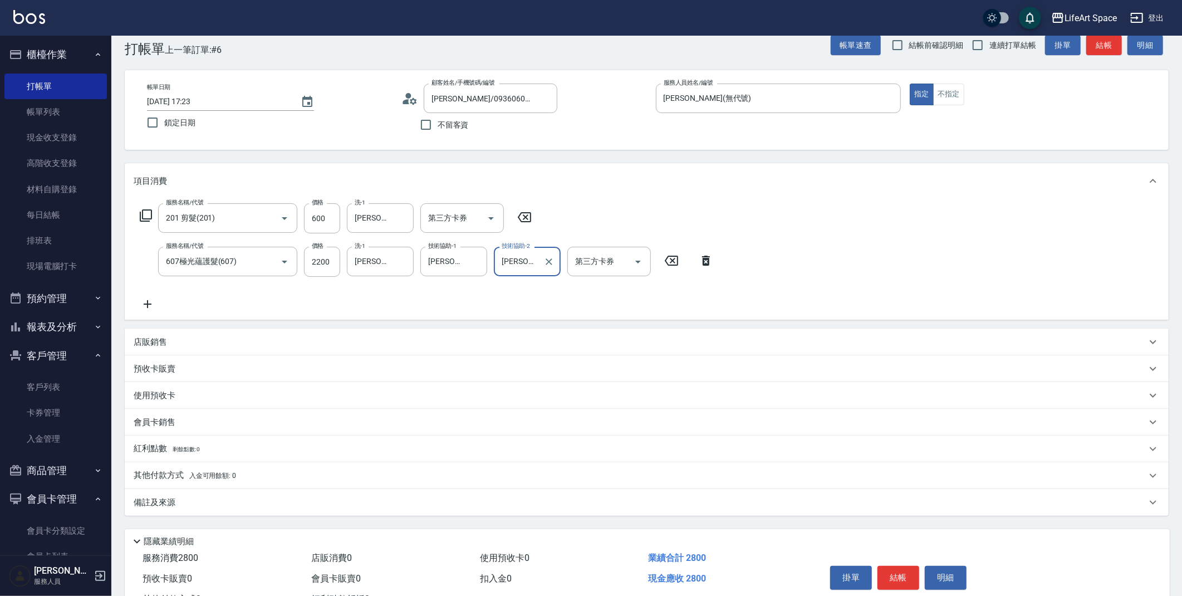
type input "[PERSON_NAME](無代號)"
click at [139, 216] on icon at bounding box center [145, 215] width 13 height 13
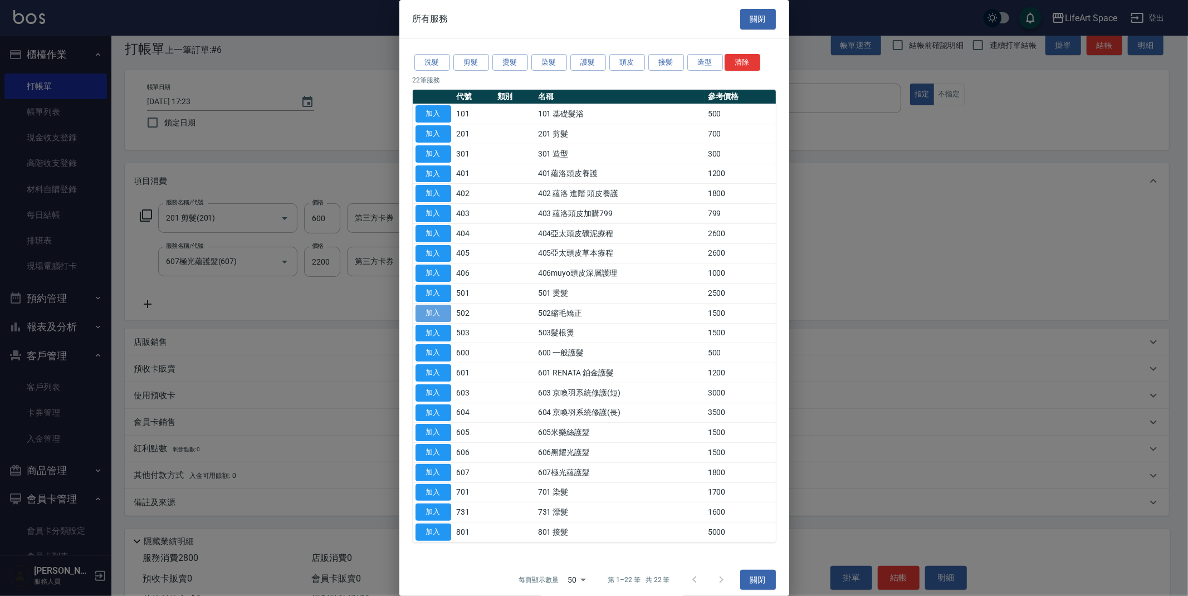
click at [448, 316] on button "加入" at bounding box center [433, 313] width 36 height 17
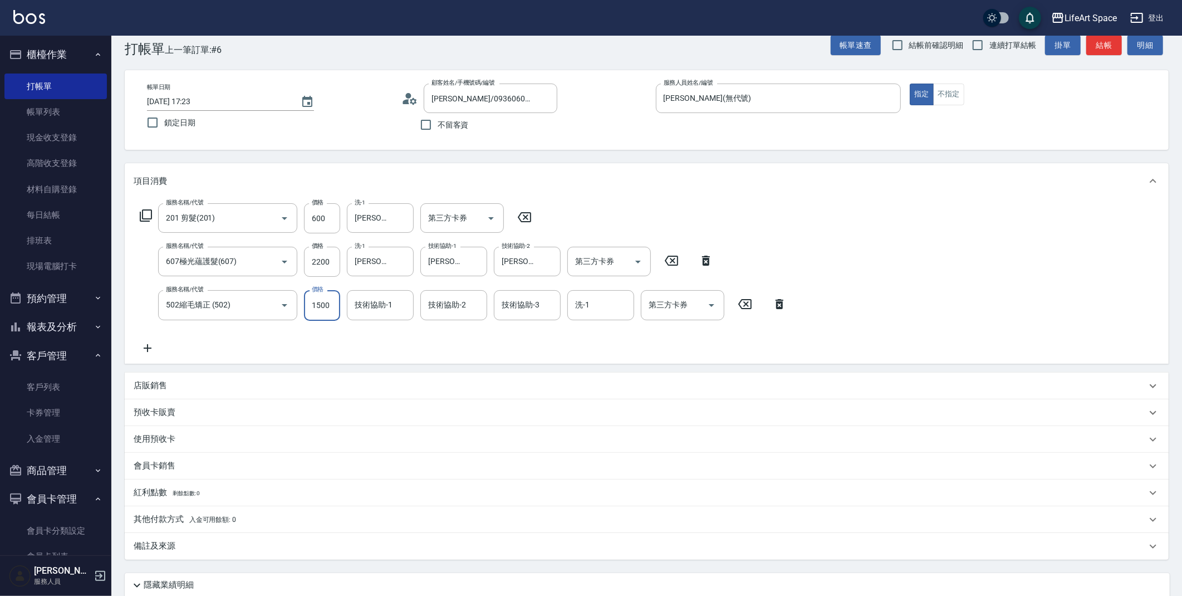
click at [328, 301] on input "1500" at bounding box center [322, 305] width 36 height 30
click at [374, 315] on div "技術協助-1" at bounding box center [380, 305] width 67 height 30
type input "2500"
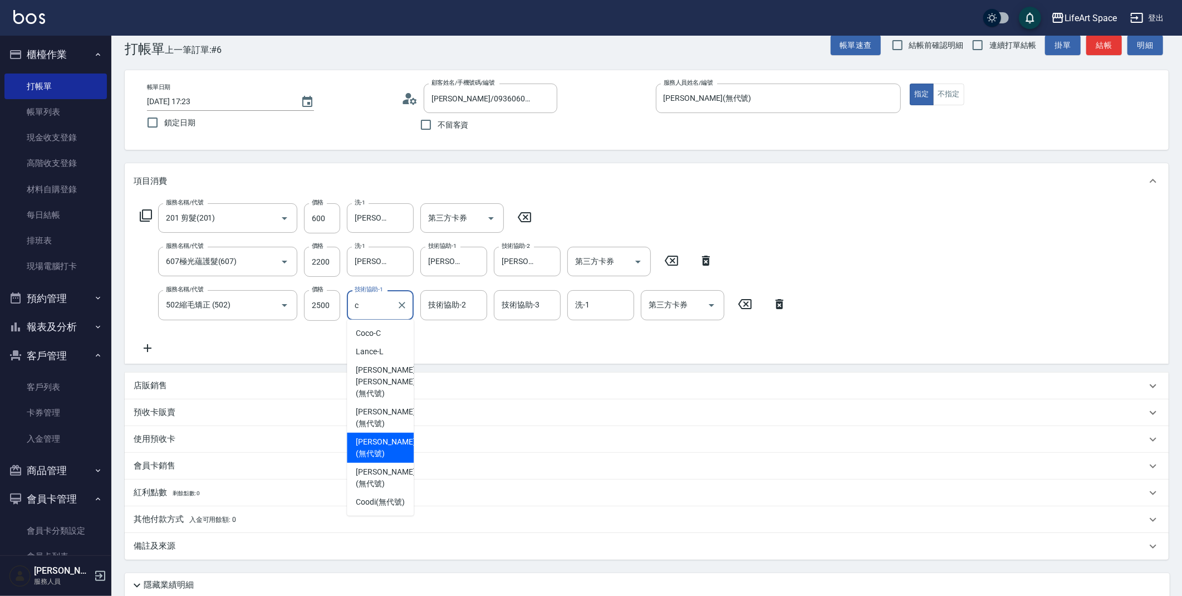
drag, startPoint x: 371, startPoint y: 461, endPoint x: 376, endPoint y: 419, distance: 42.5
click at [376, 419] on ul "Coco -C Lance -L [PERSON_NAME] [PERSON_NAME] (無代號) [PERSON_NAME] (無代號) [PERSON_…" at bounding box center [380, 418] width 67 height 196
click at [376, 436] on span "[PERSON_NAME] (無代號)" at bounding box center [385, 447] width 59 height 23
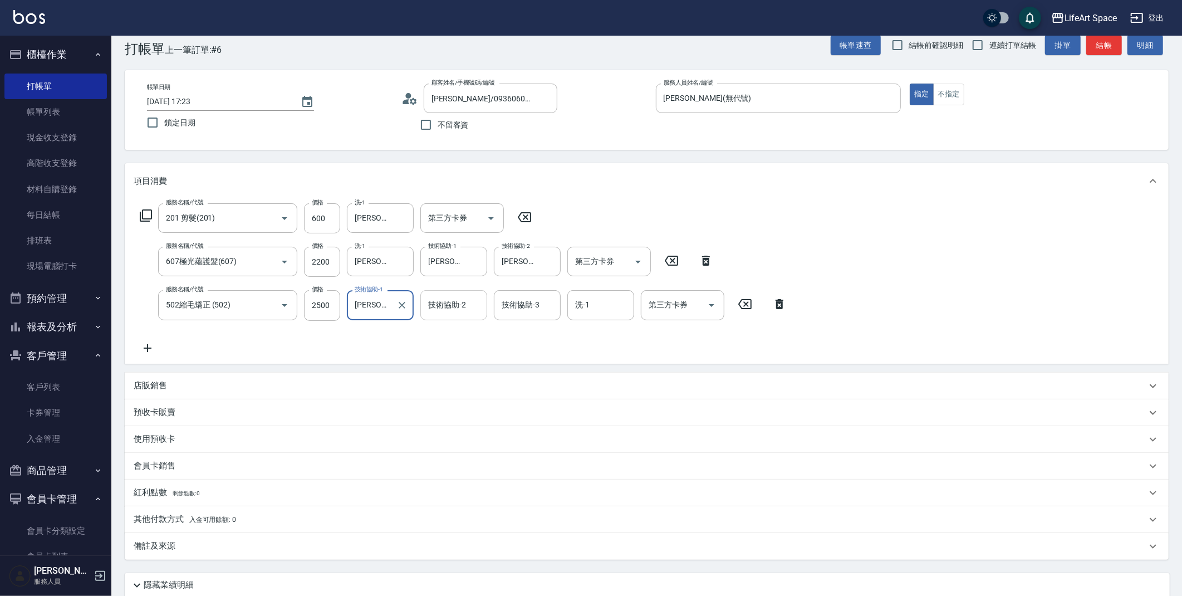
type input "[PERSON_NAME](無代號)"
click at [431, 306] on input "技術協助-2" at bounding box center [453, 304] width 57 height 19
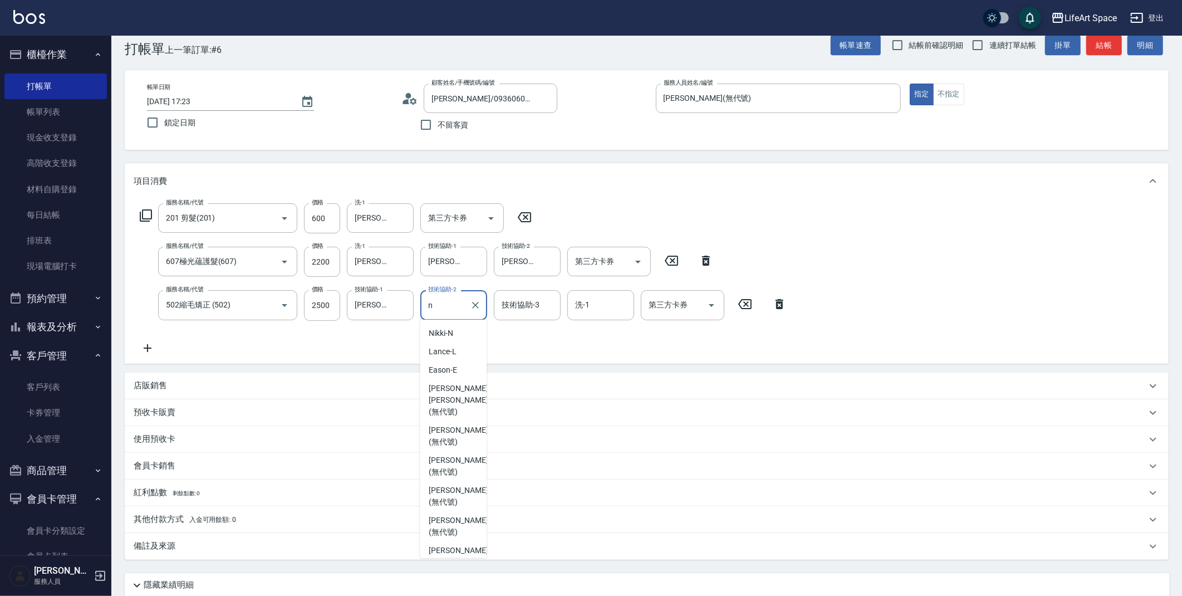
click at [439, 575] on span "Nita (無代號)" at bounding box center [450, 581] width 43 height 12
type input "Nita (無代號)"
click at [516, 304] on div "技術協助-3 技術協助-3" at bounding box center [527, 305] width 67 height 30
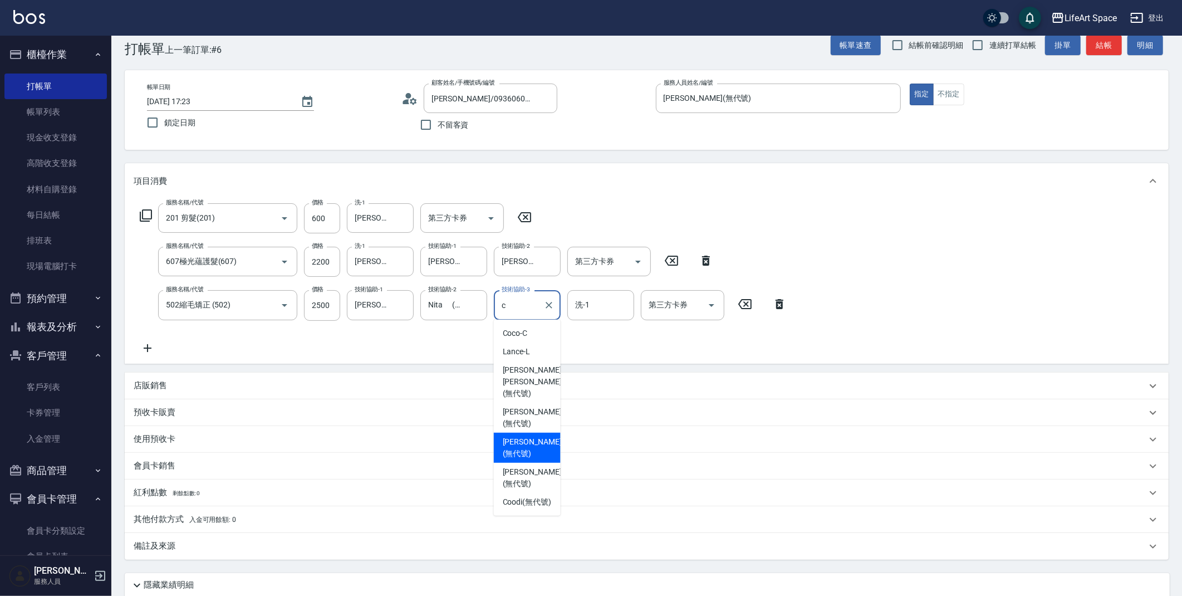
drag, startPoint x: 533, startPoint y: 416, endPoint x: 560, endPoint y: 354, distance: 67.6
click at [532, 436] on span "[PERSON_NAME] (無代號)" at bounding box center [532, 447] width 59 height 23
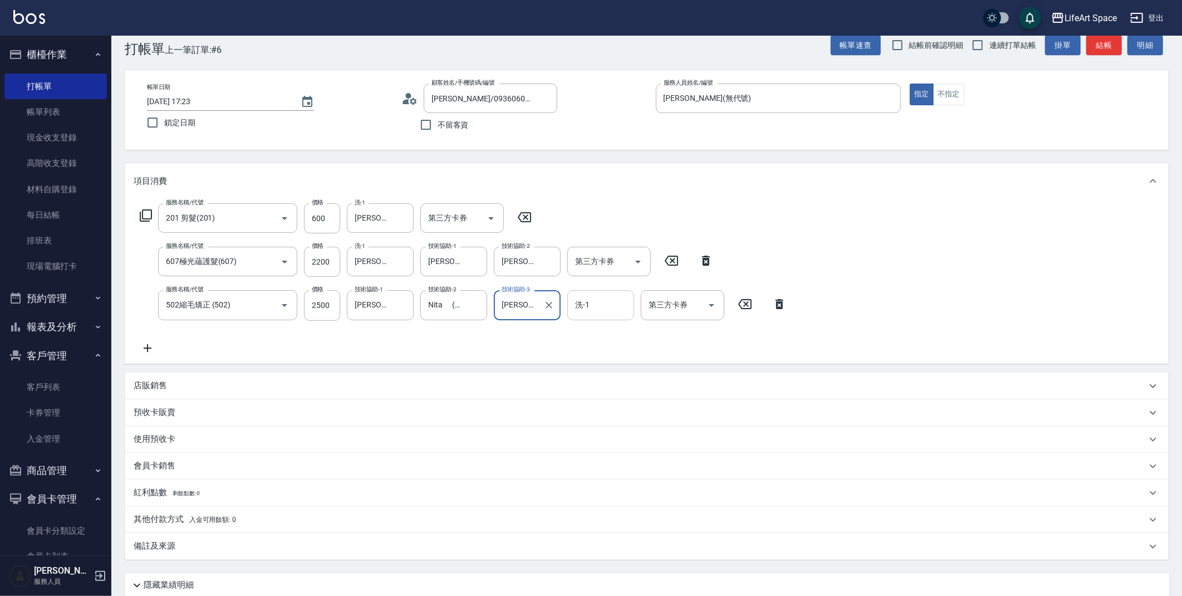
click at [583, 315] on div "洗-1" at bounding box center [600, 305] width 67 height 30
type input "[PERSON_NAME](無代號)"
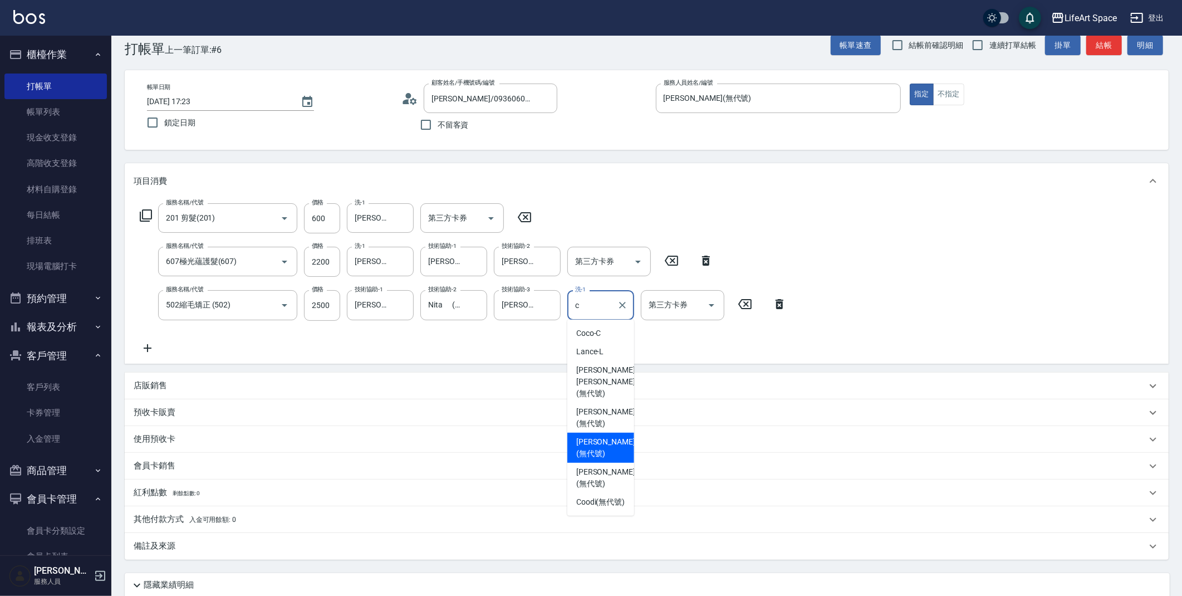
click at [595, 436] on span "[PERSON_NAME] (無代號)" at bounding box center [605, 447] width 59 height 23
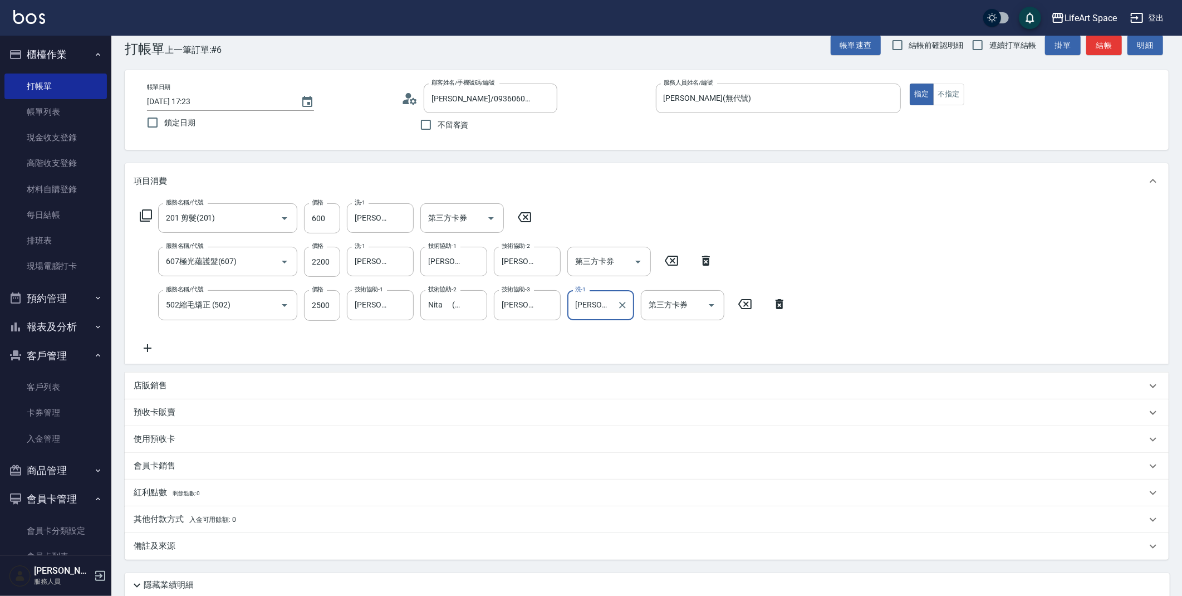
type input "[PERSON_NAME](無代號)"
click at [165, 547] on p "備註及來源" at bounding box center [155, 546] width 42 height 12
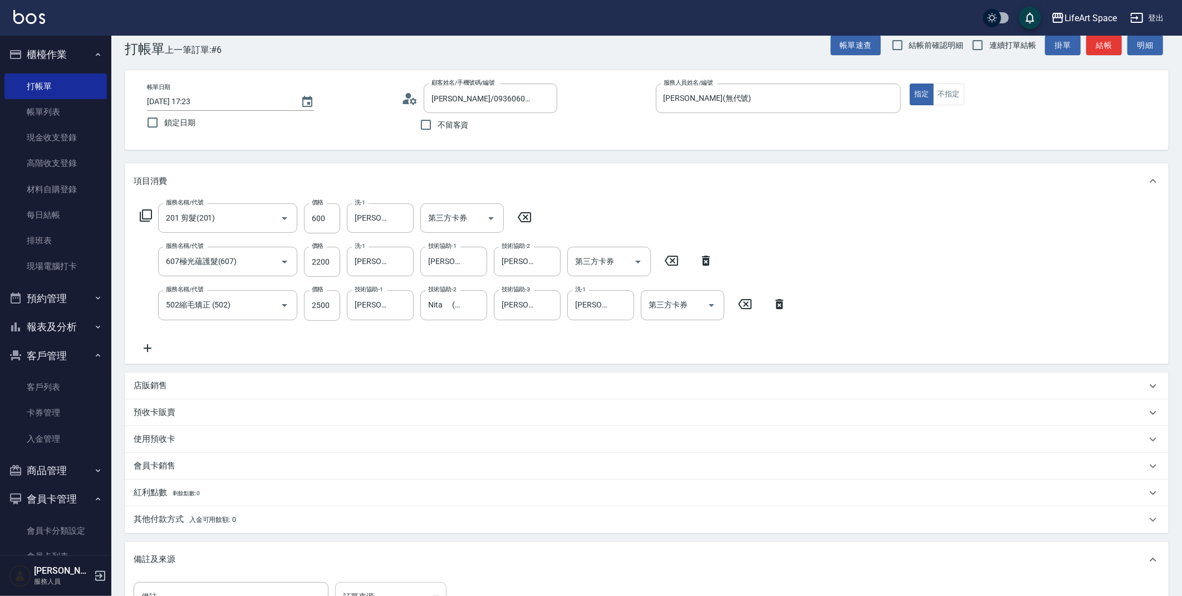
scroll to position [35, 0]
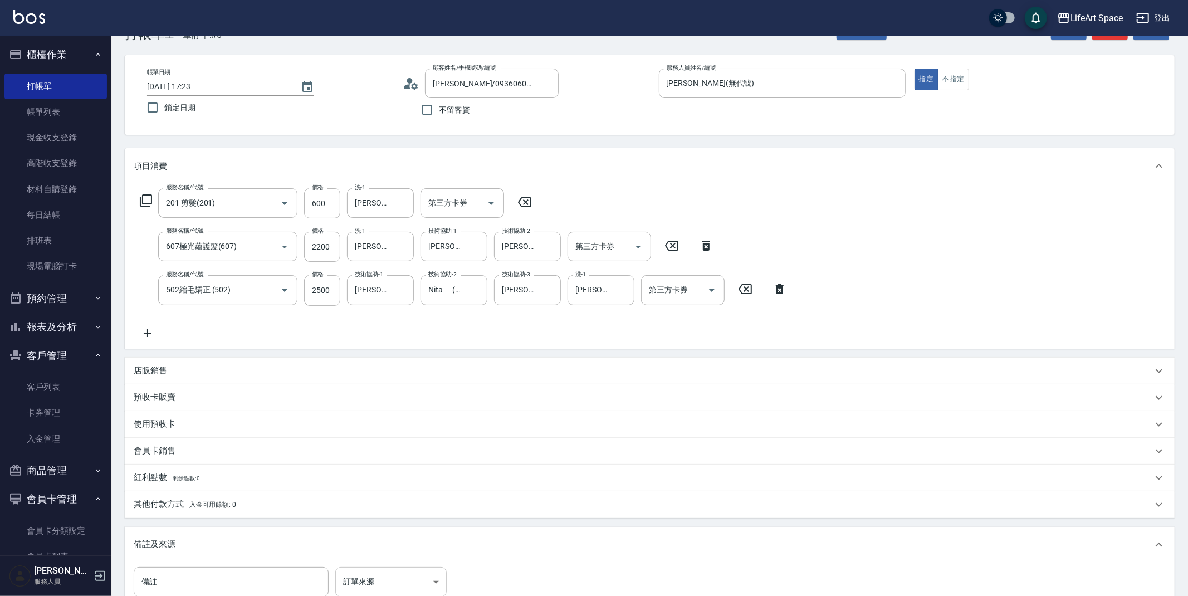
click at [425, 587] on body "LifeArt Space 登出 櫃檯作業 打帳單 帳單列表 現金收支登錄 高階收支登錄 材料自購登錄 每日結帳 排班表 現場電腦打卡 預約管理 預約管理 單…" at bounding box center [594, 352] width 1188 height 774
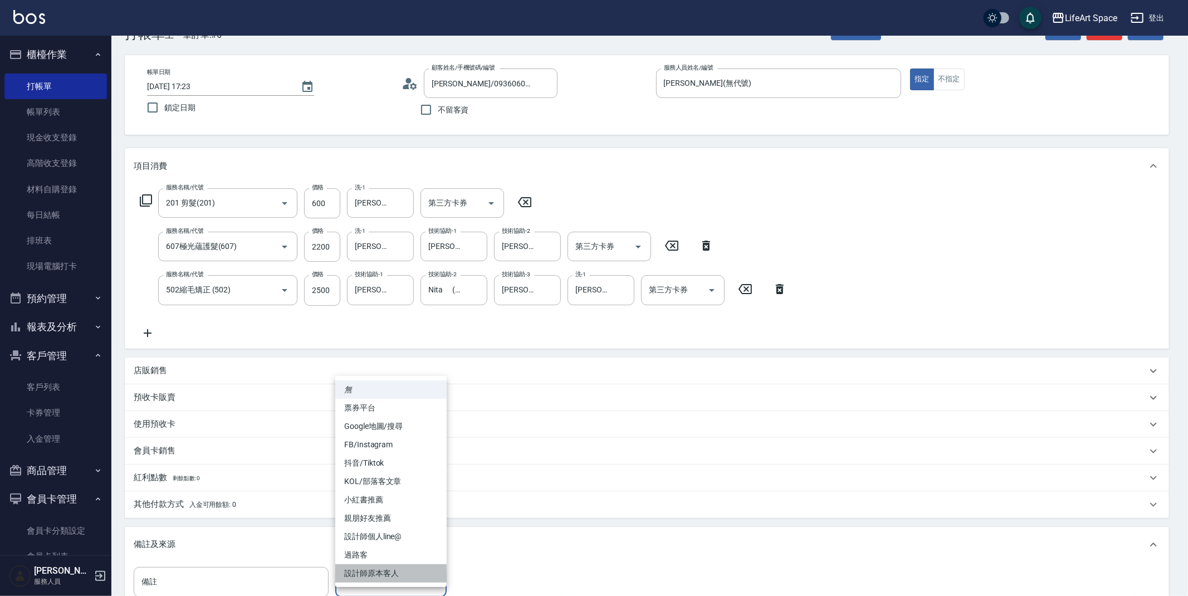
click at [372, 574] on li "設計師原本客人" at bounding box center [390, 573] width 111 height 18
type input "設計師原本客人"
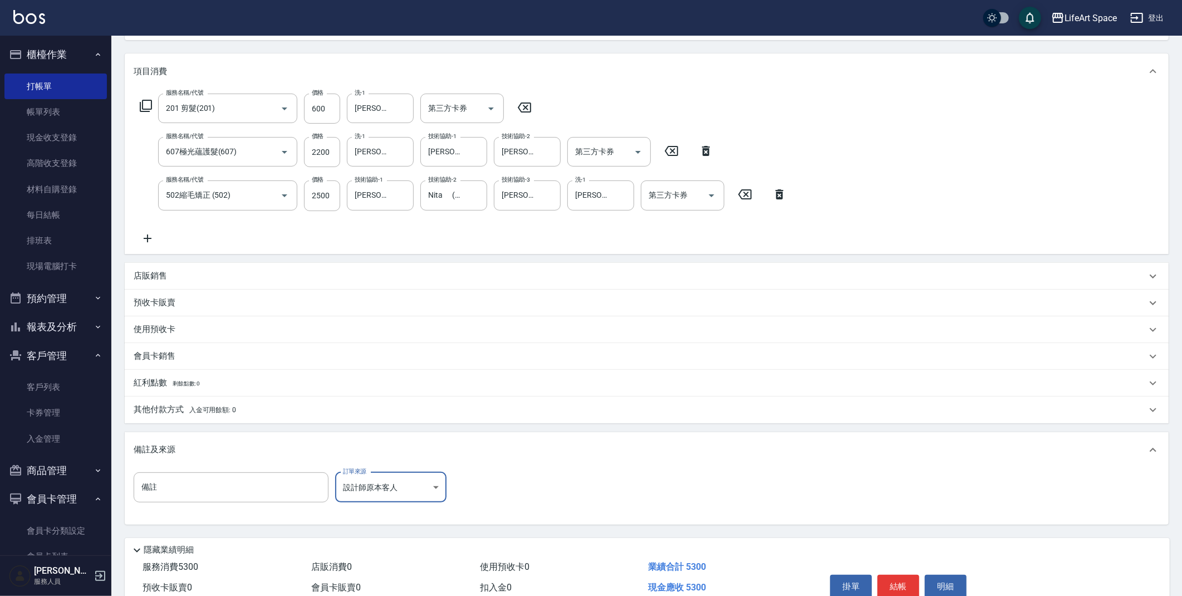
scroll to position [182, 0]
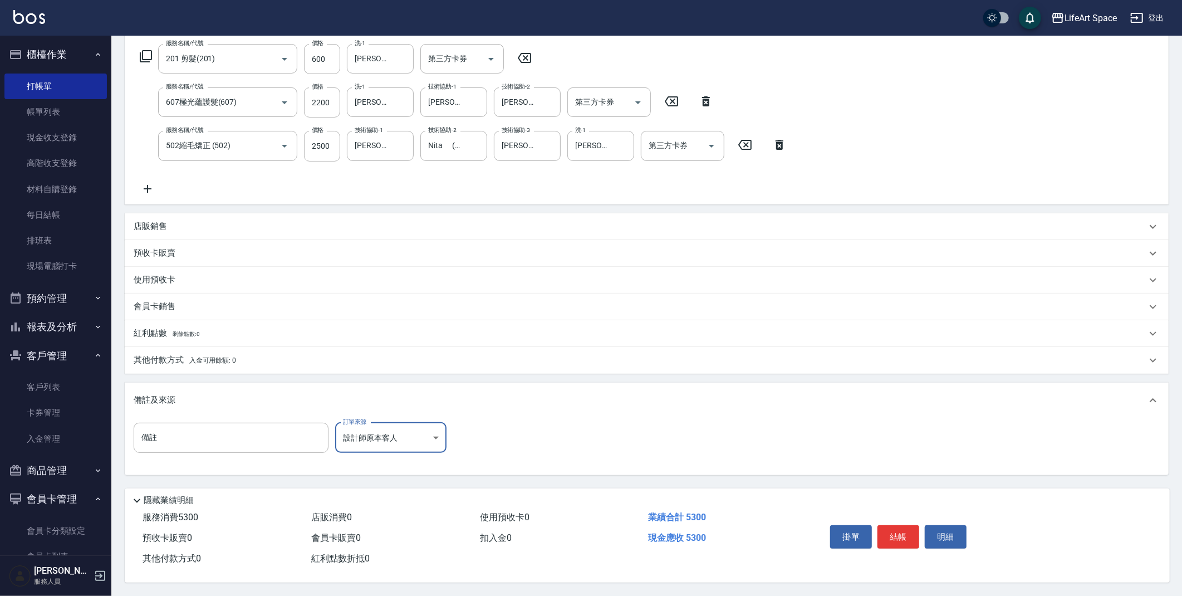
click at [896, 530] on button "結帳" at bounding box center [898, 536] width 42 height 23
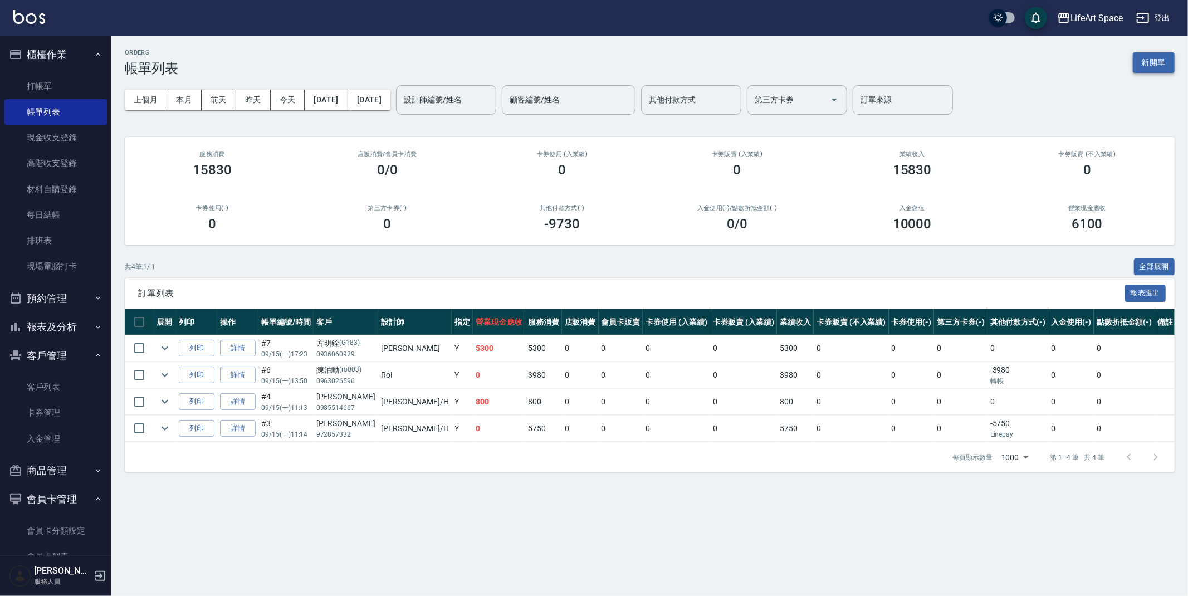
click at [1146, 56] on button "新開單" at bounding box center [1153, 62] width 42 height 21
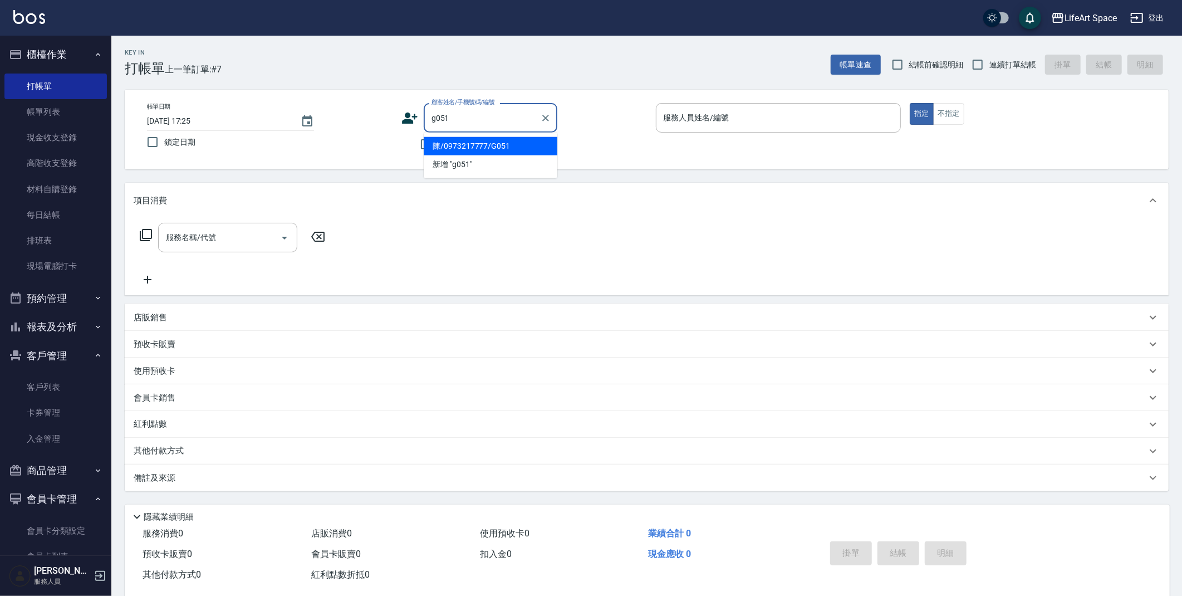
click at [499, 150] on li "陳/0973217777/G051" at bounding box center [491, 146] width 134 height 18
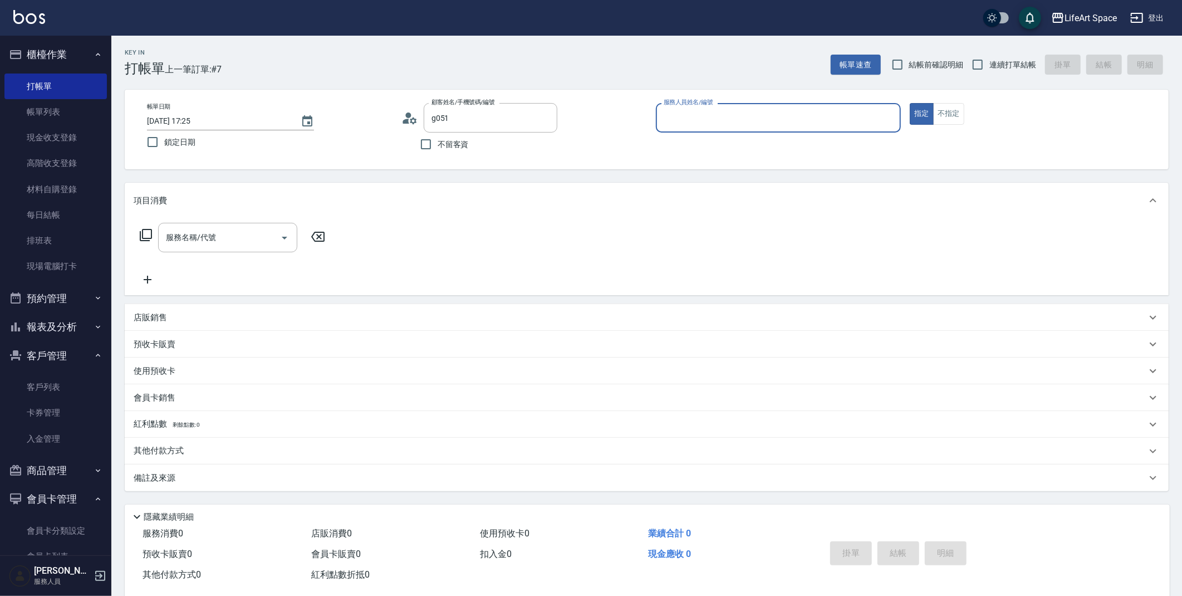
type input "陳/0973217777/G051"
type input "[PERSON_NAME](無代號)"
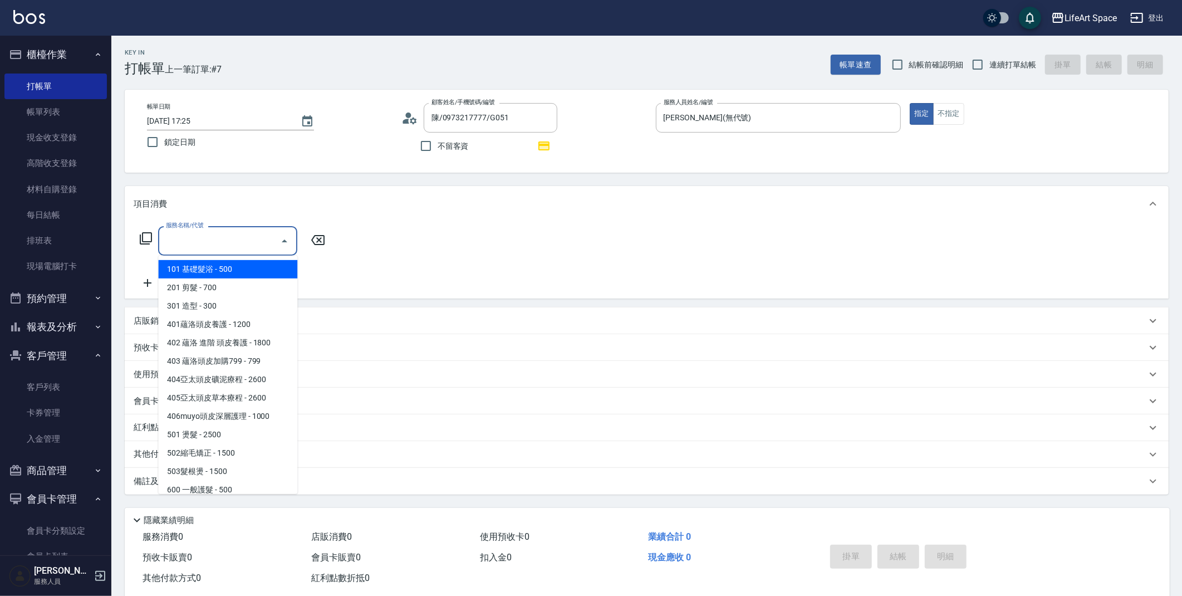
click at [180, 242] on div "服務名稱/代號 服務名稱/代號" at bounding box center [227, 241] width 139 height 30
drag, startPoint x: 196, startPoint y: 282, endPoint x: 213, endPoint y: 268, distance: 22.2
click at [196, 282] on span "201 剪髮 - 700" at bounding box center [227, 287] width 139 height 18
type input "201 剪髮(201)"
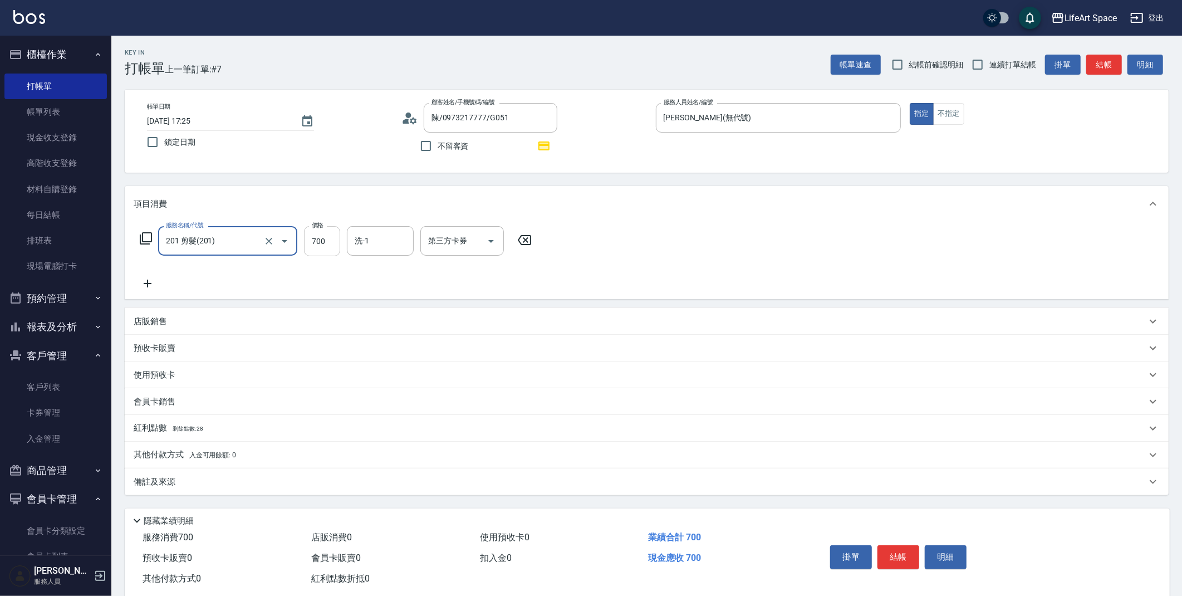
click at [317, 238] on input "700" at bounding box center [322, 241] width 36 height 30
type input "800"
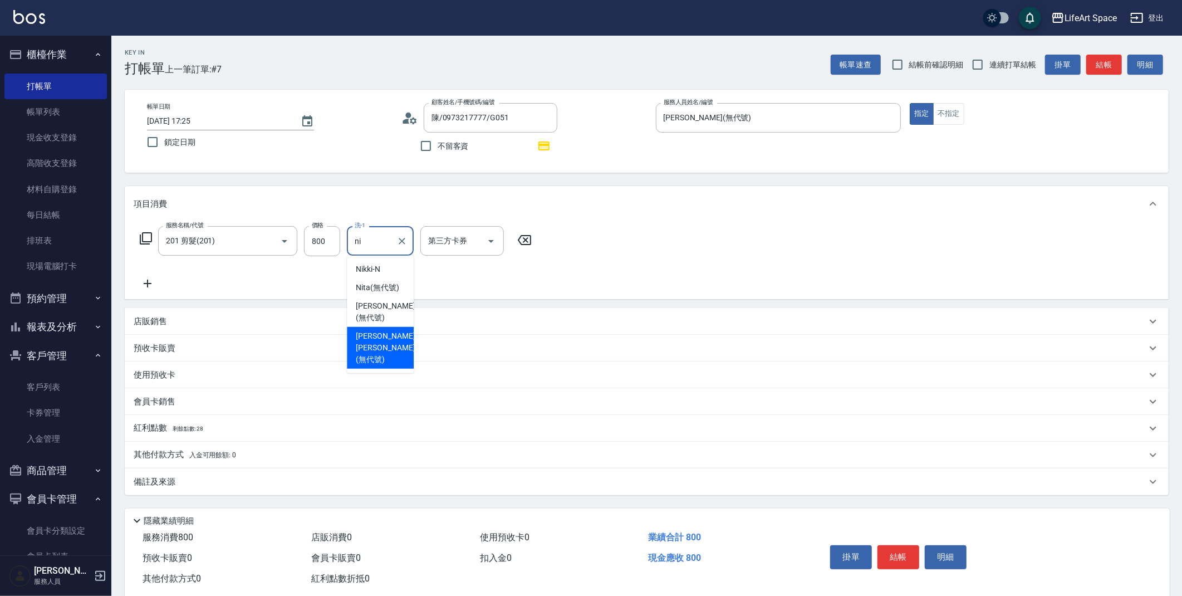
click at [376, 336] on span "[PERSON_NAME] [PERSON_NAME] (無代號)" at bounding box center [385, 347] width 59 height 35
type input "[PERSON_NAME] [PERSON_NAME](無代號)"
click at [204, 430] on span "剩餘點數: 28" at bounding box center [188, 428] width 31 height 6
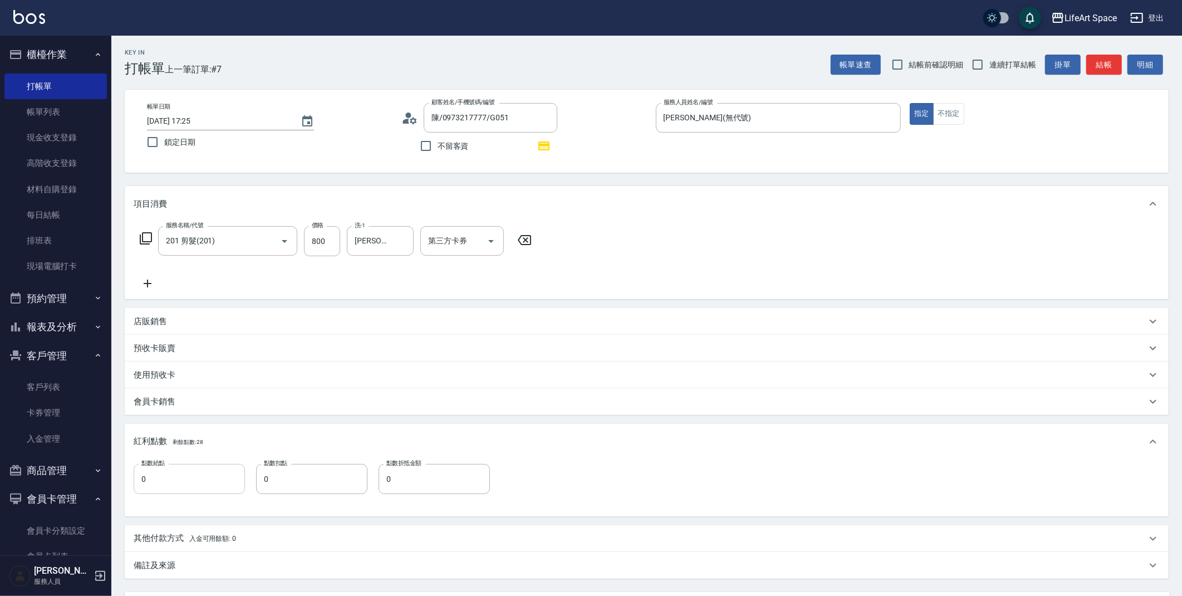
click at [194, 478] on input "0" at bounding box center [189, 479] width 111 height 30
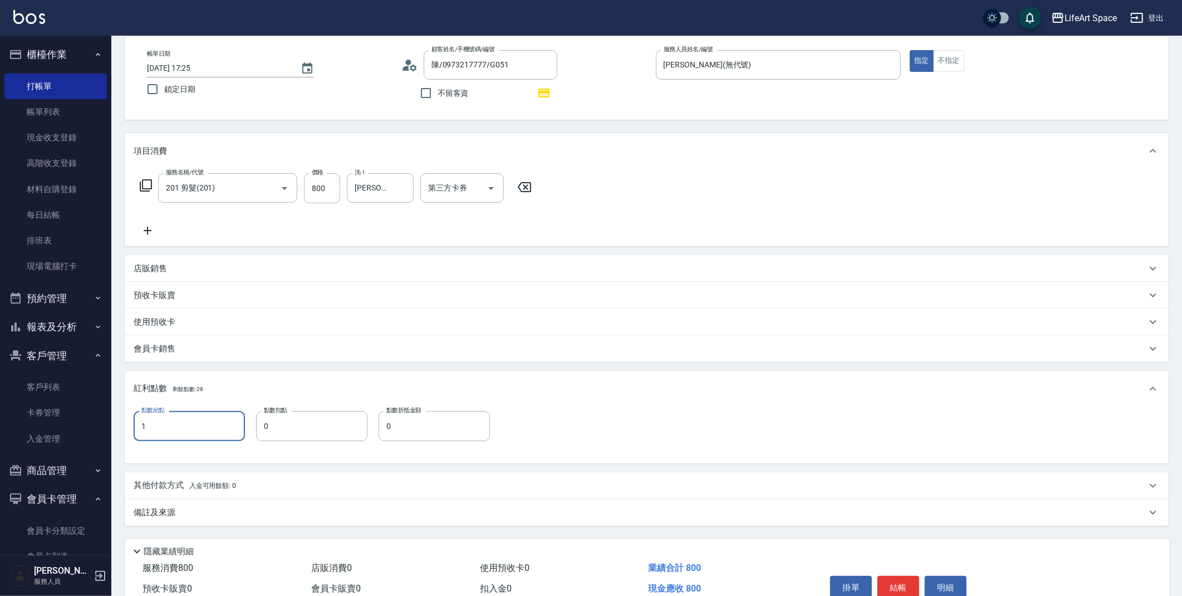
scroll to position [107, 0]
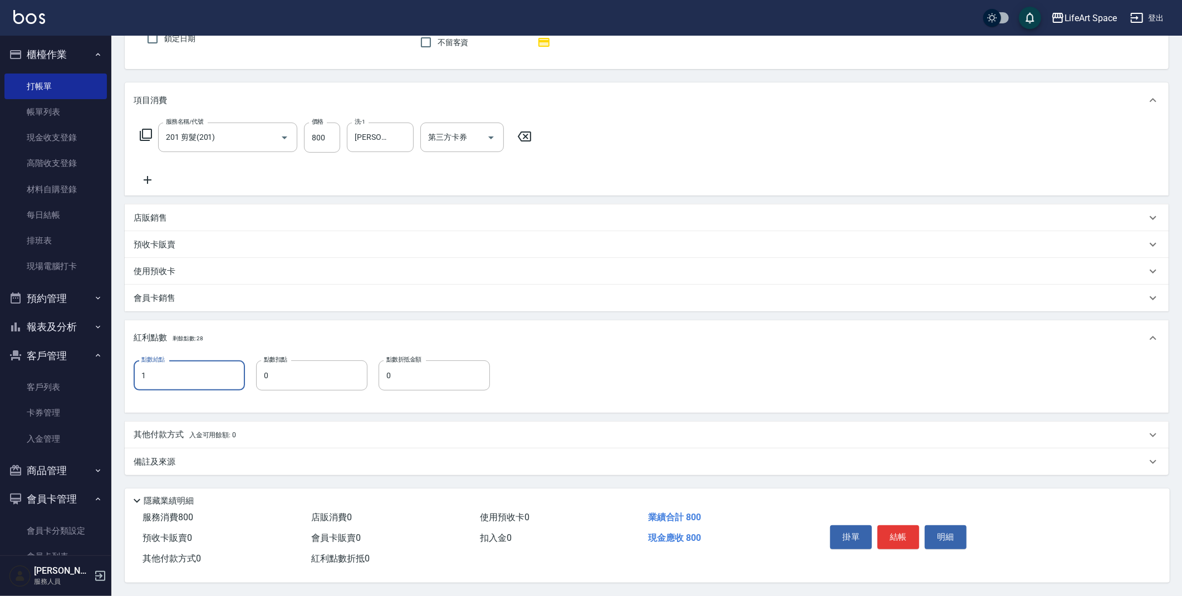
type input "1"
click at [202, 456] on div "備註及來源" at bounding box center [640, 462] width 1013 height 12
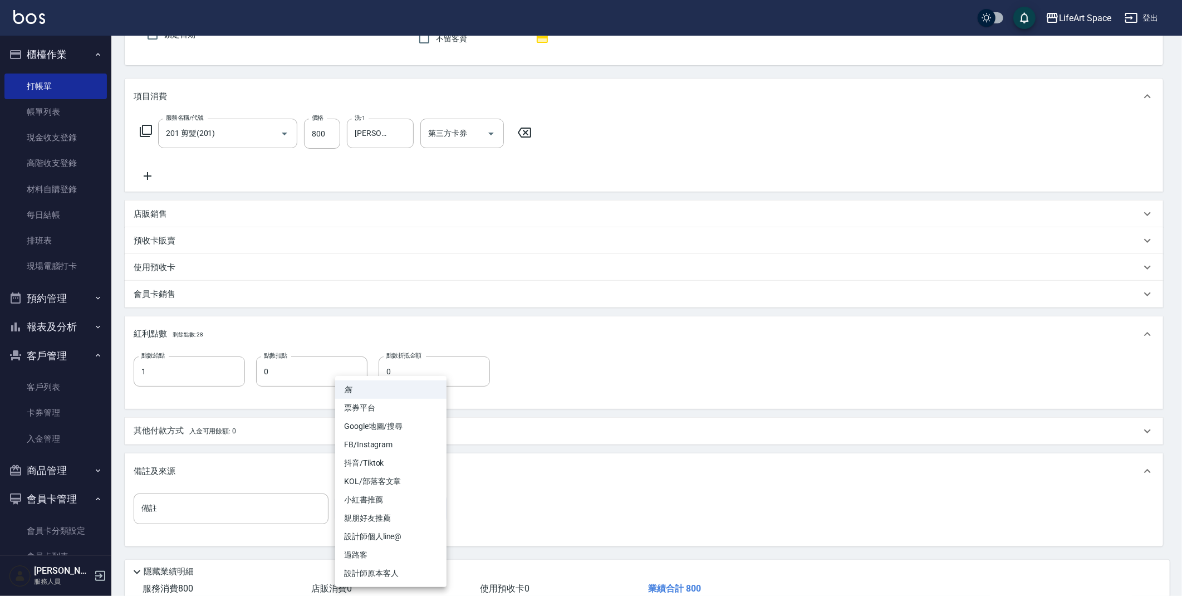
click at [359, 507] on body "LifeArt Space 登出 櫃檯作業 打帳單 帳單列表 現金收支登錄 高階收支登錄 材料自購登錄 每日結帳 排班表 現場電腦打卡 預約管理 預約管理 單…" at bounding box center [591, 280] width 1182 height 774
click at [369, 571] on li "設計師原本客人" at bounding box center [390, 573] width 111 height 18
type input "設計師原本客人"
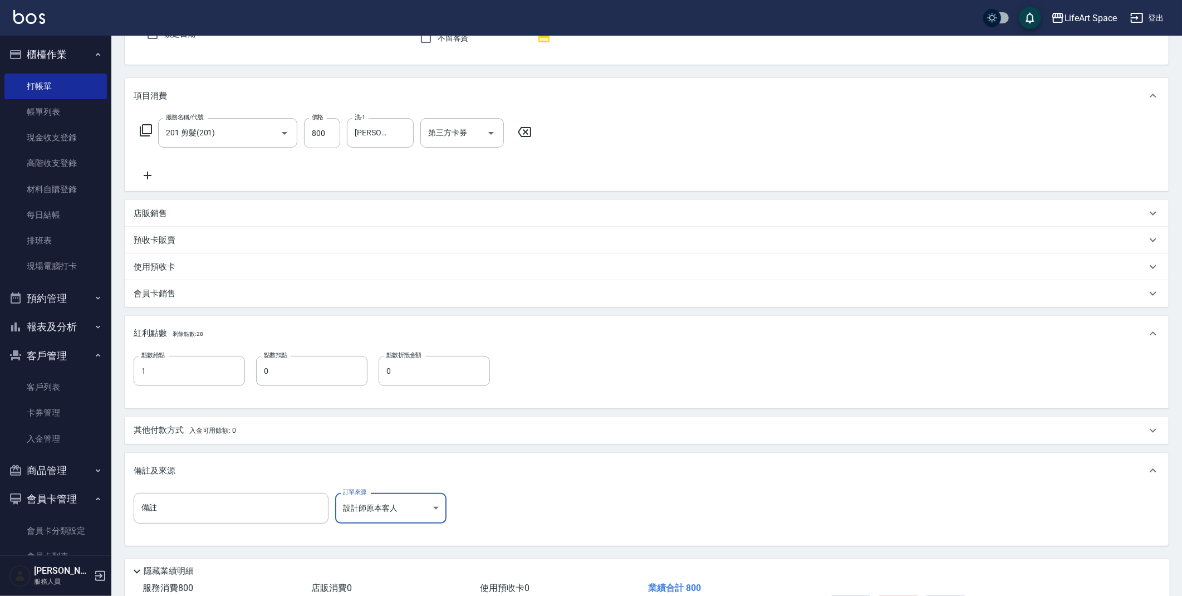
scroll to position [182, 0]
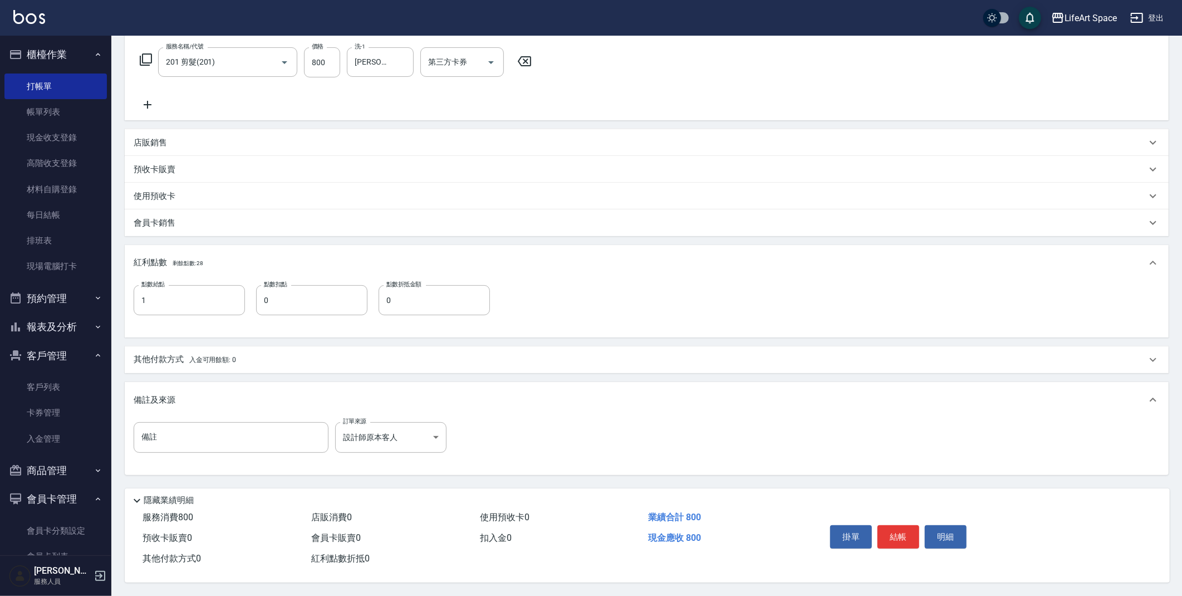
click at [894, 521] on div "掛單 結帳 明細" at bounding box center [898, 538] width 145 height 35
click at [899, 528] on button "結帳" at bounding box center [898, 536] width 42 height 23
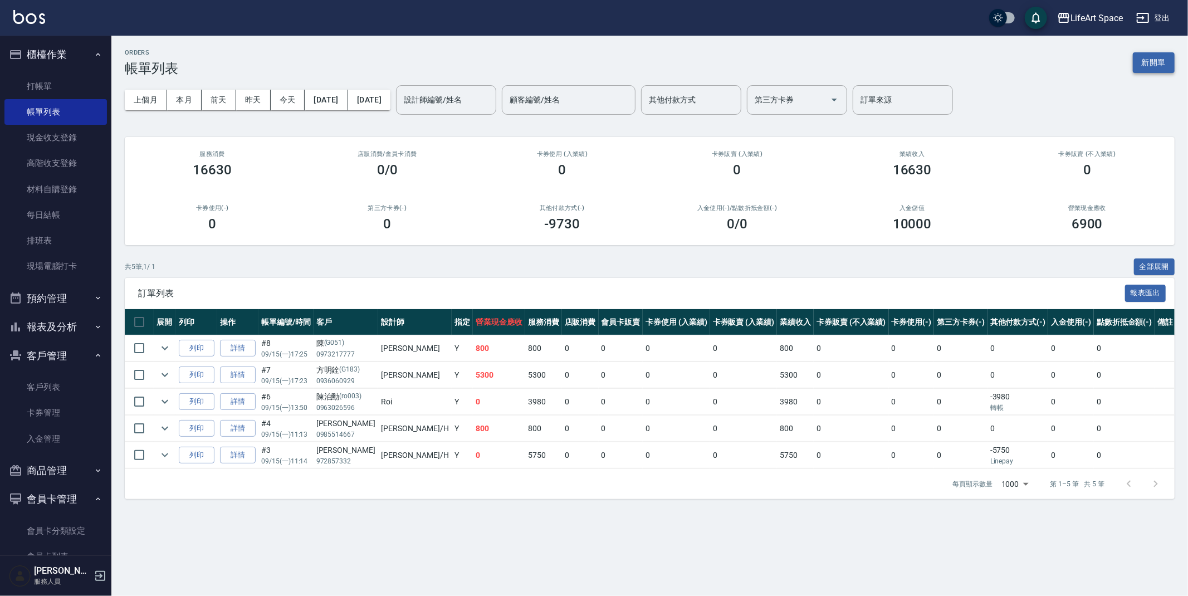
click at [1151, 55] on button "新開單" at bounding box center [1153, 62] width 42 height 21
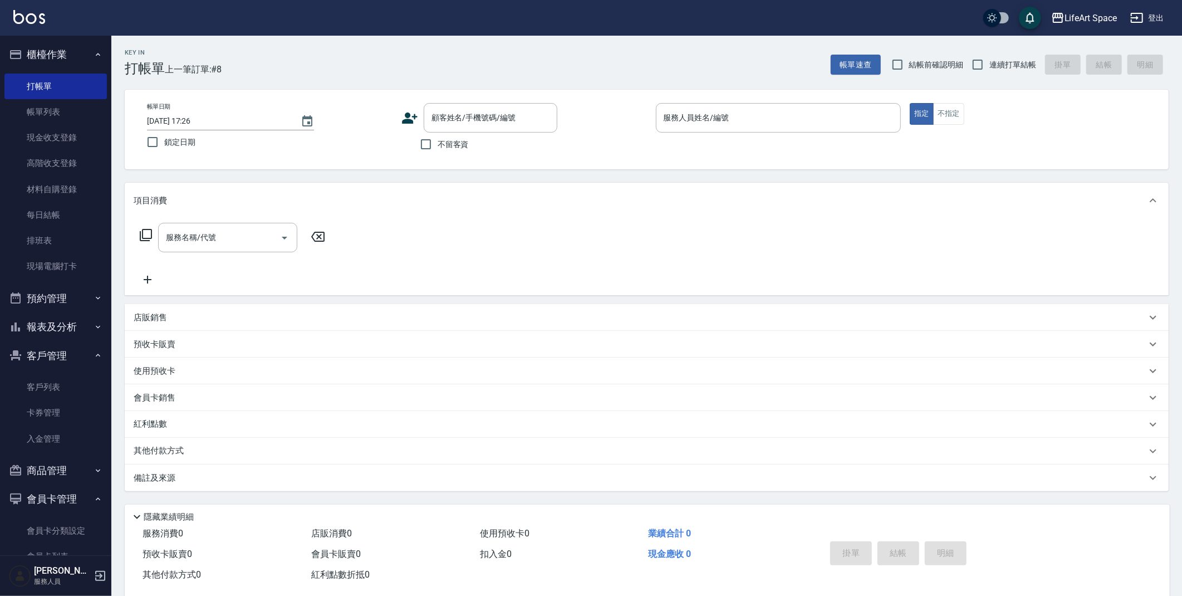
click at [404, 120] on icon at bounding box center [410, 117] width 16 height 11
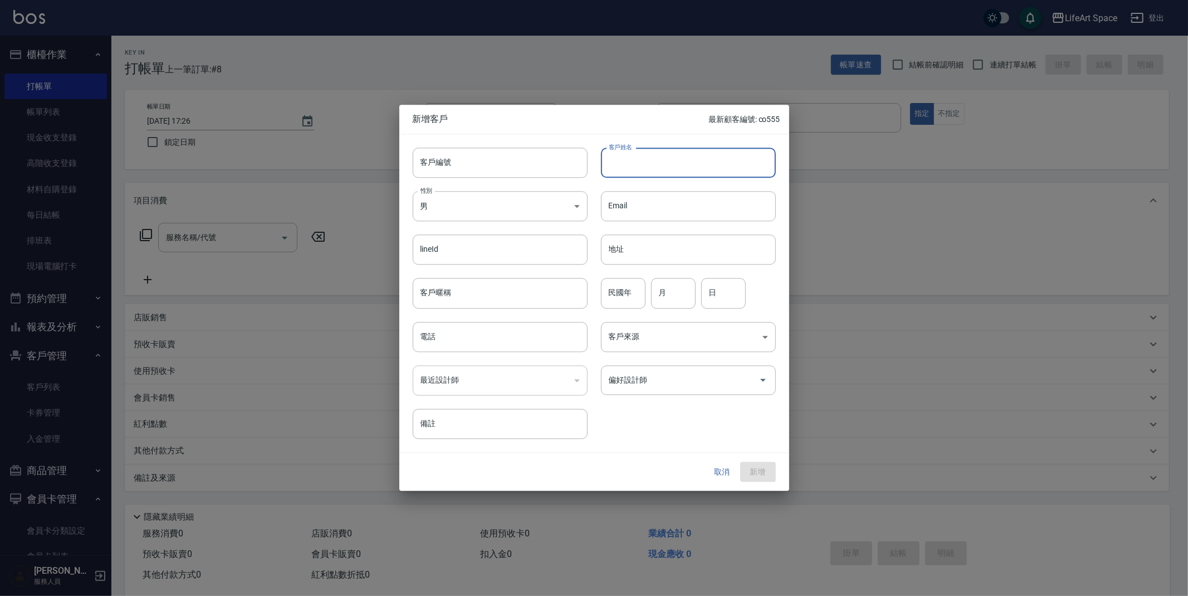
click at [743, 172] on input "客戶姓名" at bounding box center [688, 163] width 175 height 30
type input "ㄕ"
type input "[PERSON_NAME]"
click at [522, 206] on body "LifeArt Space 登出 櫃檯作業 打帳單 帳單列表 現金收支登錄 高階收支登錄 材料自購登錄 每日結帳 排班表 現場電腦打卡 預約管理 預約管理 單…" at bounding box center [594, 306] width 1188 height 612
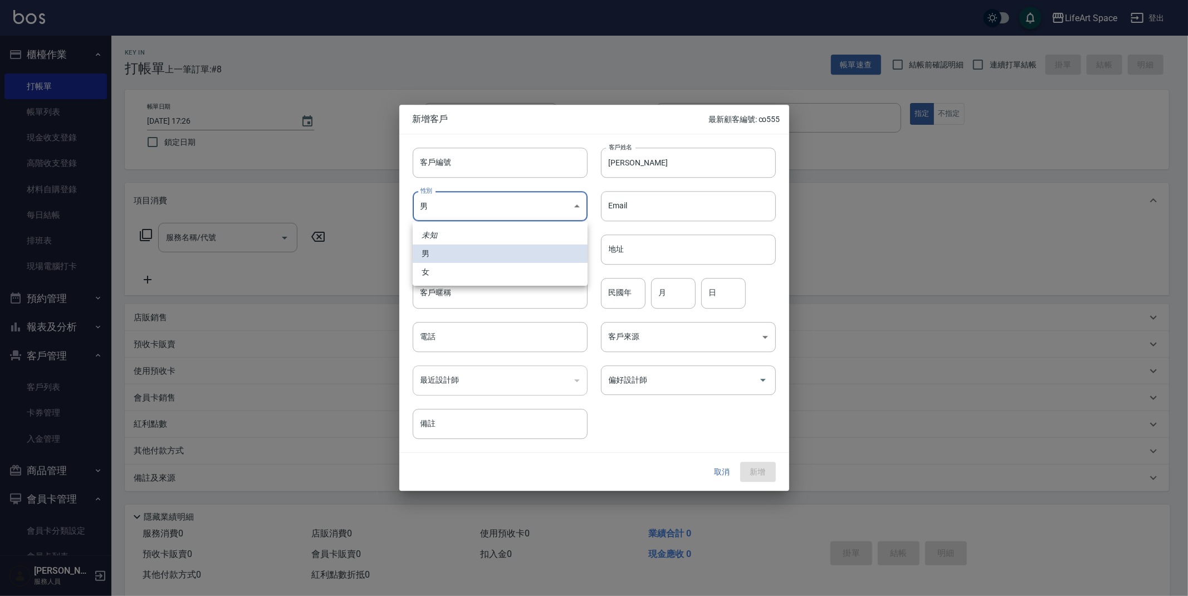
click at [494, 272] on li "女" at bounding box center [500, 272] width 175 height 18
type input "[DEMOGRAPHIC_DATA]"
click at [501, 327] on input "電話" at bounding box center [500, 337] width 175 height 30
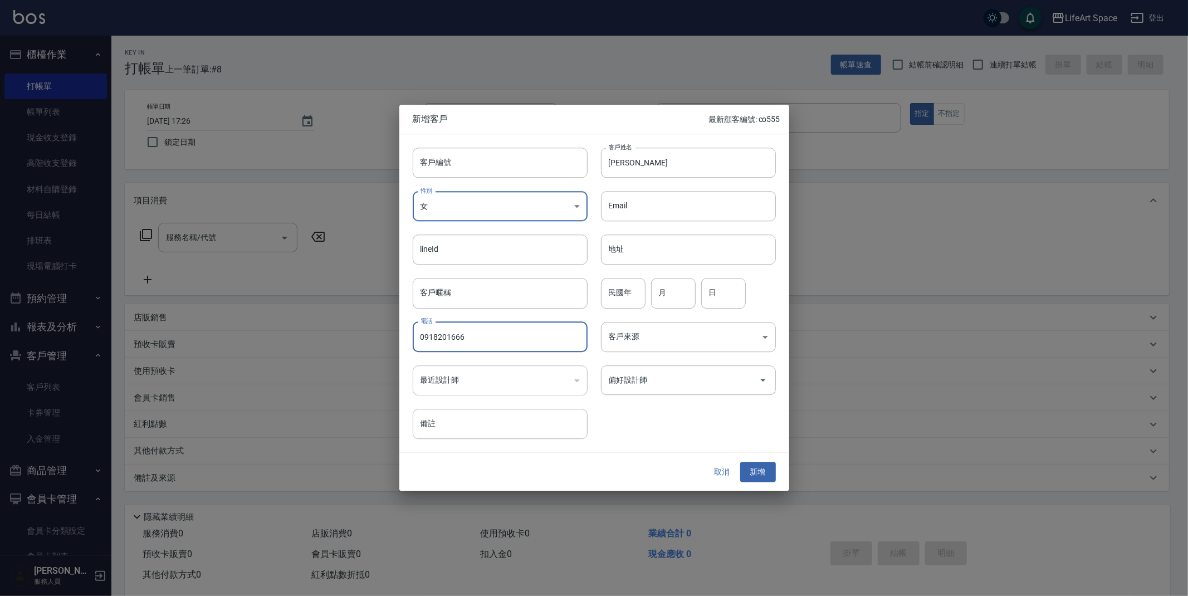
type input "0918201666"
click at [646, 398] on div "客戶編號 客戶編號 客戶姓名 [PERSON_NAME]姓名 性別 女 [DEMOGRAPHIC_DATA] 性別 Email Email lineId li…" at bounding box center [587, 286] width 376 height 305
click at [649, 375] on input "偏好設計師" at bounding box center [680, 379] width 148 height 19
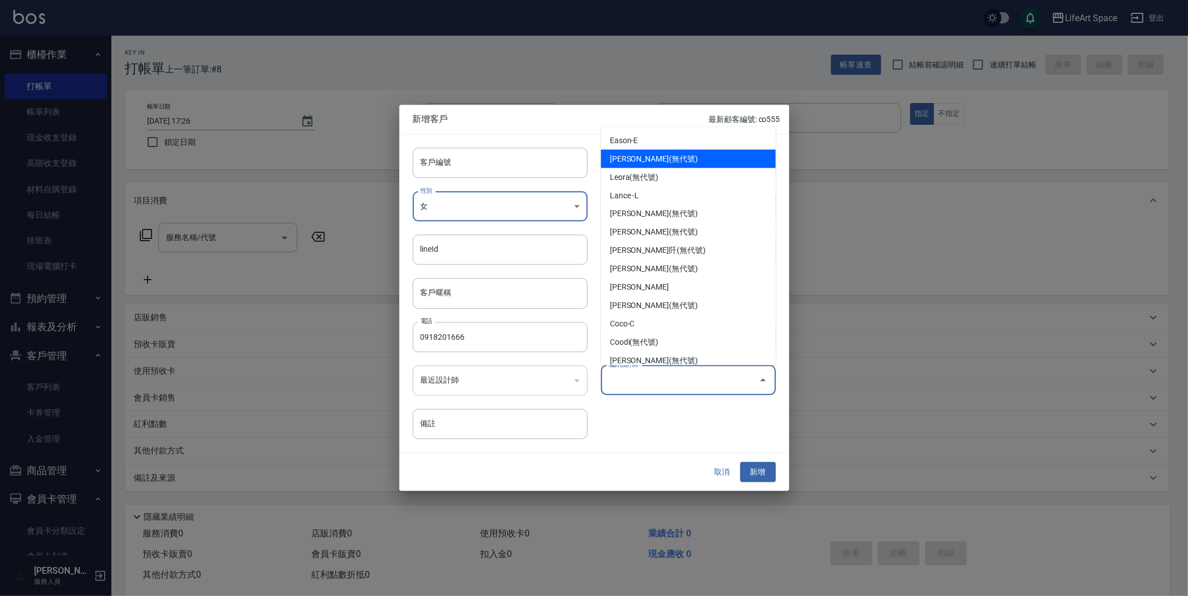
click at [650, 163] on li "[PERSON_NAME](無代號)" at bounding box center [688, 159] width 175 height 18
type input "[PERSON_NAME]"
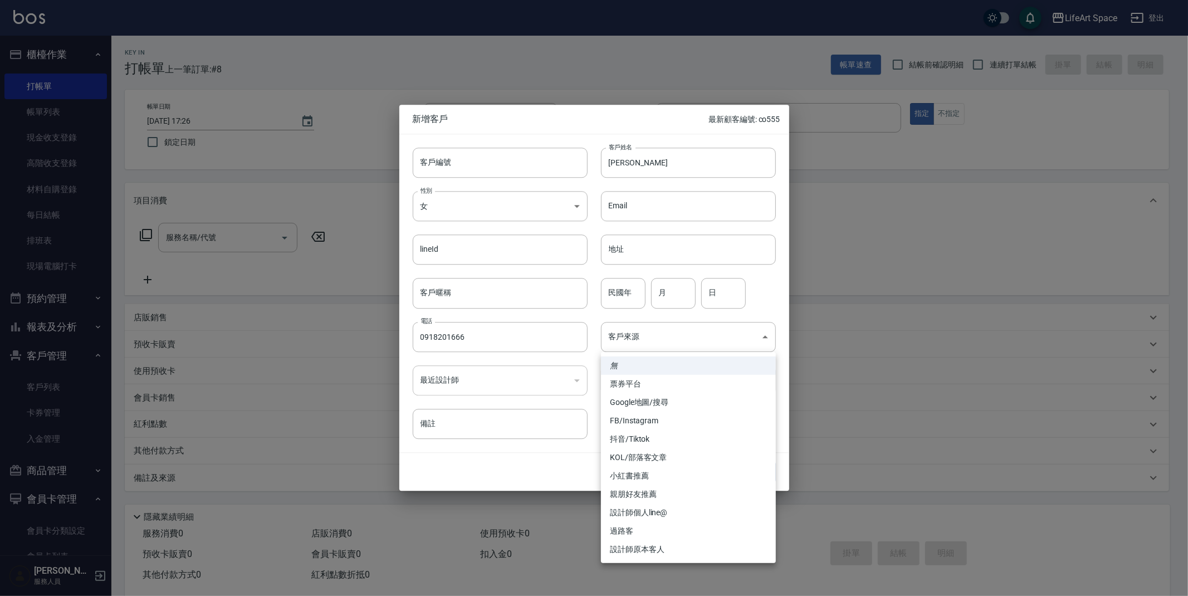
click at [668, 332] on body "LifeArt Space 登出 櫃檯作業 打帳單 帳單列表 現金收支登錄 高階收支登錄 材料自購登錄 每日結帳 排班表 現場電腦打卡 預約管理 預約管理 單…" at bounding box center [594, 306] width 1188 height 612
click at [650, 424] on li "FB/Instagram" at bounding box center [688, 420] width 175 height 18
type input "FB/Instagram"
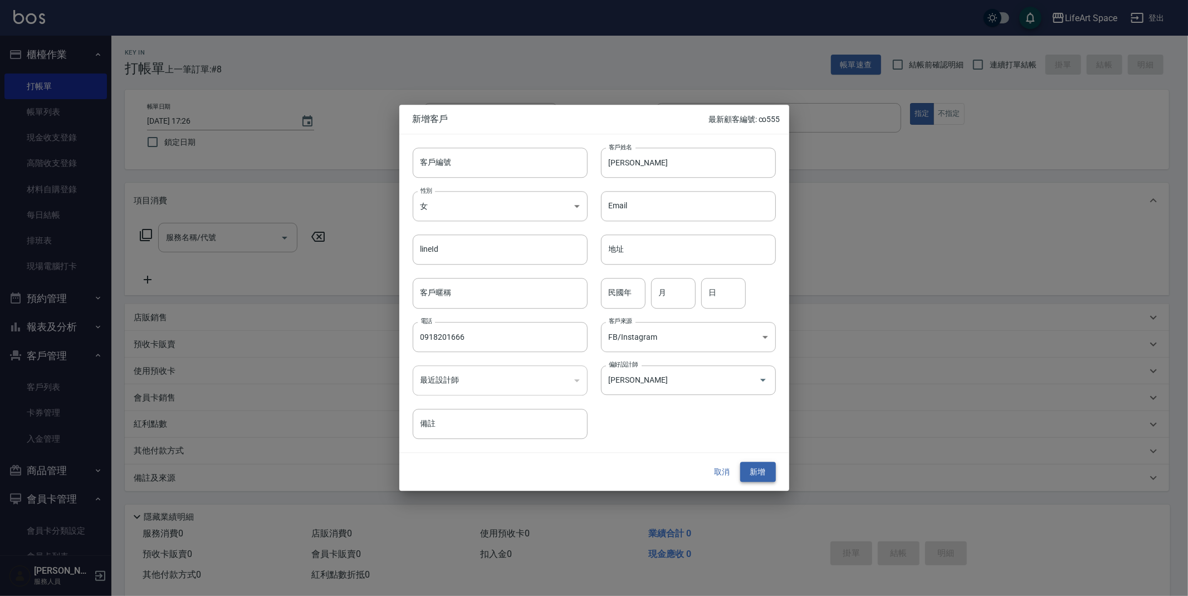
click at [752, 474] on button "新增" at bounding box center [758, 472] width 36 height 21
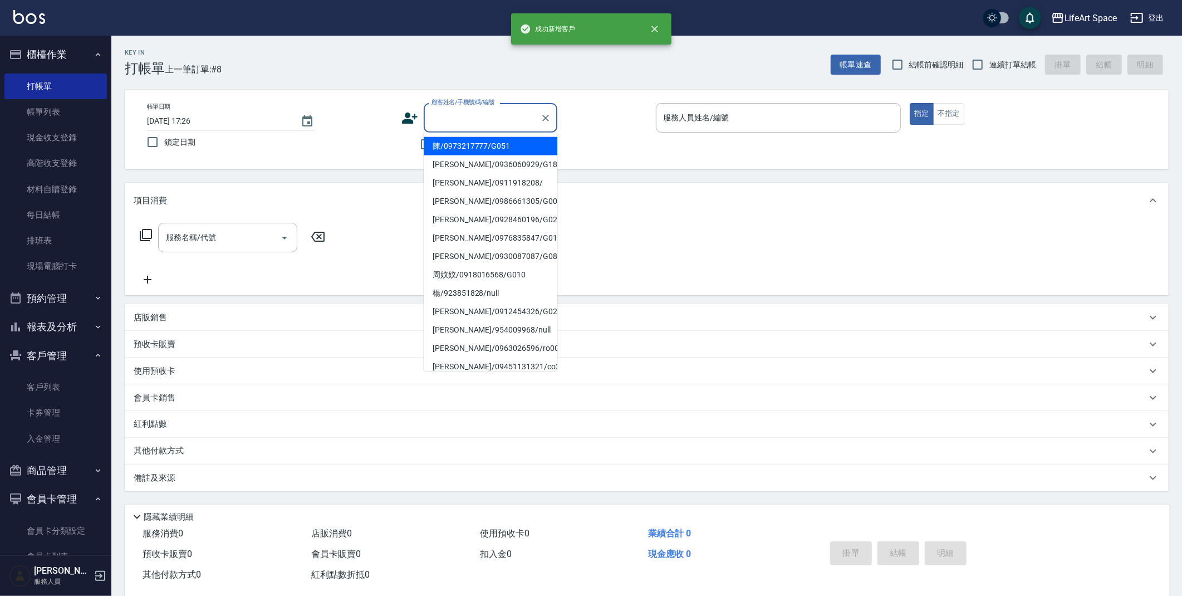
click at [443, 114] on input "顧客姓名/手機號碼/編號" at bounding box center [482, 117] width 107 height 19
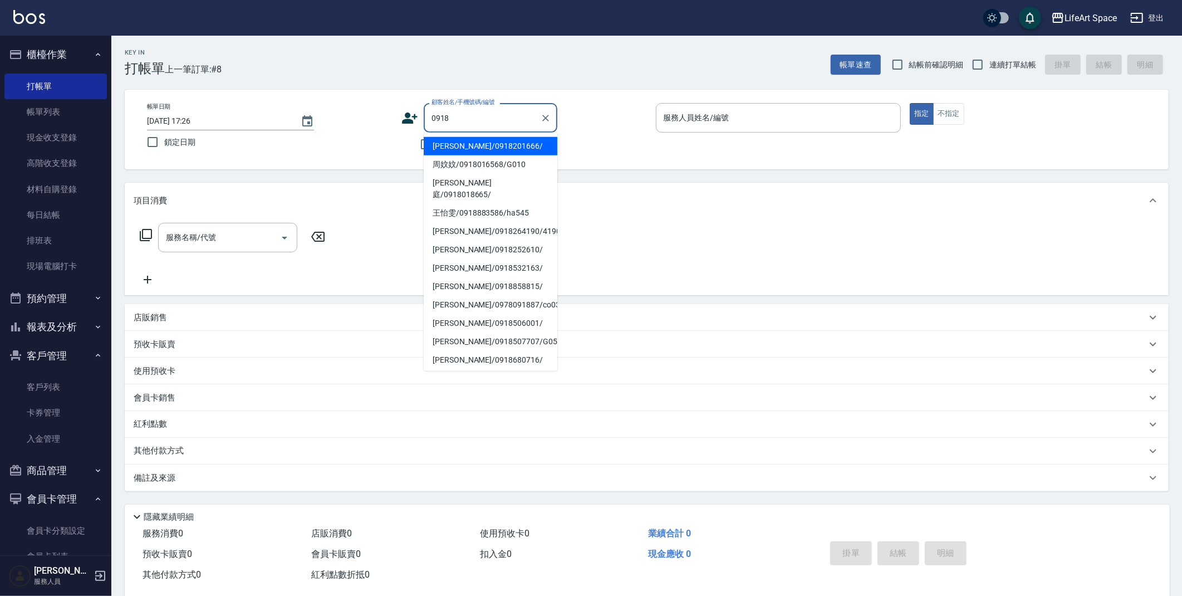
click at [519, 141] on li "[PERSON_NAME]/0918201666/" at bounding box center [491, 146] width 134 height 18
type input "[PERSON_NAME]/0918201666/"
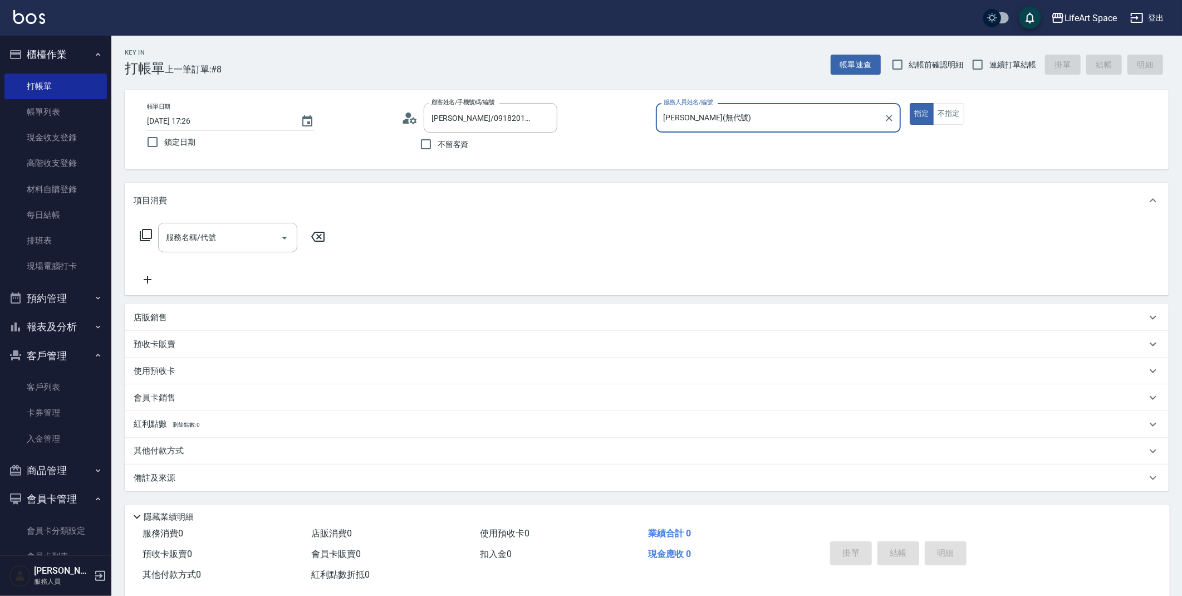
type input "[PERSON_NAME](無代號)"
click at [233, 234] on input "服務名稱/代號" at bounding box center [219, 237] width 112 height 19
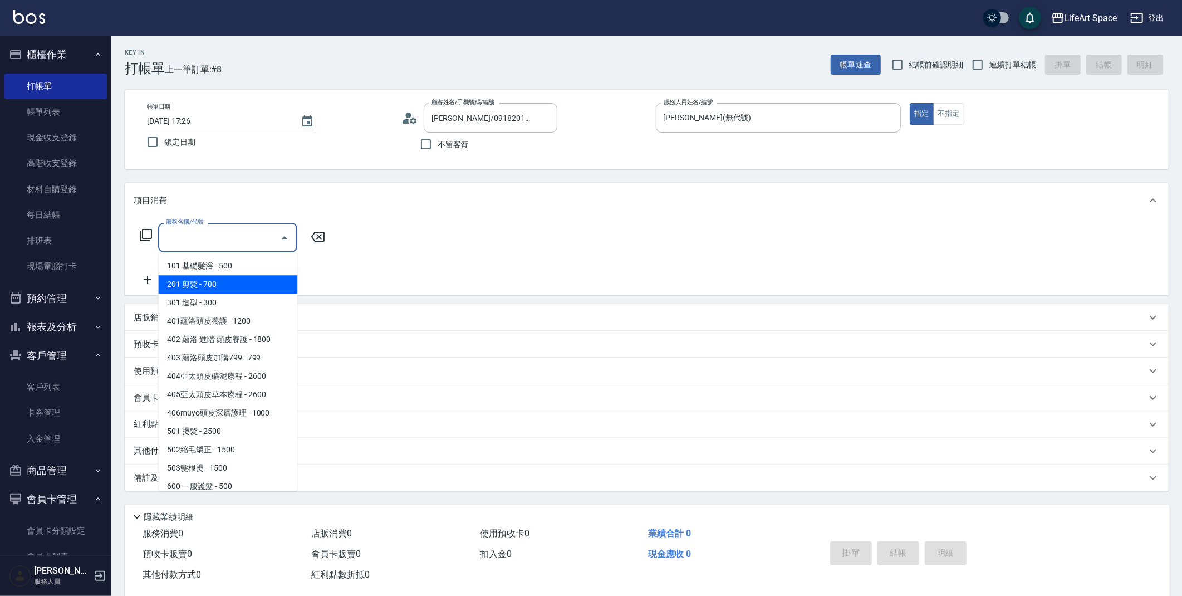
click at [150, 233] on icon at bounding box center [145, 234] width 13 height 13
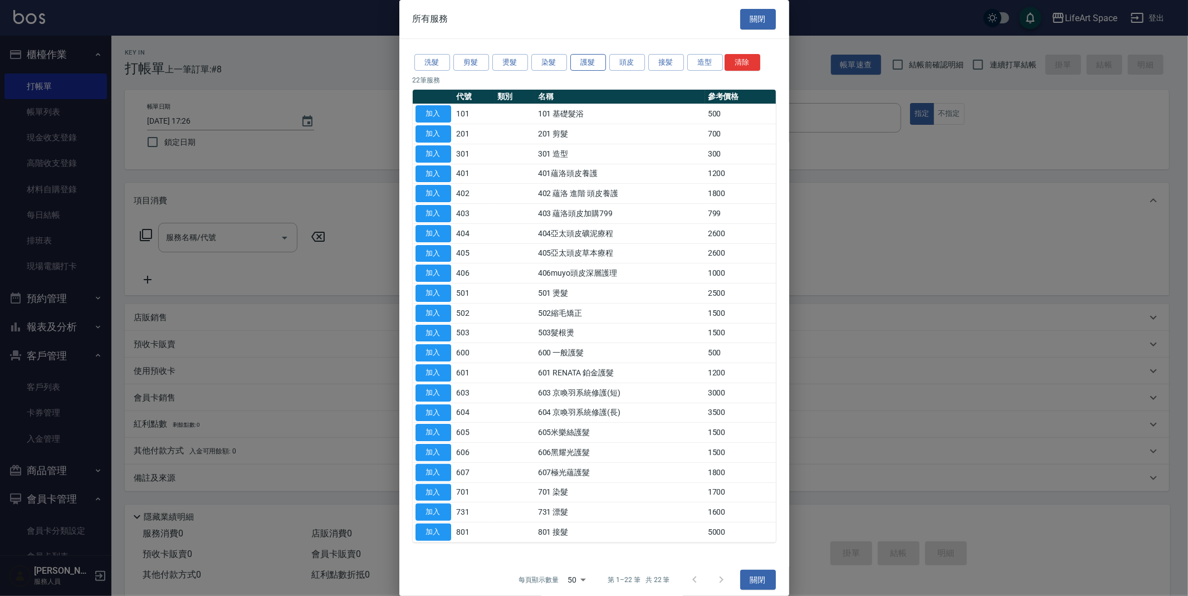
click at [586, 68] on button "護髮" at bounding box center [588, 62] width 36 height 17
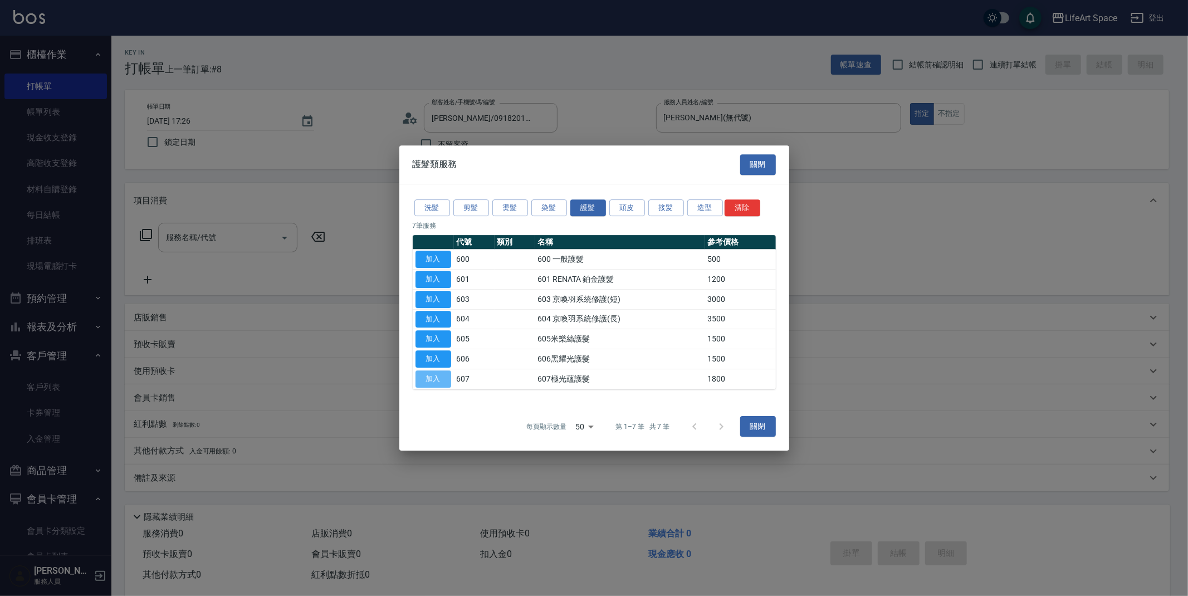
drag, startPoint x: 428, startPoint y: 379, endPoint x: 268, endPoint y: 178, distance: 257.1
click at [429, 379] on button "加入" at bounding box center [433, 378] width 36 height 17
type input "607極光蘊護髮(607)"
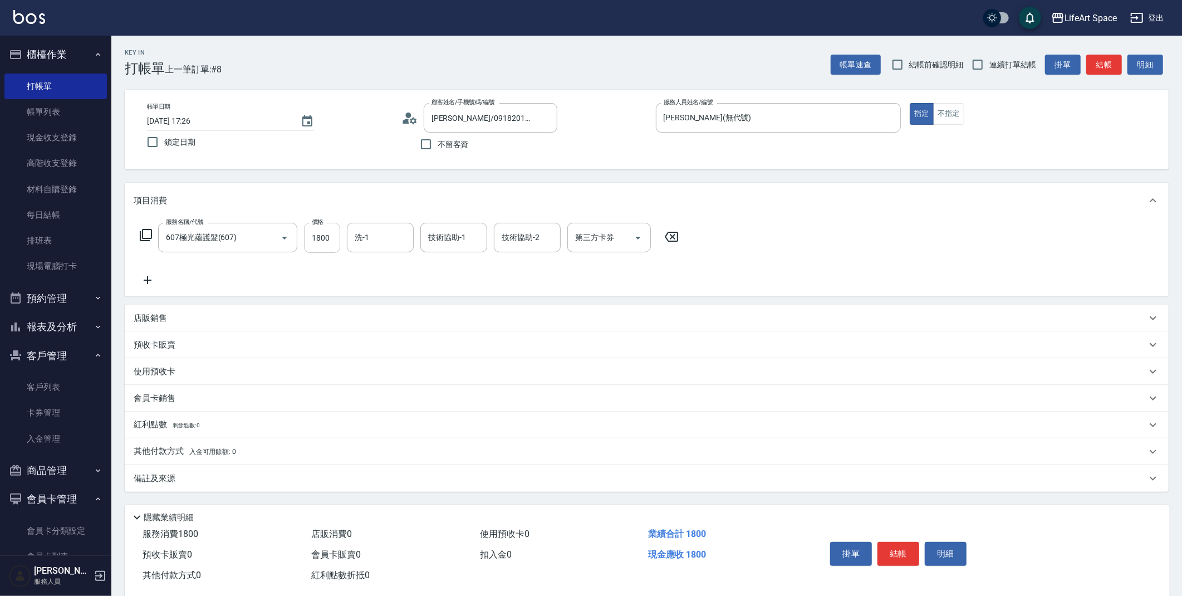
click at [327, 236] on input "1800" at bounding box center [322, 238] width 36 height 30
type input "2200"
click at [371, 375] on span "[PERSON_NAME] (無代號)" at bounding box center [385, 386] width 59 height 23
type input "[PERSON_NAME](無代號)"
click at [450, 242] on div "技術協助-1 技術協助-1" at bounding box center [453, 238] width 67 height 30
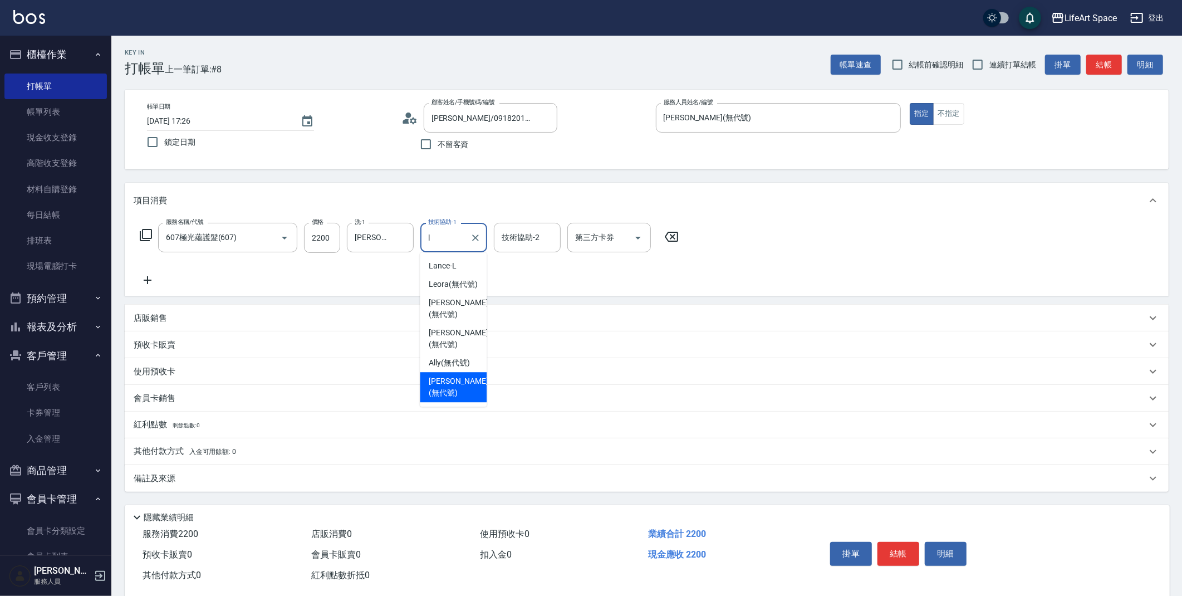
click at [455, 379] on ul "[PERSON_NAME] (無代號) [PERSON_NAME] (無代號) [PERSON_NAME] (無代號) Ally (無代號) [PERSON_…" at bounding box center [453, 329] width 67 height 154
click at [430, 375] on span "[PERSON_NAME] (無代號)" at bounding box center [458, 386] width 59 height 23
type input "[PERSON_NAME](無代號)"
click at [532, 231] on div "技術協助-2 技術協助-2" at bounding box center [527, 238] width 67 height 30
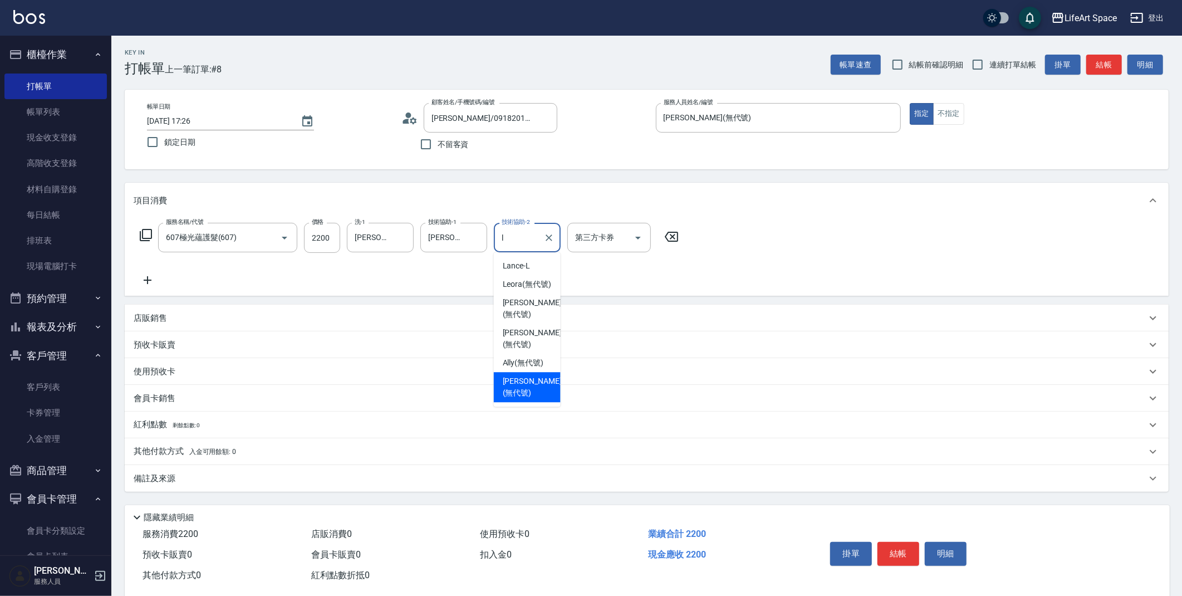
click at [533, 375] on span "[PERSON_NAME] (無代號)" at bounding box center [532, 386] width 59 height 23
type input "[PERSON_NAME](無代號)"
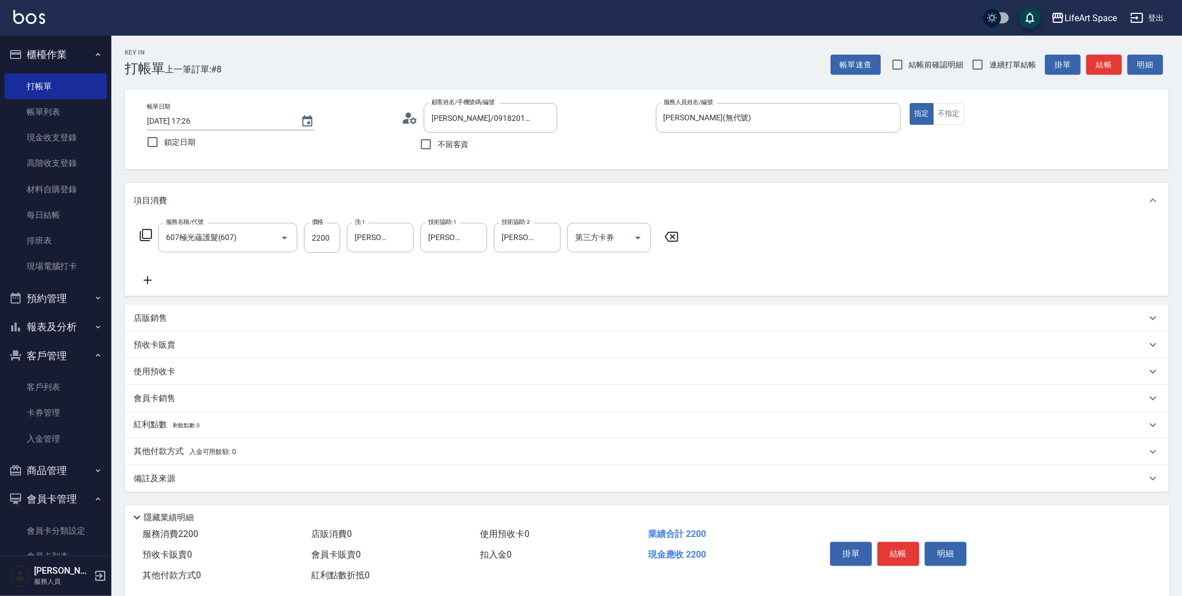
click at [144, 228] on icon at bounding box center [145, 234] width 13 height 13
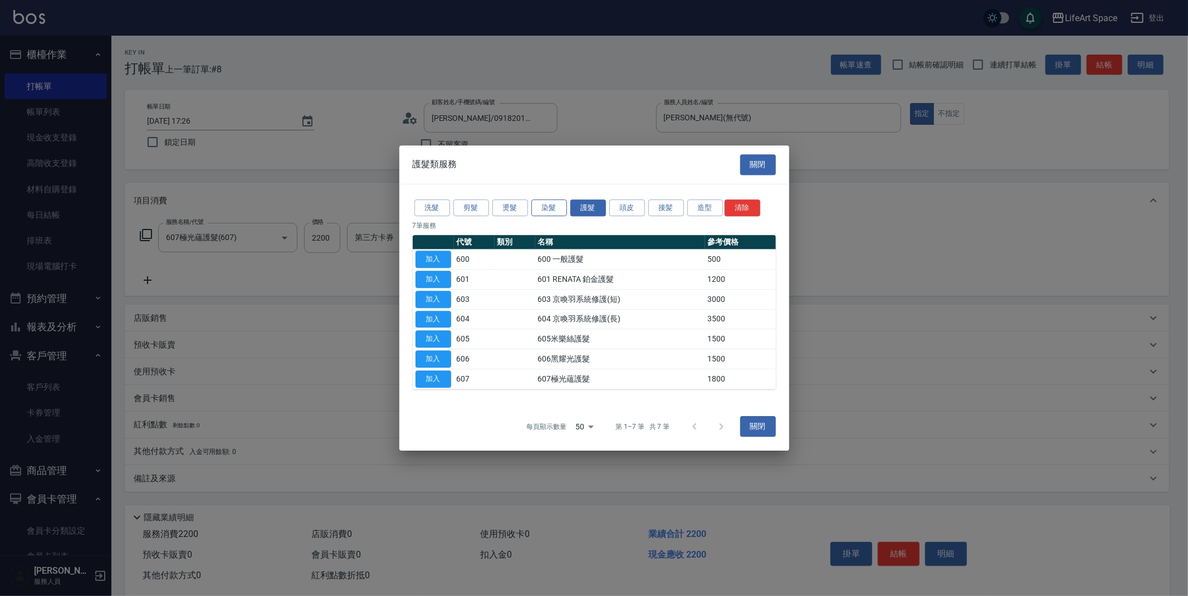
click at [542, 210] on button "染髮" at bounding box center [549, 207] width 36 height 17
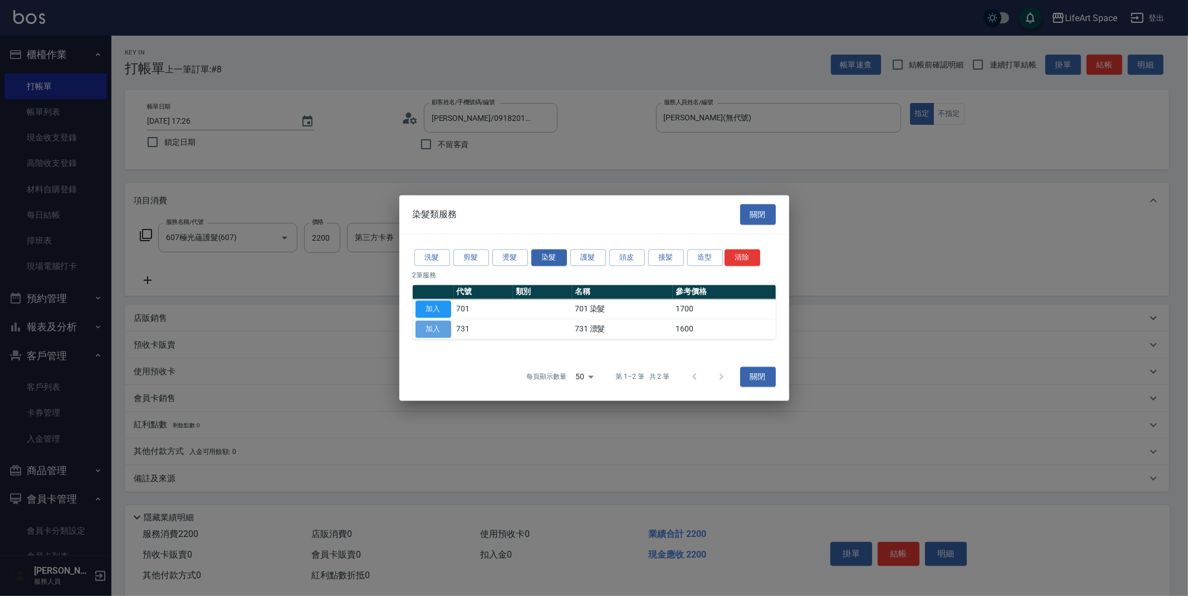
click at [445, 328] on button "加入" at bounding box center [433, 329] width 36 height 17
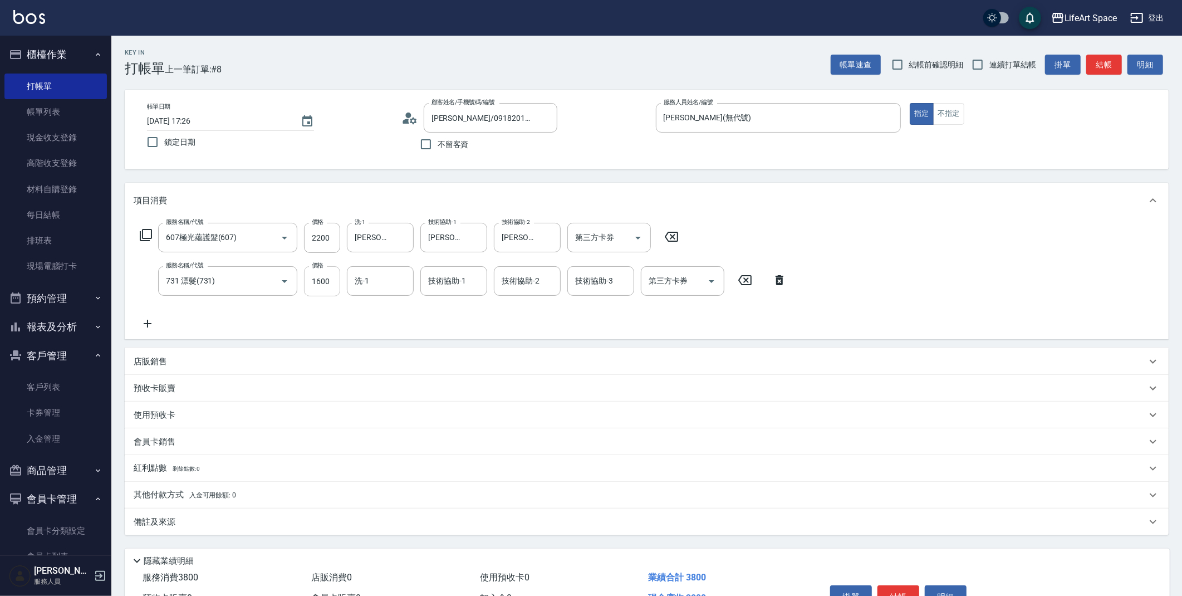
click at [336, 276] on input "1600" at bounding box center [322, 281] width 36 height 30
type input "2500"
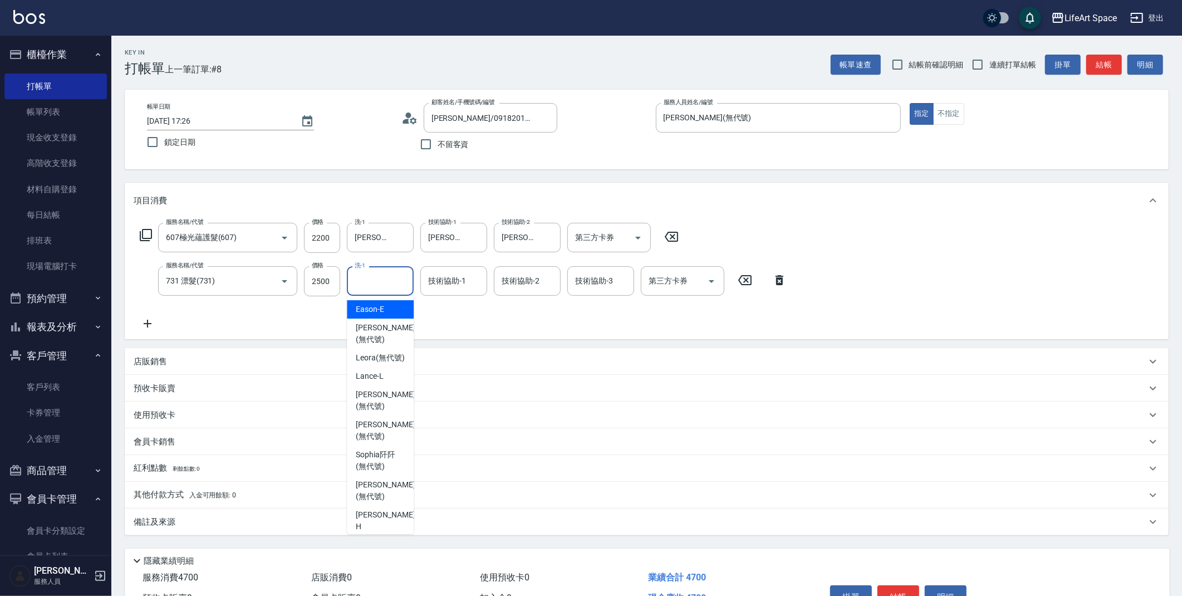
click at [357, 271] on div "洗-1 洗-1" at bounding box center [380, 281] width 67 height 30
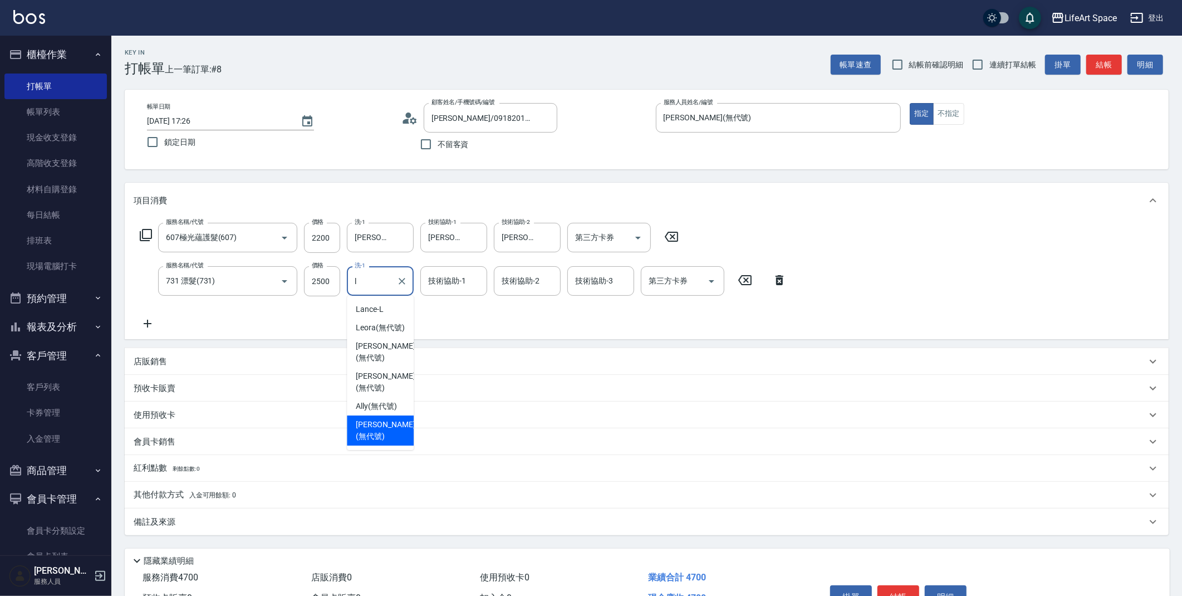
click at [375, 422] on ul "[PERSON_NAME] (無代號) [PERSON_NAME] (無代號) [PERSON_NAME] (無代號) Ally (無代號) [PERSON_…" at bounding box center [380, 373] width 67 height 154
click at [389, 419] on span "[PERSON_NAME] (無代號)" at bounding box center [385, 430] width 59 height 23
type input "[PERSON_NAME](無代號)"
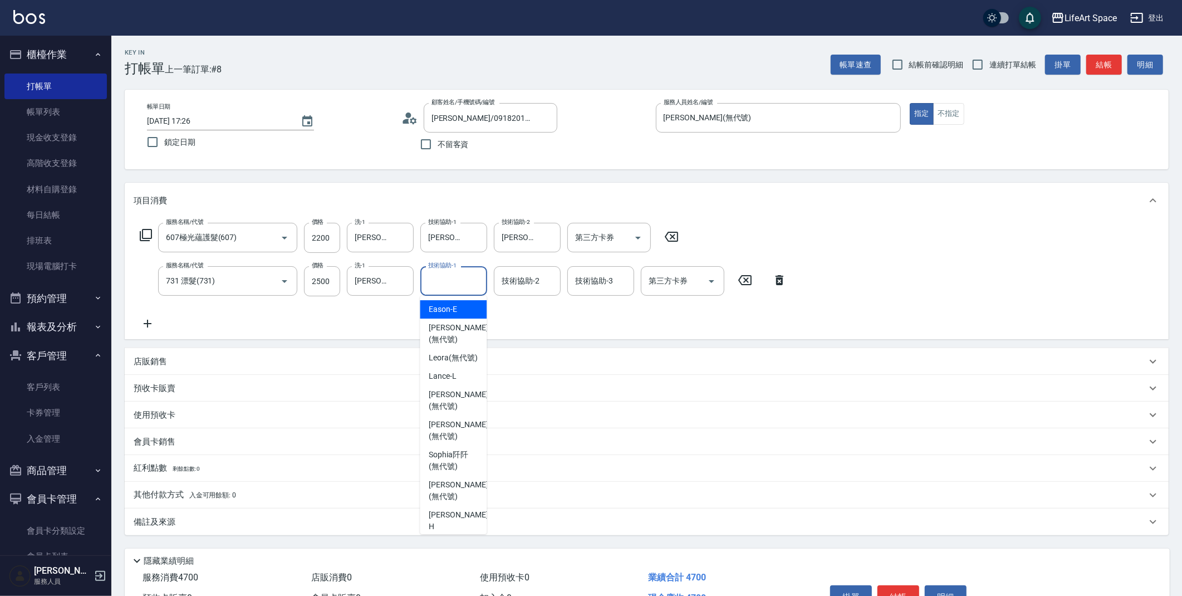
click at [452, 275] on div "技術協助-1 技術協助-1" at bounding box center [453, 281] width 67 height 30
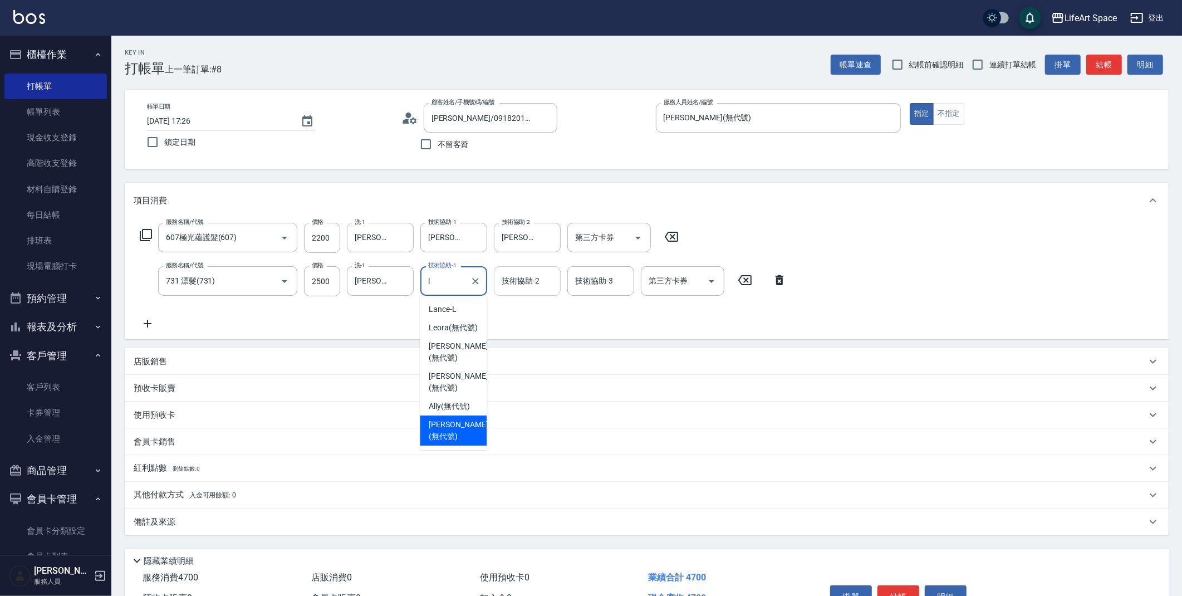
drag, startPoint x: 448, startPoint y: 412, endPoint x: 513, endPoint y: 290, distance: 138.5
click at [448, 419] on span "[PERSON_NAME] (無代號)" at bounding box center [458, 430] width 59 height 23
type input "[PERSON_NAME](無代號)"
click at [514, 287] on input "技術協助-2" at bounding box center [527, 280] width 57 height 19
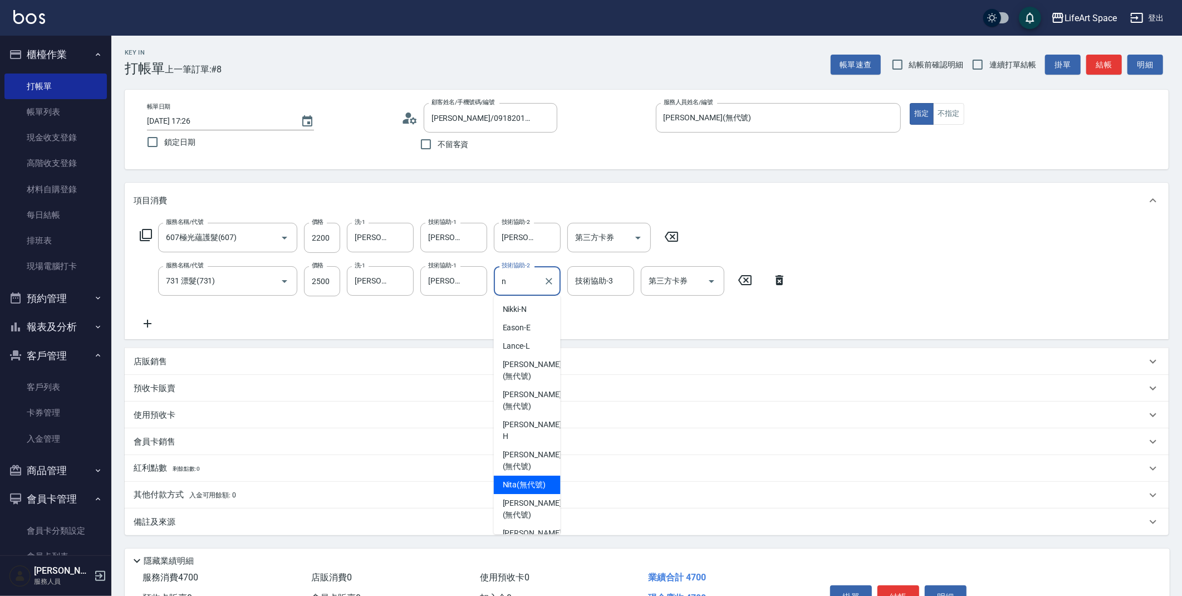
click at [524, 479] on span "Nita (無代號)" at bounding box center [524, 485] width 43 height 12
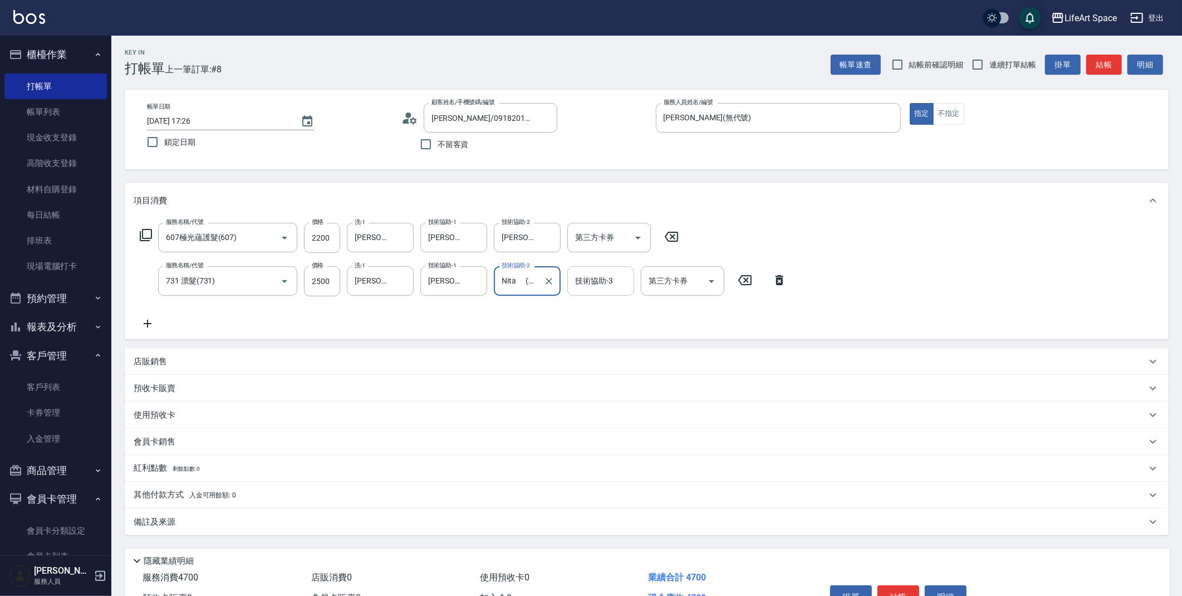
type input "Nita (無代號)"
click at [594, 287] on input "技術協助-3" at bounding box center [600, 280] width 57 height 19
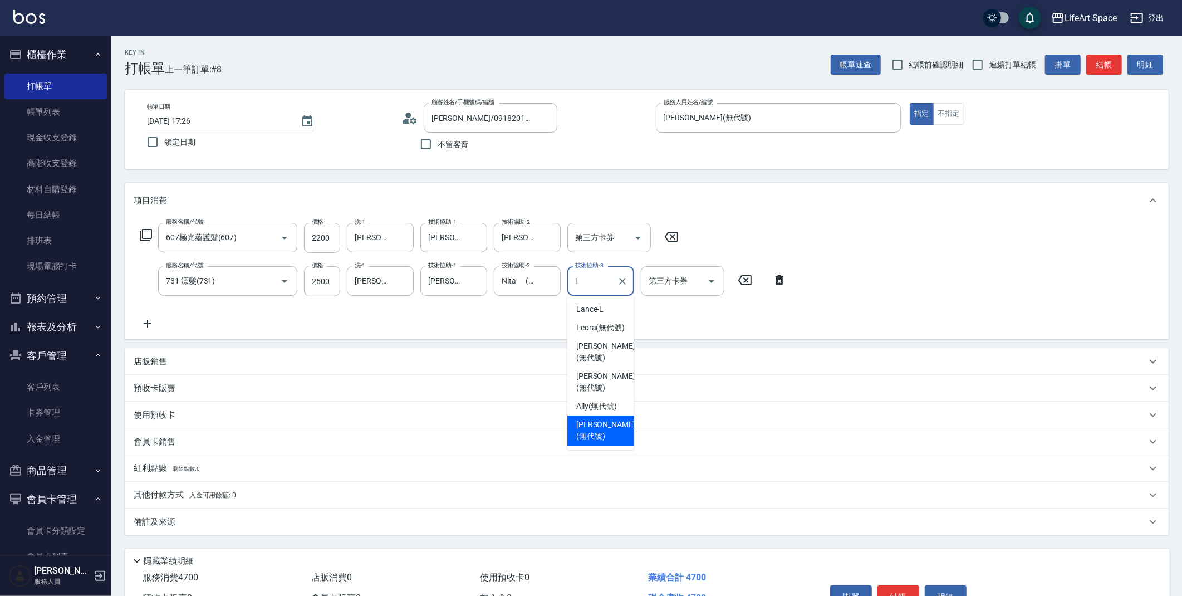
click at [601, 419] on span "[PERSON_NAME] (無代號)" at bounding box center [605, 430] width 59 height 23
type input "[PERSON_NAME](無代號)"
click at [191, 516] on div "備註及來源" at bounding box center [640, 522] width 1013 height 12
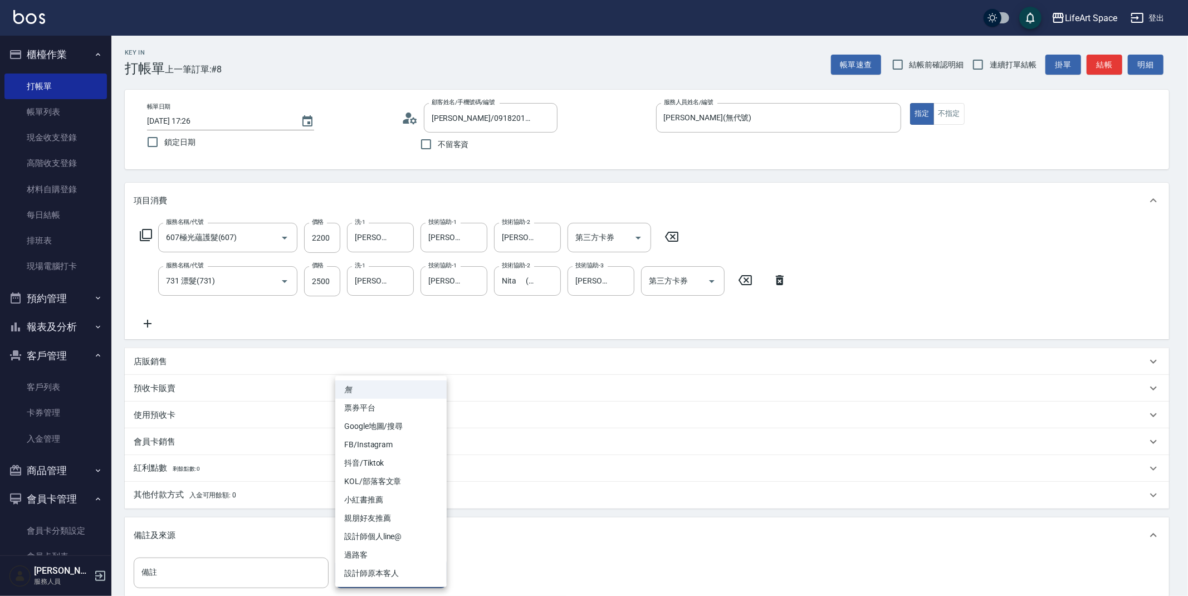
click at [349, 557] on body "LifeArt Space 登出 櫃檯作業 打帳單 帳單列表 現金收支登錄 高階收支登錄 材料自購登錄 每日結帳 排班表 現場電腦打卡 預約管理 預約管理 單…" at bounding box center [594, 365] width 1188 height 731
click at [377, 439] on li "FB/Instagram" at bounding box center [390, 444] width 111 height 18
type input "FB/Instagram"
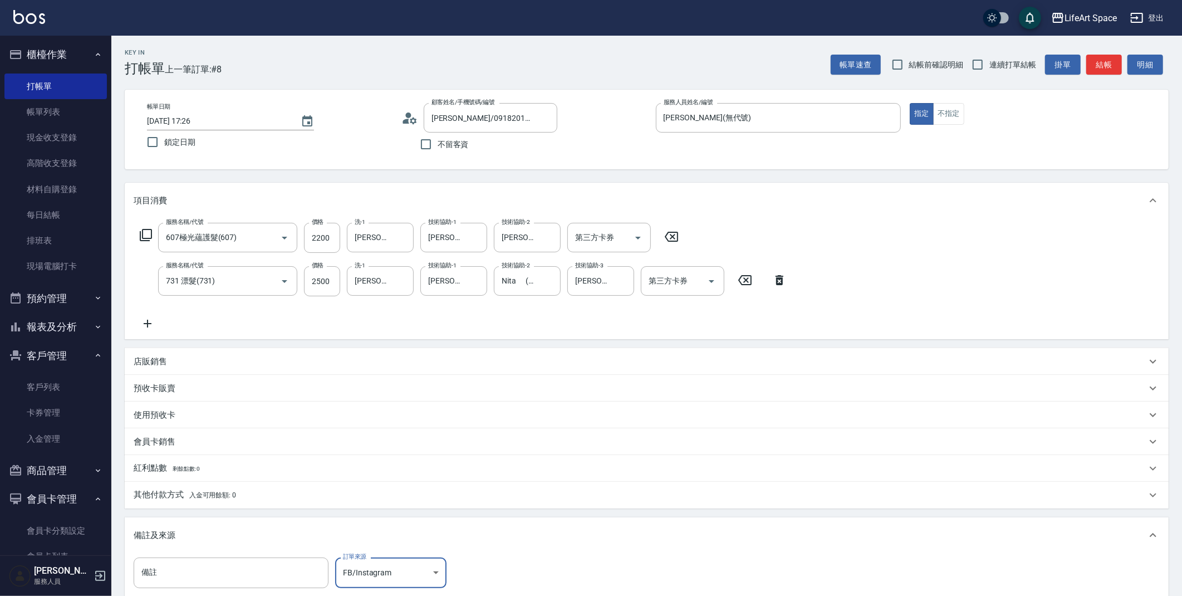
click at [222, 492] on span "入金可用餘額: 0" at bounding box center [212, 495] width 47 height 8
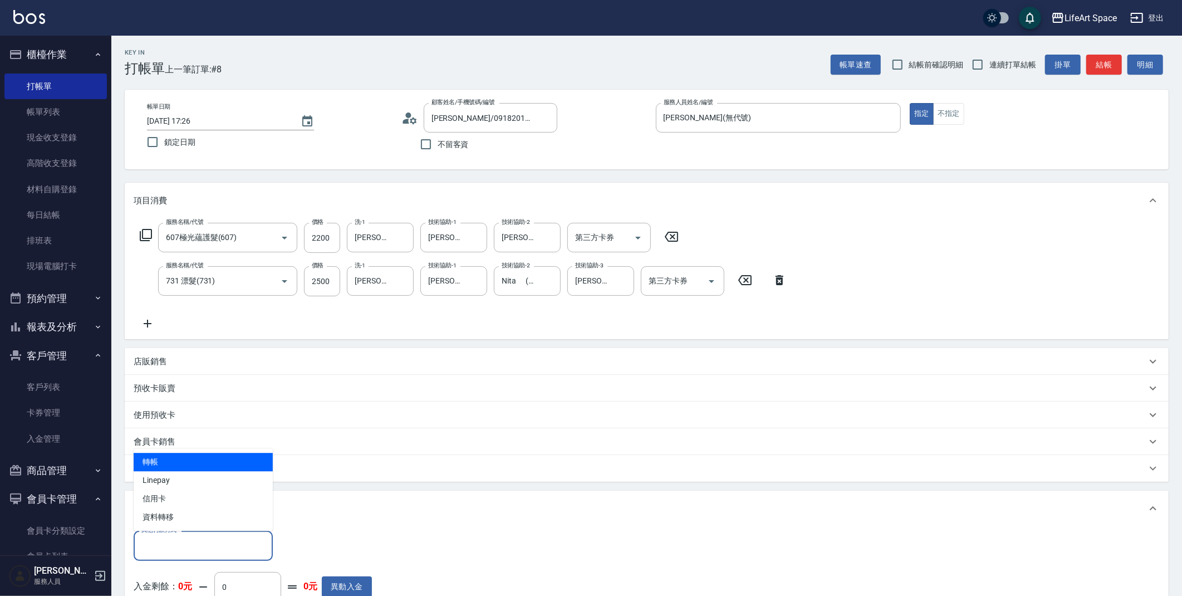
click at [185, 543] on input "其他付款方式" at bounding box center [203, 545] width 129 height 19
click at [202, 477] on span "Linepay" at bounding box center [203, 480] width 139 height 18
type input "Linepay"
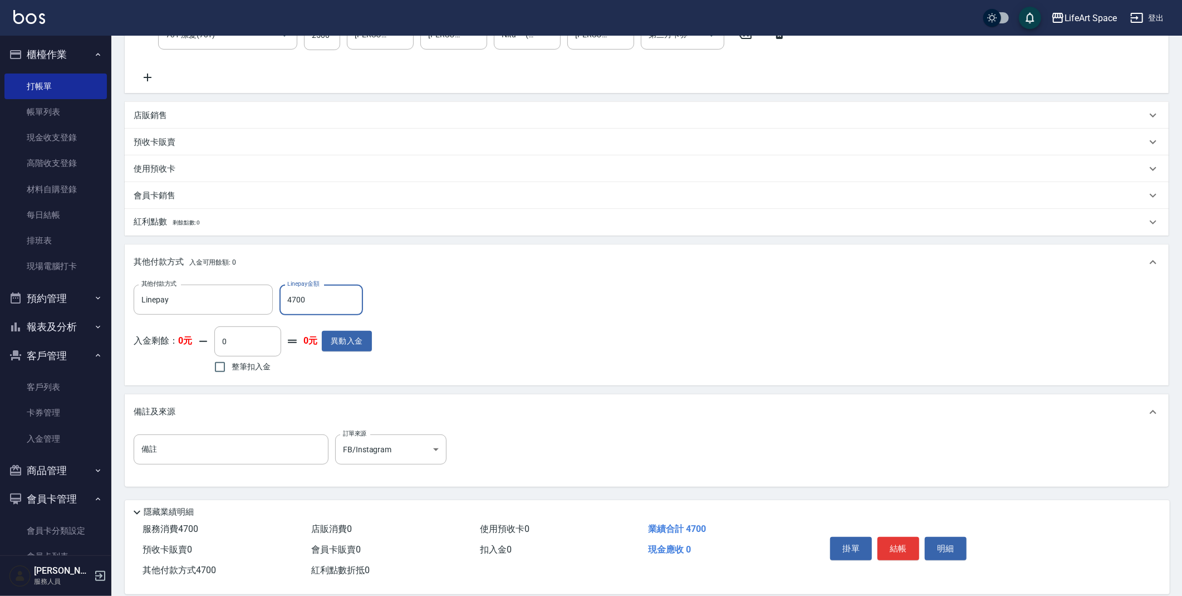
scroll to position [261, 0]
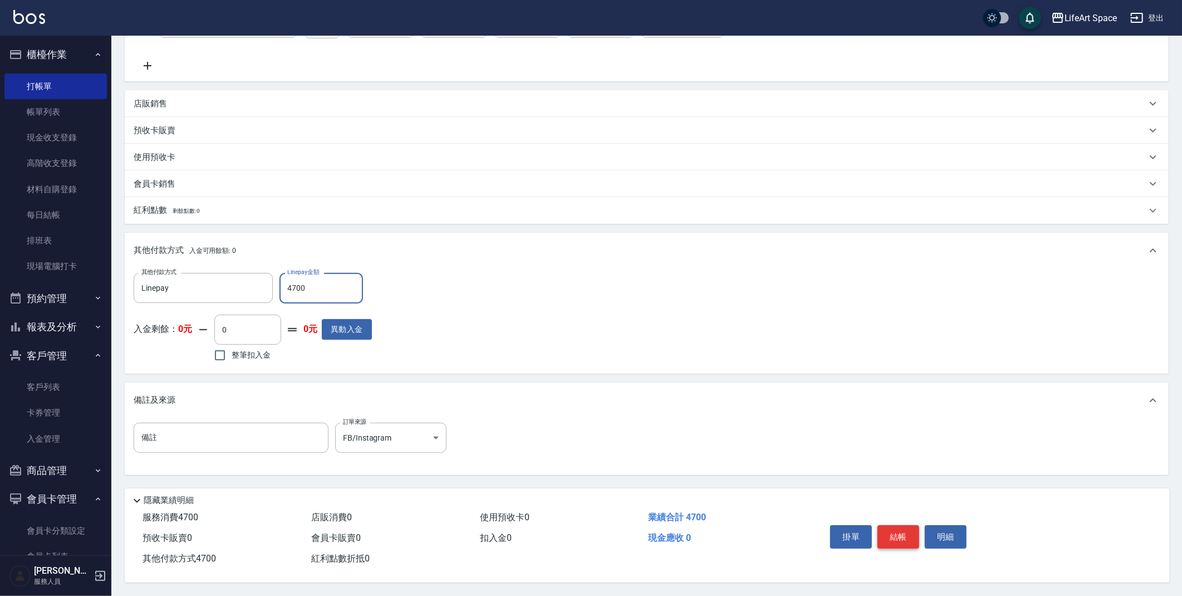
type input "4700"
click at [906, 526] on button "結帳" at bounding box center [898, 536] width 42 height 23
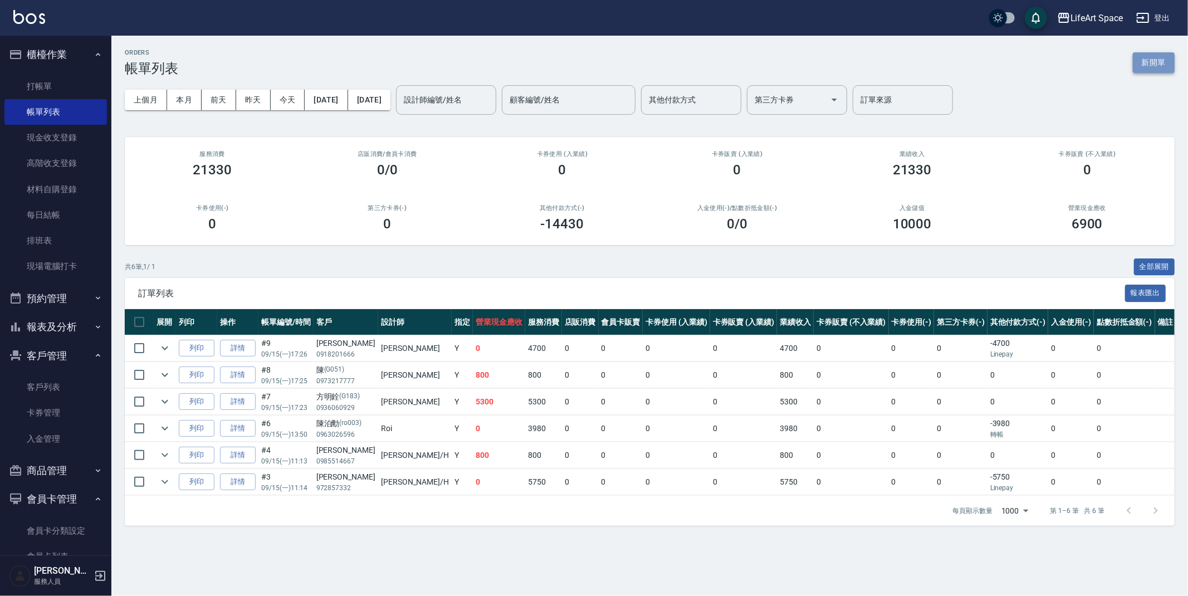
click at [1153, 68] on button "新開單" at bounding box center [1153, 62] width 42 height 21
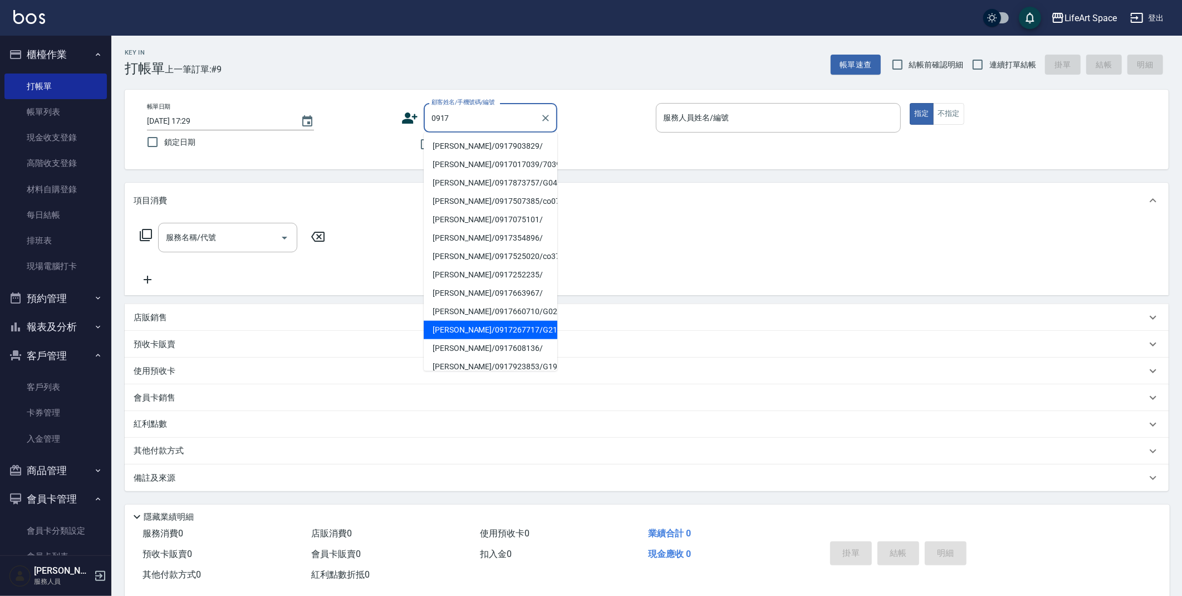
drag, startPoint x: 469, startPoint y: 327, endPoint x: 447, endPoint y: 331, distance: 22.6
click at [469, 327] on li "[PERSON_NAME]/0917267717/G210" at bounding box center [491, 330] width 134 height 18
type input "[PERSON_NAME]/0917267717/G210"
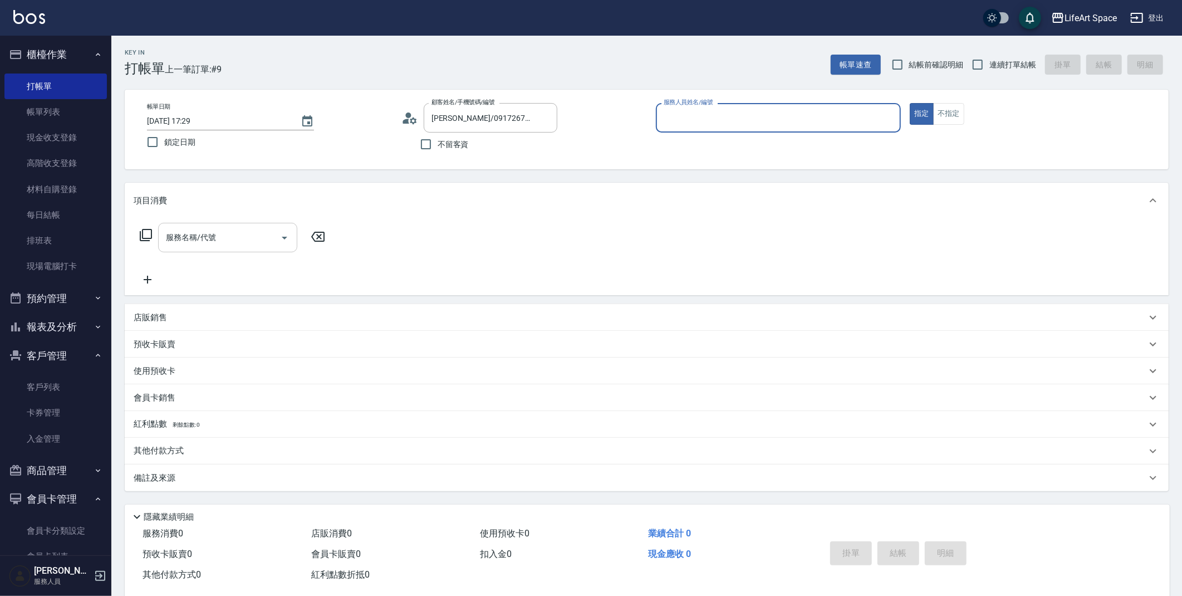
type input "[PERSON_NAME](無代號)"
click at [207, 227] on div "服務名稱/代號" at bounding box center [227, 238] width 139 height 30
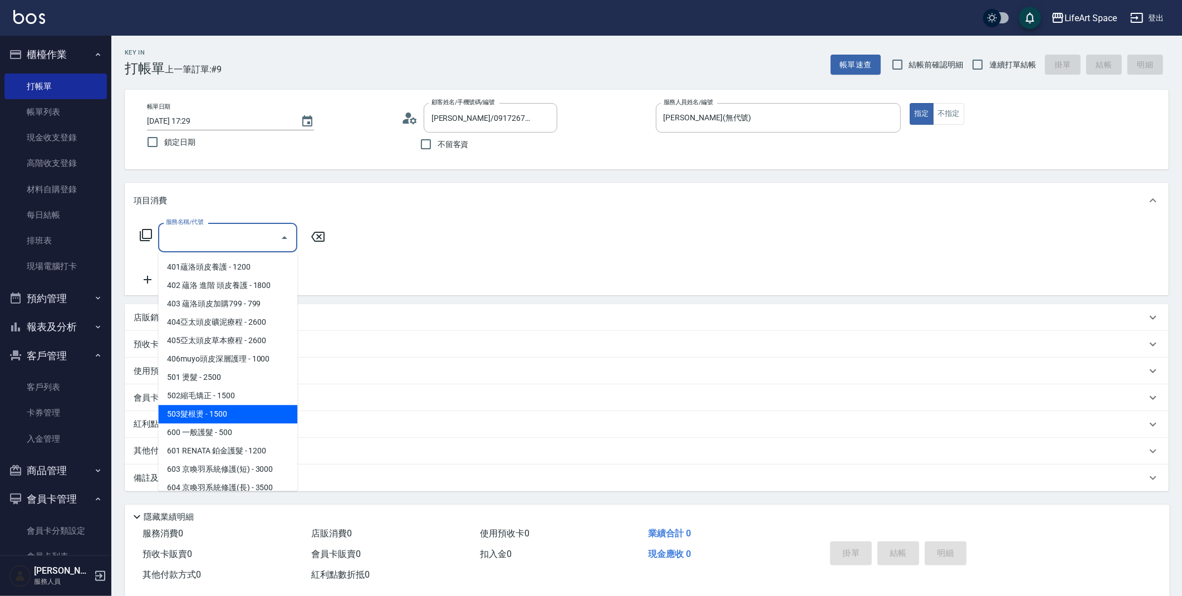
scroll to position [174, 0]
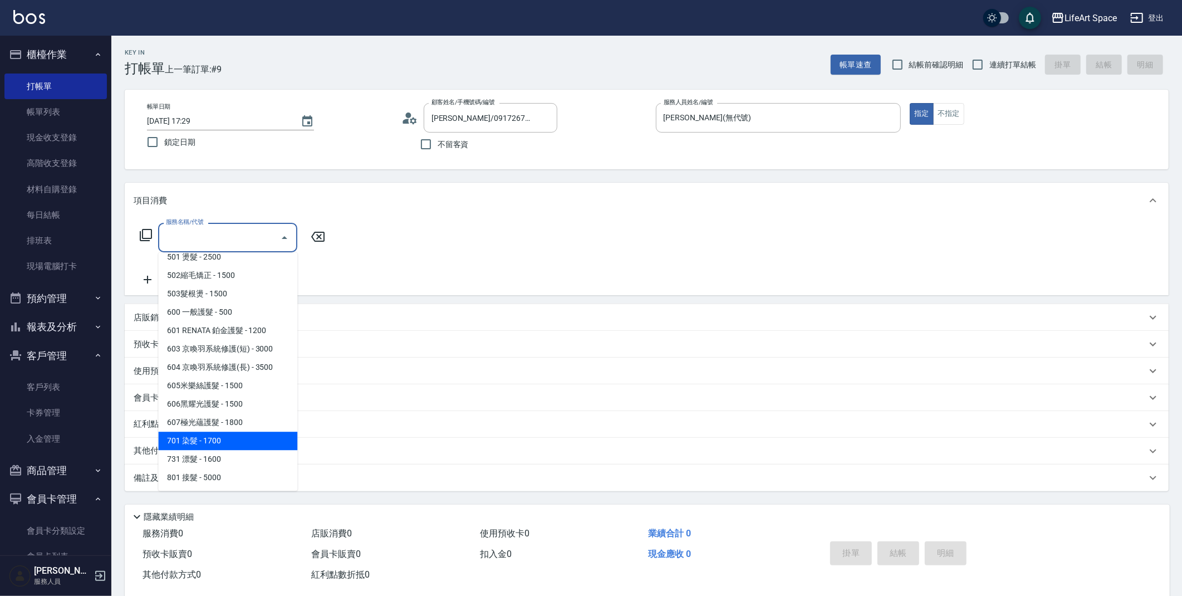
click at [223, 436] on span "701 染髮 - 1700" at bounding box center [227, 440] width 139 height 18
type input "701 染髮(701)"
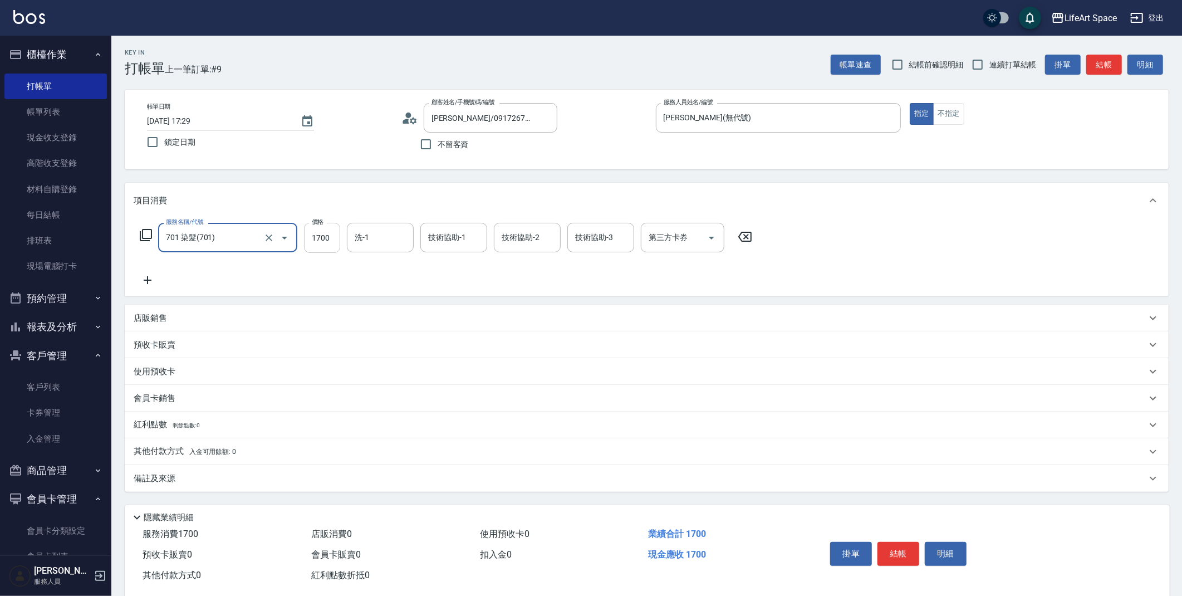
click at [325, 245] on input "1700" at bounding box center [322, 238] width 36 height 30
type input "2000"
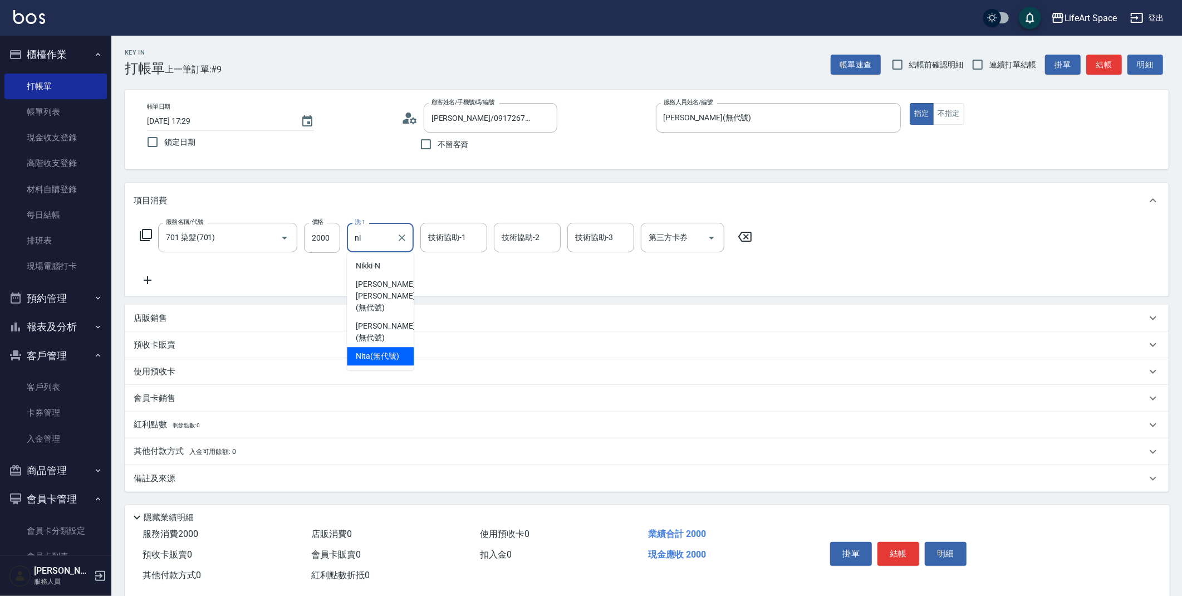
click at [363, 350] on span "Nita (無代號)" at bounding box center [377, 356] width 43 height 12
click at [435, 247] on div "技術協助-1" at bounding box center [453, 238] width 67 height 30
type input "Nita (無代號)"
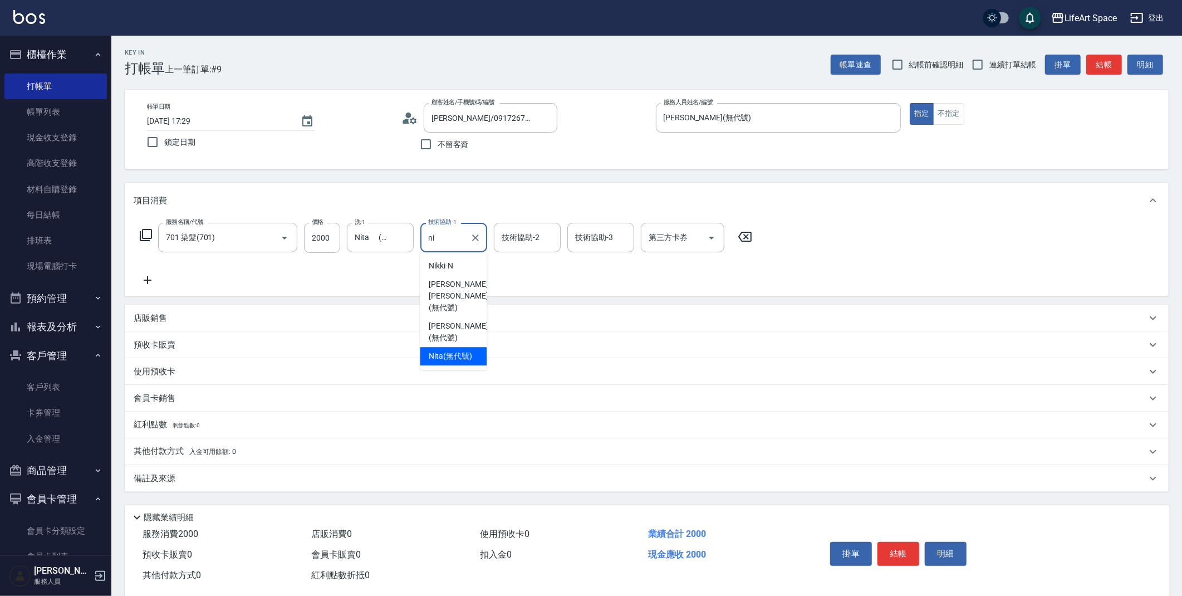
click at [440, 351] on div "Nita (無代號)" at bounding box center [453, 356] width 67 height 18
type input "Nita (無代號)"
click at [507, 243] on input "技術協助-2" at bounding box center [527, 237] width 57 height 19
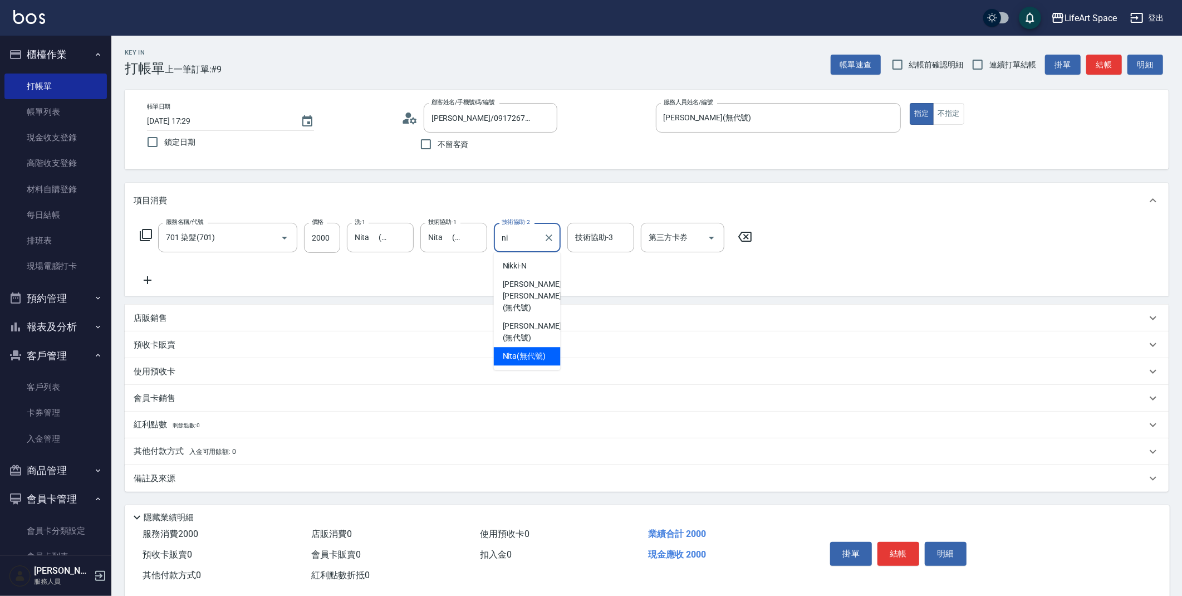
click at [527, 350] on span "Nita (無代號)" at bounding box center [524, 356] width 43 height 12
type input "Nita (無代號)"
click at [586, 236] on div "技術協助-3 技術協助-3" at bounding box center [600, 238] width 67 height 30
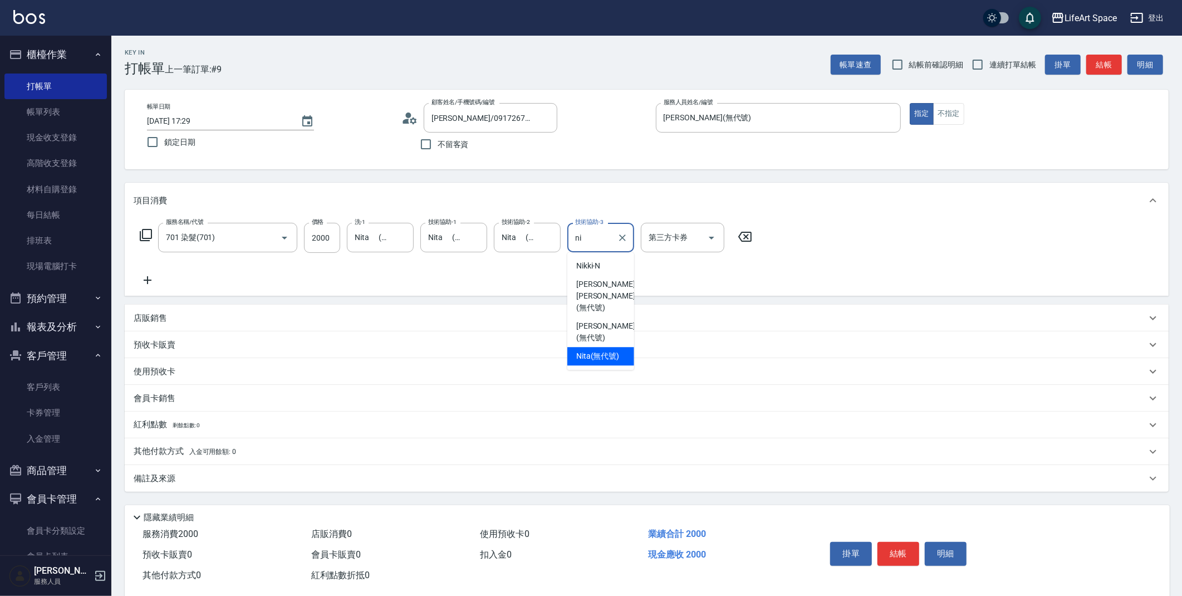
click at [590, 350] on span "Nita (無代號)" at bounding box center [597, 356] width 43 height 12
type input "Nita (無代號)"
click at [193, 487] on div "備註及來源" at bounding box center [647, 478] width 1044 height 27
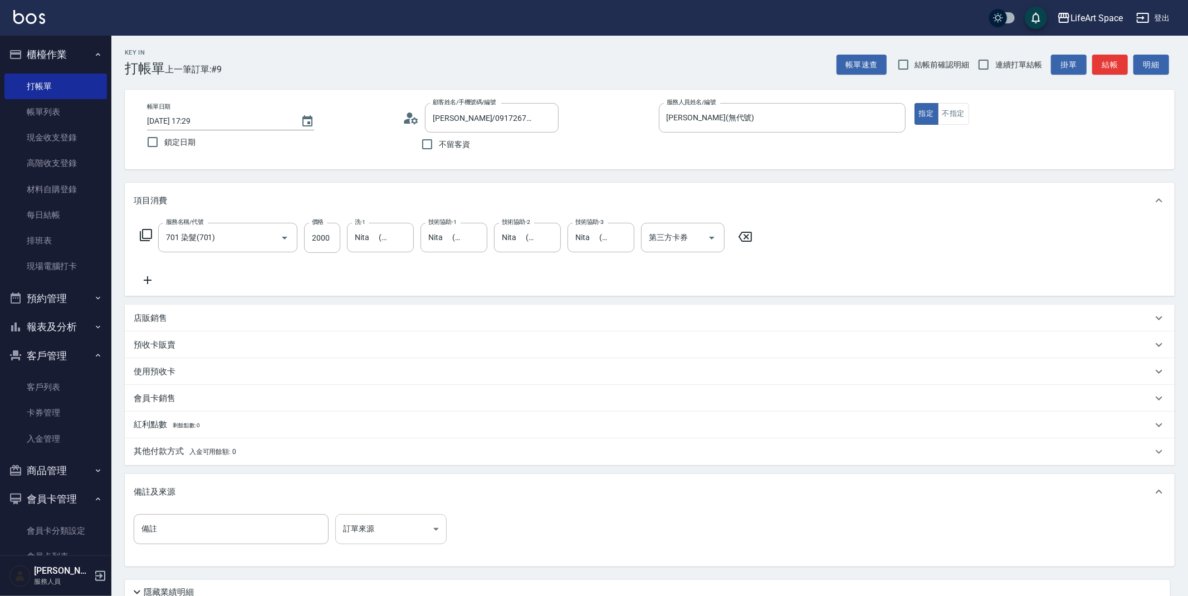
click at [408, 536] on body "LifeArt Space 登出 櫃檯作業 打帳單 帳單列表 現金收支登錄 高階收支登錄 材料自購登錄 每日結帳 排班表 現場電腦打卡 預約管理 預約管理 單…" at bounding box center [594, 343] width 1188 height 687
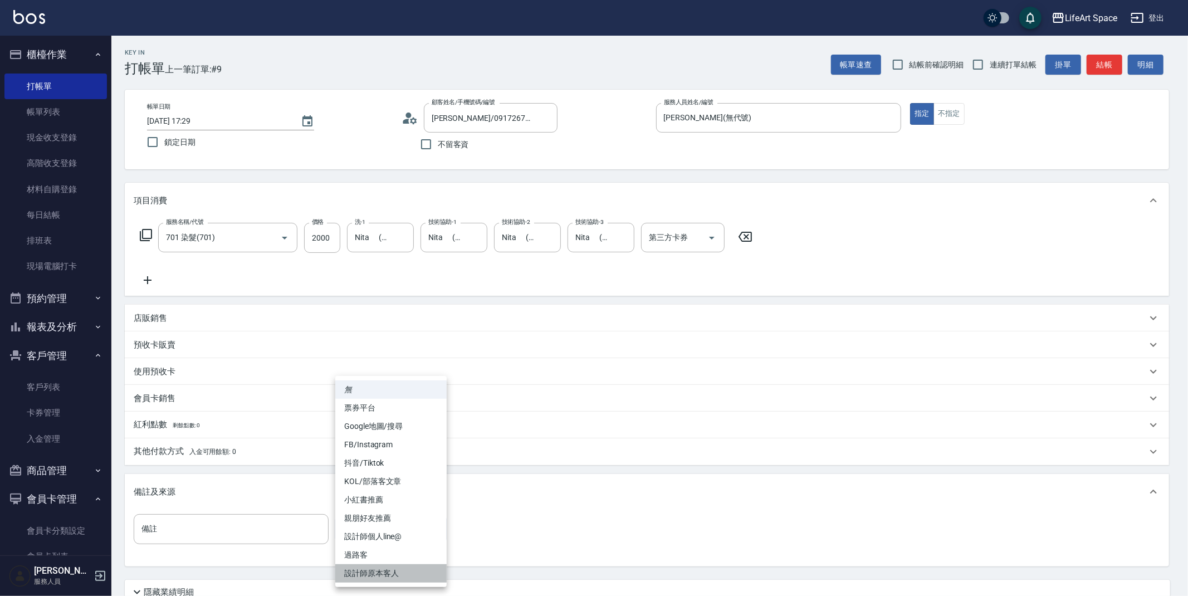
click at [388, 570] on li "設計師原本客人" at bounding box center [390, 573] width 111 height 18
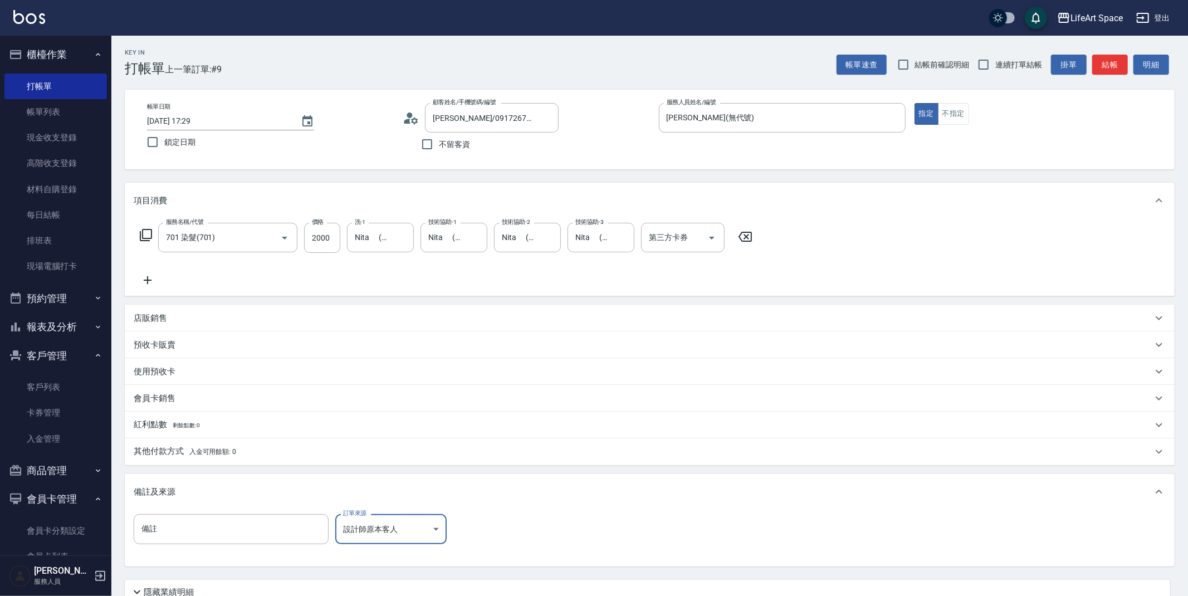
click at [414, 519] on body "LifeArt Space 登出 櫃檯作業 打帳單 帳單列表 現金收支登錄 高階收支登錄 材料自購登錄 每日結帳 排班表 現場電腦打卡 預約管理 預約管理 單…" at bounding box center [594, 343] width 1188 height 687
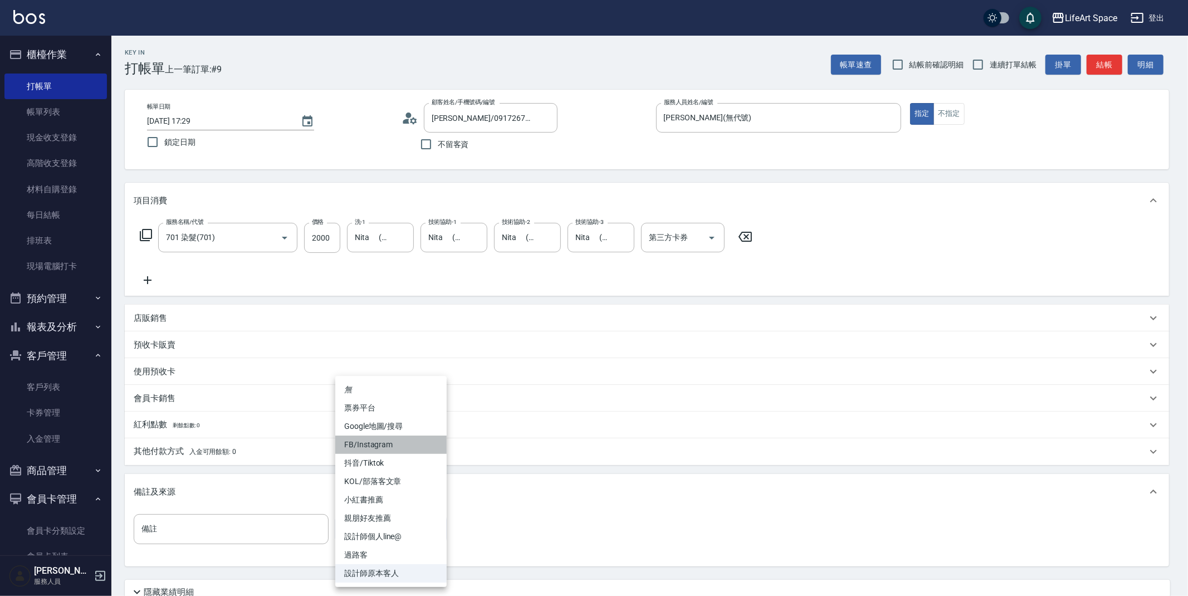
click at [398, 444] on li "FB/Instagram" at bounding box center [390, 444] width 111 height 18
type input "FB/Instagram"
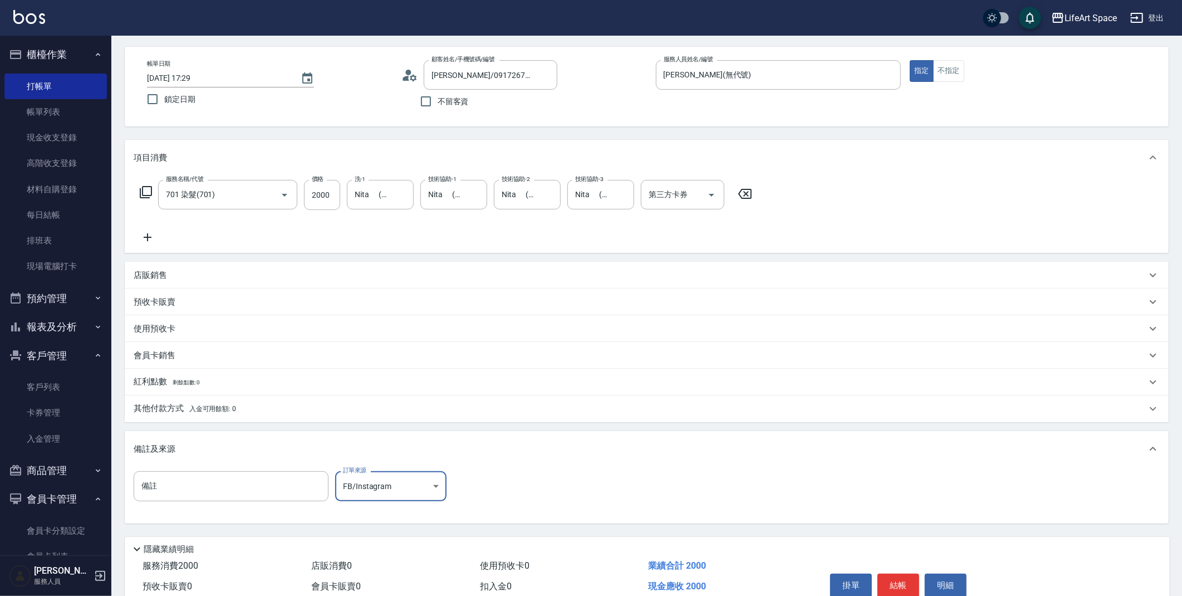
scroll to position [95, 0]
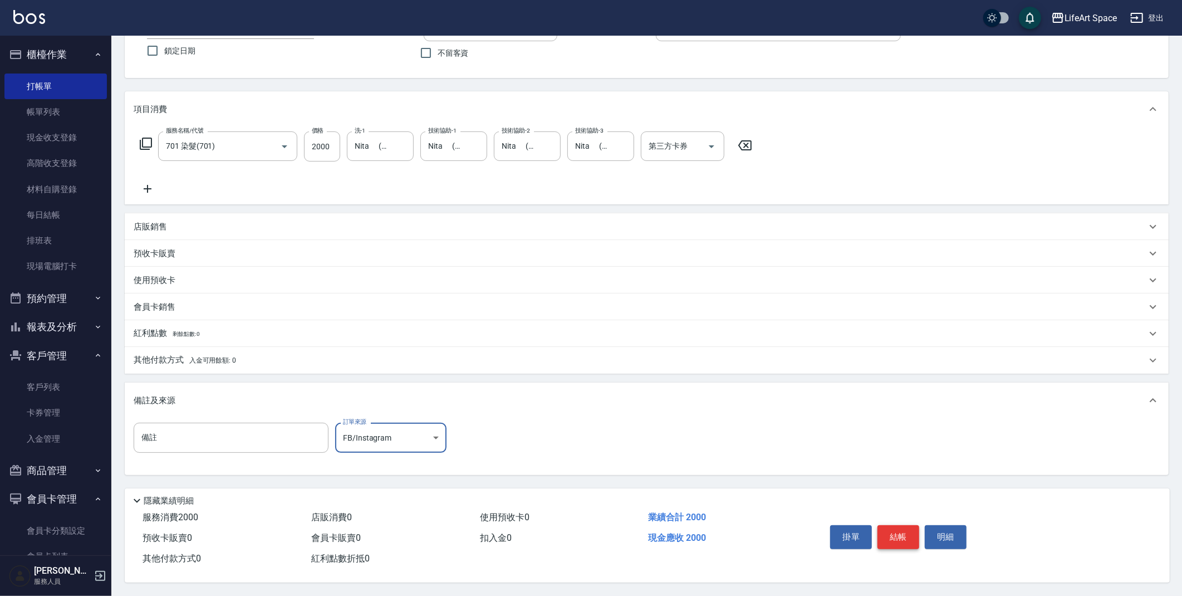
click at [919, 542] on button "結帳" at bounding box center [898, 536] width 42 height 23
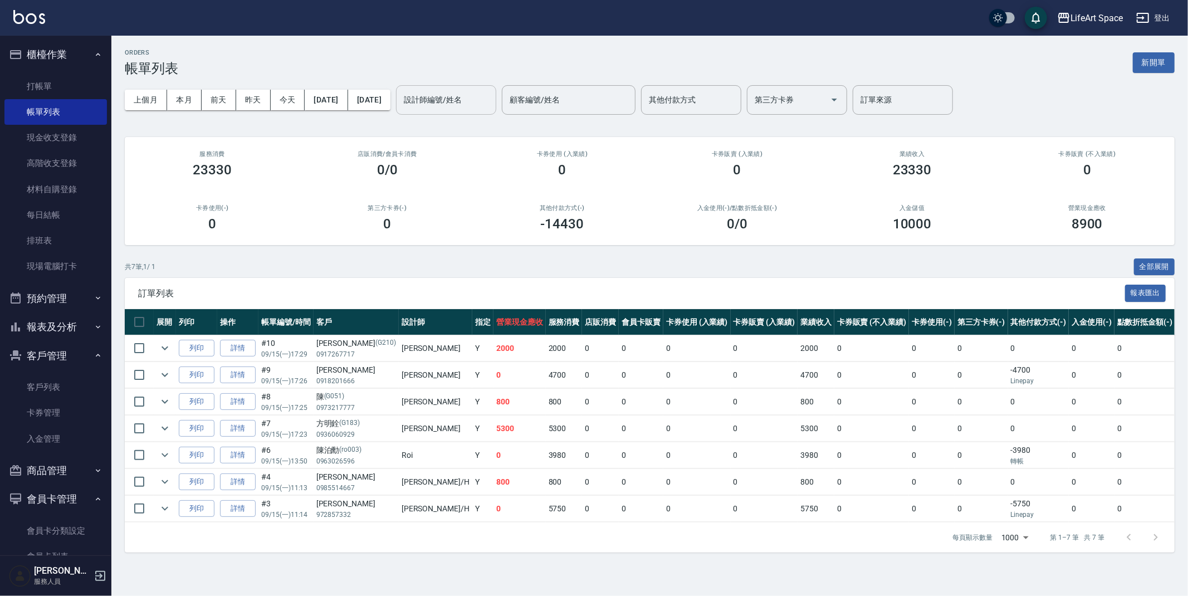
click at [469, 113] on div "設計師編號/姓名" at bounding box center [446, 100] width 100 height 30
click at [480, 136] on div "[PERSON_NAME] (無代號)" at bounding box center [484, 134] width 100 height 30
type input "[PERSON_NAME](無代號)"
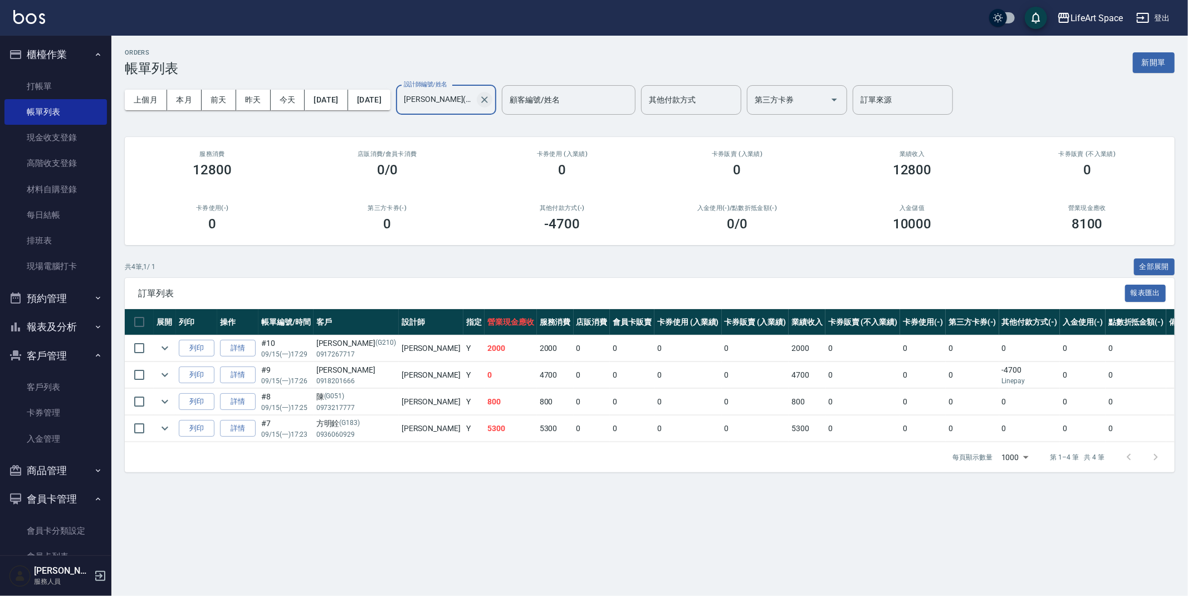
click at [490, 104] on icon "Clear" at bounding box center [484, 99] width 11 height 11
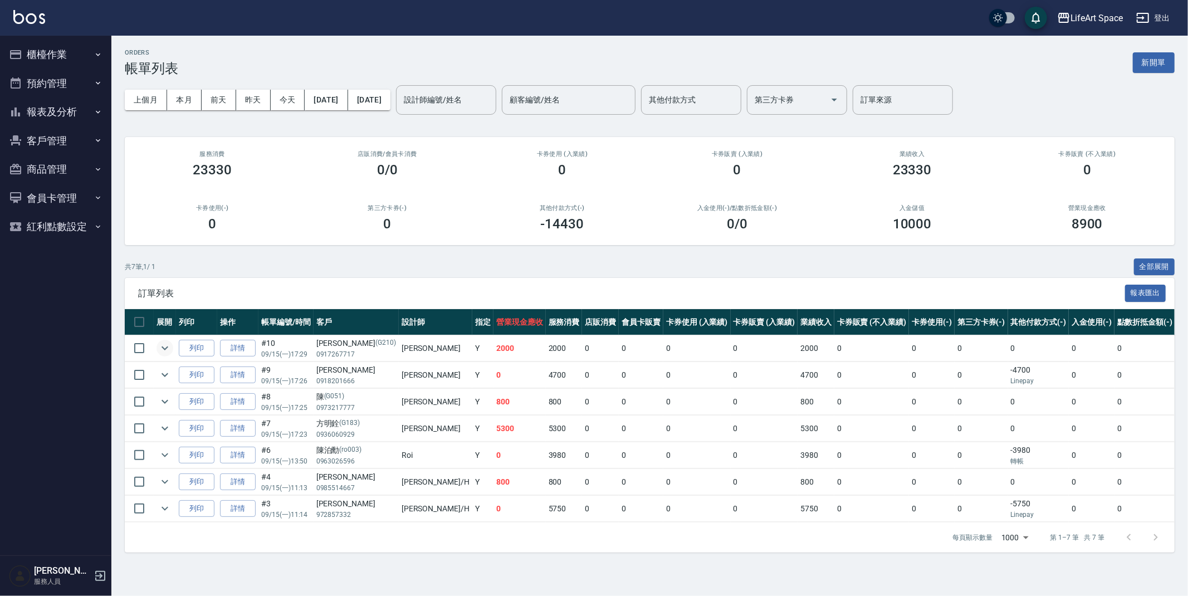
click at [170, 349] on icon "expand row" at bounding box center [164, 347] width 13 height 13
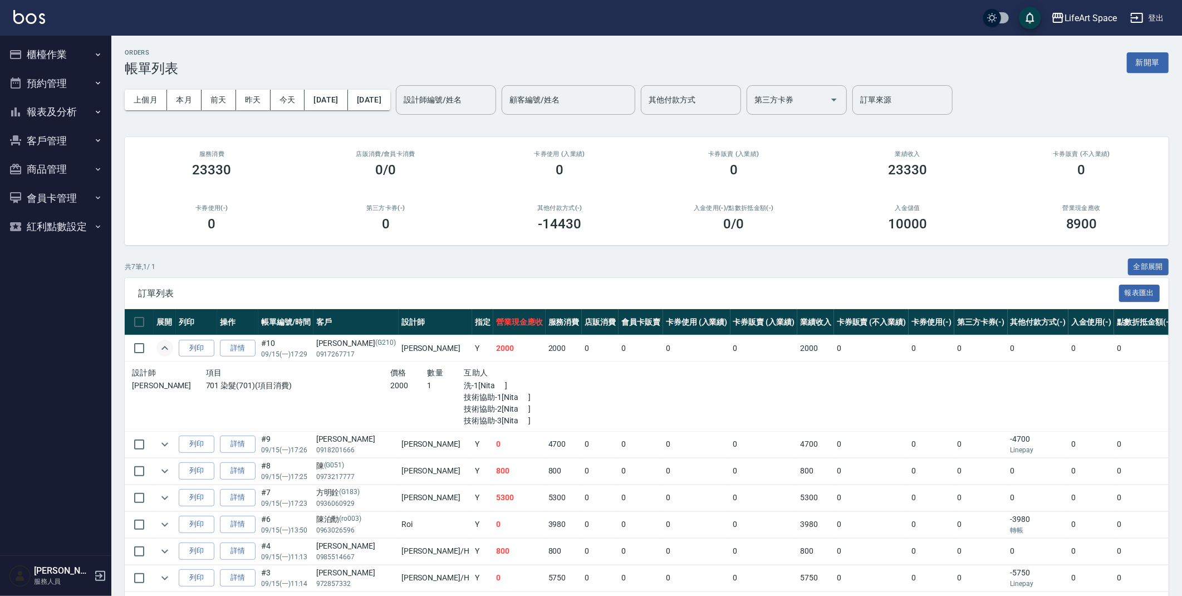
click at [171, 346] on icon "expand row" at bounding box center [164, 347] width 13 height 13
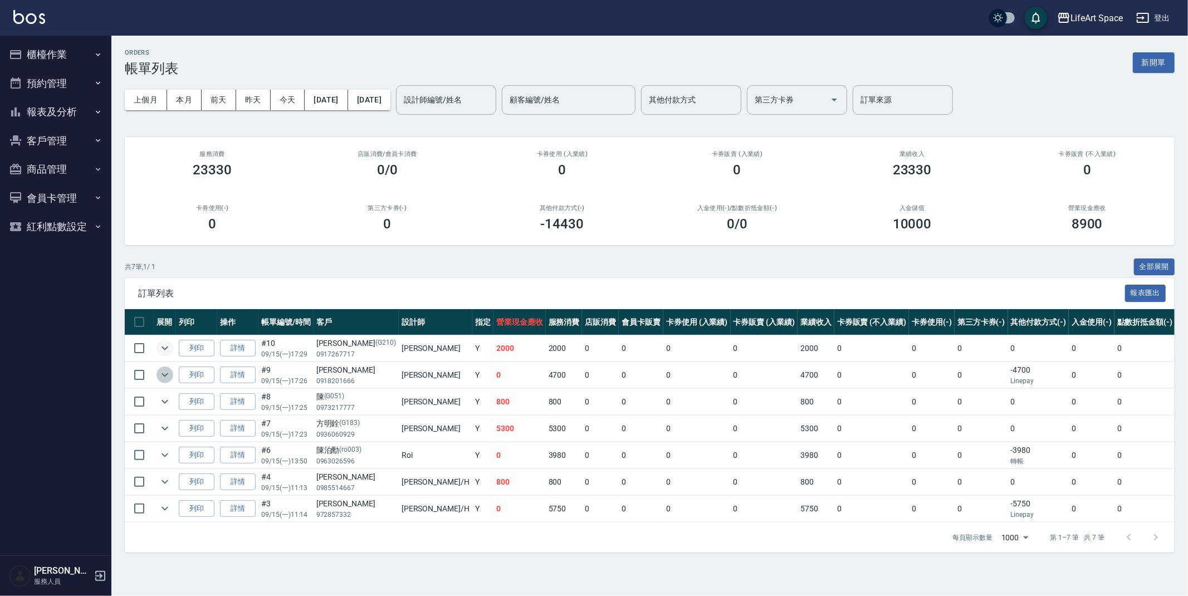
click at [166, 374] on icon "expand row" at bounding box center [164, 375] width 7 height 4
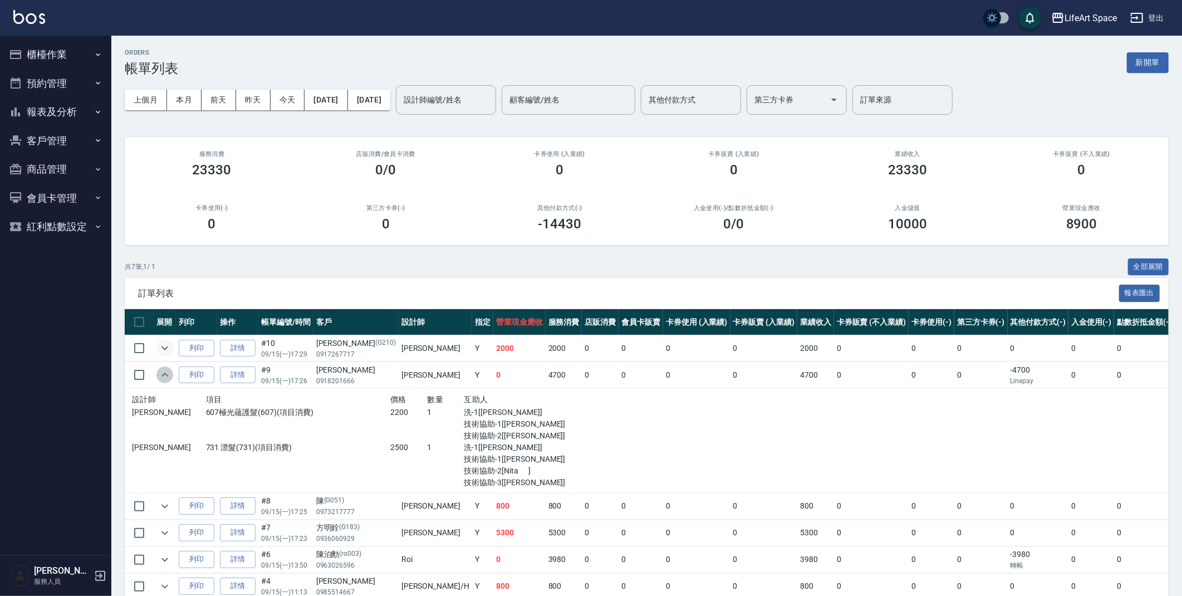
click at [167, 374] on icon "expand row" at bounding box center [164, 374] width 13 height 13
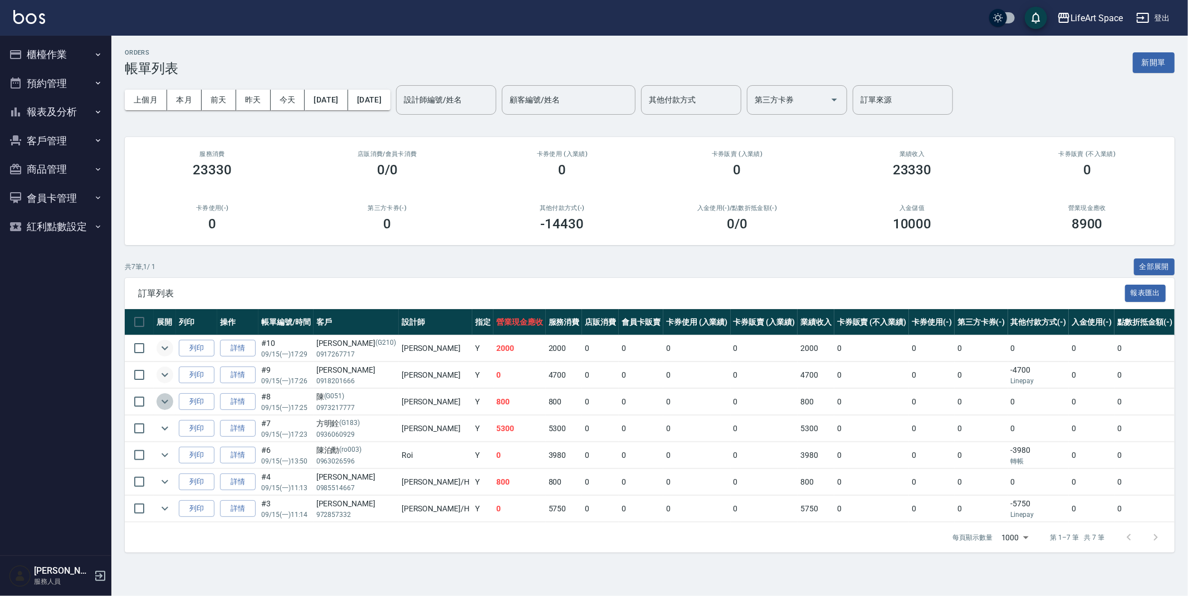
click at [161, 399] on icon "expand row" at bounding box center [164, 401] width 13 height 13
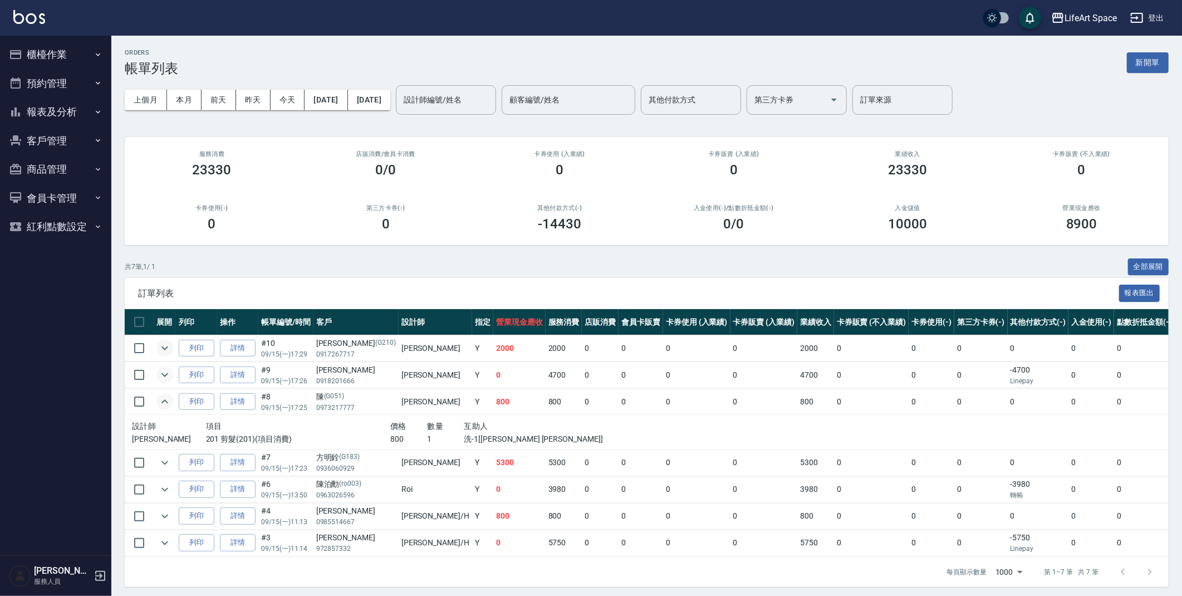
click at [161, 399] on icon "expand row" at bounding box center [164, 401] width 13 height 13
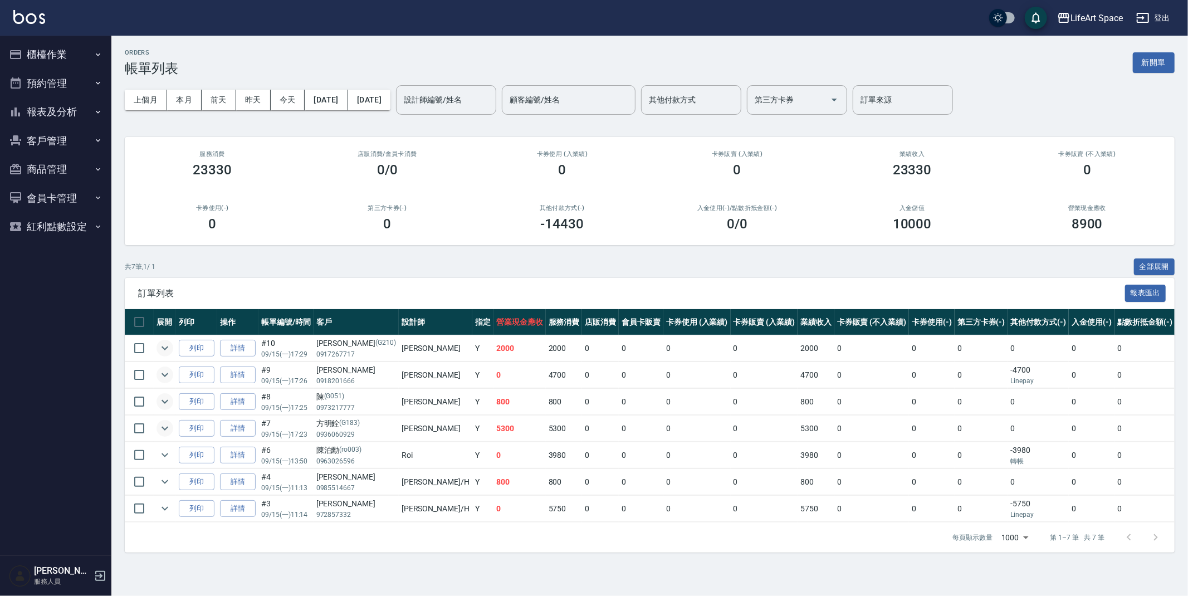
click at [166, 429] on icon "expand row" at bounding box center [164, 428] width 7 height 4
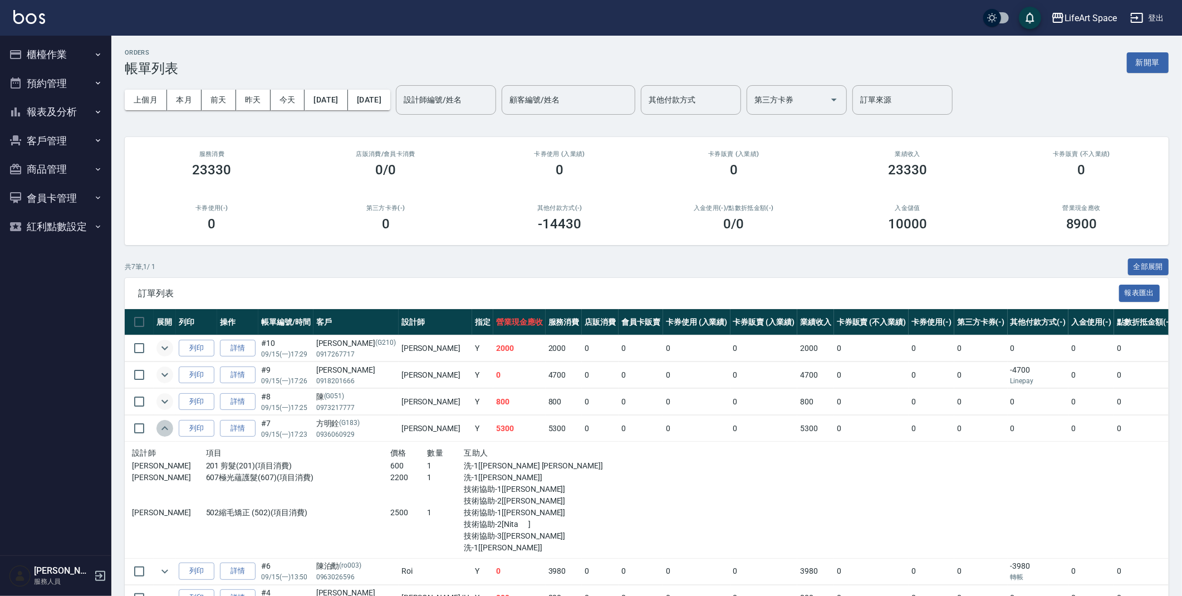
click at [166, 428] on icon "expand row" at bounding box center [164, 428] width 7 height 4
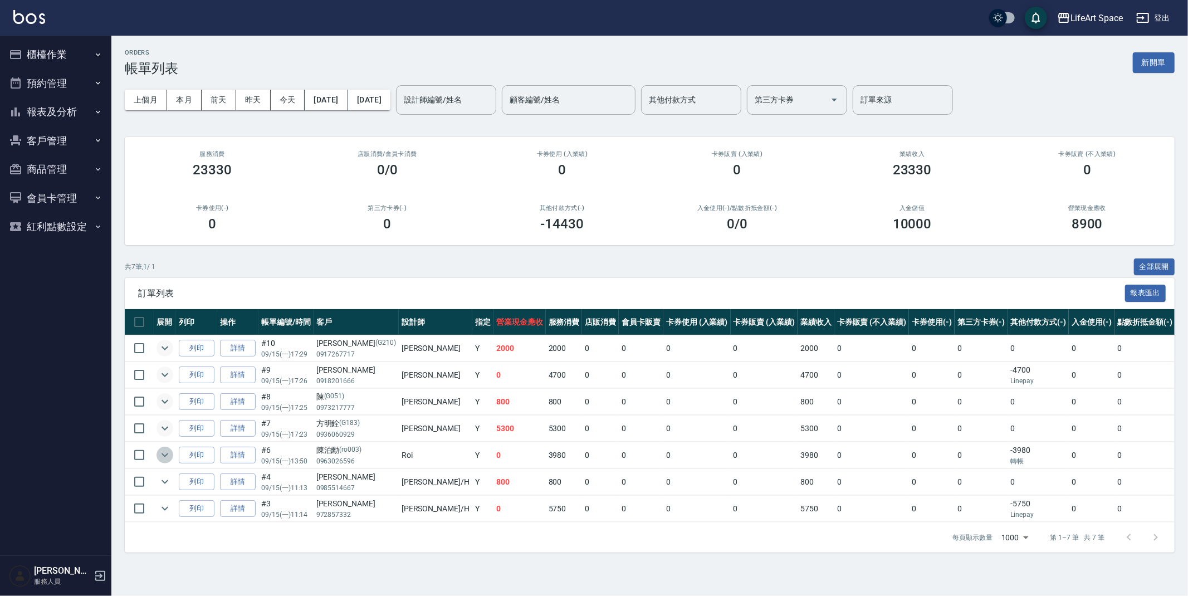
click at [165, 452] on icon "expand row" at bounding box center [164, 454] width 13 height 13
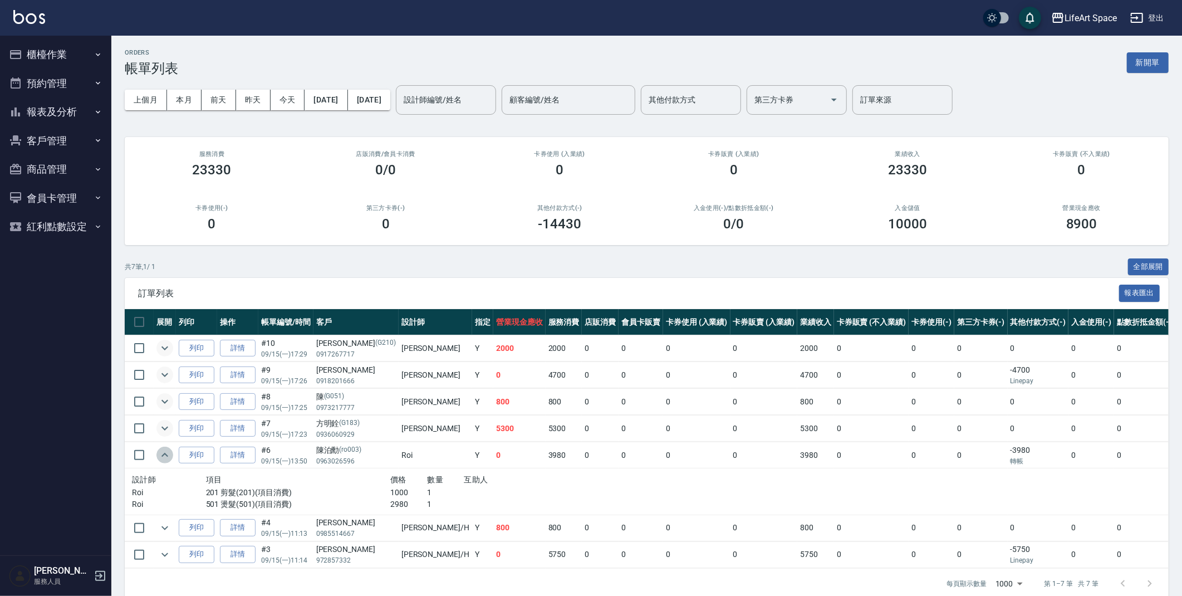
click at [165, 452] on icon "expand row" at bounding box center [164, 454] width 13 height 13
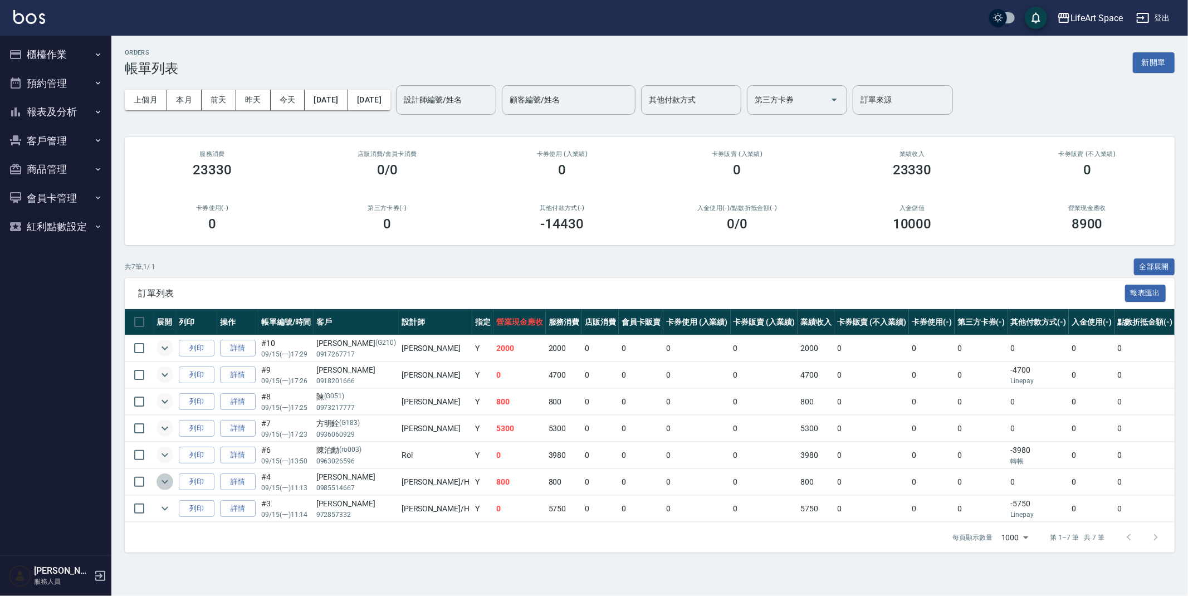
click at [161, 479] on icon "expand row" at bounding box center [164, 481] width 13 height 13
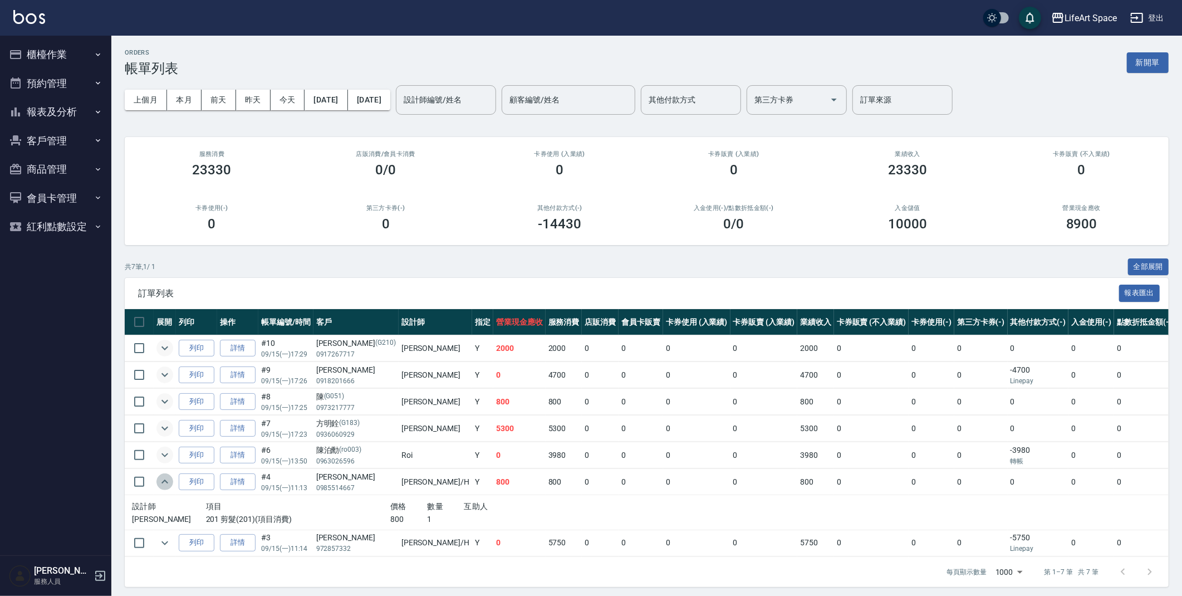
click at [161, 479] on icon "expand row" at bounding box center [164, 481] width 13 height 13
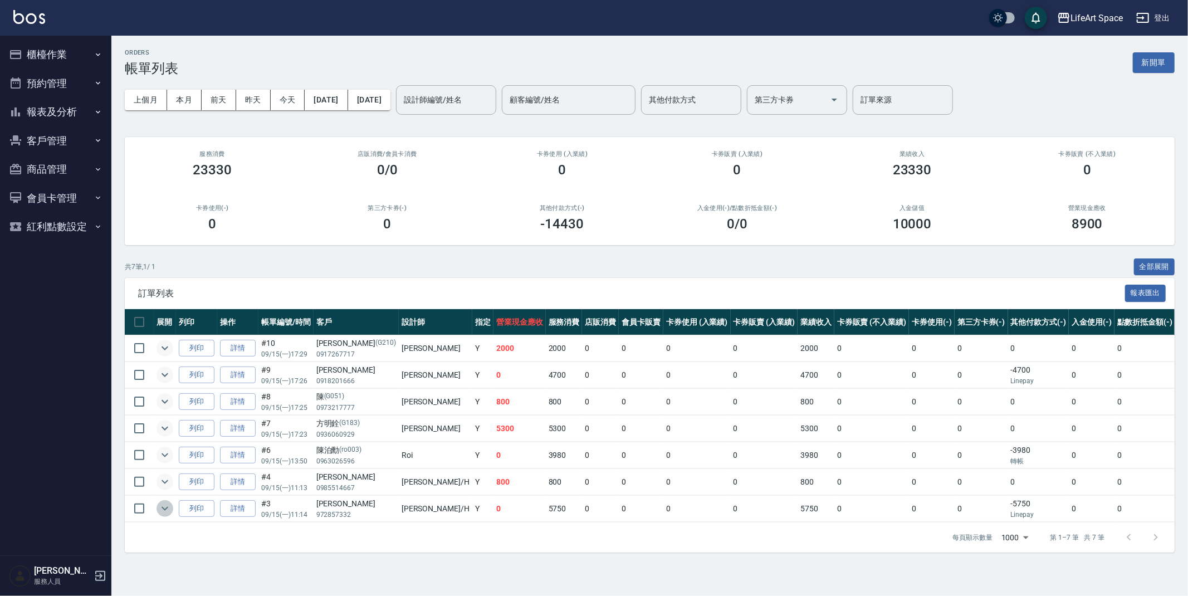
click at [165, 509] on icon "expand row" at bounding box center [164, 509] width 7 height 4
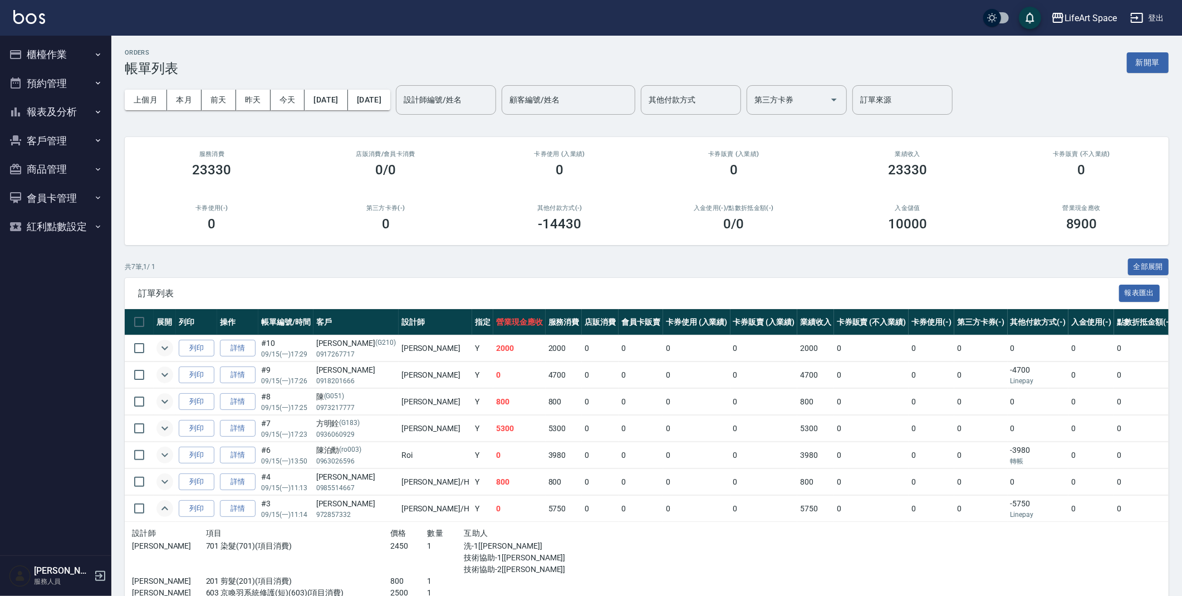
drag, startPoint x: 1186, startPoint y: 247, endPoint x: 1188, endPoint y: 294, distance: 47.3
click at [1182, 294] on html "LifeArt Space 登出 櫃檯作業 打帳單 帳單列表 現金收支登錄 高階收支登錄 材料自購登錄 每日結帳 排班表 現場電腦打卡 預約管理 預約管理 單…" at bounding box center [591, 323] width 1182 height 647
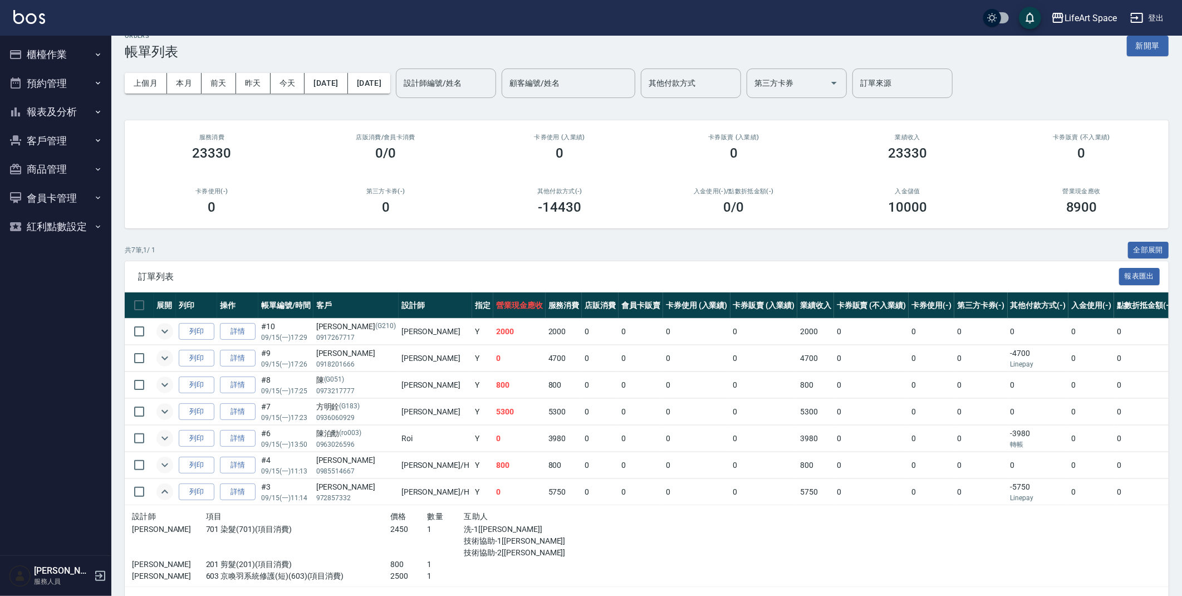
scroll to position [51, 0]
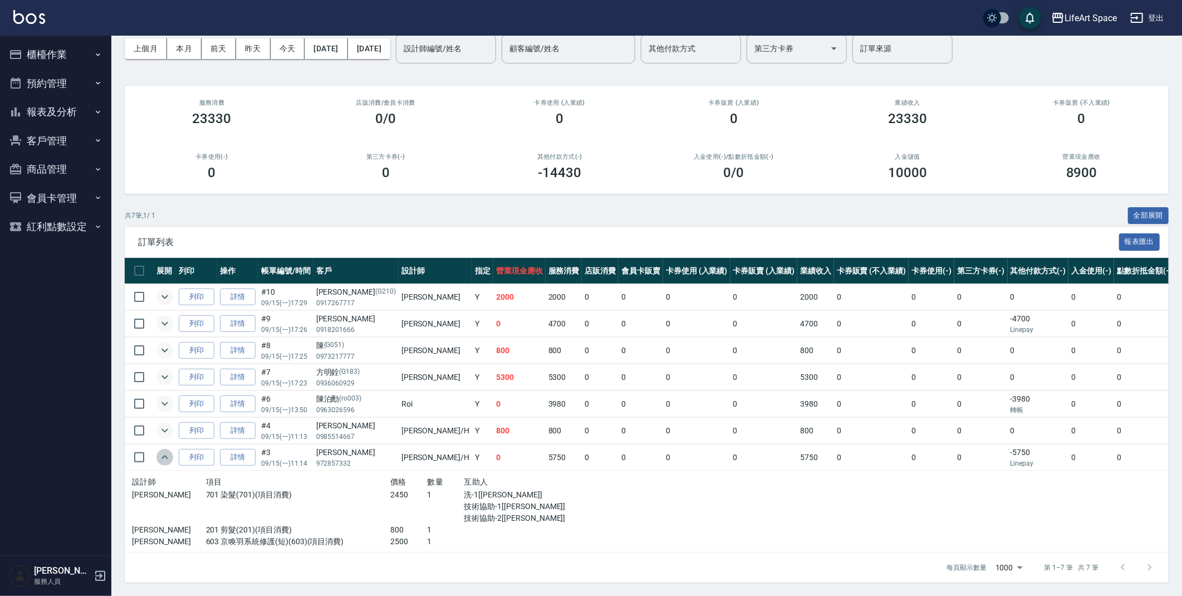
click at [166, 457] on icon "expand row" at bounding box center [164, 457] width 7 height 4
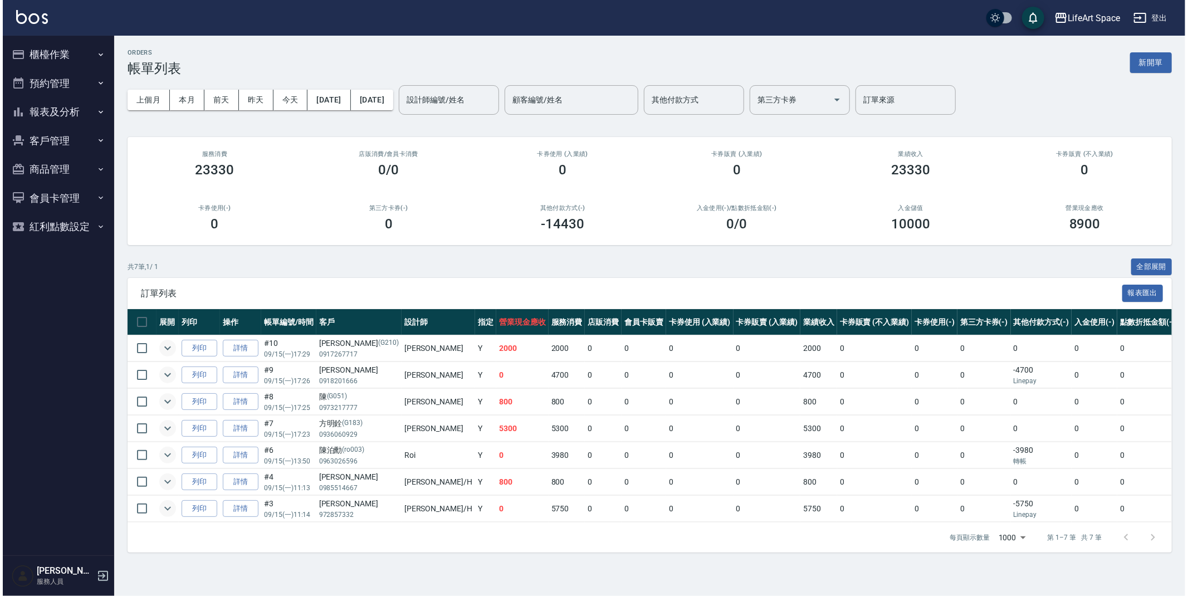
scroll to position [0, 0]
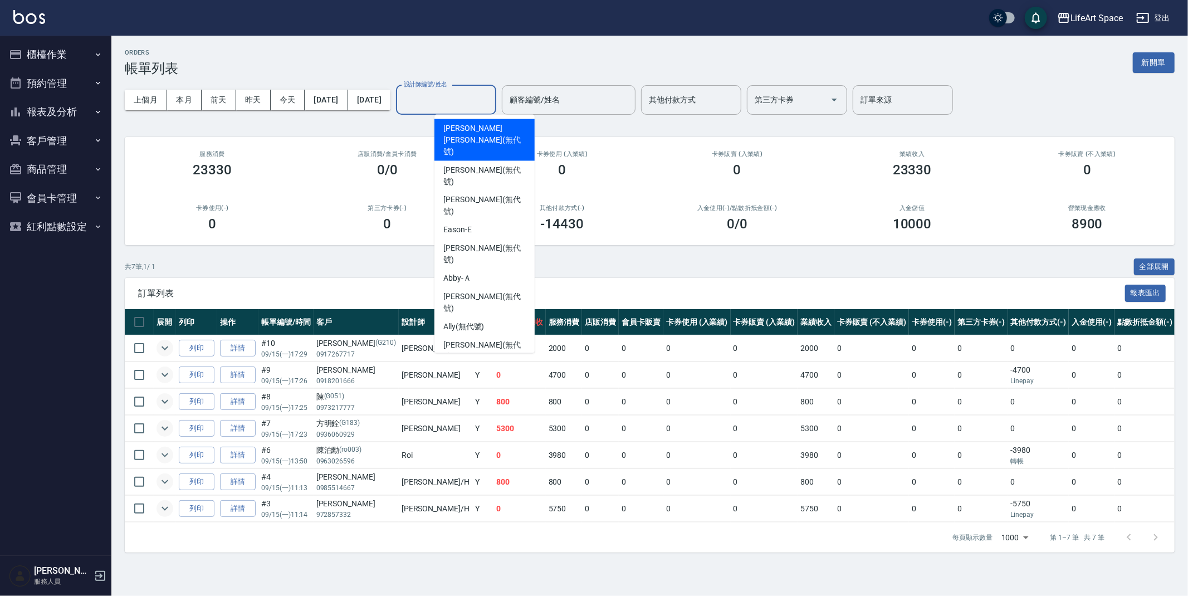
click at [457, 107] on input "設計師編號/姓名" at bounding box center [446, 99] width 90 height 19
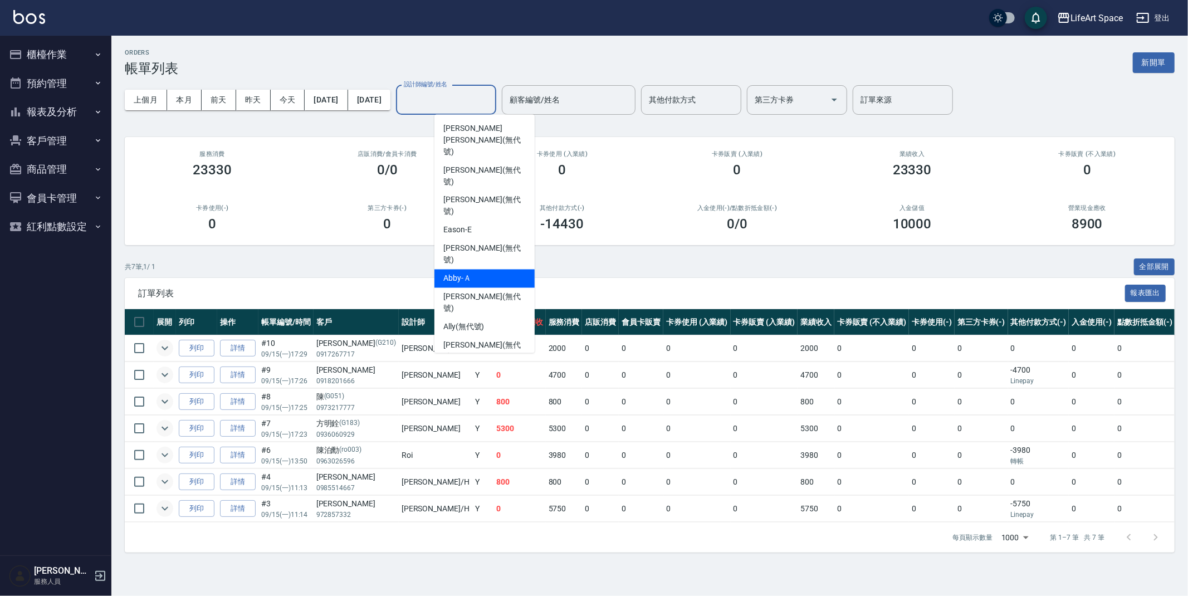
scroll to position [193, 0]
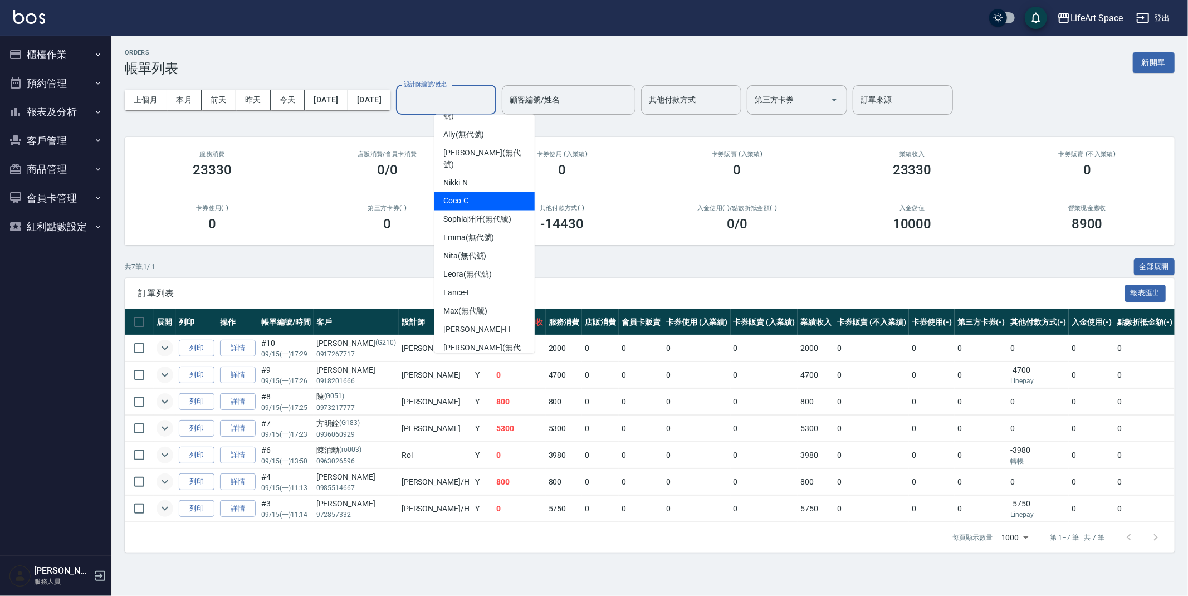
click at [468, 195] on span "Coco -C" at bounding box center [455, 201] width 25 height 12
type input "Coco-C"
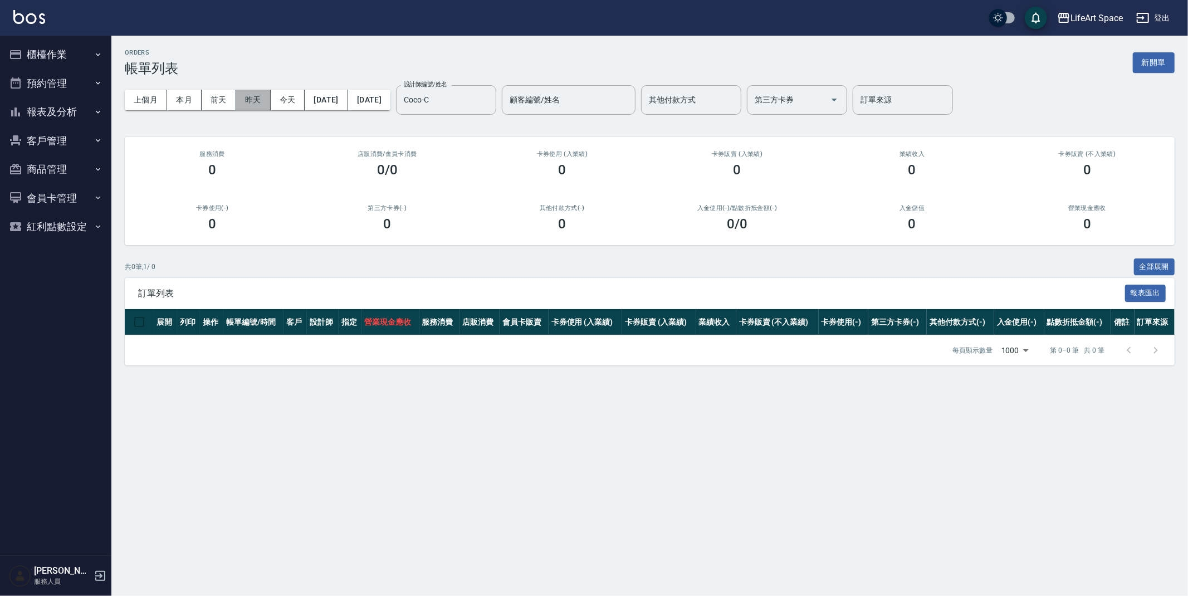
click at [239, 101] on button "昨天" at bounding box center [253, 100] width 35 height 21
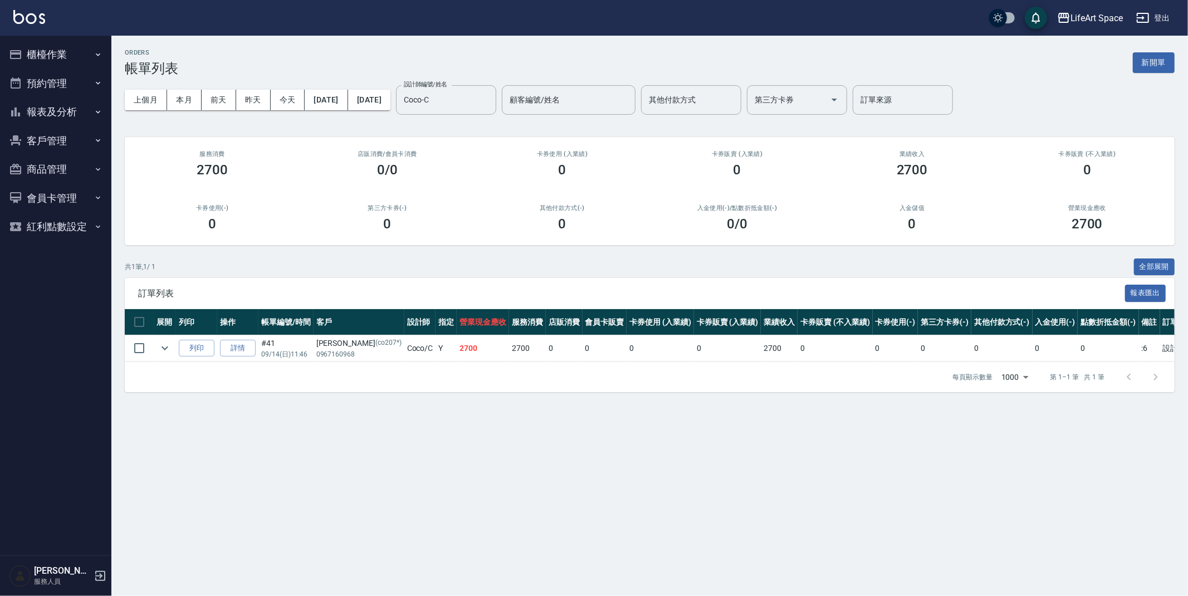
click at [176, 345] on td "列印" at bounding box center [196, 348] width 41 height 26
click at [170, 344] on icon "expand row" at bounding box center [164, 347] width 13 height 13
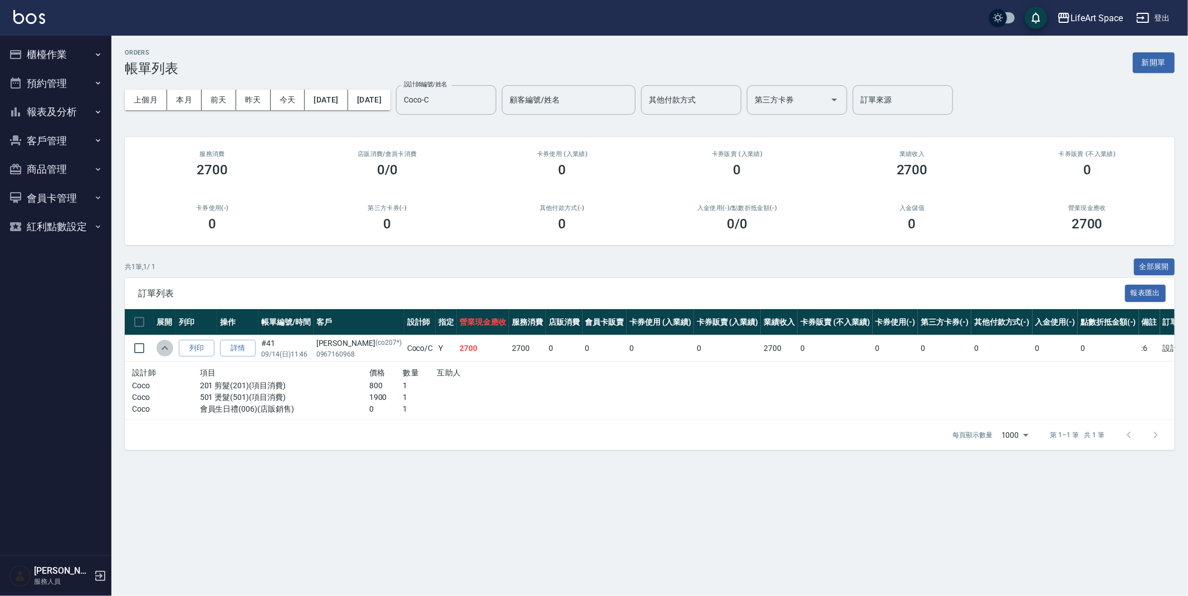
click at [168, 345] on icon "expand row" at bounding box center [164, 347] width 13 height 13
